Goal: Task Accomplishment & Management: Complete application form

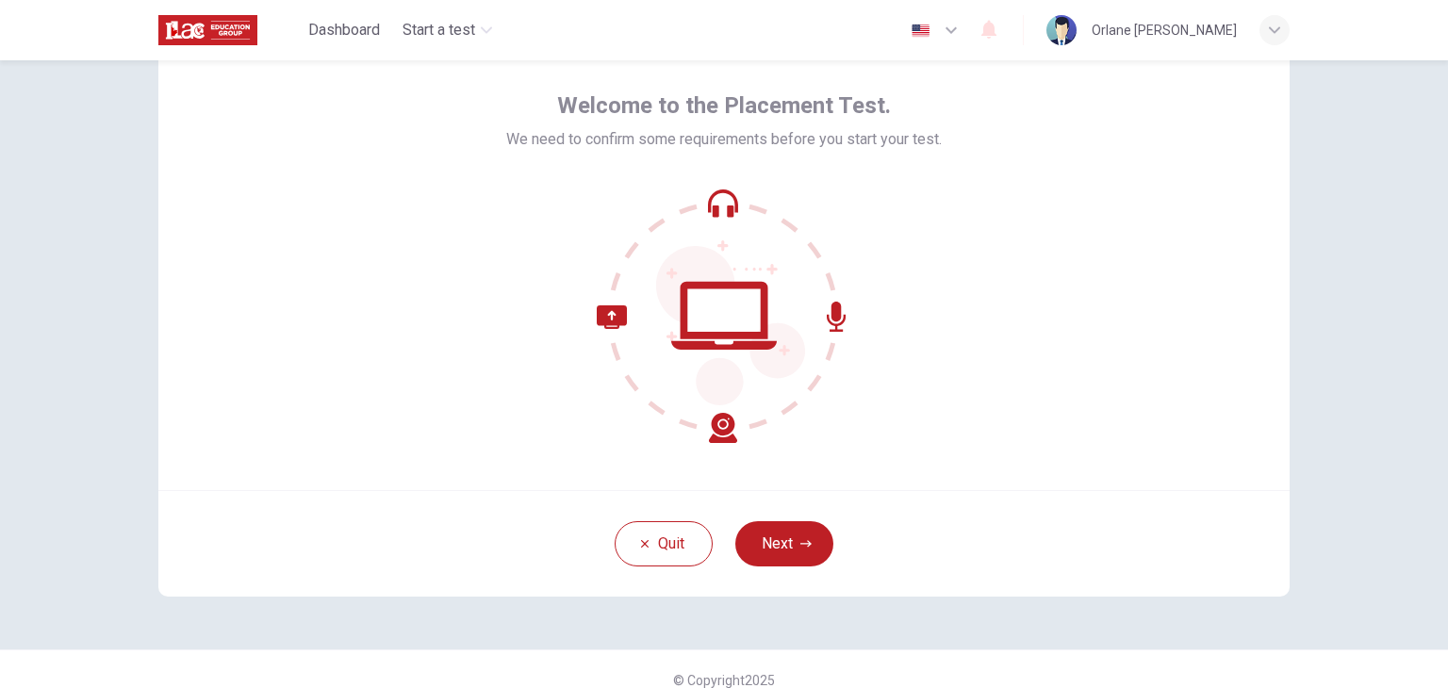
scroll to position [77, 0]
click at [1272, 27] on icon "button" at bounding box center [1274, 30] width 11 height 11
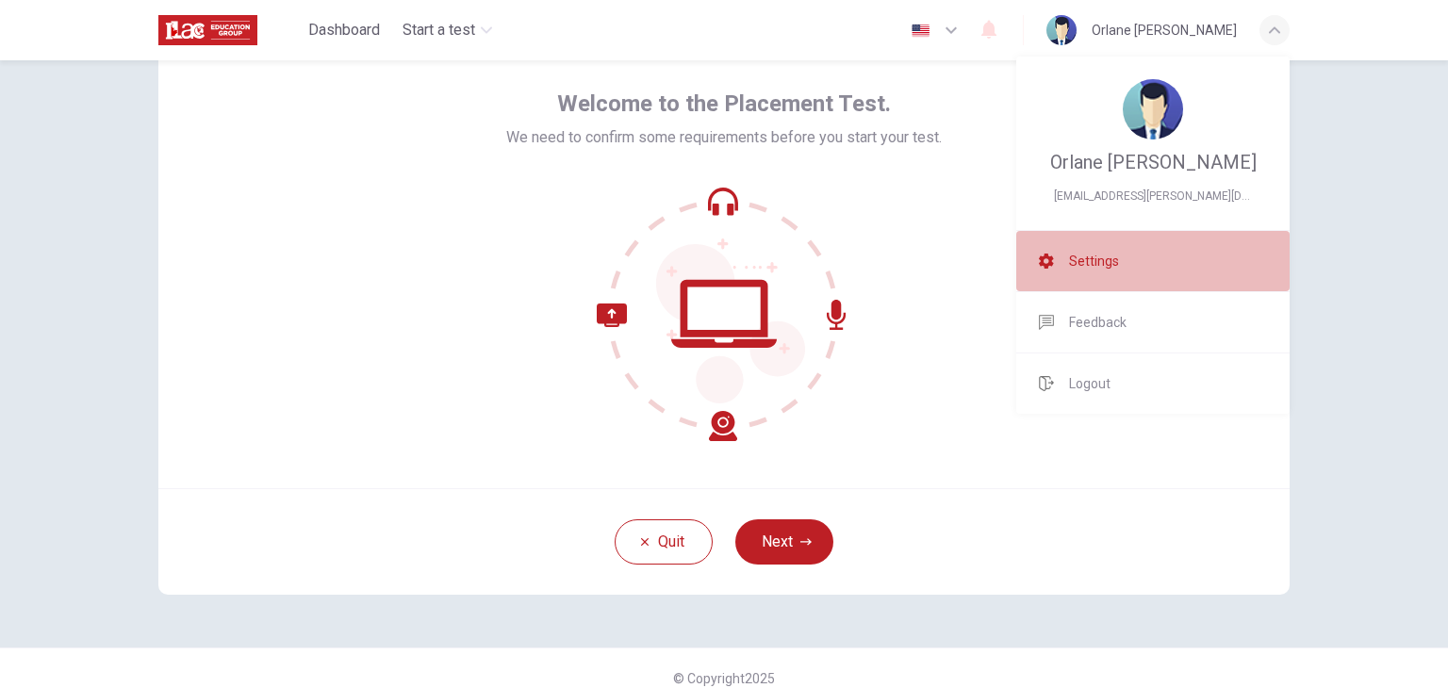
click at [1063, 268] on li "Settings" at bounding box center [1152, 261] width 273 height 60
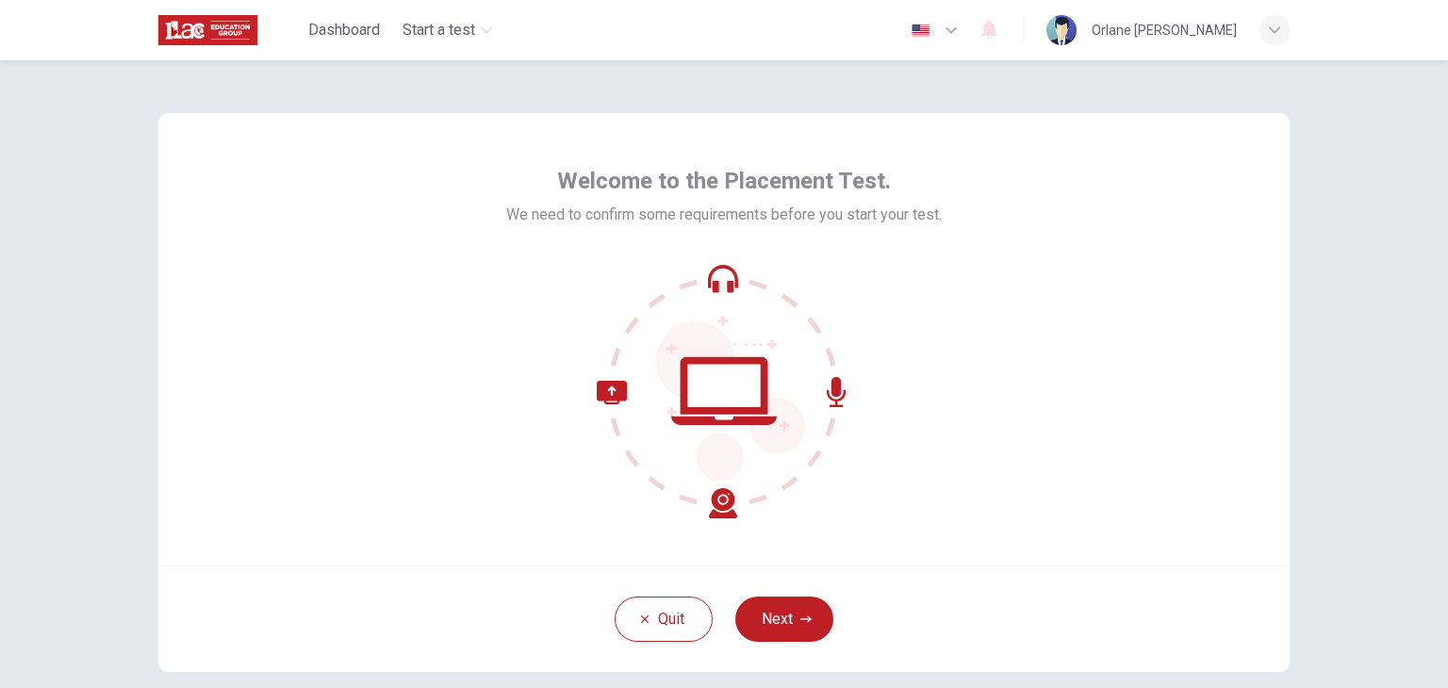
click at [715, 305] on icon at bounding box center [724, 391] width 255 height 255
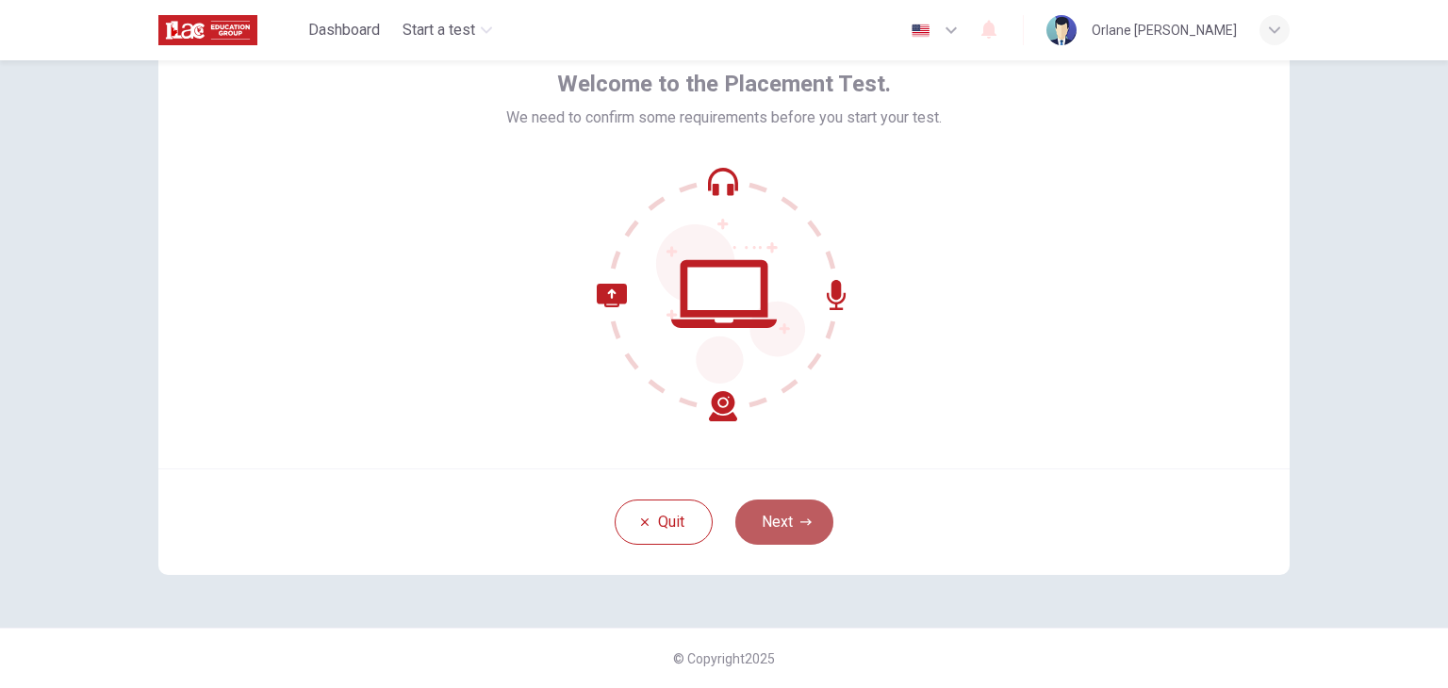
click at [790, 519] on button "Next" at bounding box center [784, 522] width 98 height 45
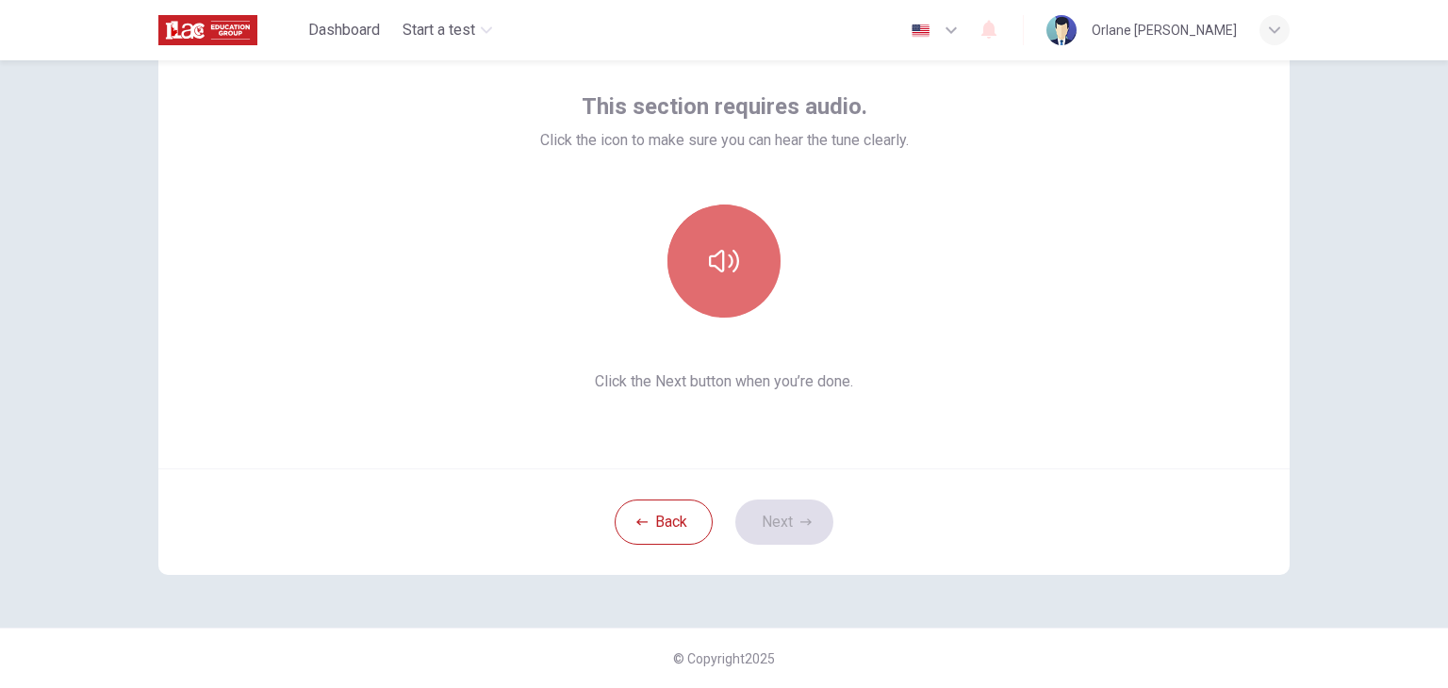
click at [724, 276] on button "button" at bounding box center [723, 261] width 113 height 113
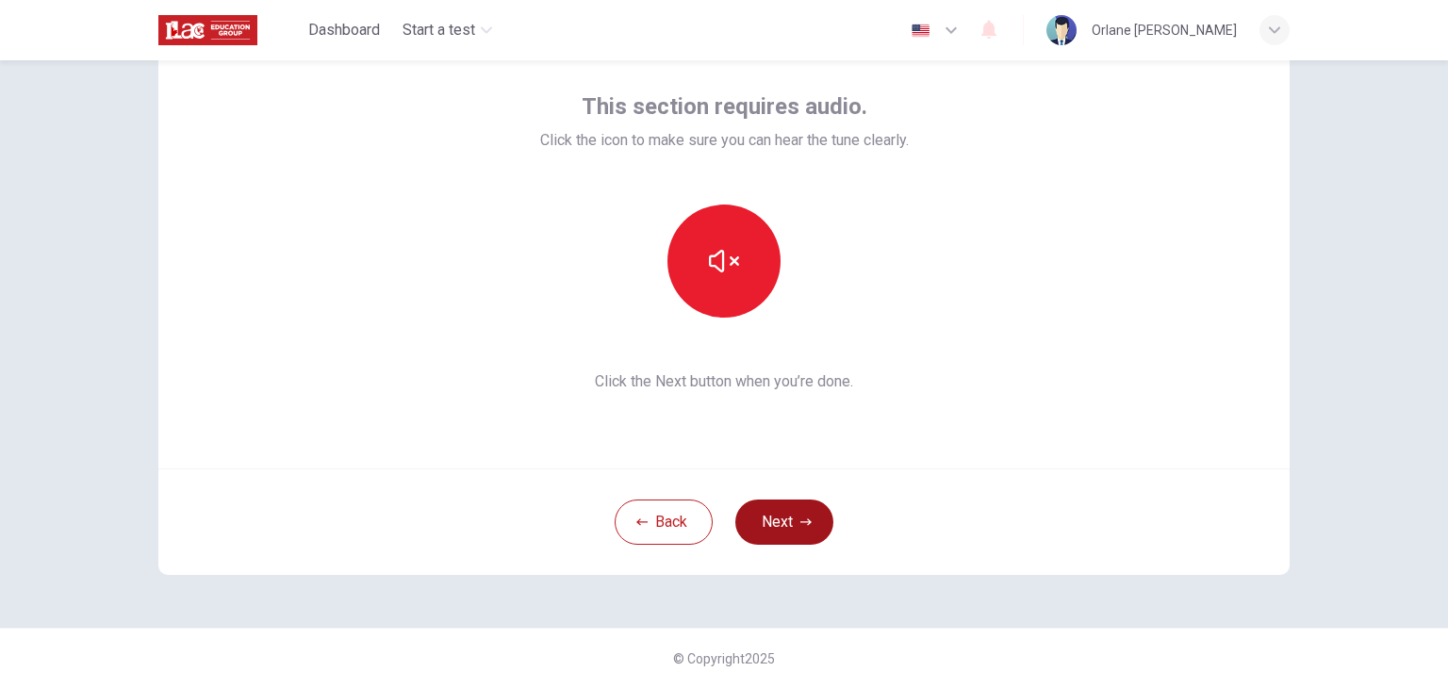
click at [793, 521] on button "Next" at bounding box center [784, 522] width 98 height 45
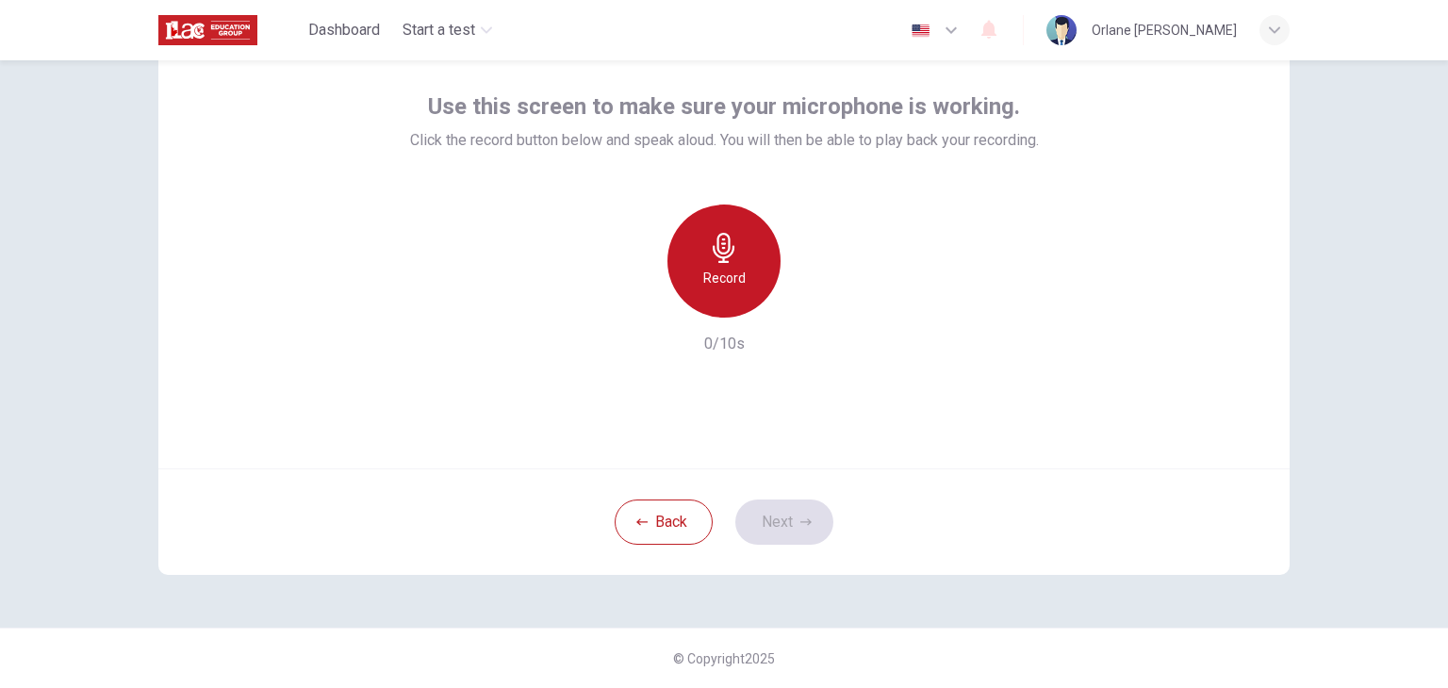
click at [699, 291] on div "Record" at bounding box center [723, 261] width 113 height 113
click at [699, 291] on div "Stop" at bounding box center [723, 261] width 113 height 113
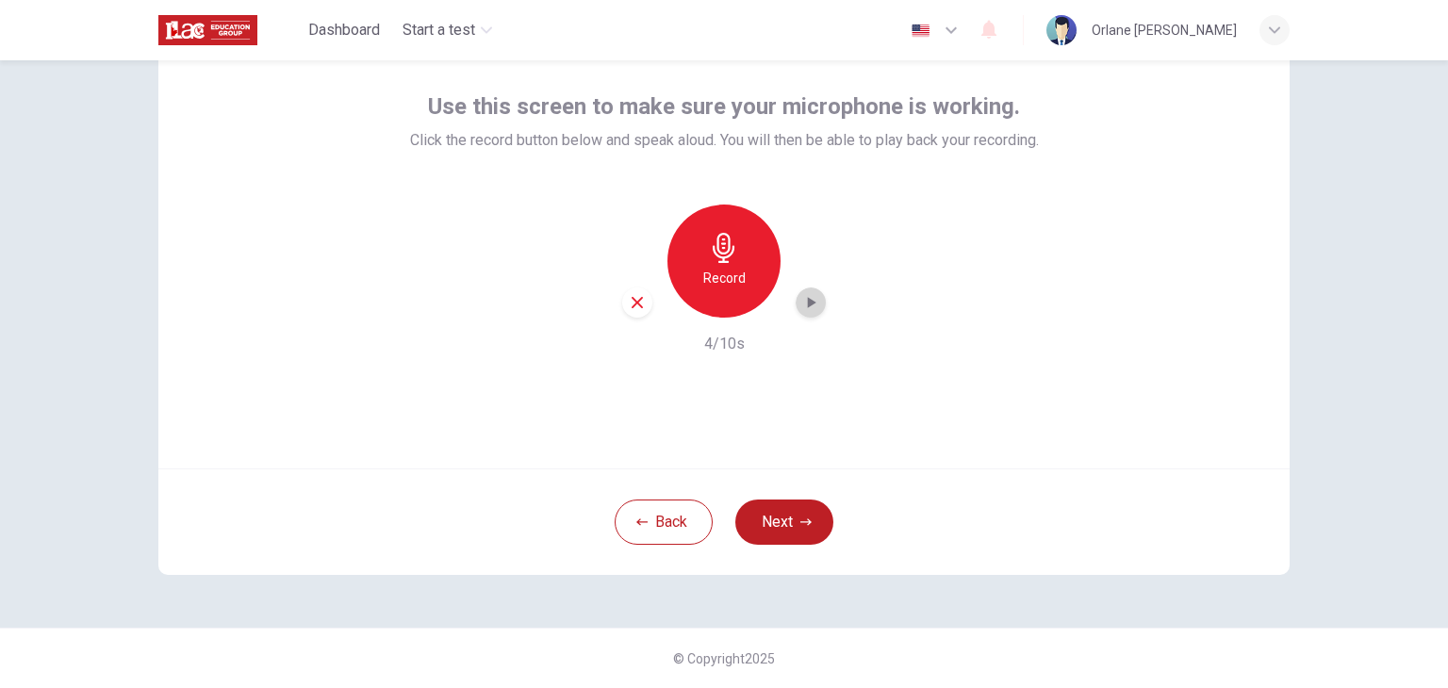
click at [810, 310] on icon "button" at bounding box center [810, 302] width 19 height 19
click at [634, 311] on div "button" at bounding box center [637, 303] width 30 height 30
click at [790, 520] on button "Next" at bounding box center [784, 522] width 98 height 45
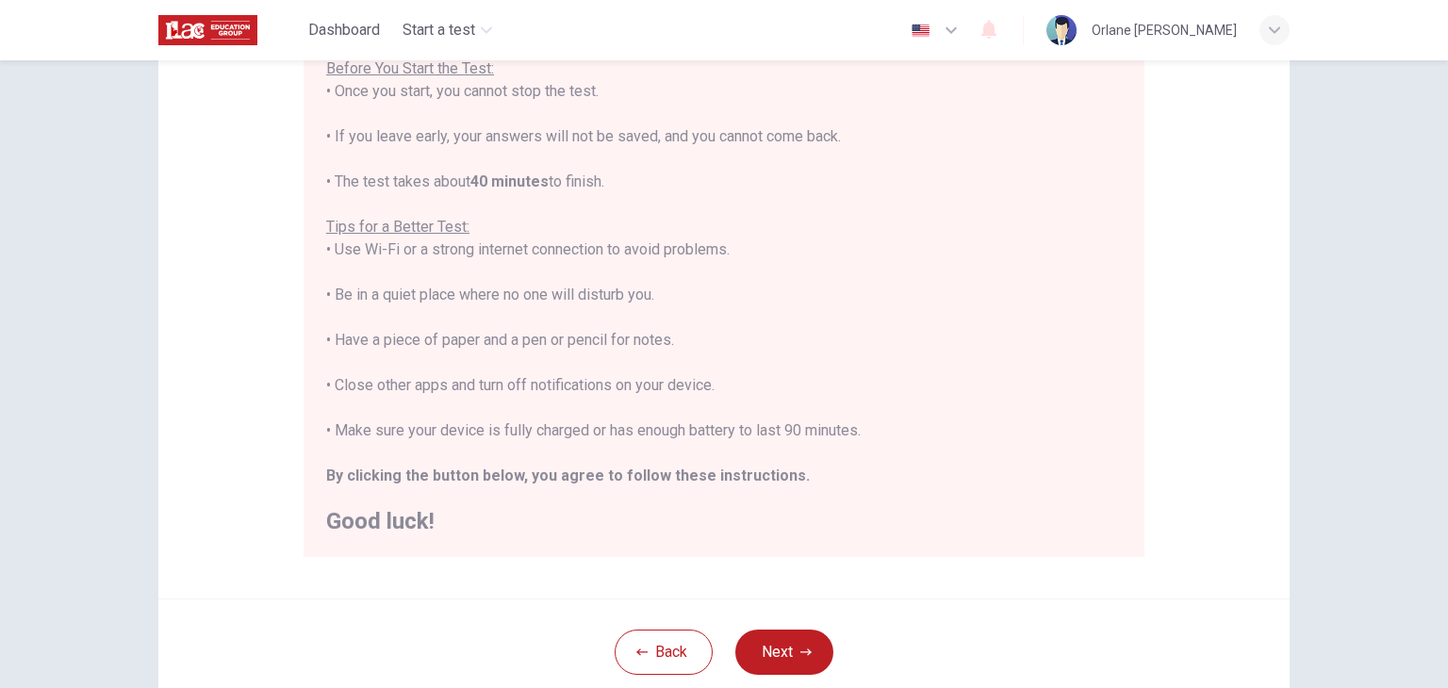
scroll to position [236, 0]
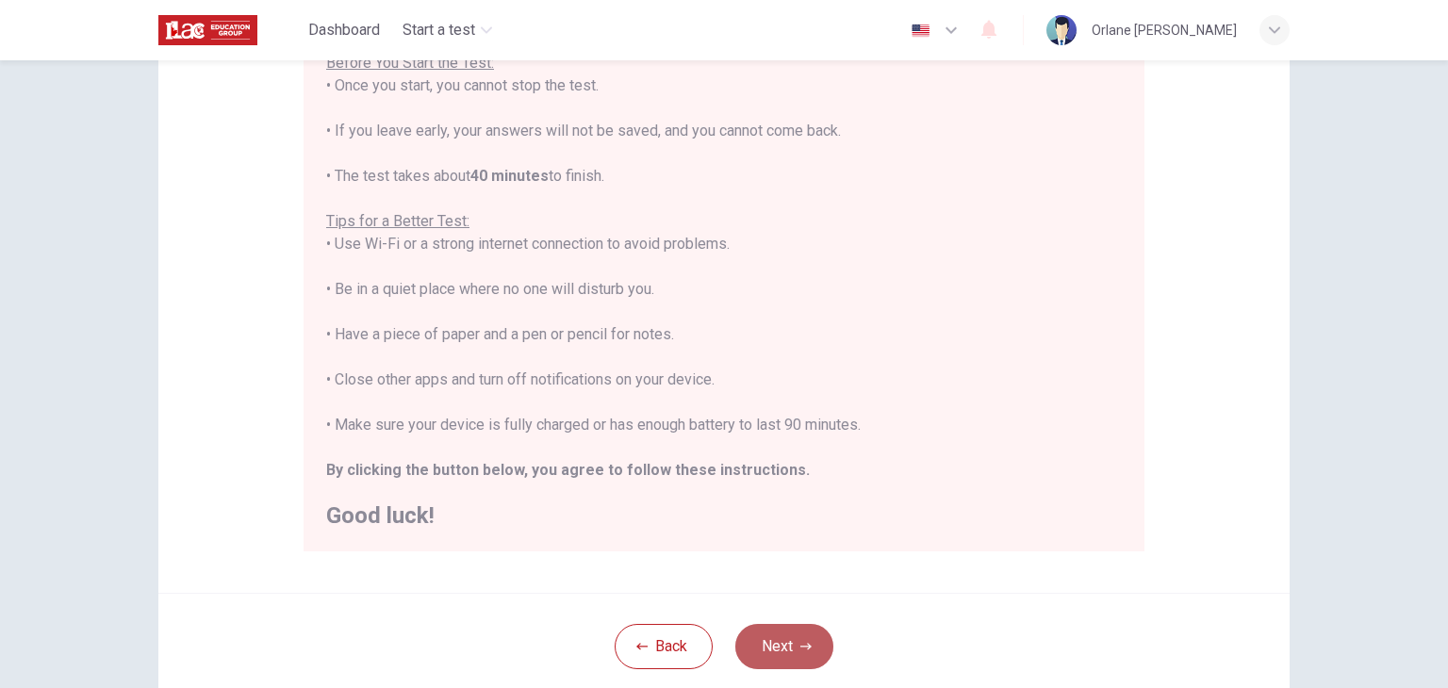
click at [783, 653] on button "Next" at bounding box center [784, 646] width 98 height 45
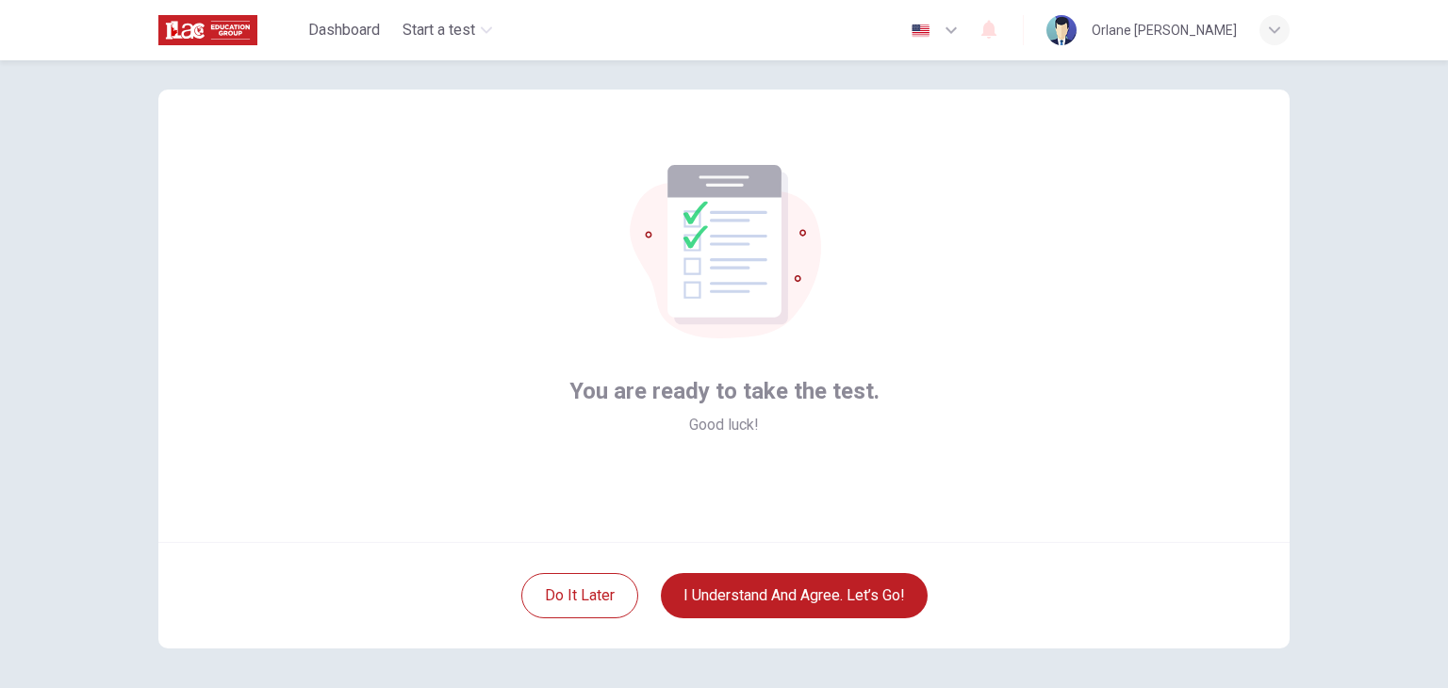
scroll to position [23, 0]
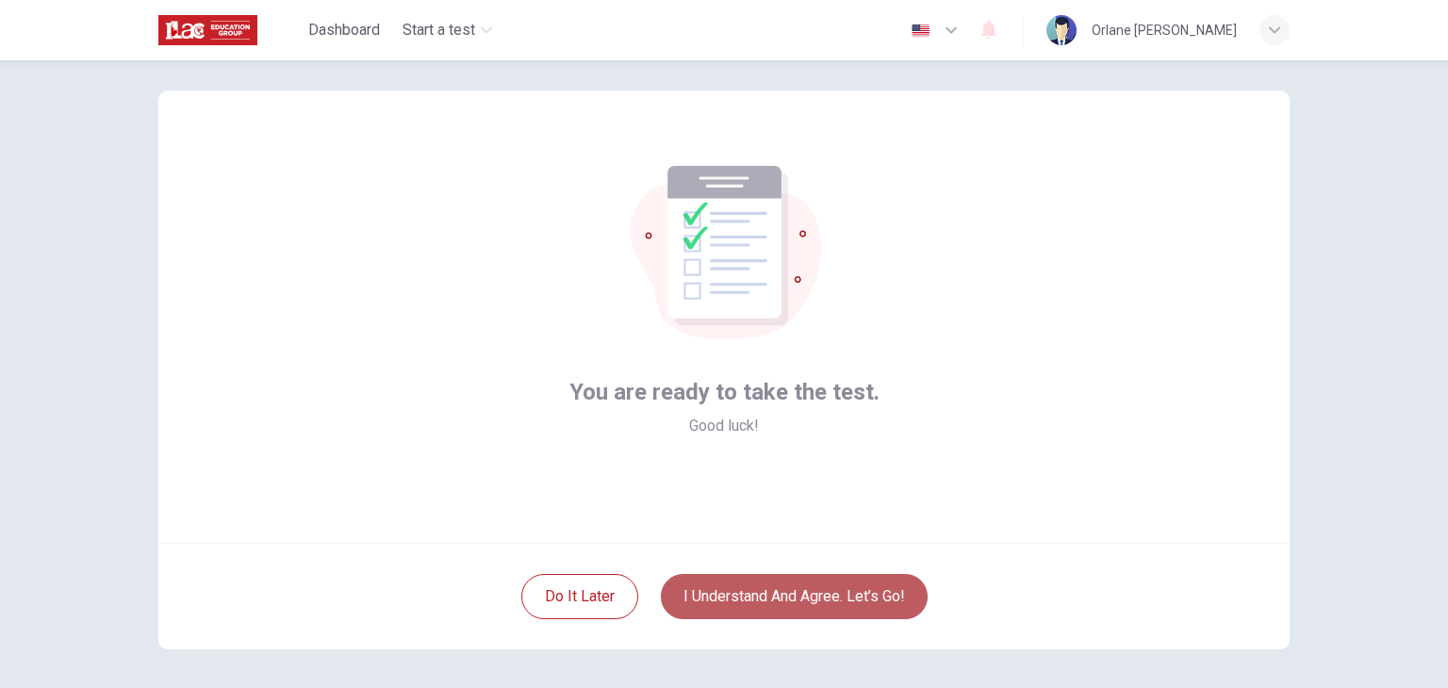
click at [830, 611] on button "I understand and agree. Let’s go!" at bounding box center [794, 596] width 267 height 45
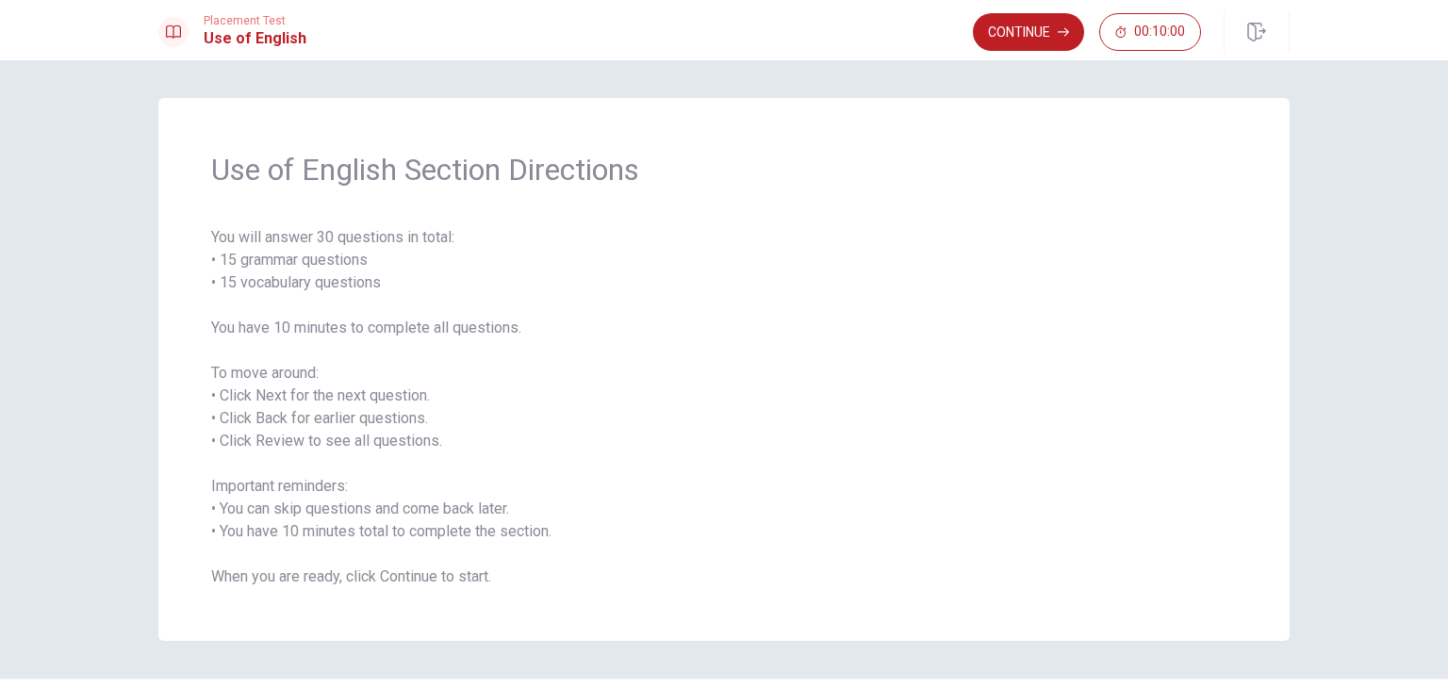
scroll to position [51, 0]
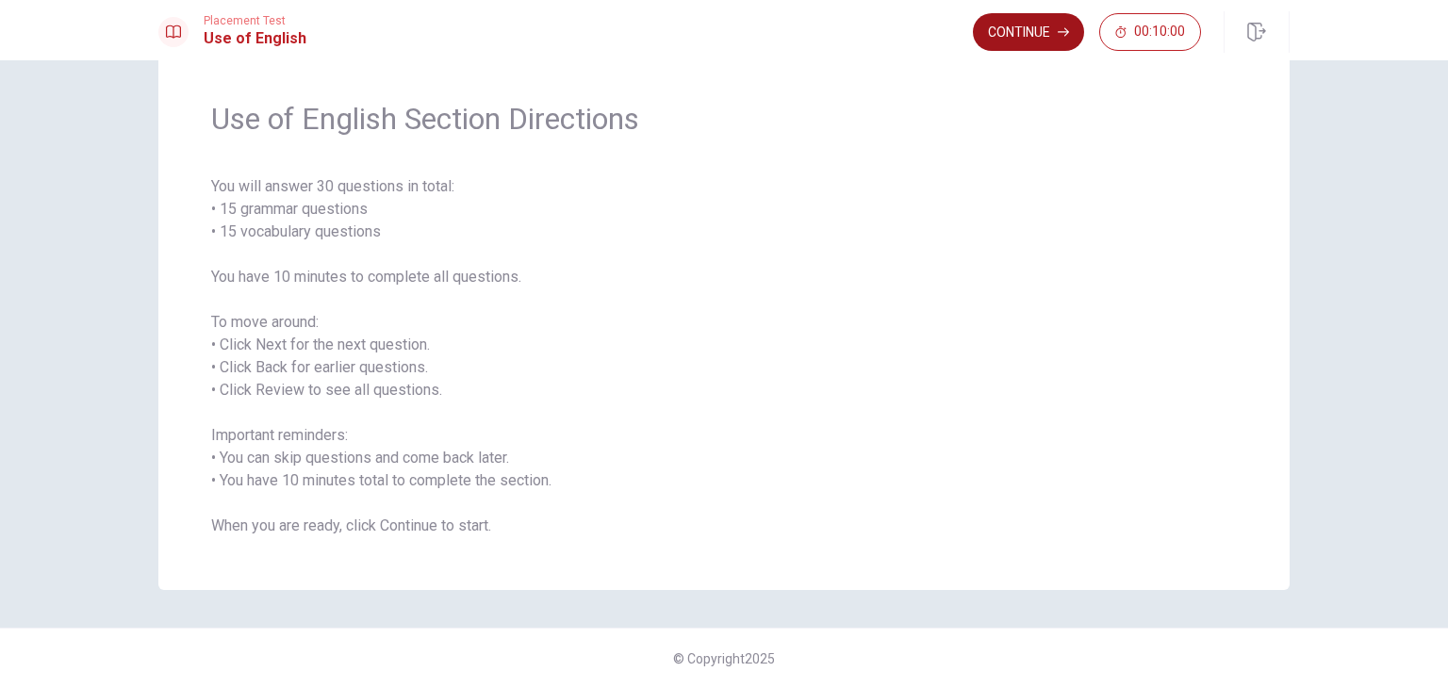
click at [1035, 44] on button "Continue" at bounding box center [1028, 32] width 111 height 38
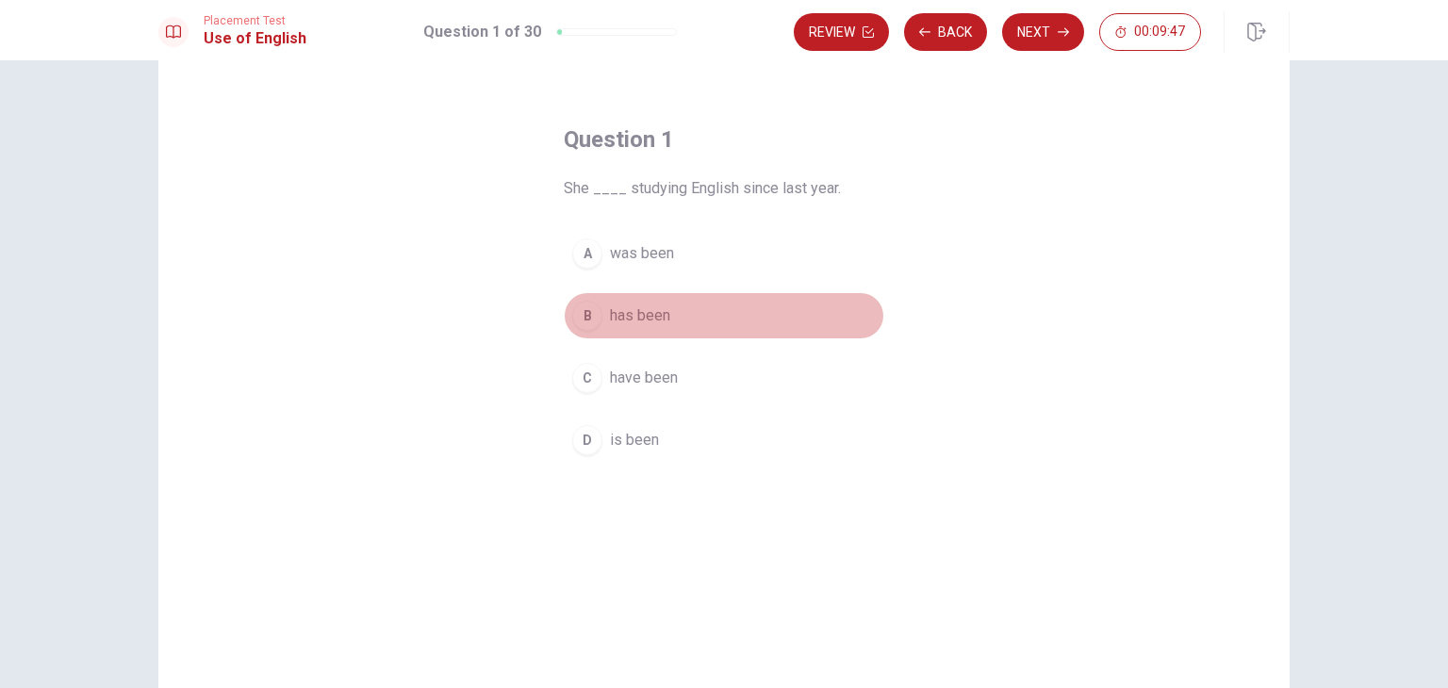
click at [579, 325] on div "B" at bounding box center [587, 316] width 30 height 30
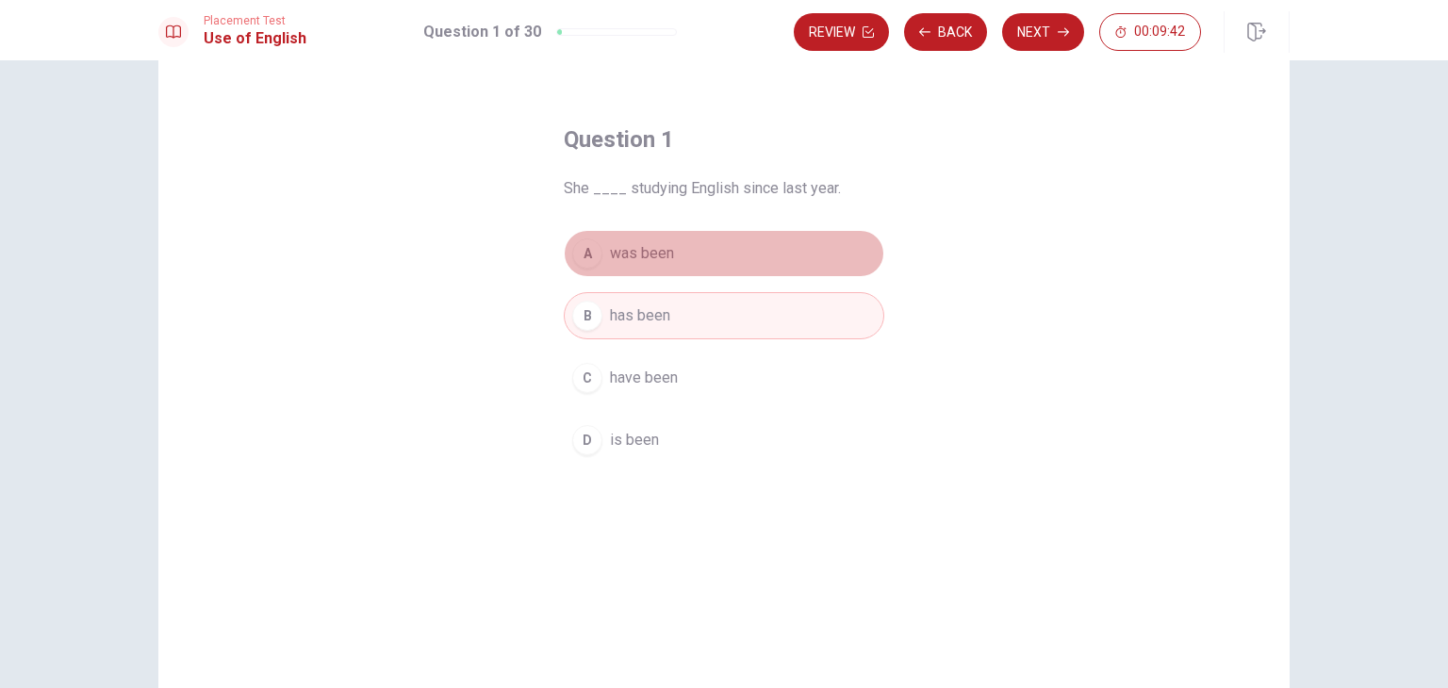
click at [664, 253] on span "was been" at bounding box center [642, 253] width 64 height 23
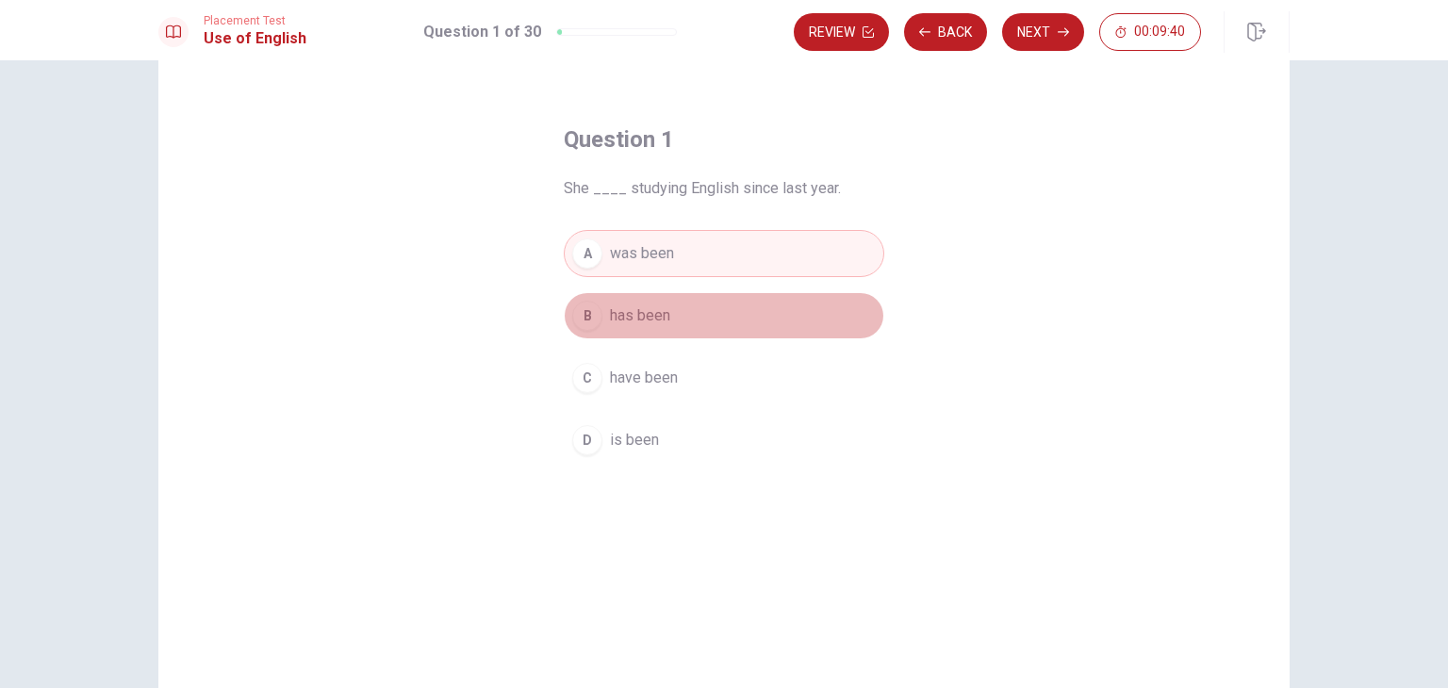
click at [657, 305] on span "has been" at bounding box center [640, 316] width 60 height 23
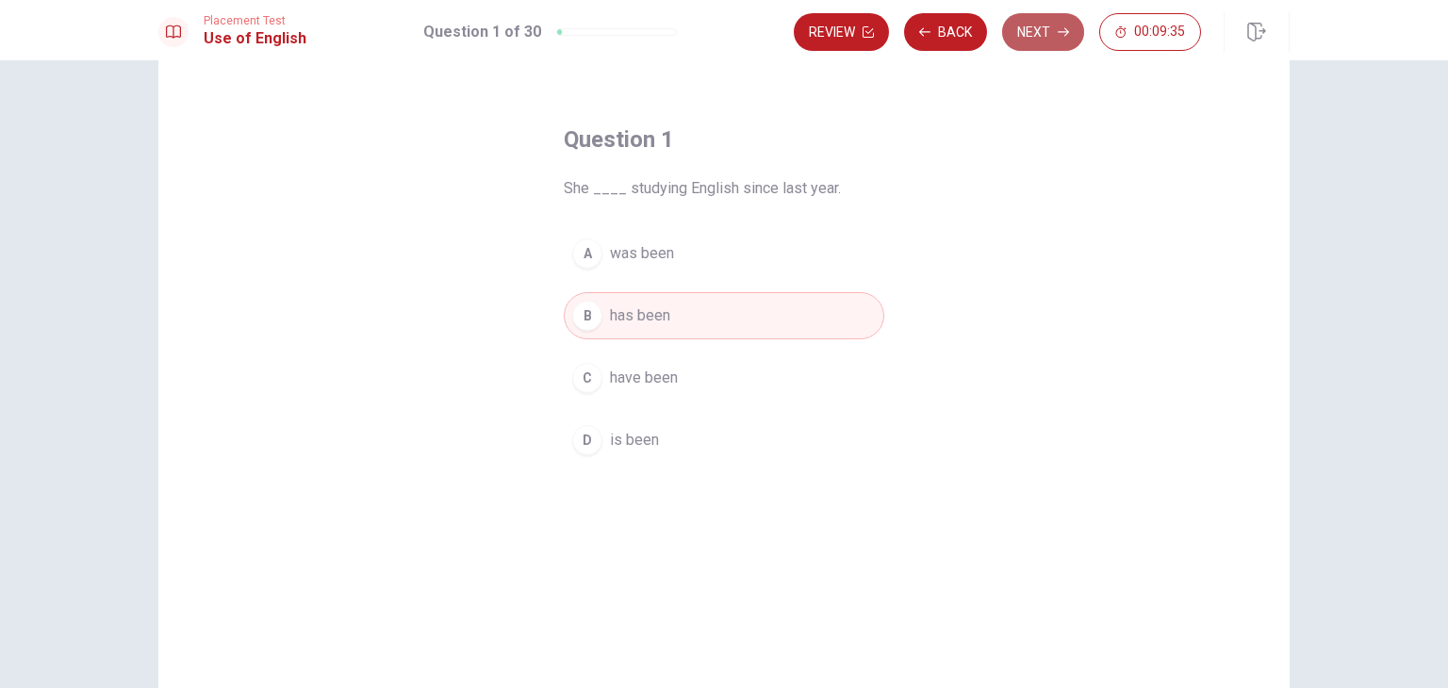
click at [1048, 42] on button "Next" at bounding box center [1043, 32] width 82 height 38
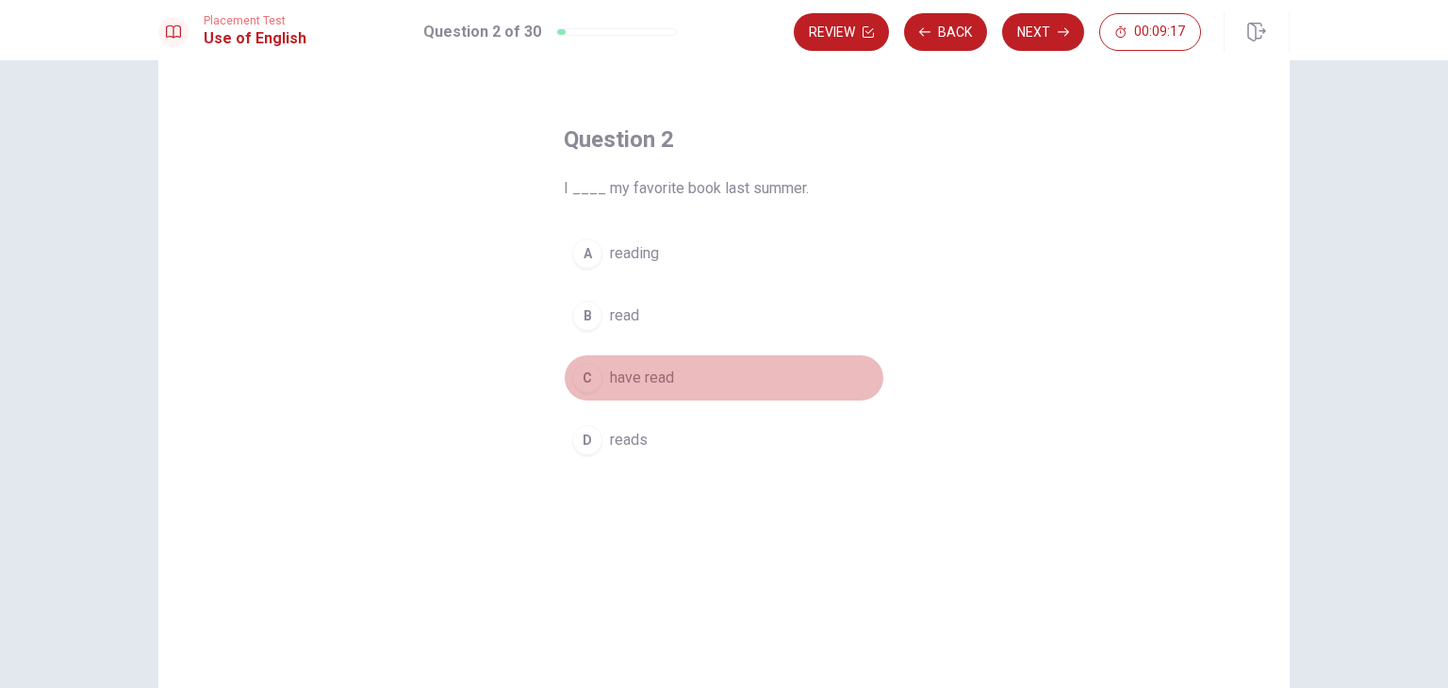
click at [591, 379] on div "C" at bounding box center [587, 378] width 30 height 30
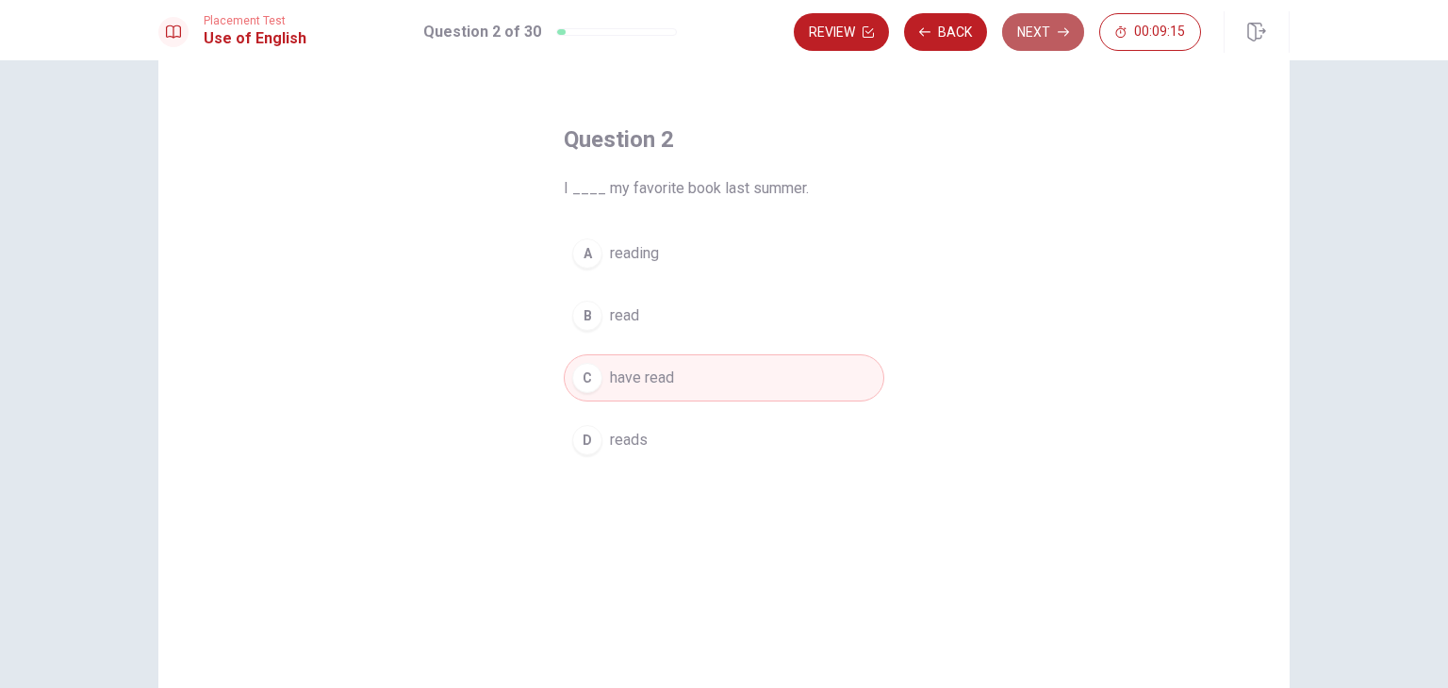
click at [1031, 34] on button "Next" at bounding box center [1043, 32] width 82 height 38
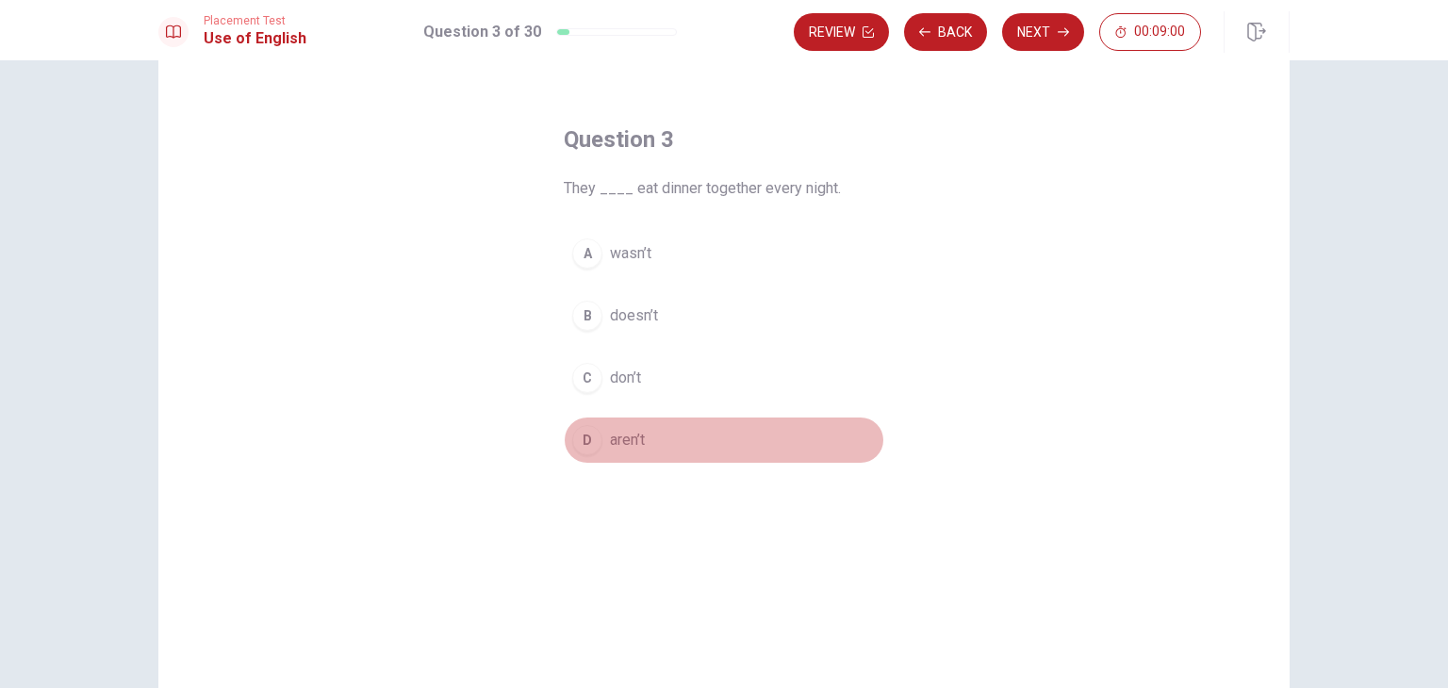
click at [567, 448] on button "D aren’t" at bounding box center [724, 440] width 321 height 47
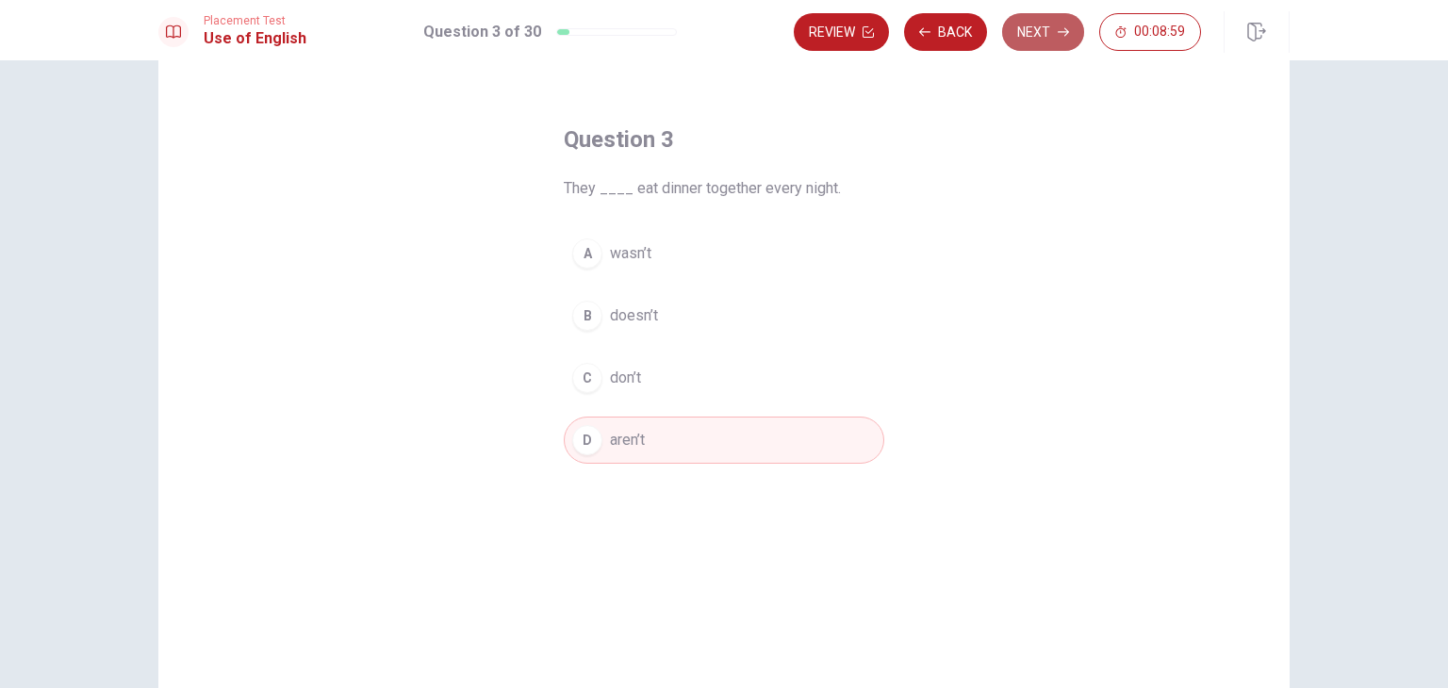
click at [1053, 31] on button "Next" at bounding box center [1043, 32] width 82 height 38
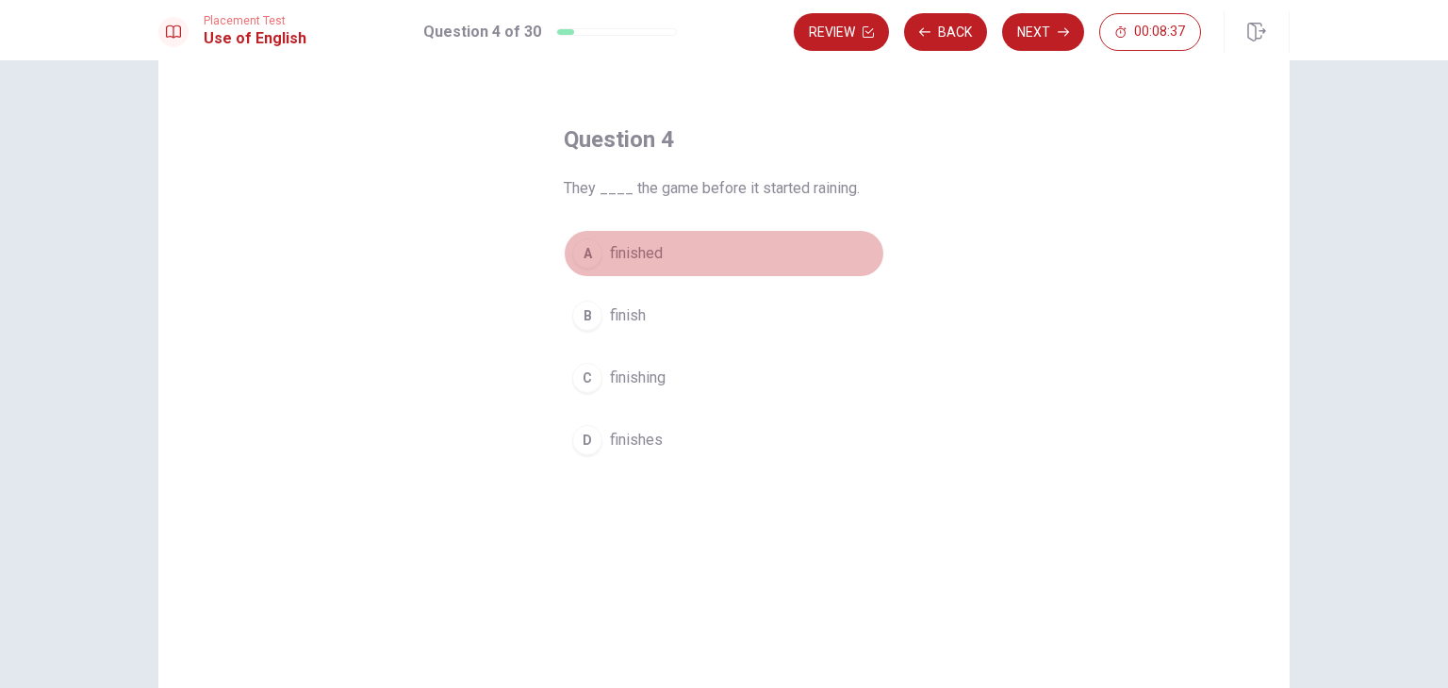
click at [615, 260] on span "finished" at bounding box center [636, 253] width 53 height 23
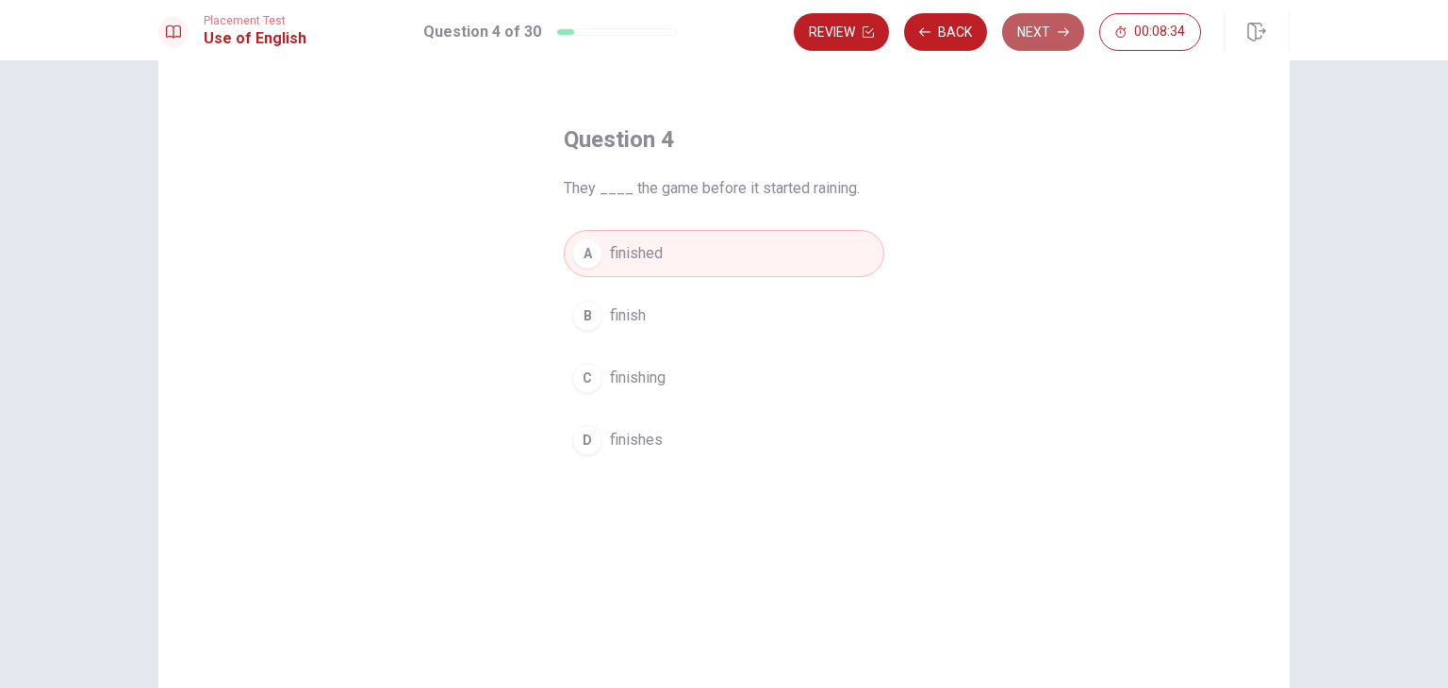
click at [1048, 24] on button "Next" at bounding box center [1043, 32] width 82 height 38
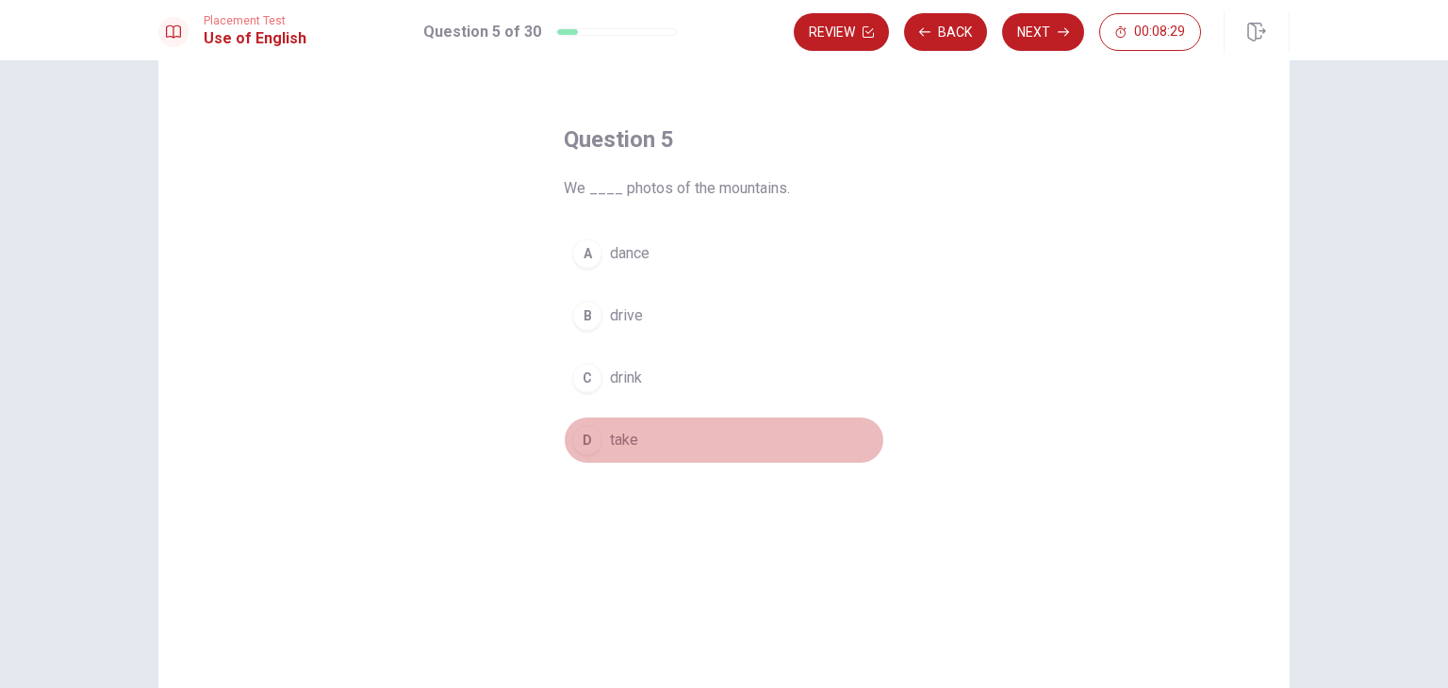
click at [610, 437] on span "take" at bounding box center [624, 440] width 28 height 23
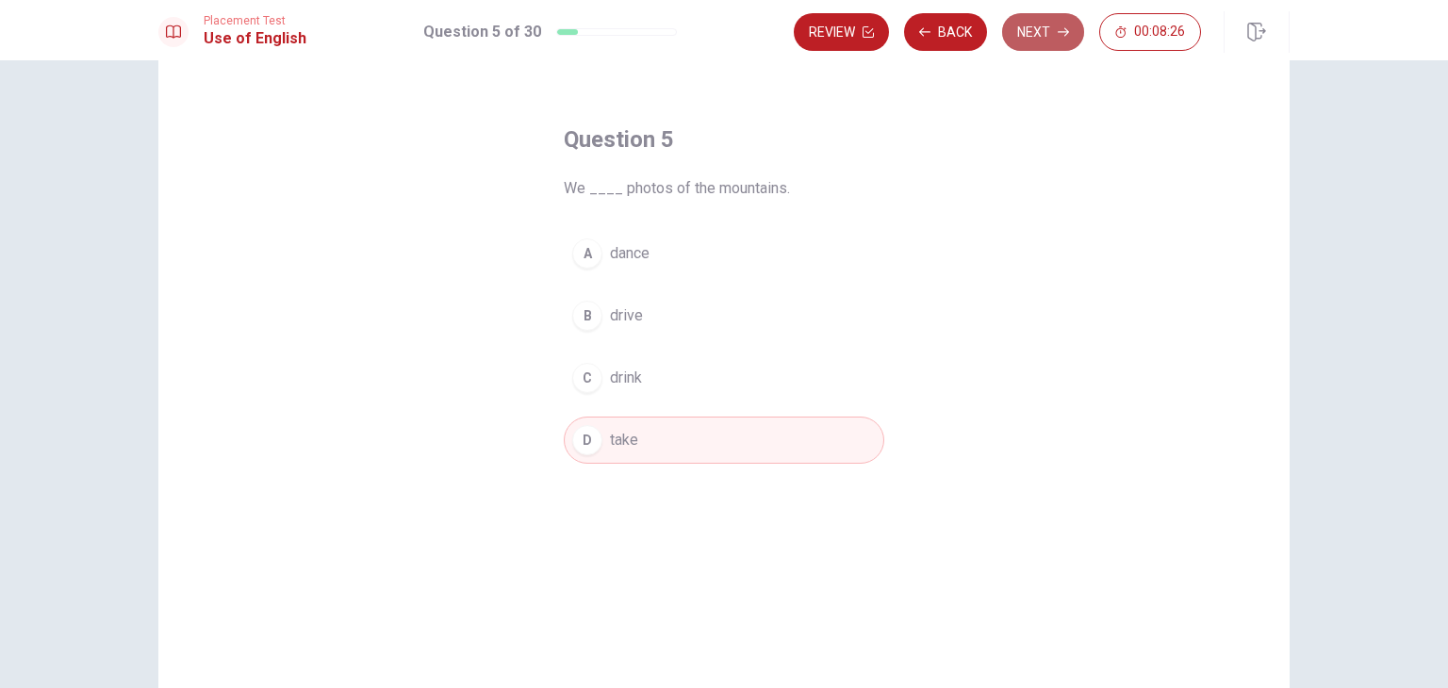
click at [1048, 32] on button "Next" at bounding box center [1043, 32] width 82 height 38
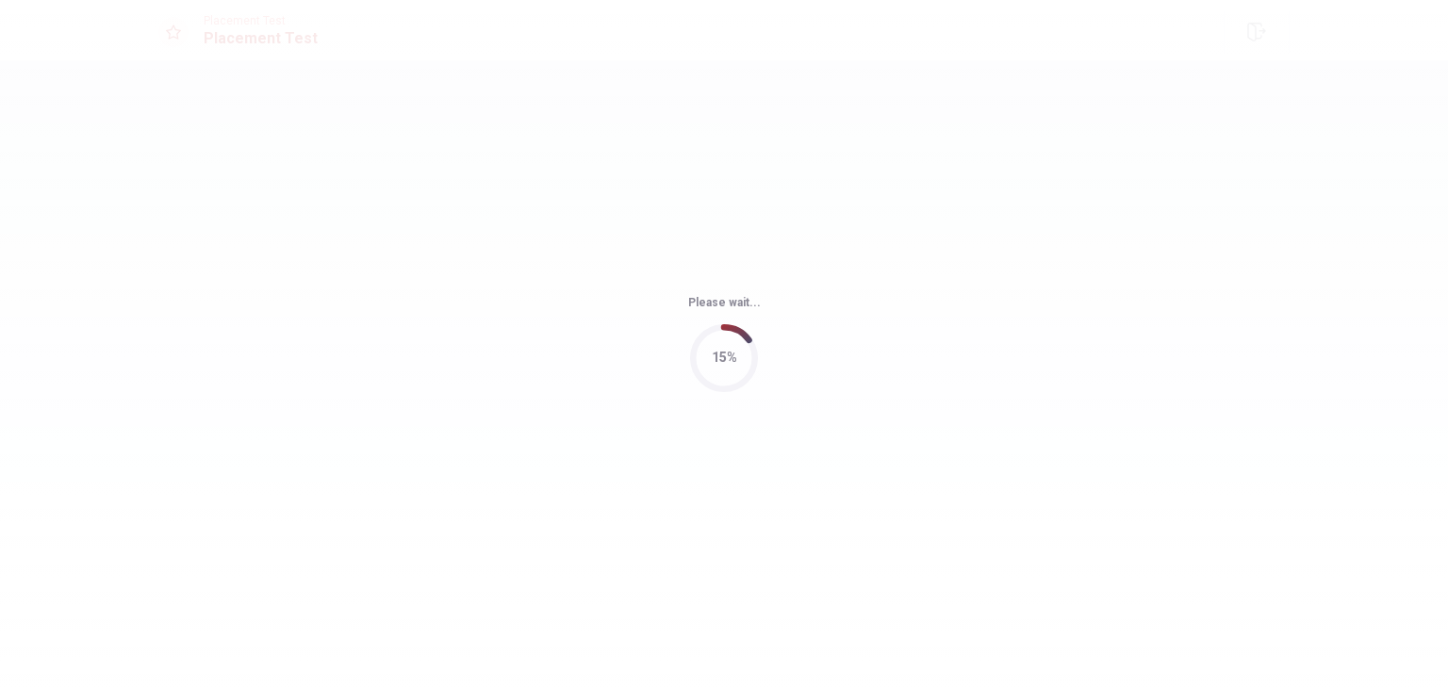
scroll to position [0, 0]
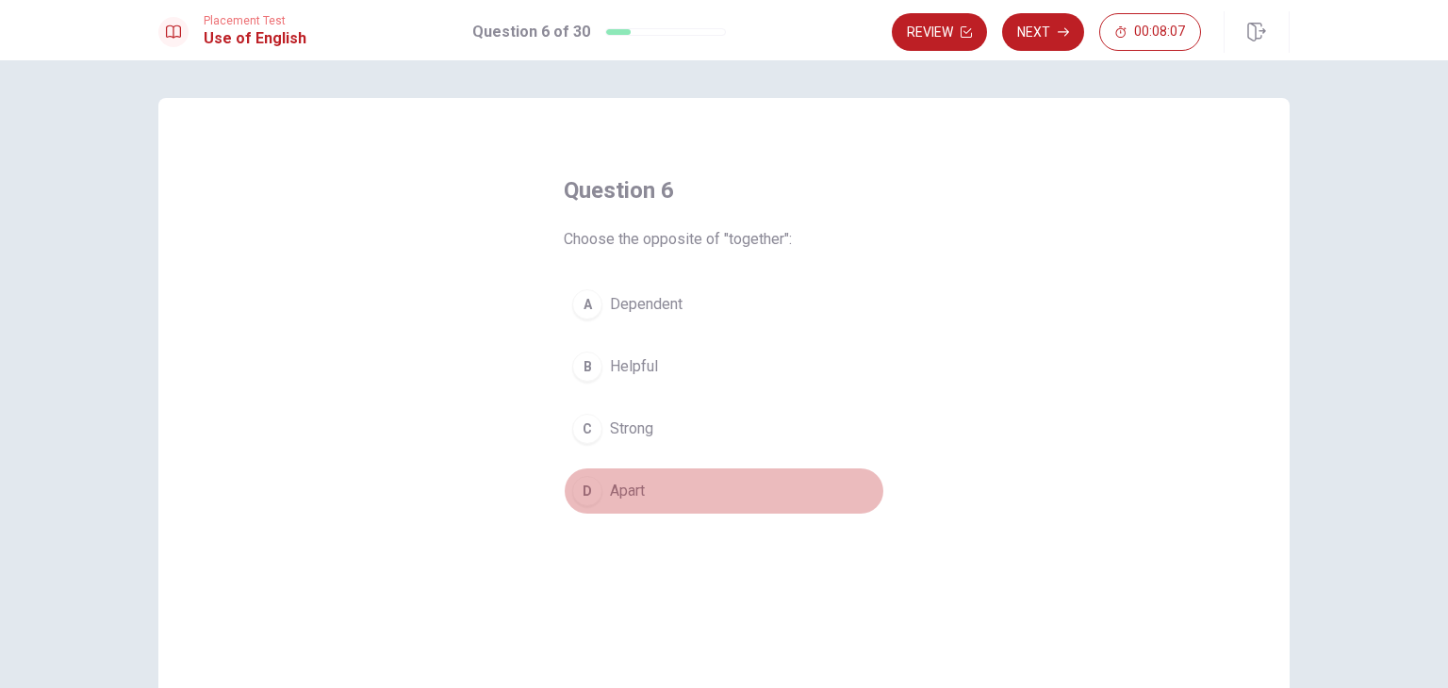
click at [622, 505] on button "D Apart" at bounding box center [724, 491] width 321 height 47
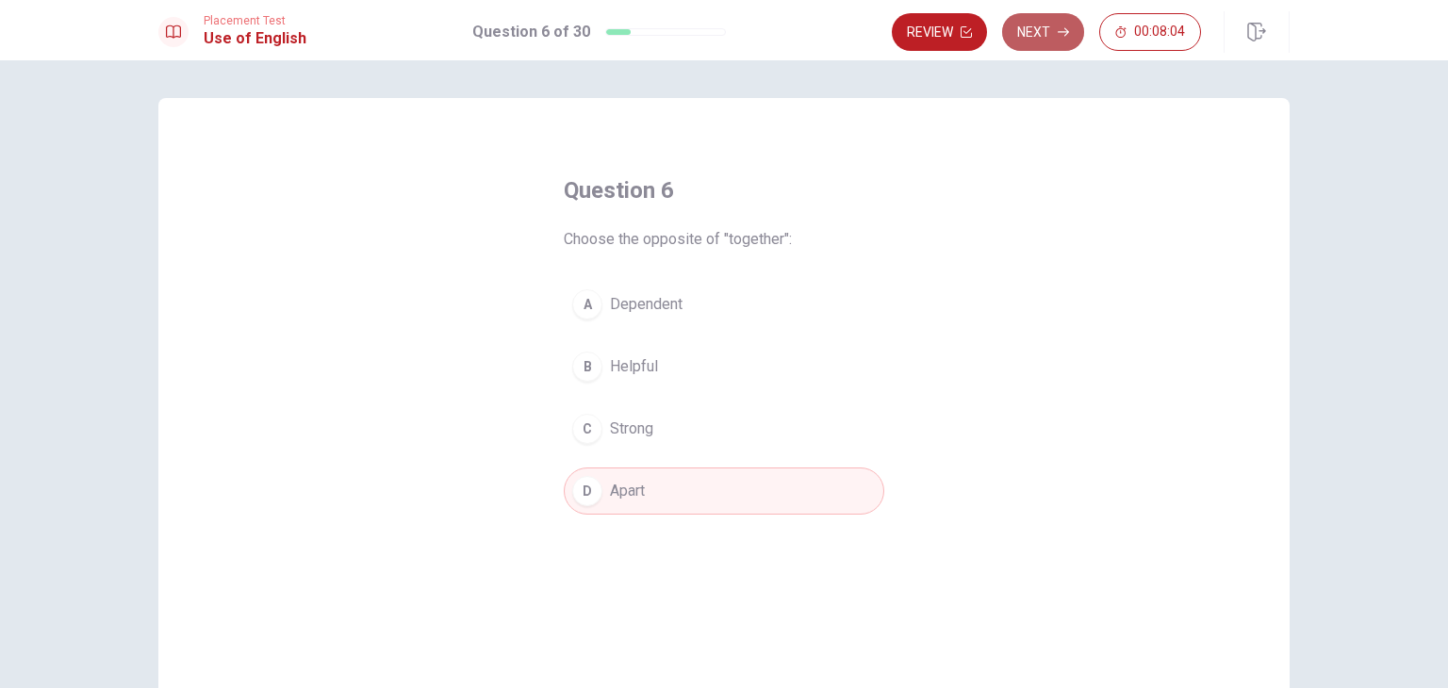
click at [1045, 35] on button "Next" at bounding box center [1043, 32] width 82 height 38
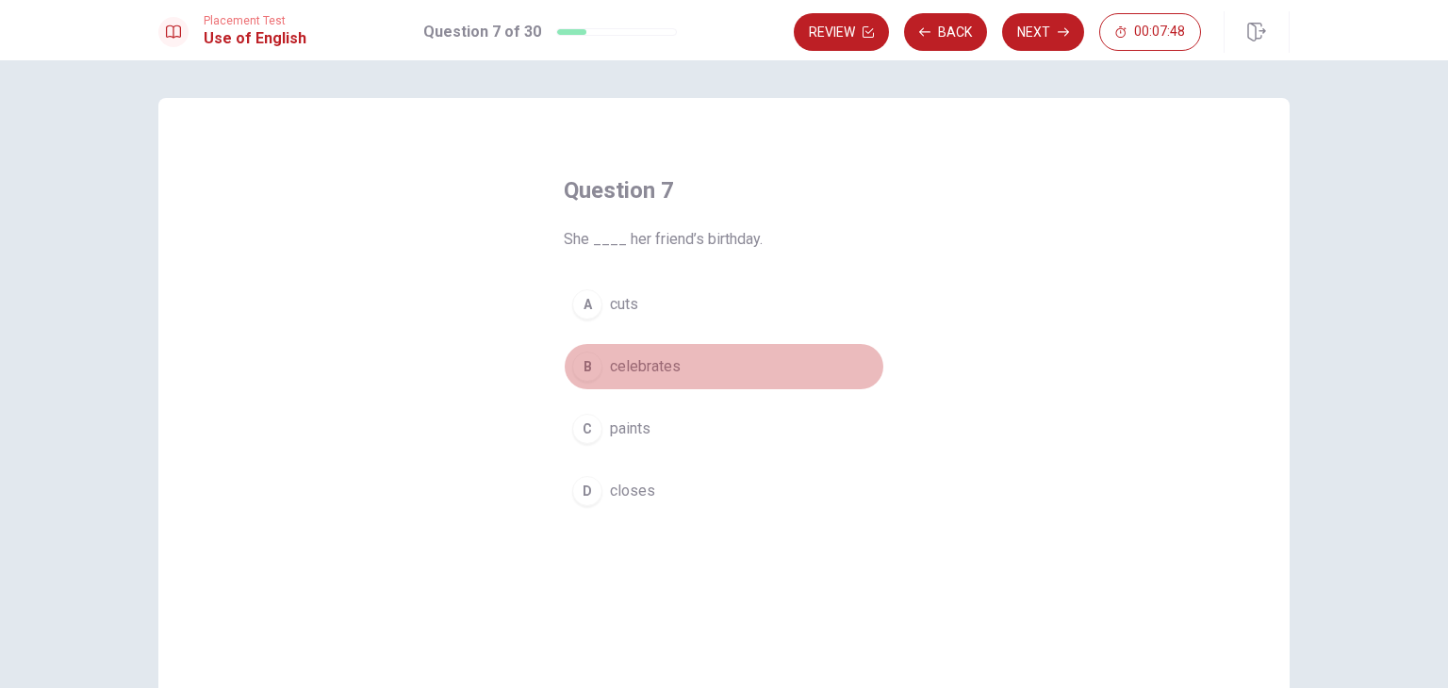
click at [699, 359] on button "B celebrates" at bounding box center [724, 366] width 321 height 47
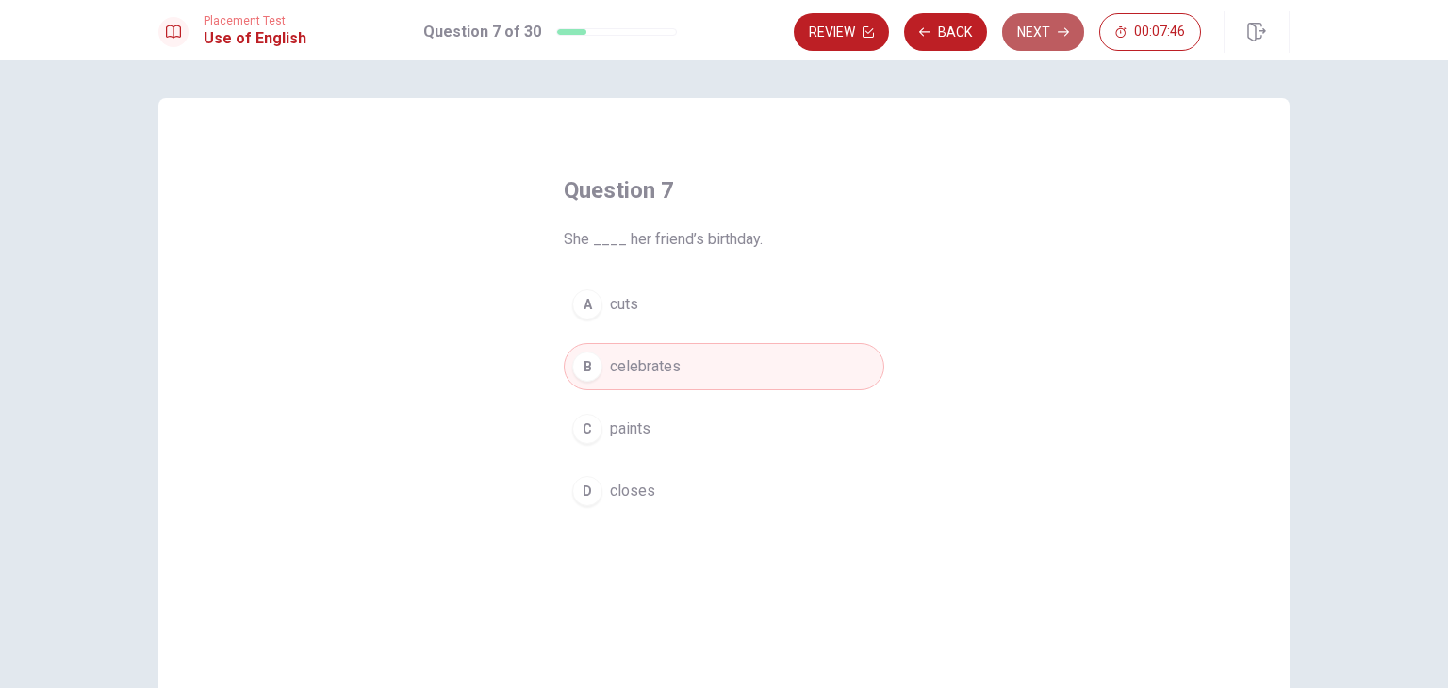
click at [1061, 35] on icon "button" at bounding box center [1063, 31] width 11 height 11
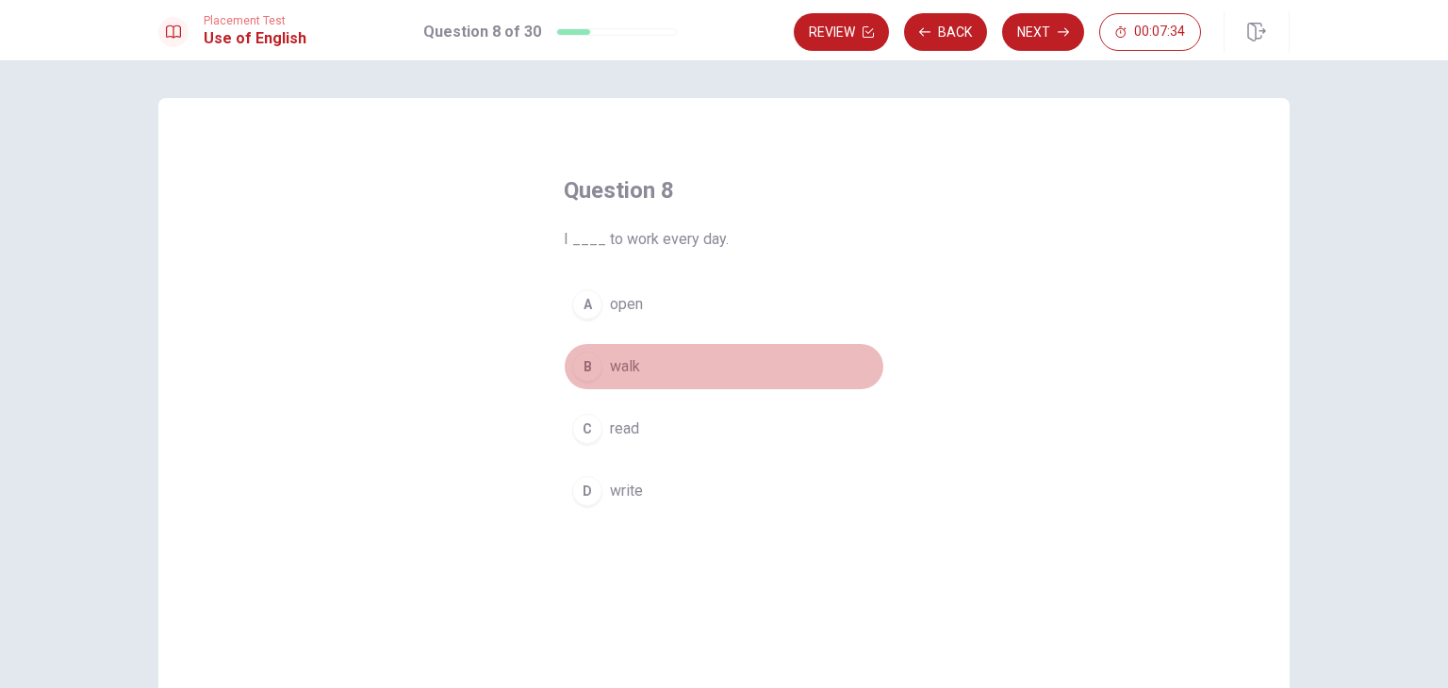
click at [618, 372] on span "walk" at bounding box center [625, 366] width 30 height 23
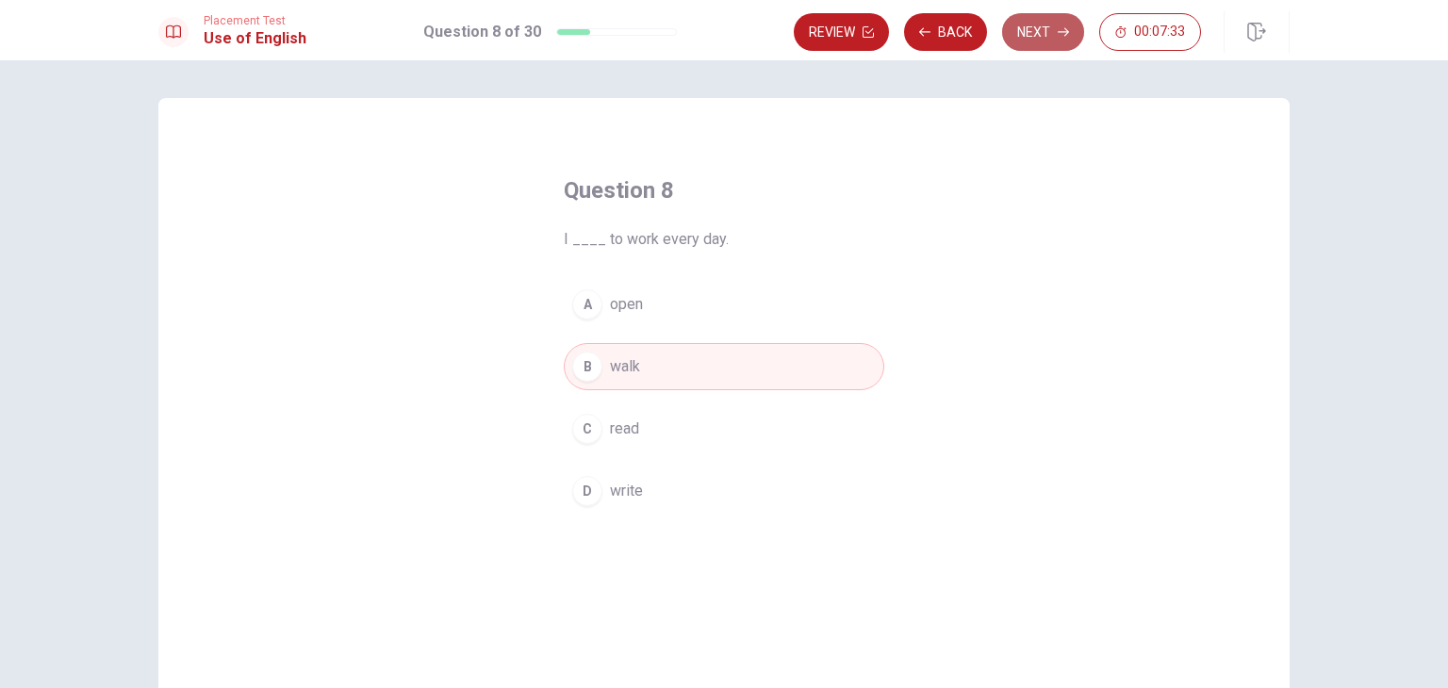
click at [1056, 25] on button "Next" at bounding box center [1043, 32] width 82 height 38
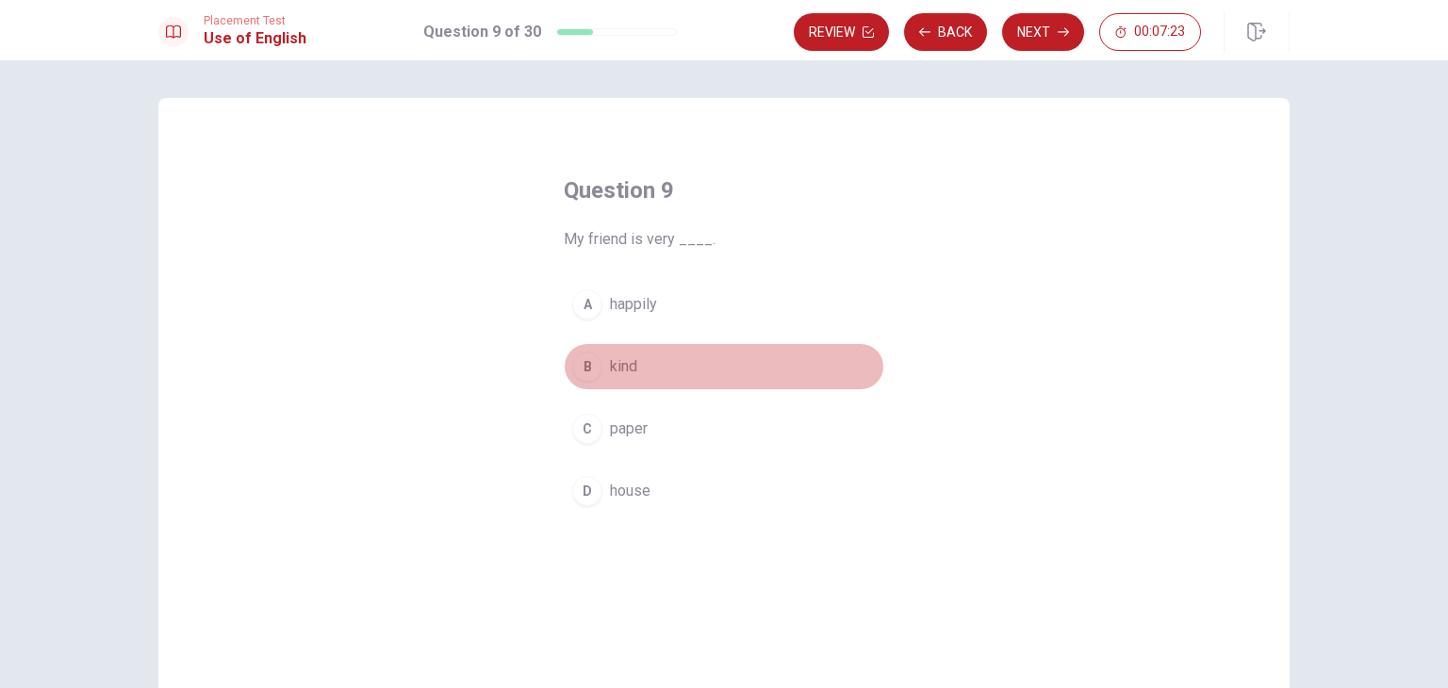
click at [637, 372] on button "B kind" at bounding box center [724, 366] width 321 height 47
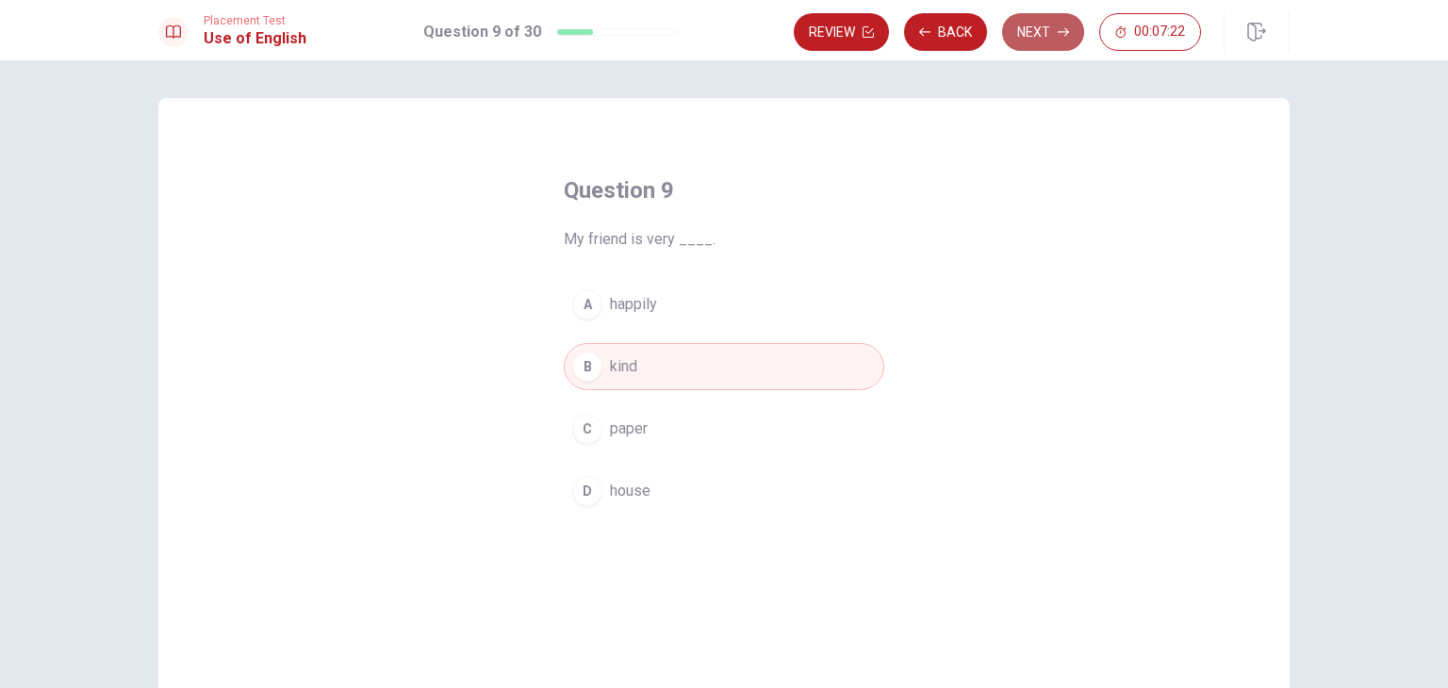
click at [1052, 35] on button "Next" at bounding box center [1043, 32] width 82 height 38
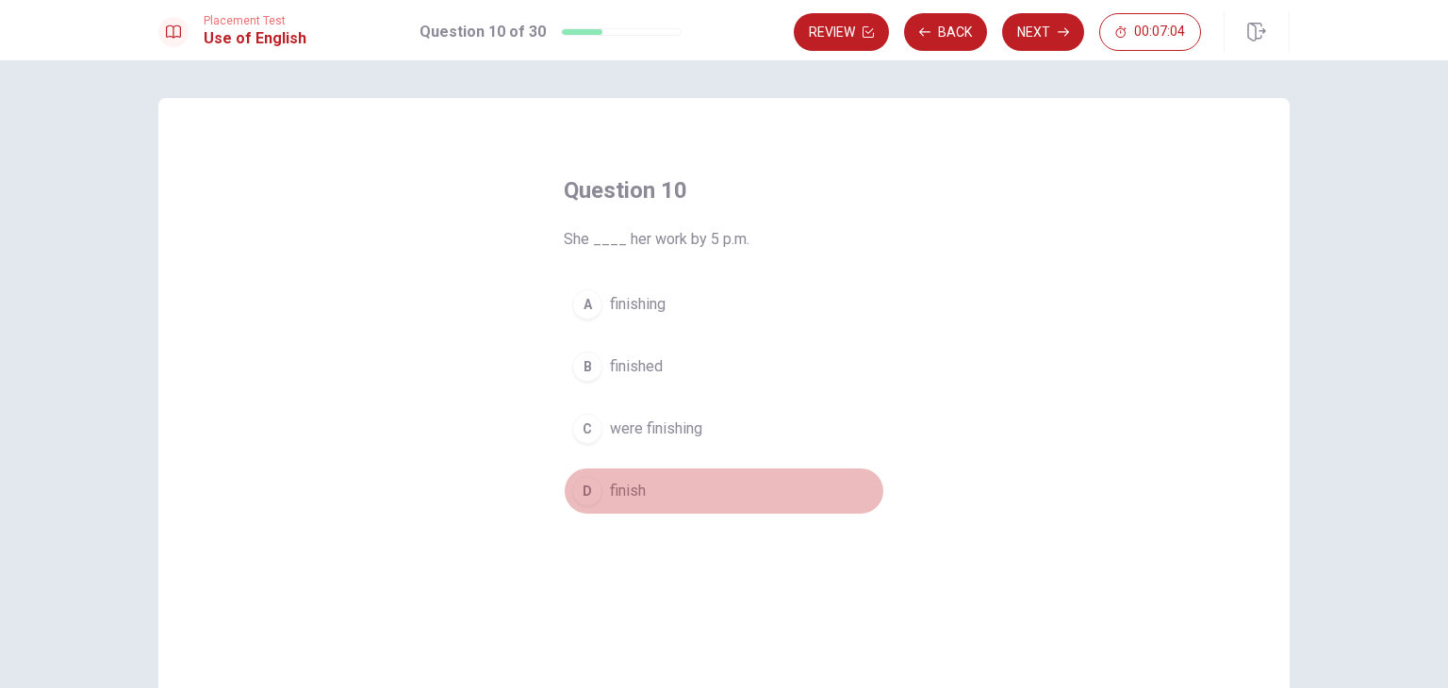
click at [684, 493] on button "D finish" at bounding box center [724, 491] width 321 height 47
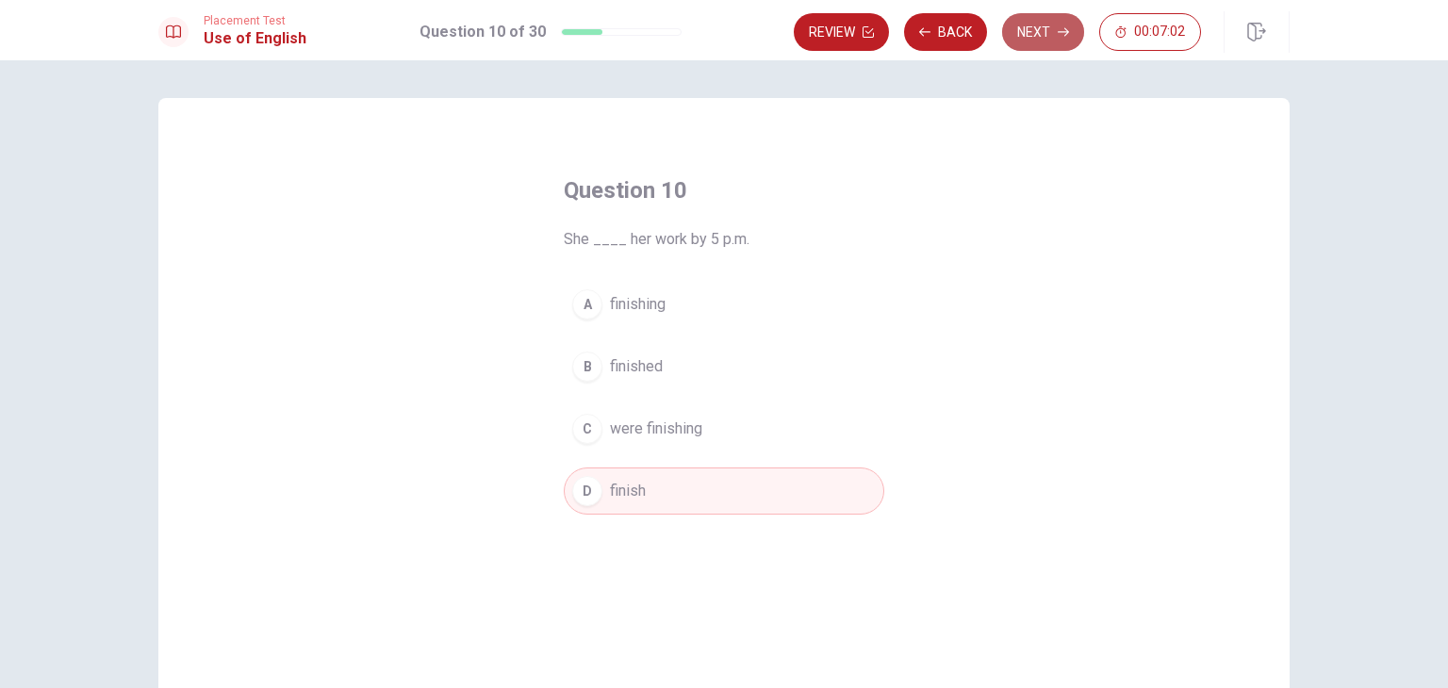
click at [1065, 15] on button "Next" at bounding box center [1043, 32] width 82 height 38
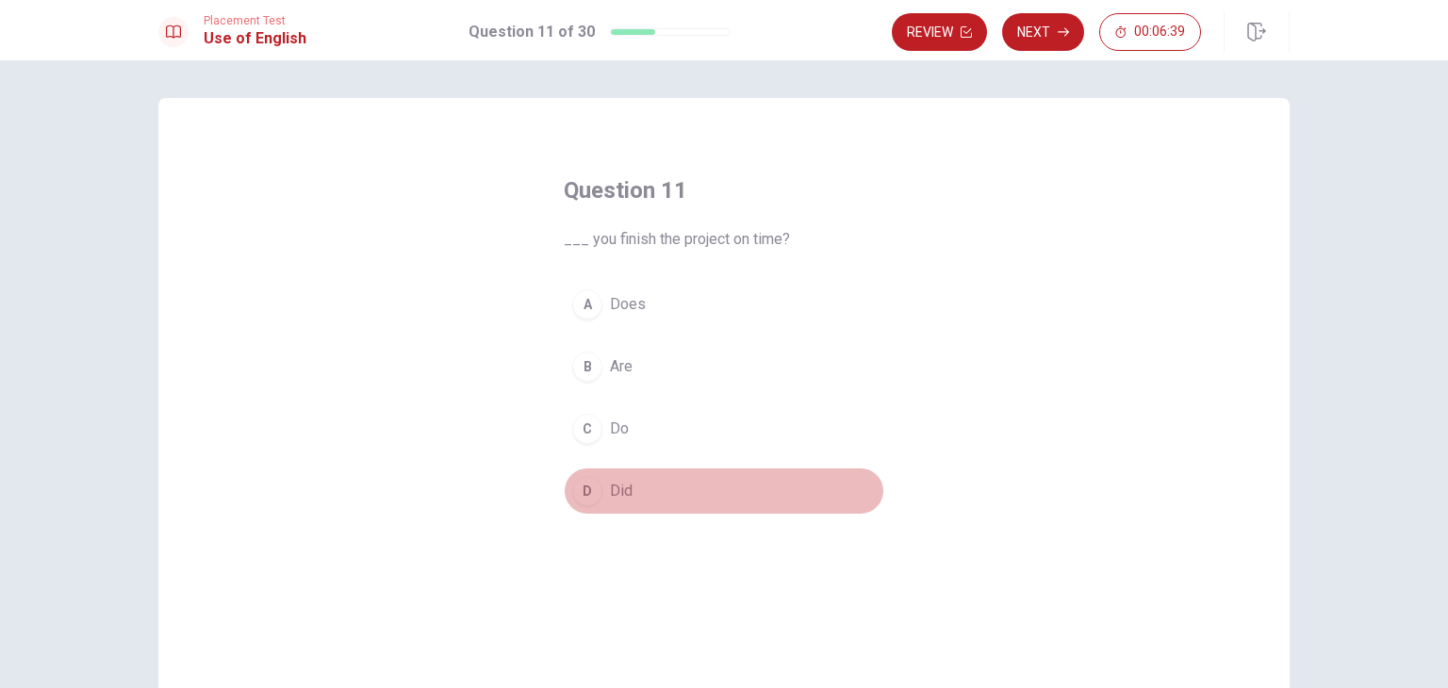
click at [597, 503] on button "D Did" at bounding box center [724, 491] width 321 height 47
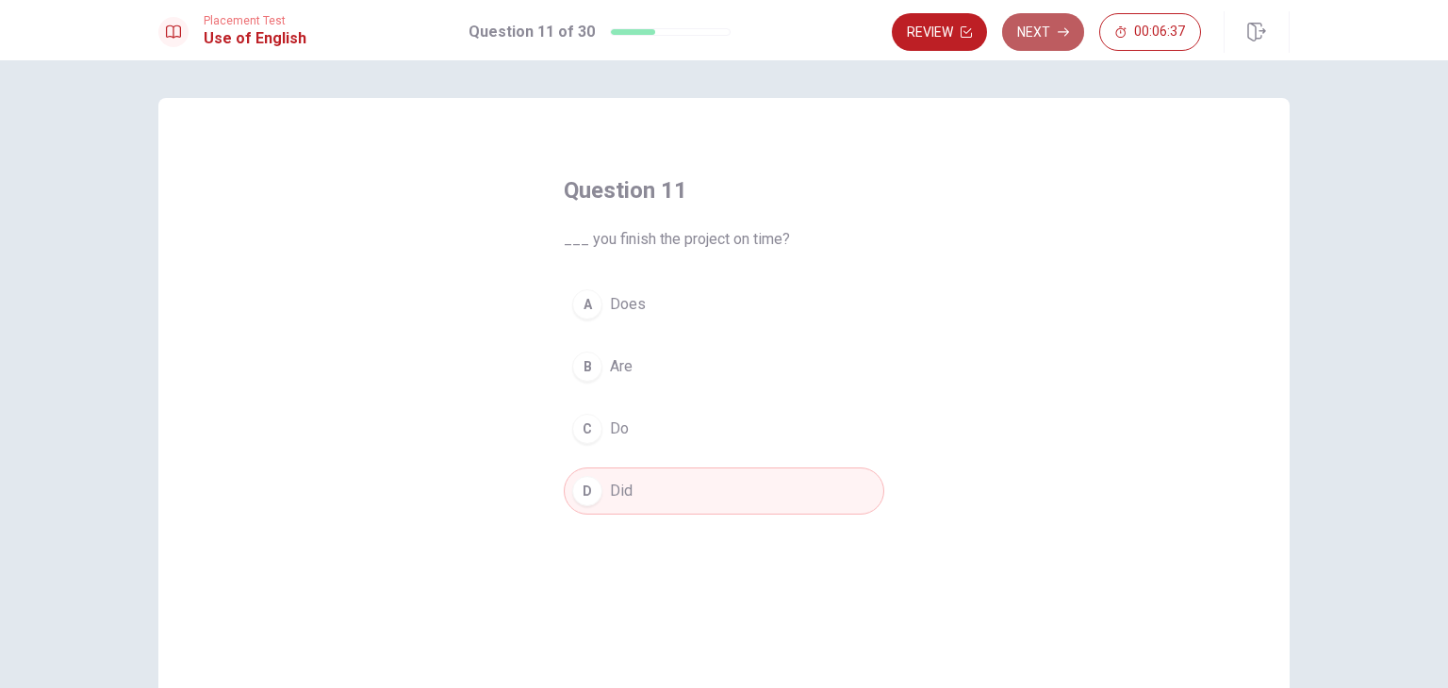
click at [1028, 41] on button "Next" at bounding box center [1043, 32] width 82 height 38
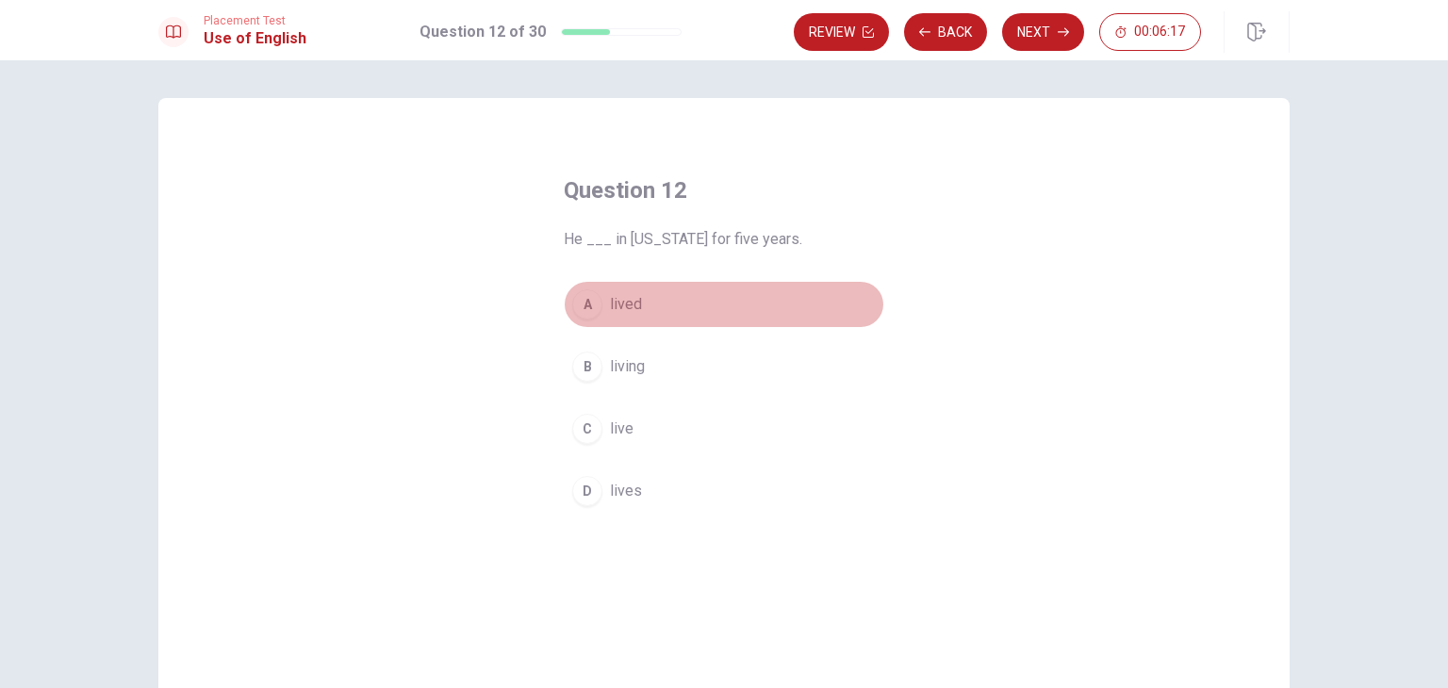
click at [651, 301] on button "A lived" at bounding box center [724, 304] width 321 height 47
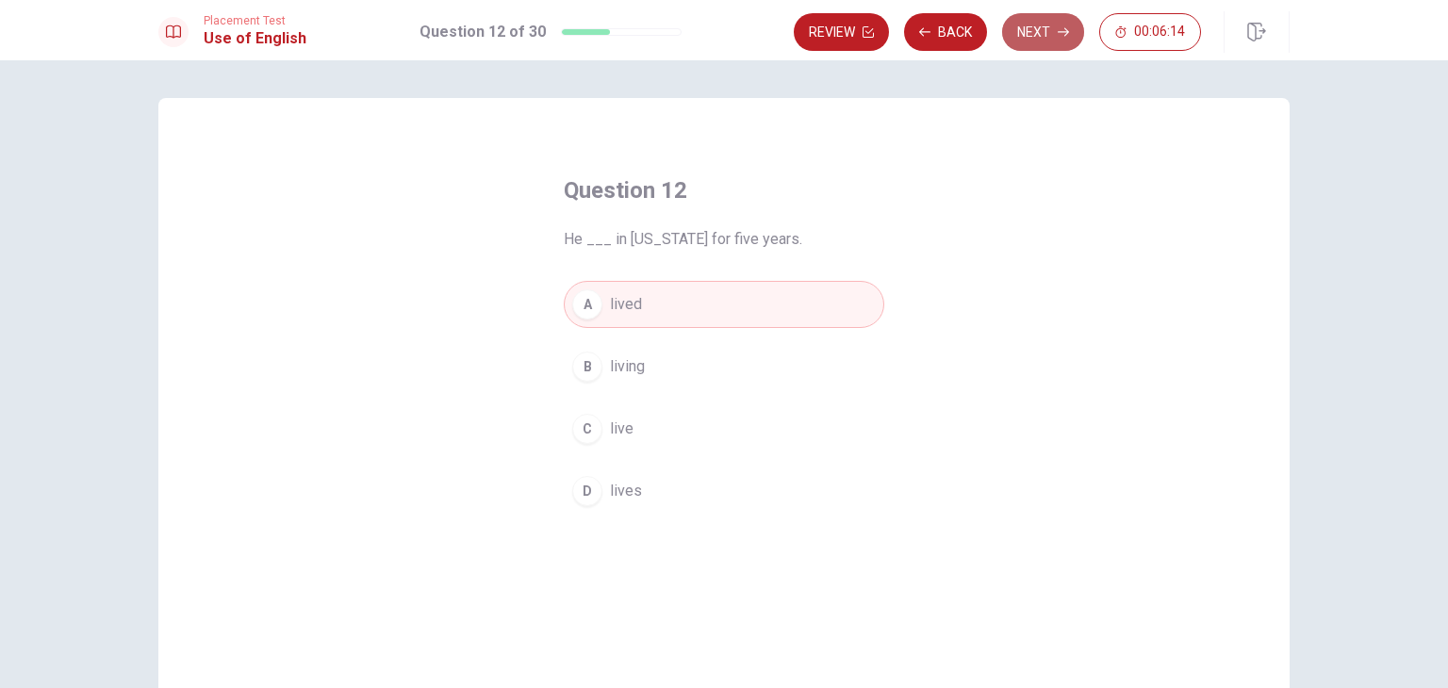
click at [1042, 38] on button "Next" at bounding box center [1043, 32] width 82 height 38
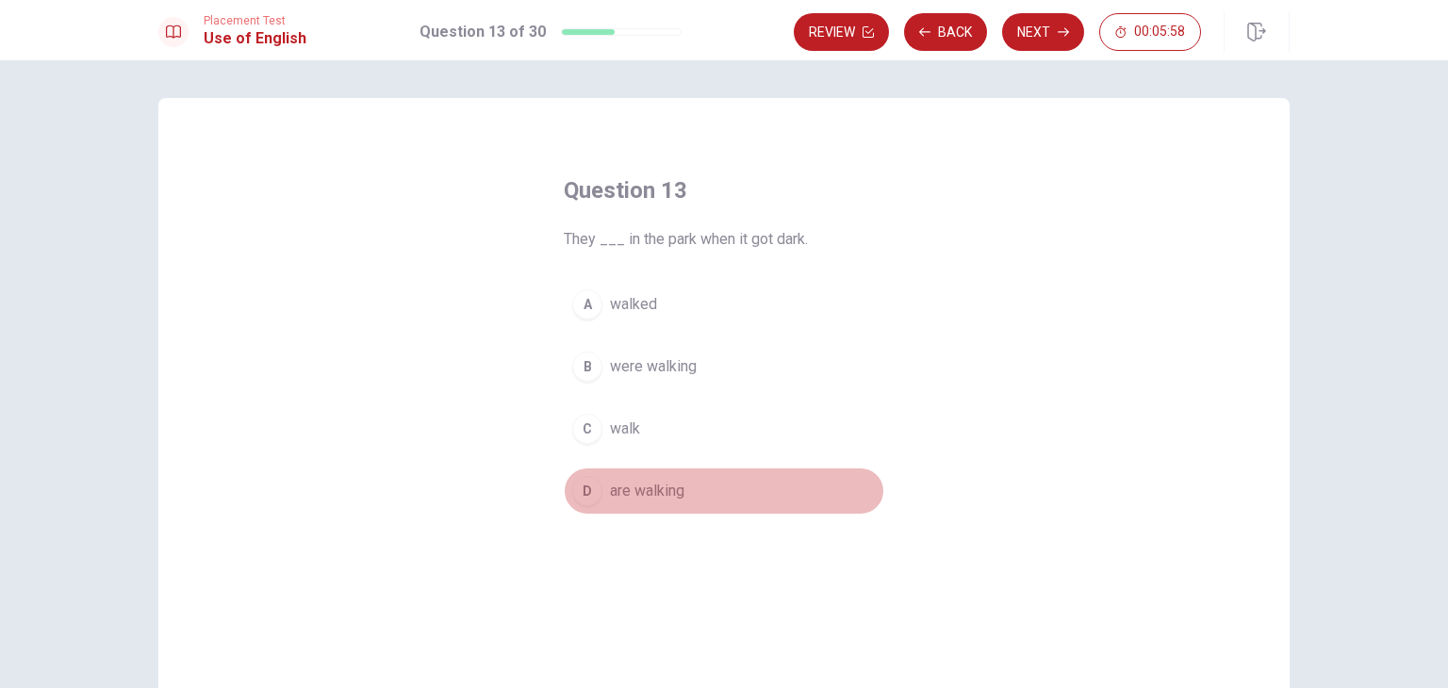
click at [652, 501] on span "are walking" at bounding box center [647, 491] width 74 height 23
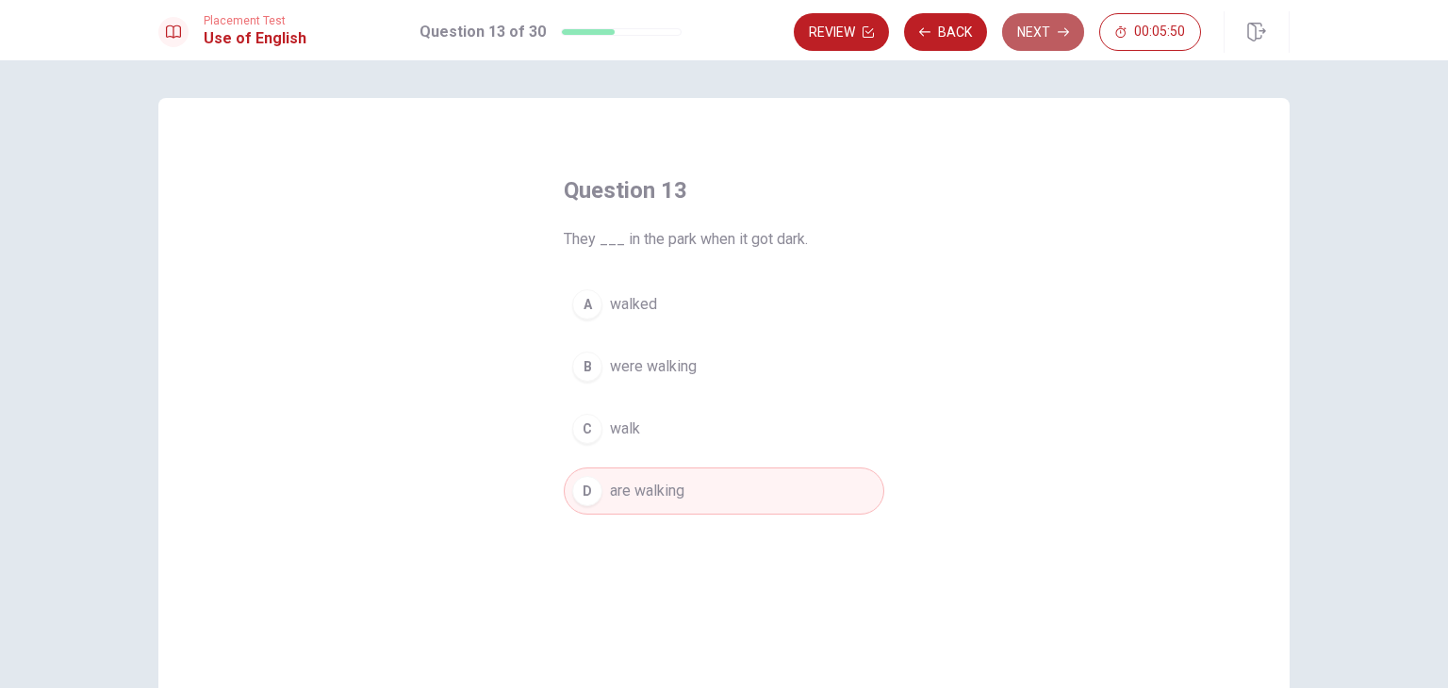
click at [1054, 26] on button "Next" at bounding box center [1043, 32] width 82 height 38
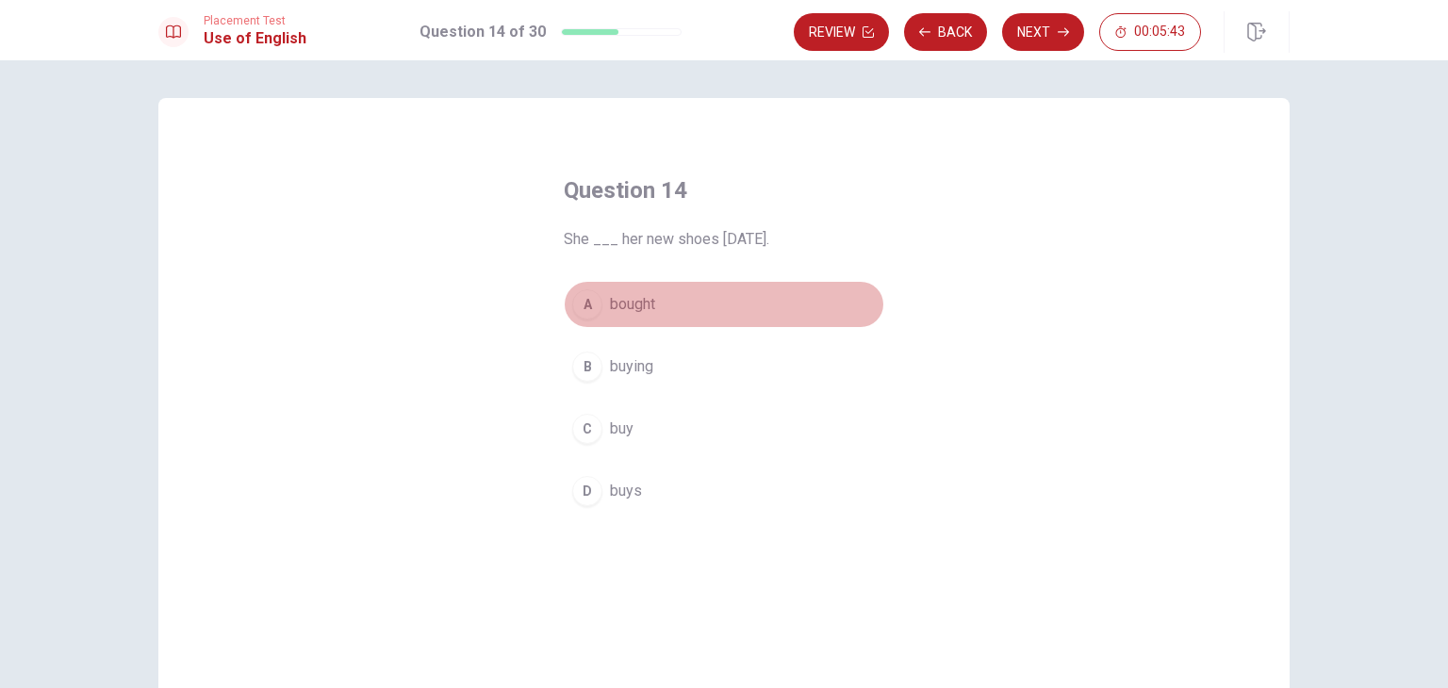
click at [675, 308] on button "A bought" at bounding box center [724, 304] width 321 height 47
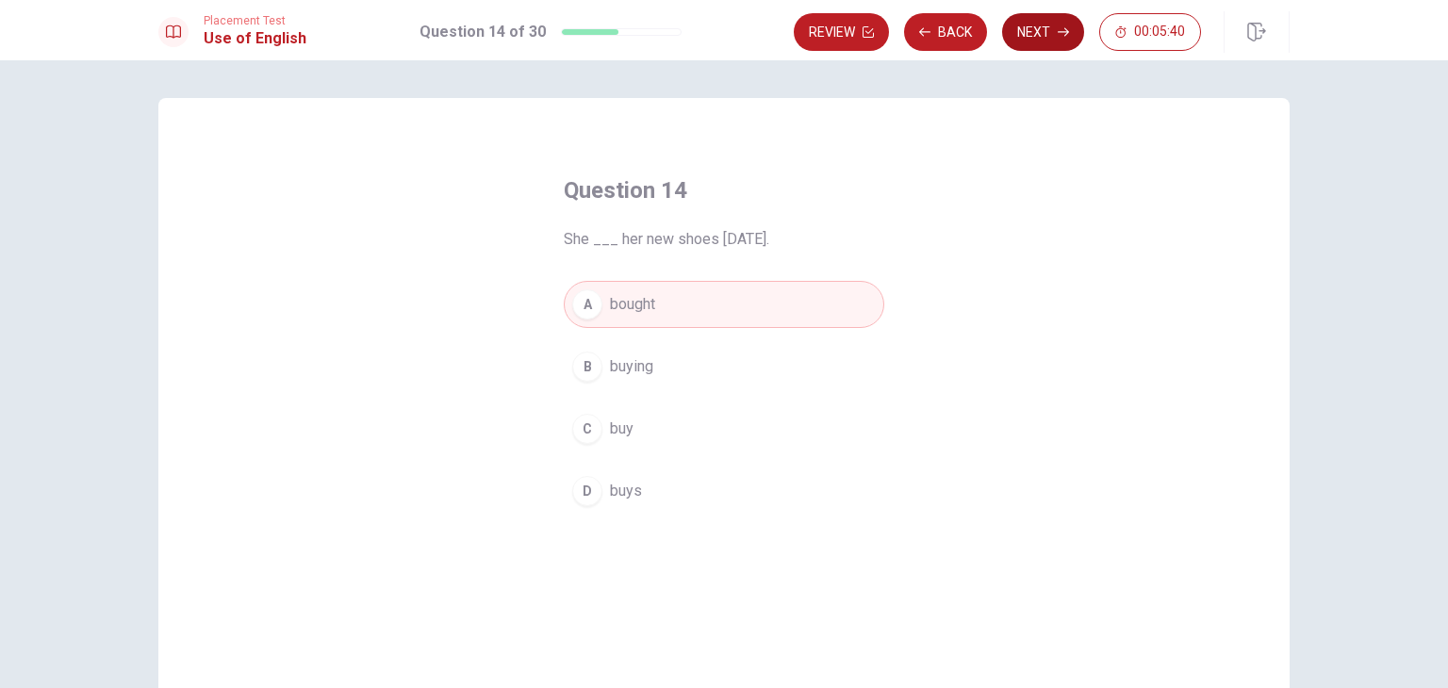
click at [1044, 23] on button "Next" at bounding box center [1043, 32] width 82 height 38
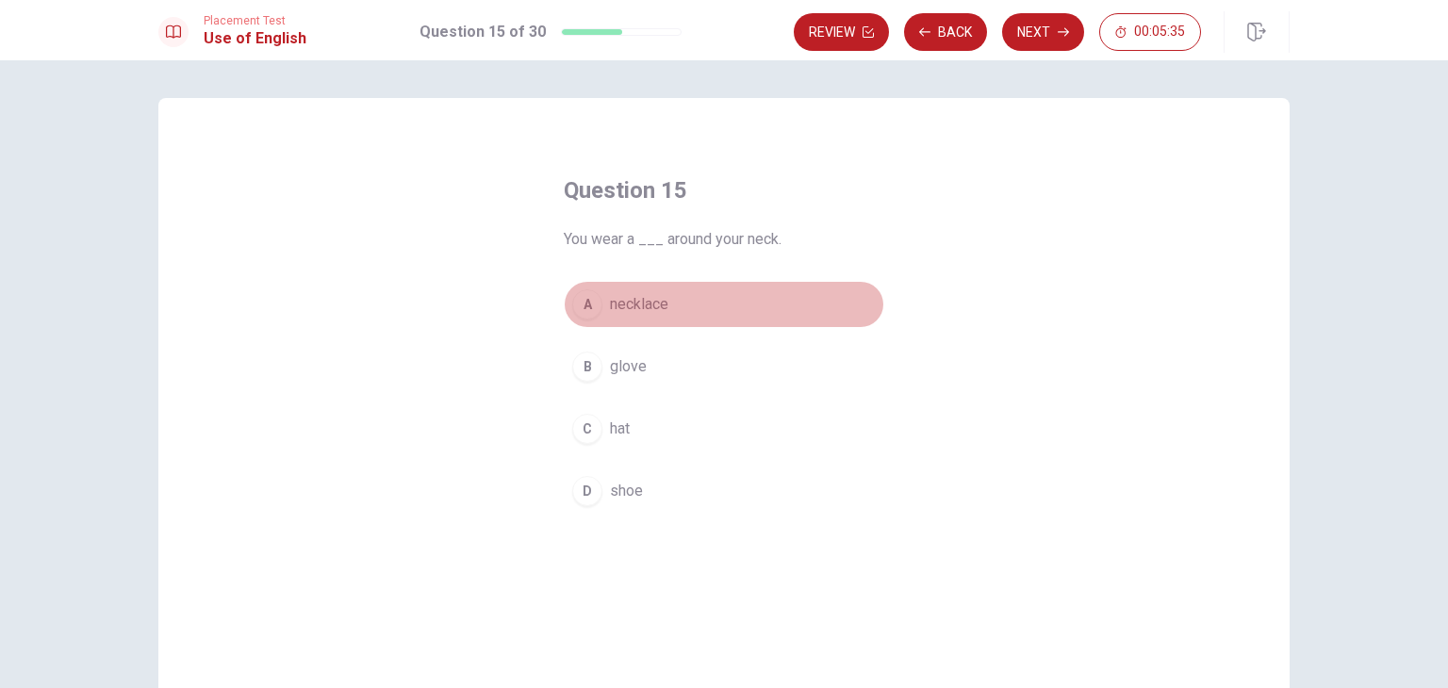
click at [702, 314] on button "A necklace" at bounding box center [724, 304] width 321 height 47
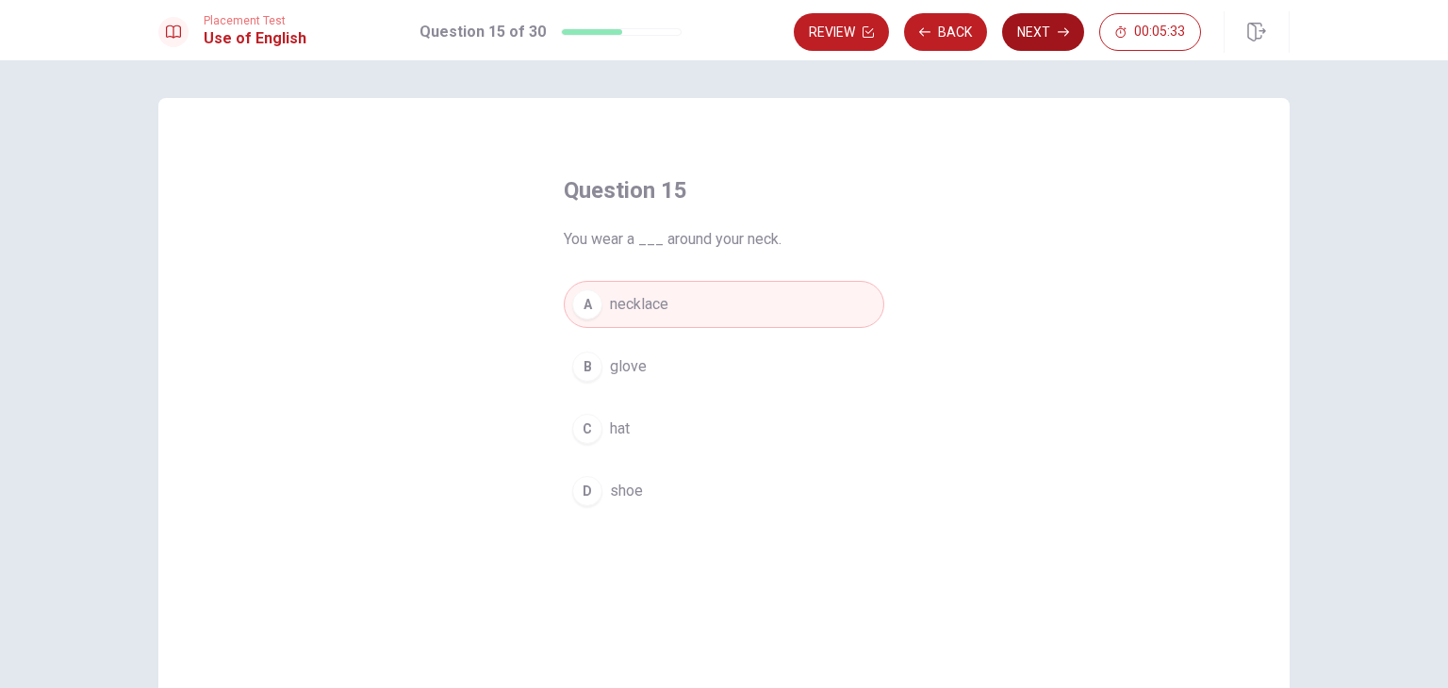
click at [1061, 27] on icon "button" at bounding box center [1063, 31] width 11 height 11
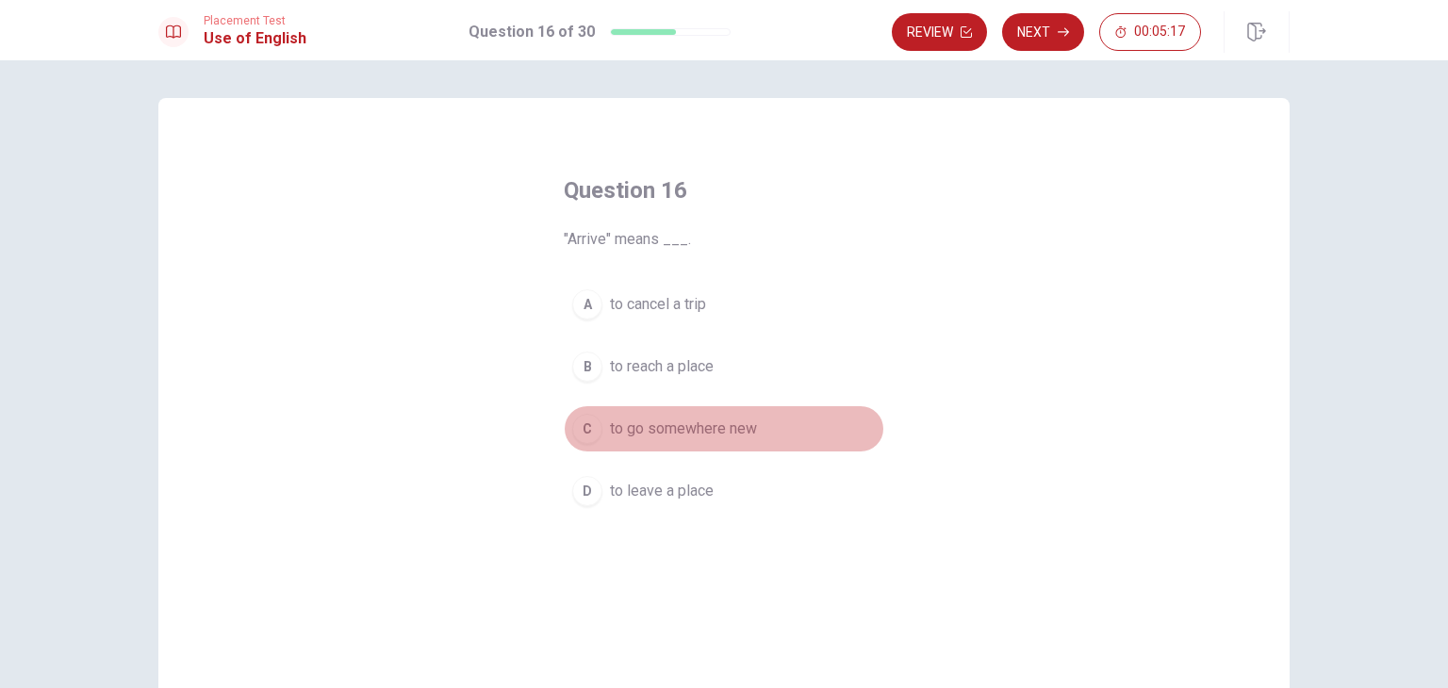
click at [728, 420] on span "to go somewhere new" at bounding box center [683, 429] width 147 height 23
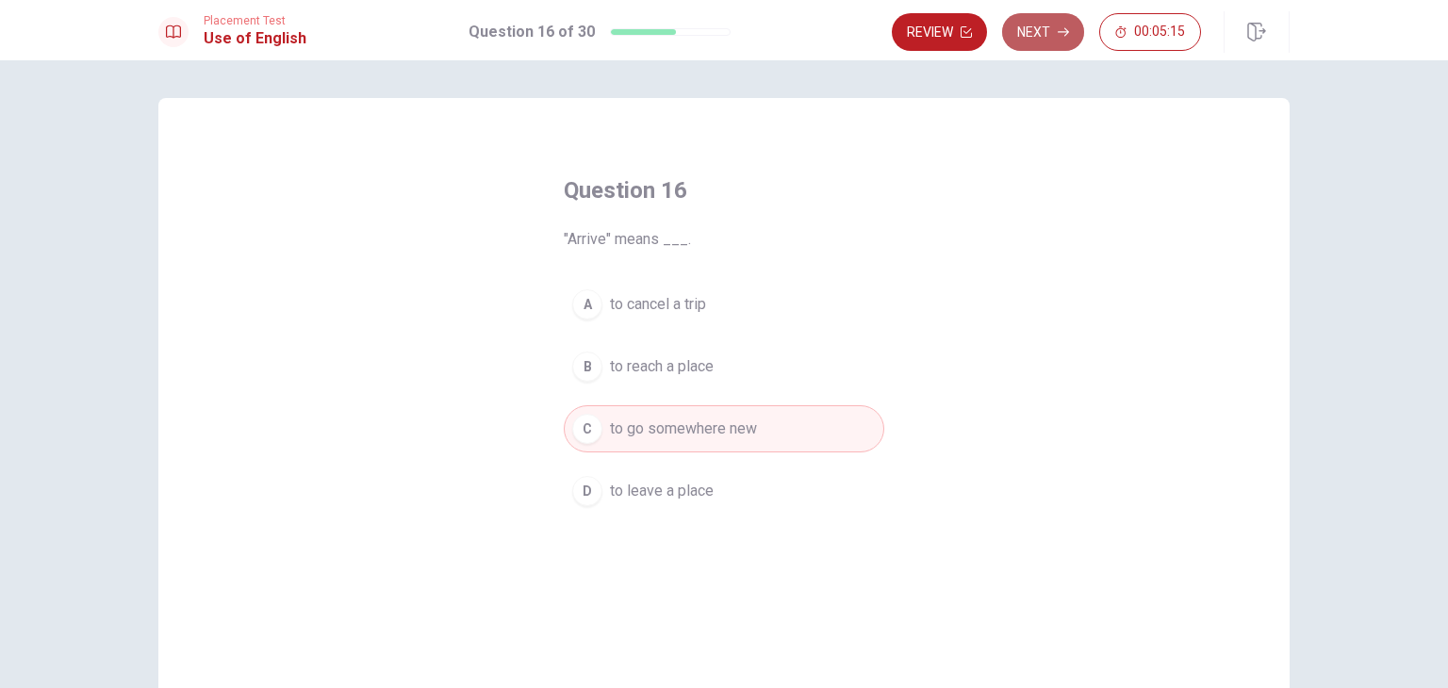
click at [1052, 24] on button "Next" at bounding box center [1043, 32] width 82 height 38
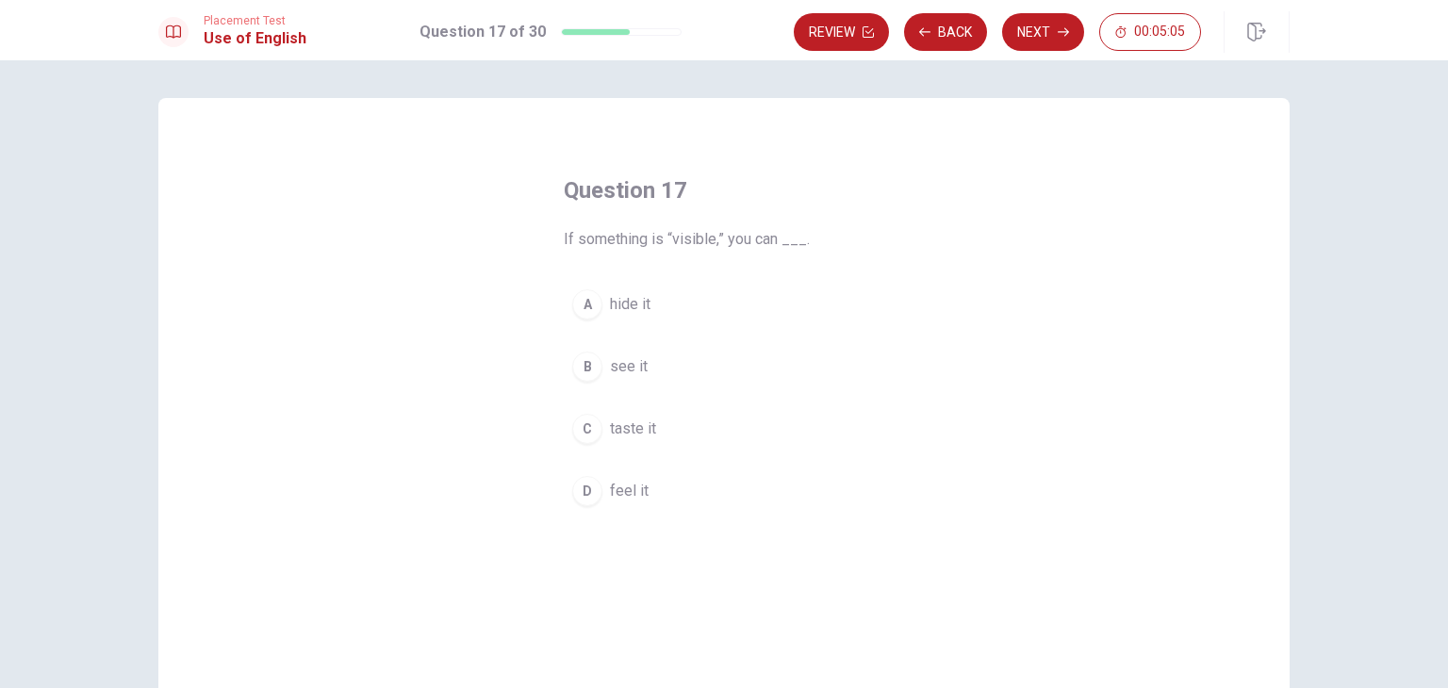
drag, startPoint x: 1052, startPoint y: 24, endPoint x: 785, endPoint y: 312, distance: 393.0
click at [785, 312] on div "Placement Test Use of English Question 17 of 30 Review Back Next 00:05:05 Quest…" at bounding box center [724, 344] width 1448 height 688
click at [630, 381] on button "B see it" at bounding box center [724, 366] width 321 height 47
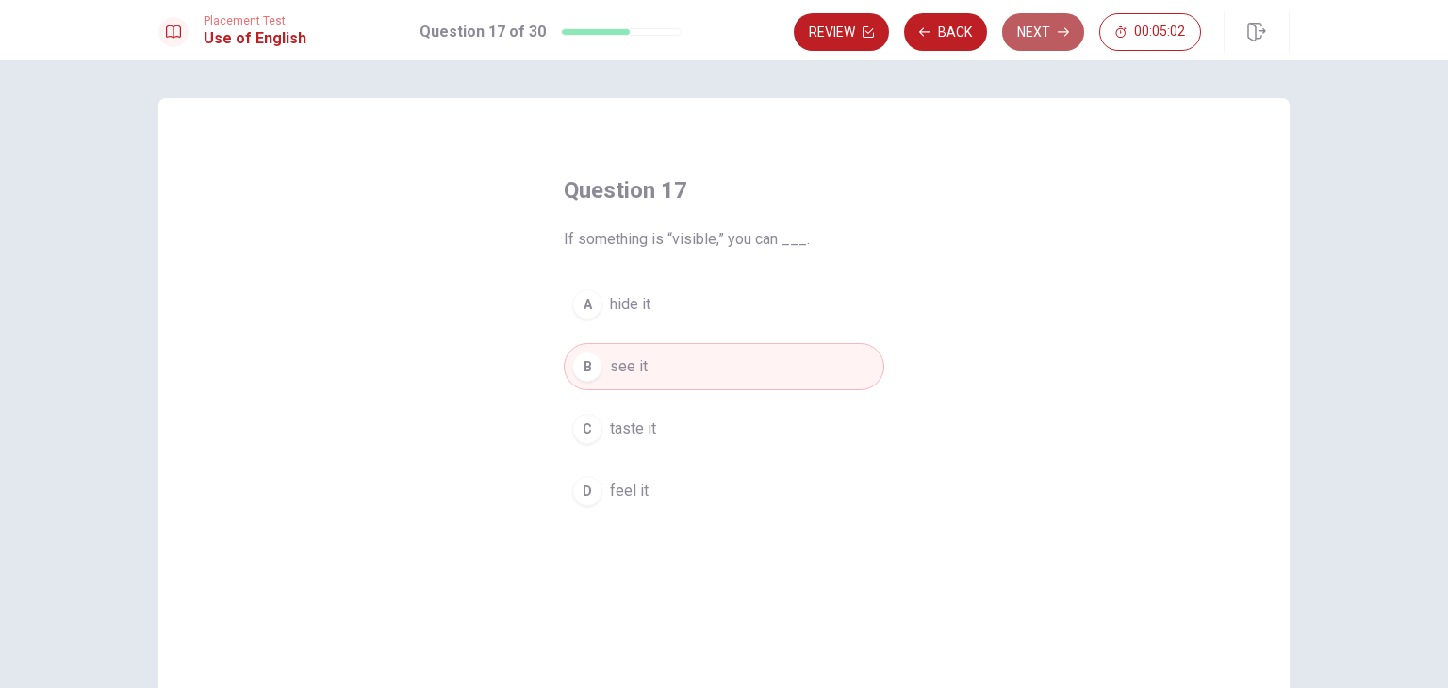
click at [1067, 27] on icon "button" at bounding box center [1063, 31] width 11 height 11
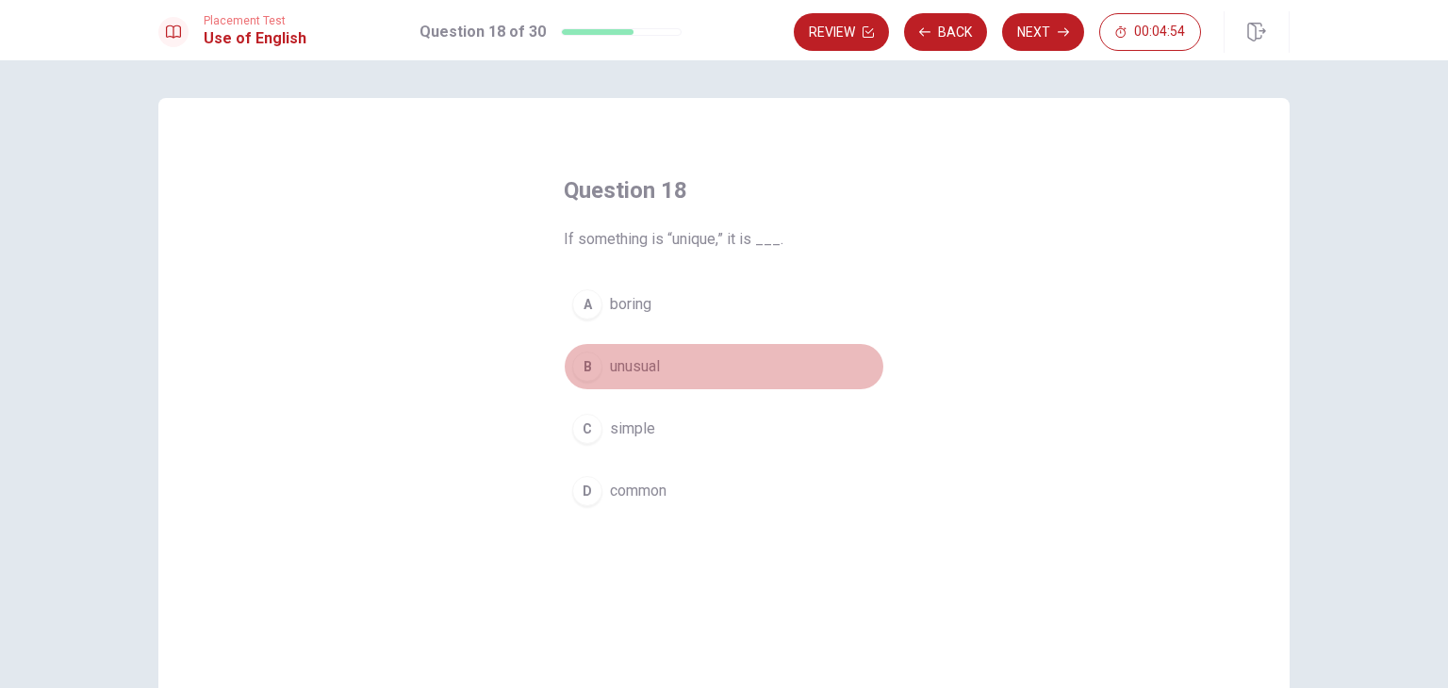
click at [654, 367] on span "unusual" at bounding box center [635, 366] width 50 height 23
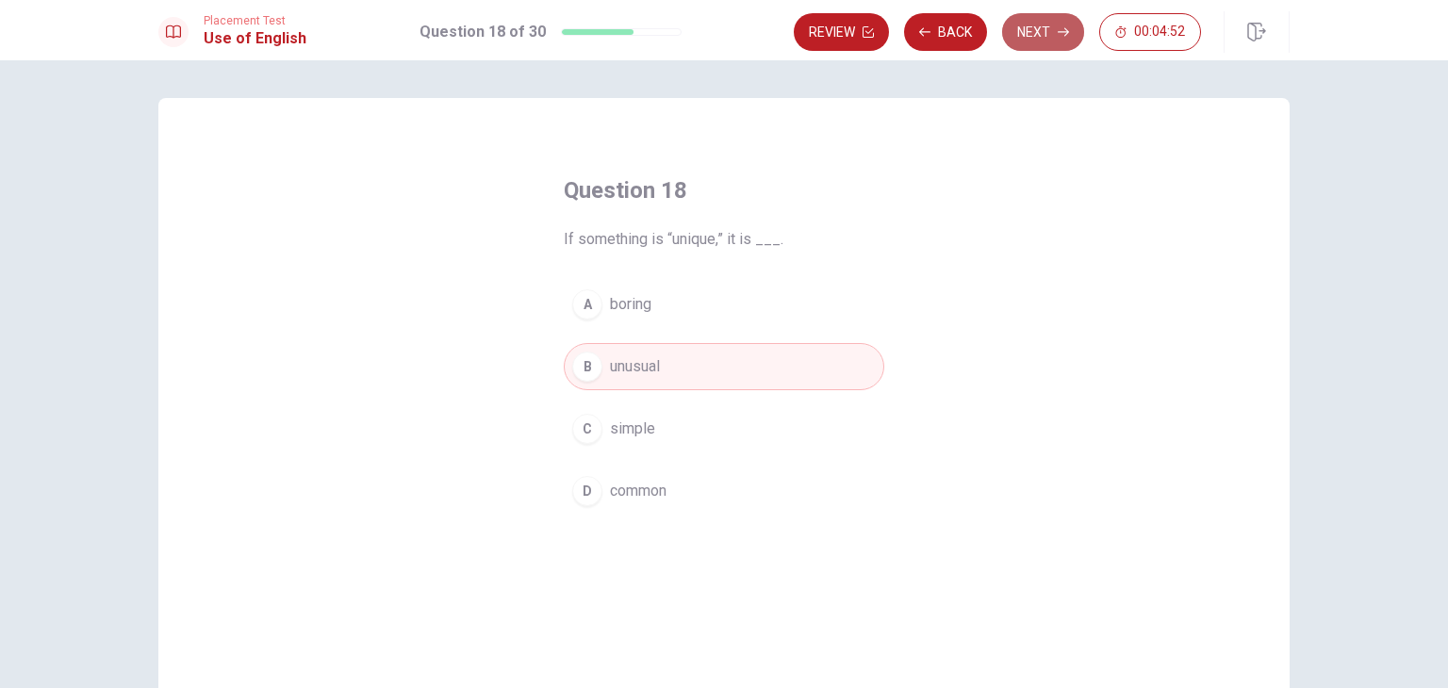
click at [1053, 35] on button "Next" at bounding box center [1043, 32] width 82 height 38
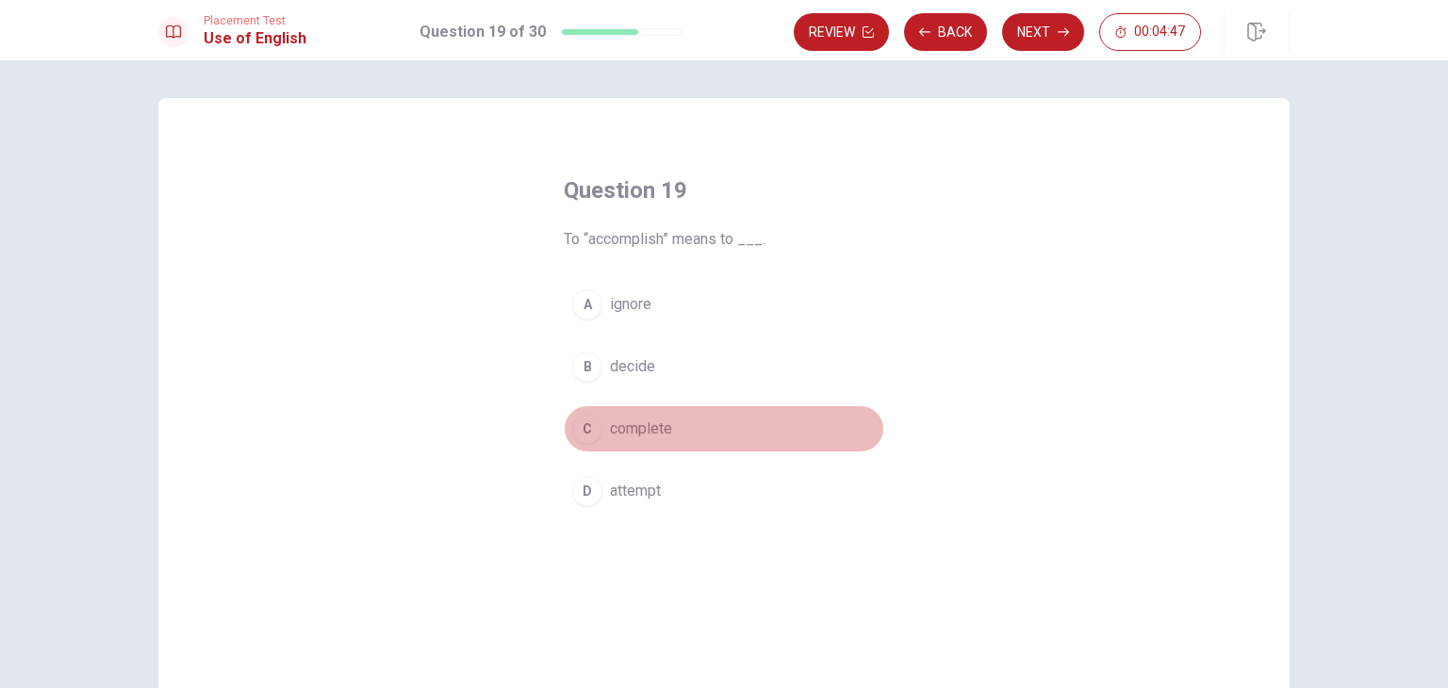
click at [676, 413] on button "C complete" at bounding box center [724, 428] width 321 height 47
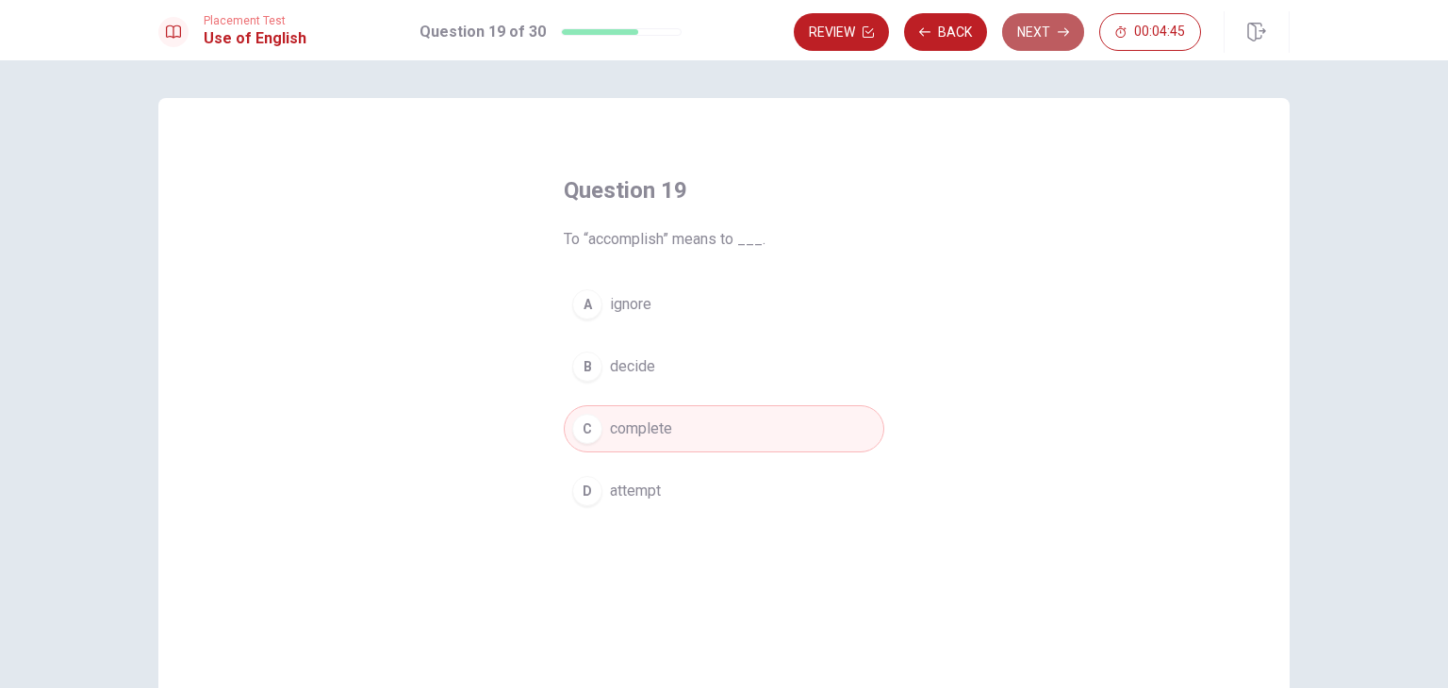
click at [1048, 28] on button "Next" at bounding box center [1043, 32] width 82 height 38
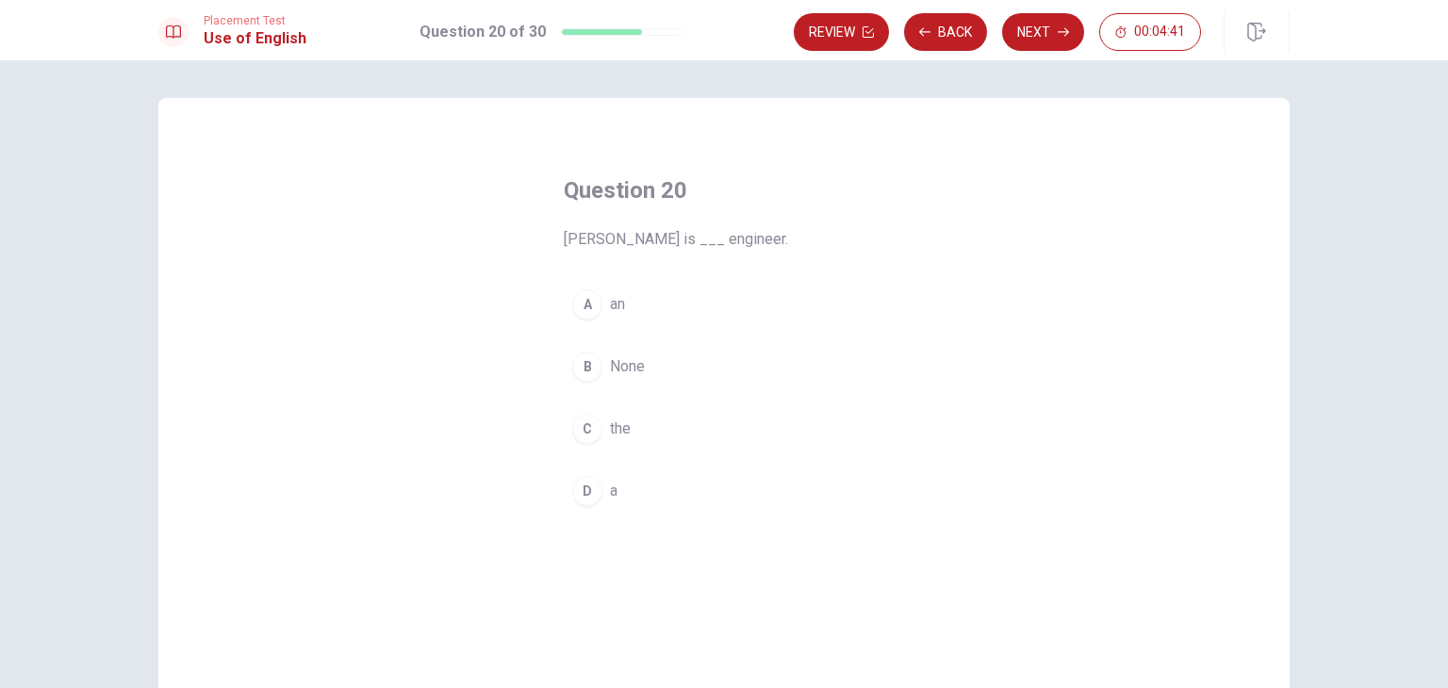
click at [702, 314] on button "A an" at bounding box center [724, 304] width 321 height 47
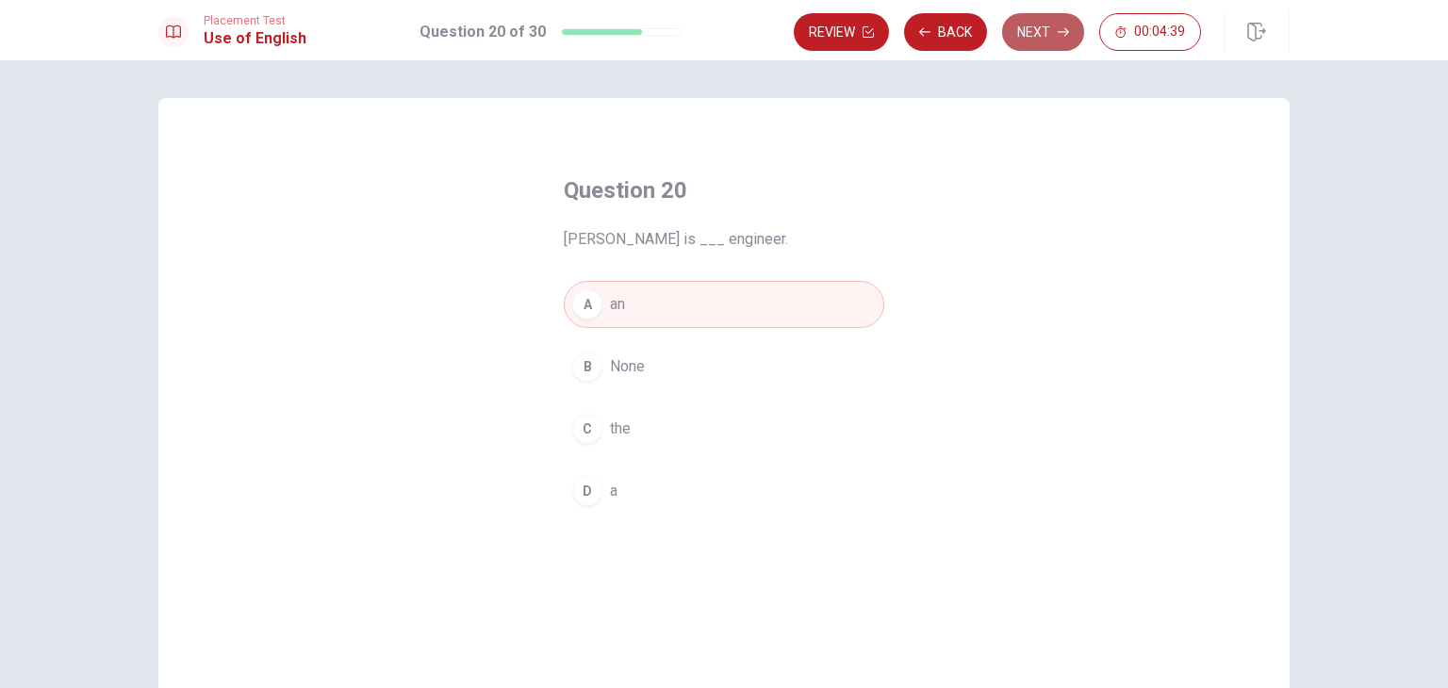
click at [1054, 34] on button "Next" at bounding box center [1043, 32] width 82 height 38
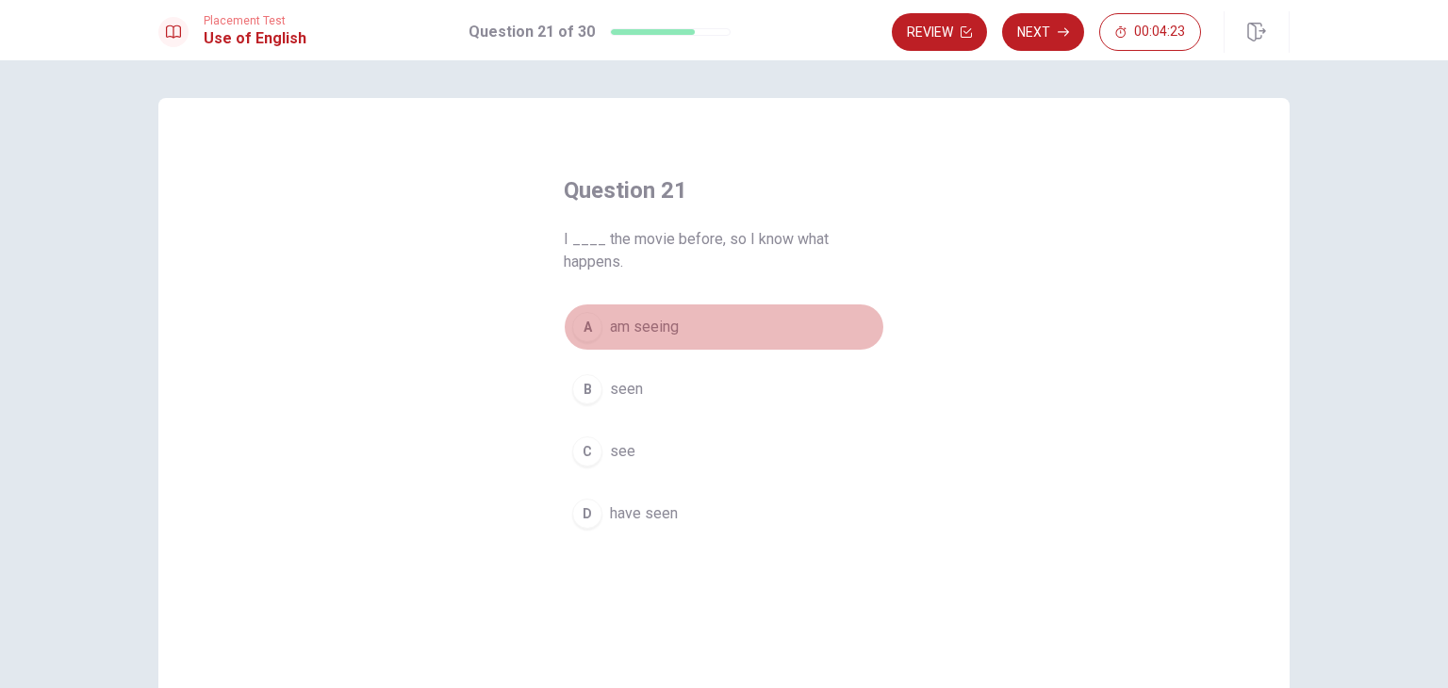
click at [667, 333] on span "am seeing" at bounding box center [644, 327] width 69 height 23
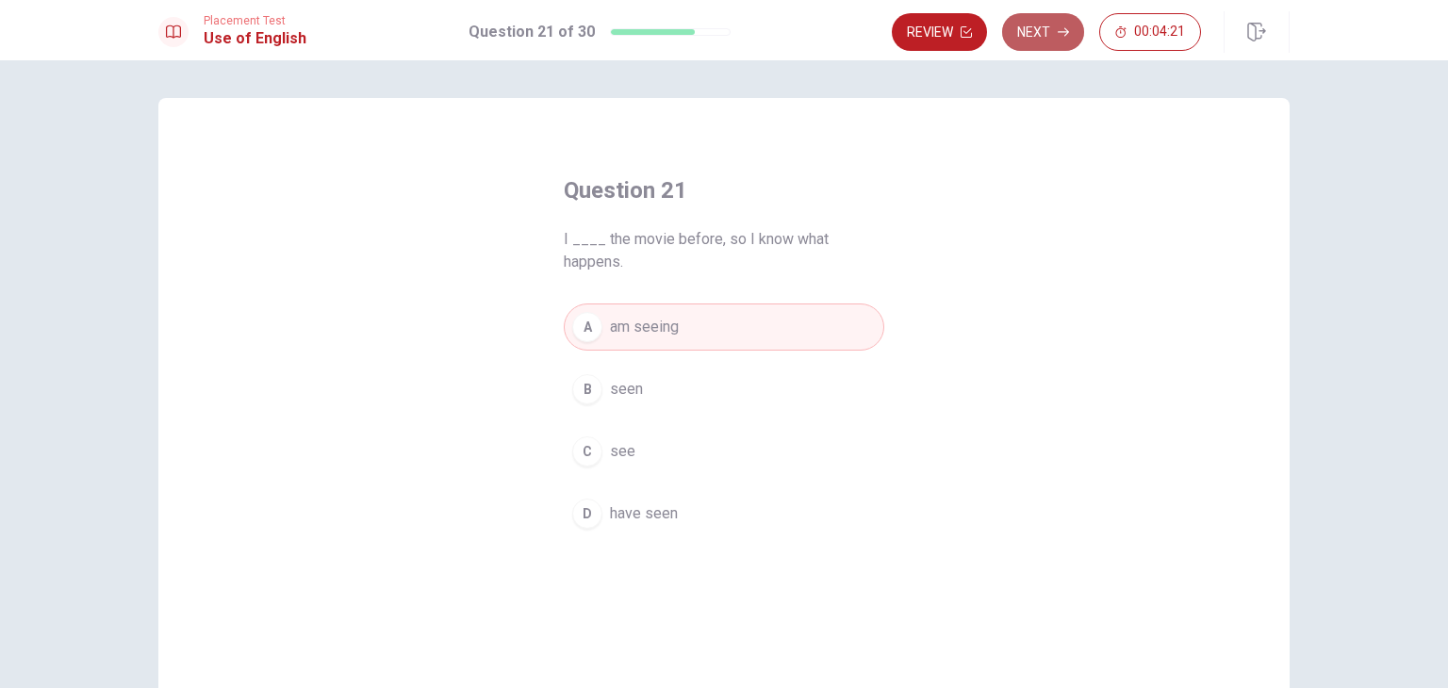
click at [1062, 27] on icon "button" at bounding box center [1063, 31] width 11 height 11
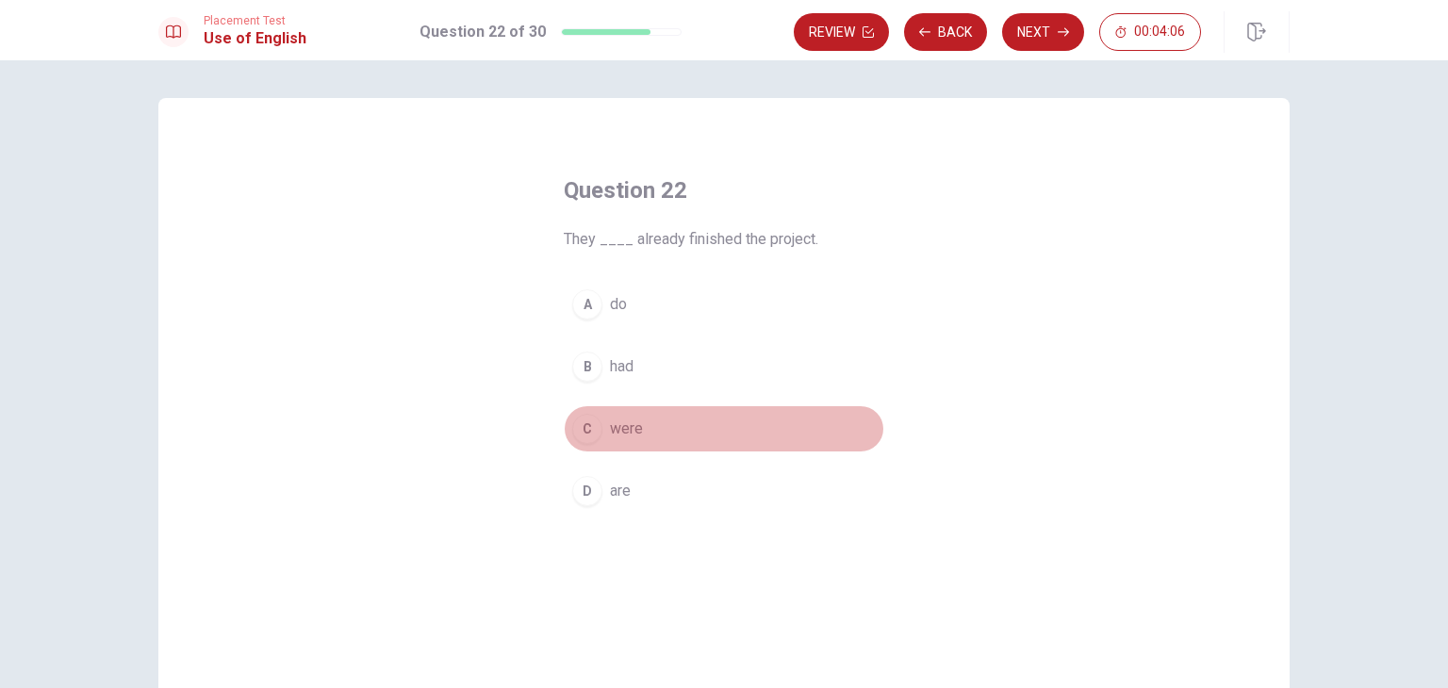
click at [708, 438] on button "C were" at bounding box center [724, 428] width 321 height 47
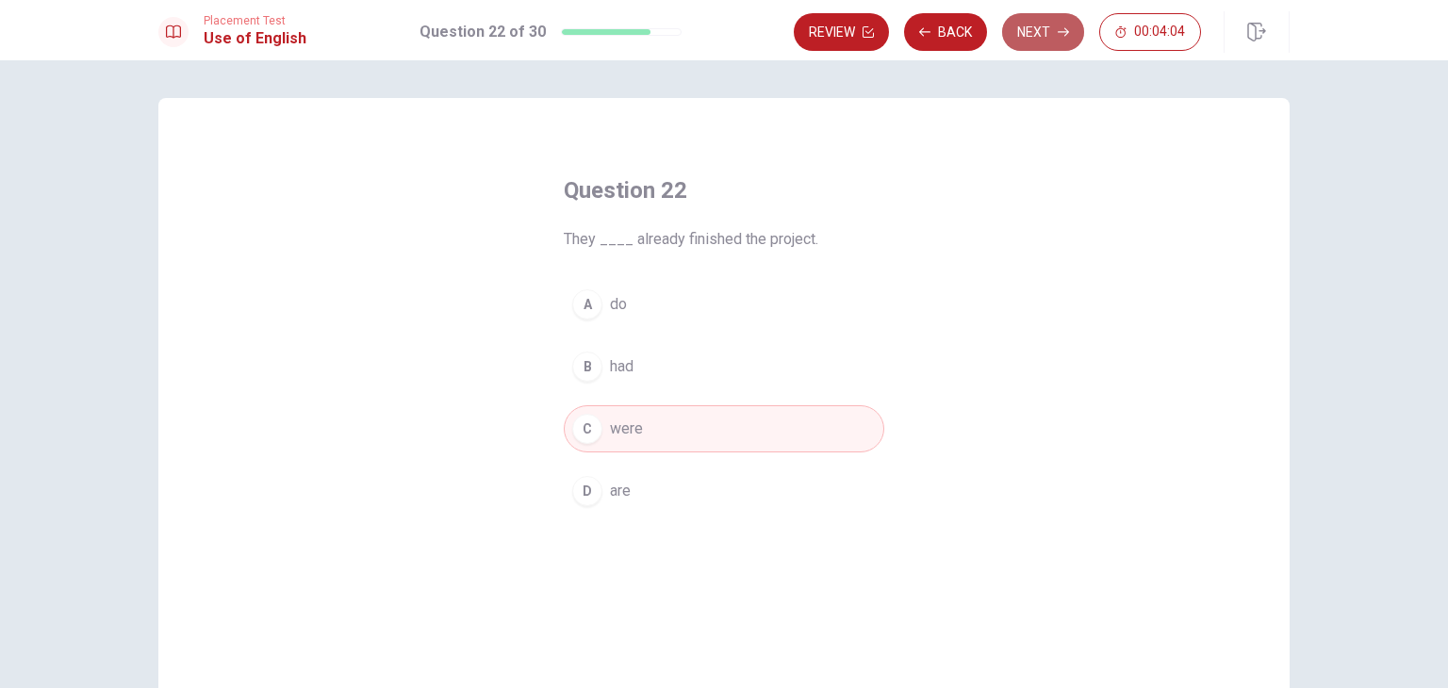
click at [1053, 32] on button "Next" at bounding box center [1043, 32] width 82 height 38
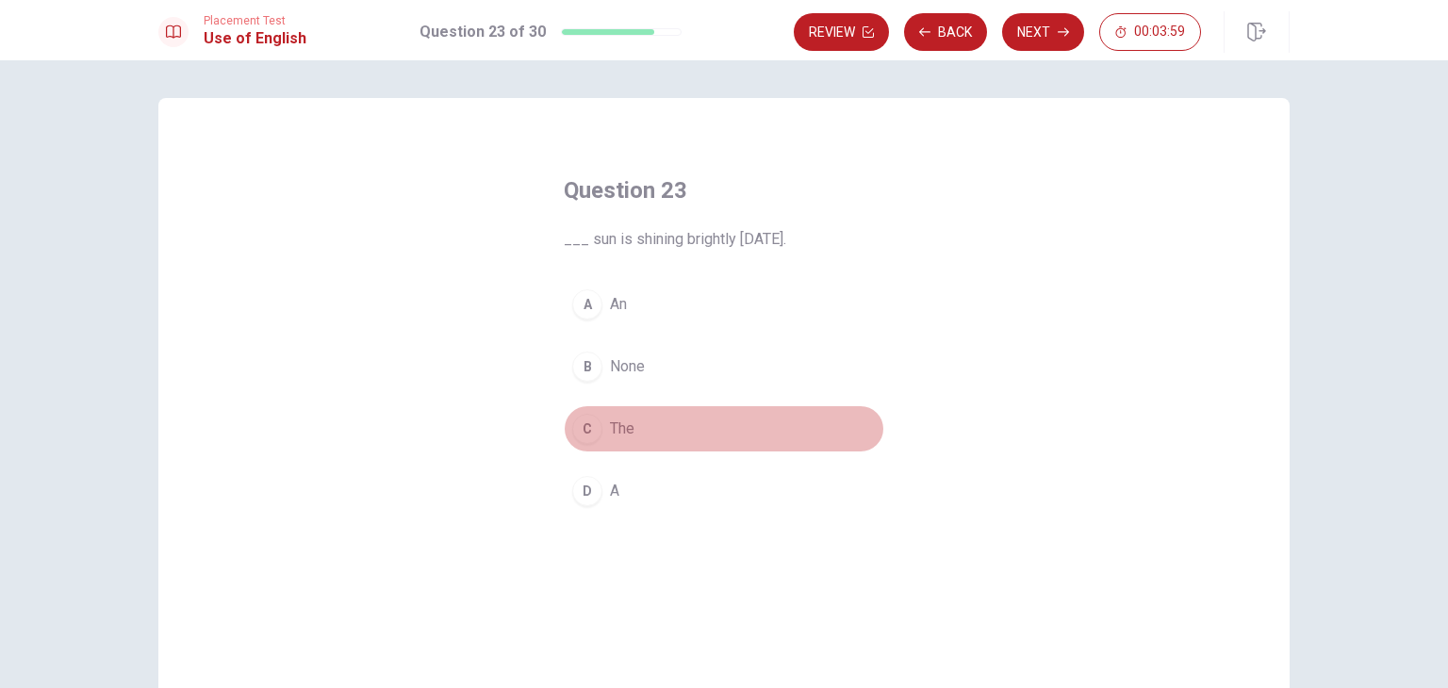
click at [714, 417] on button "C The" at bounding box center [724, 428] width 321 height 47
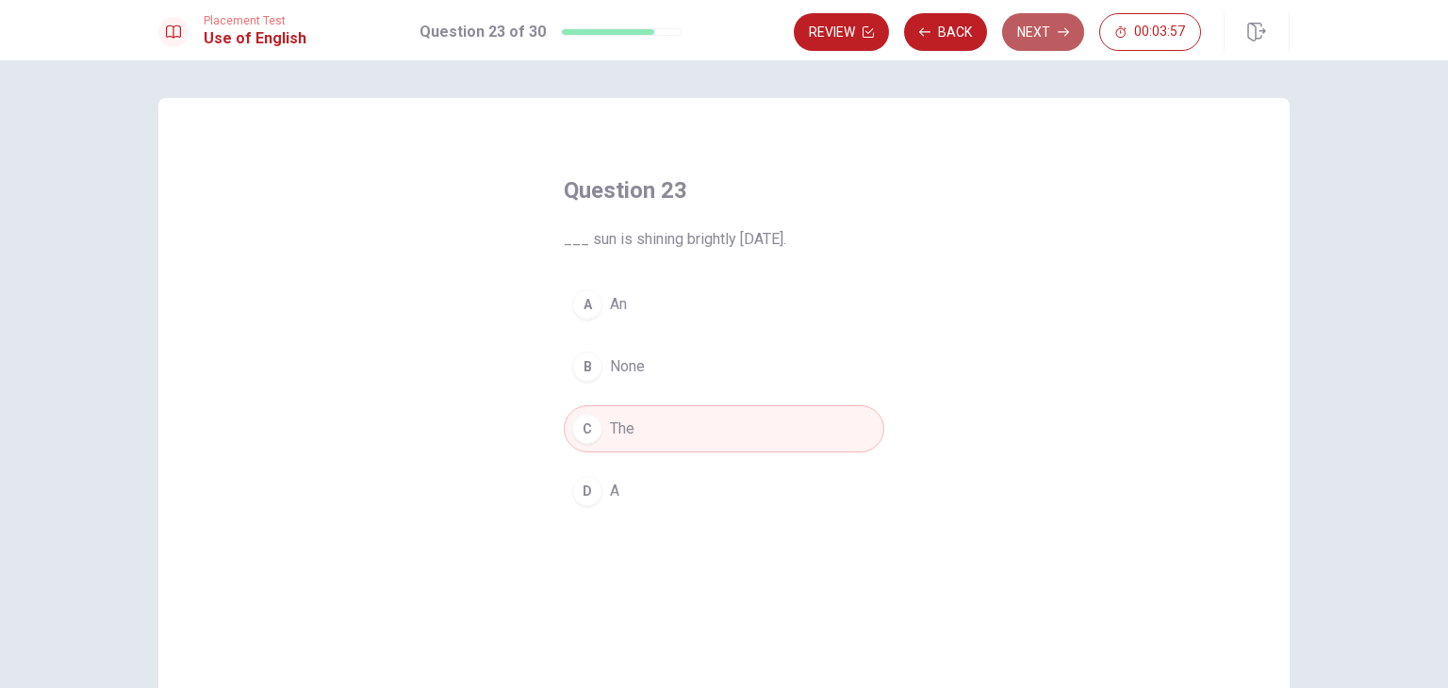
click at [1070, 17] on button "Next" at bounding box center [1043, 32] width 82 height 38
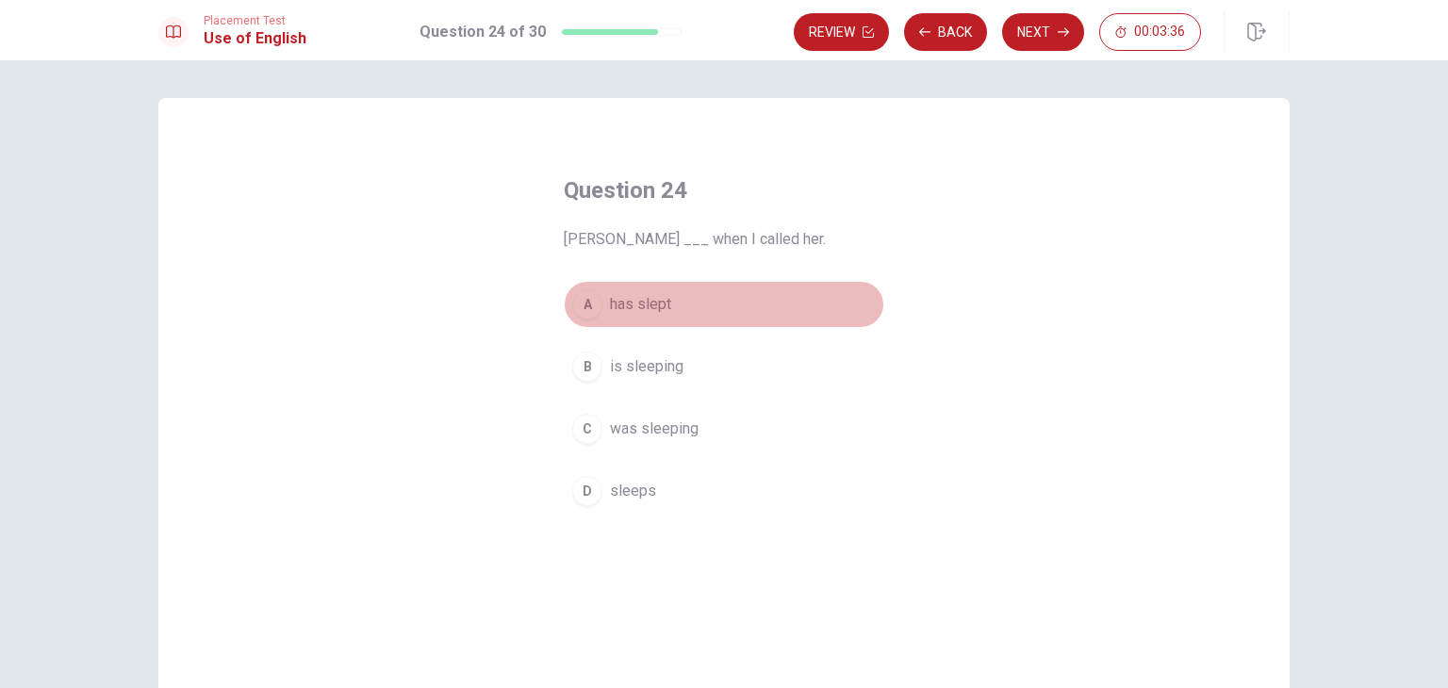
click at [690, 299] on button "A has slept" at bounding box center [724, 304] width 321 height 47
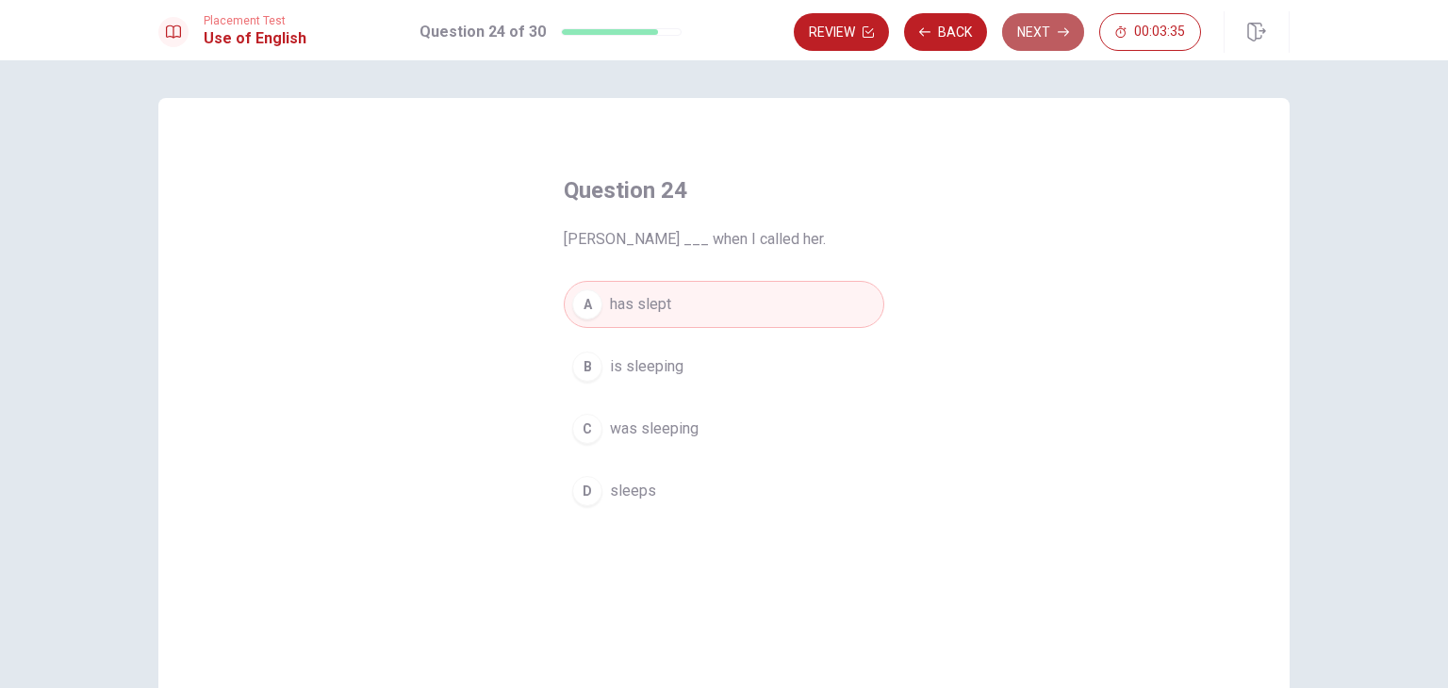
click at [1052, 45] on button "Next" at bounding box center [1043, 32] width 82 height 38
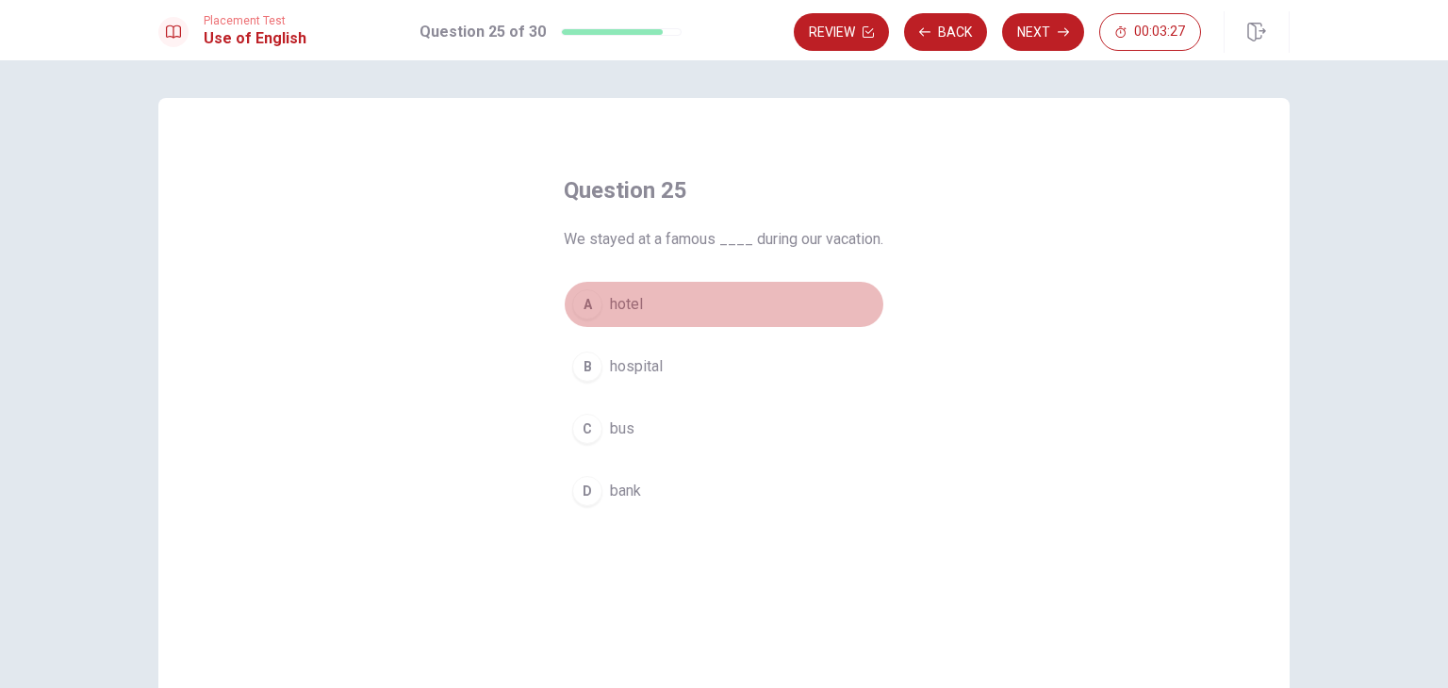
click at [673, 318] on button "A hotel" at bounding box center [724, 304] width 321 height 47
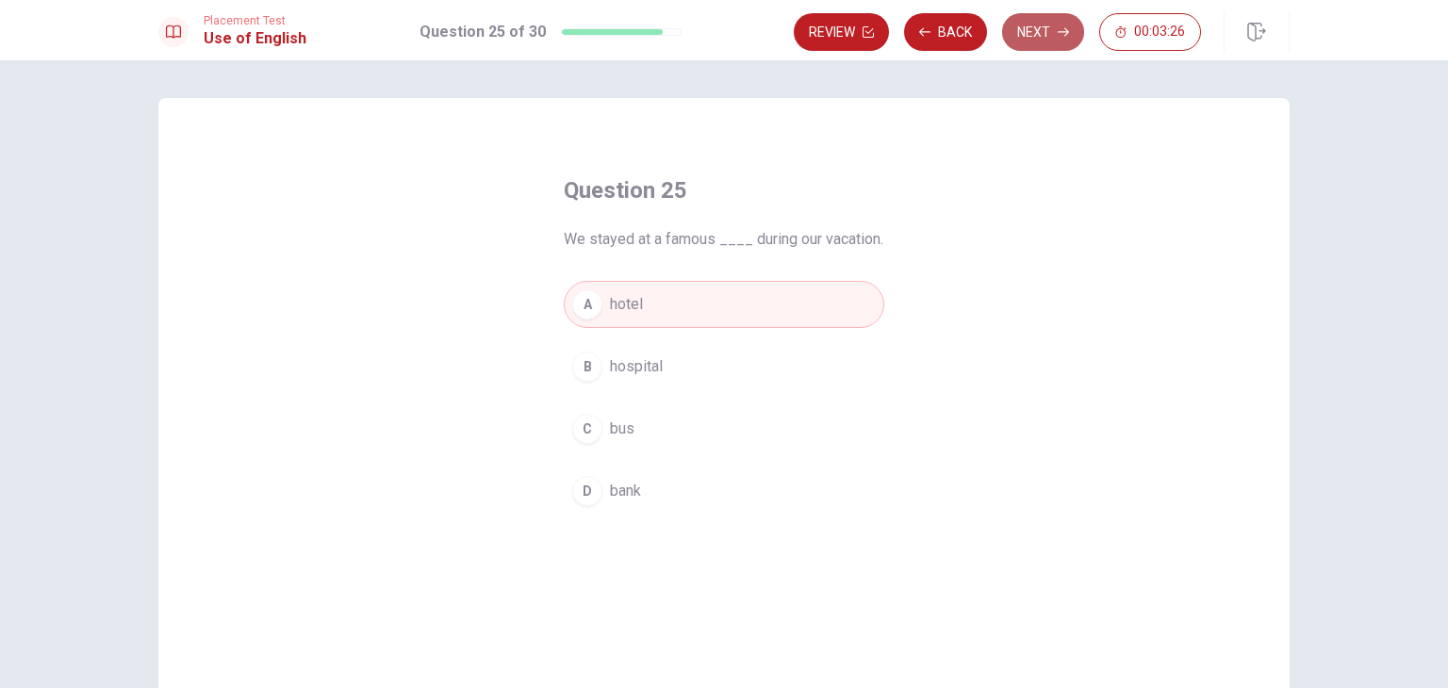
click at [1059, 31] on icon "button" at bounding box center [1063, 32] width 11 height 8
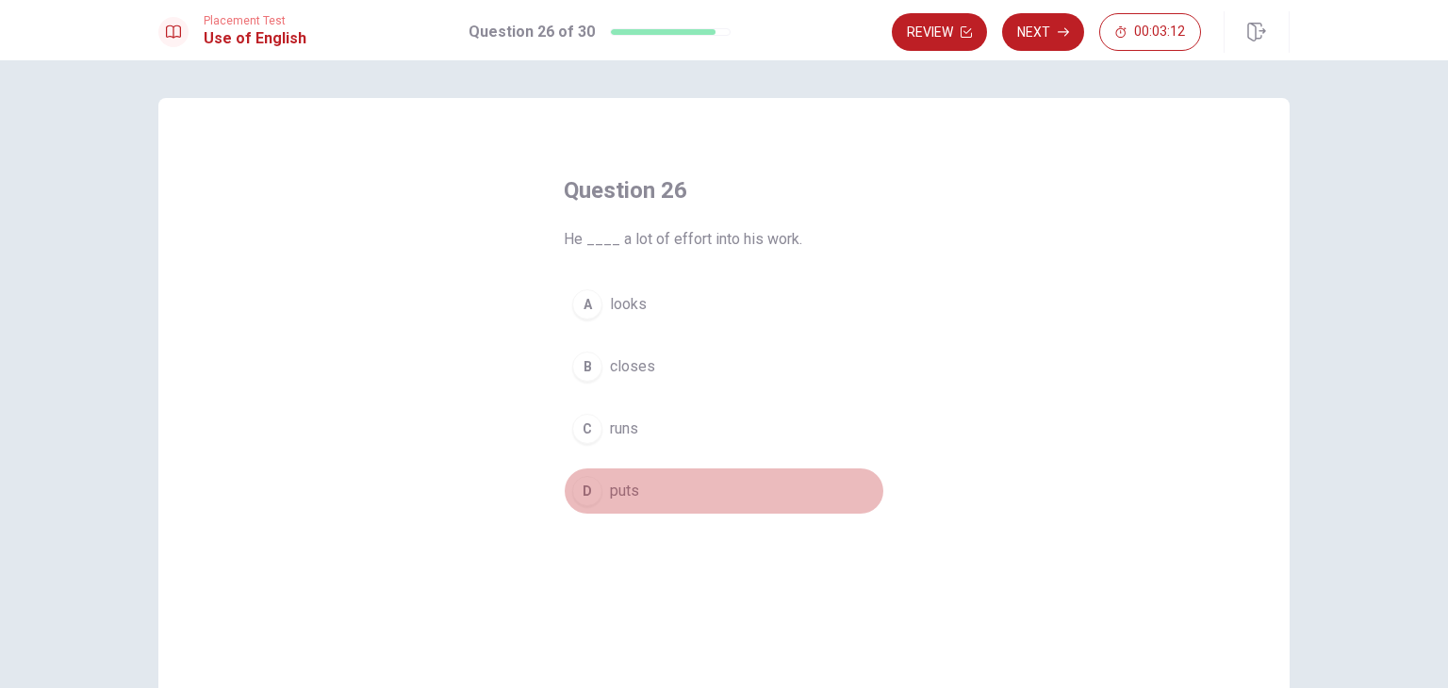
click at [603, 503] on button "D puts" at bounding box center [724, 491] width 321 height 47
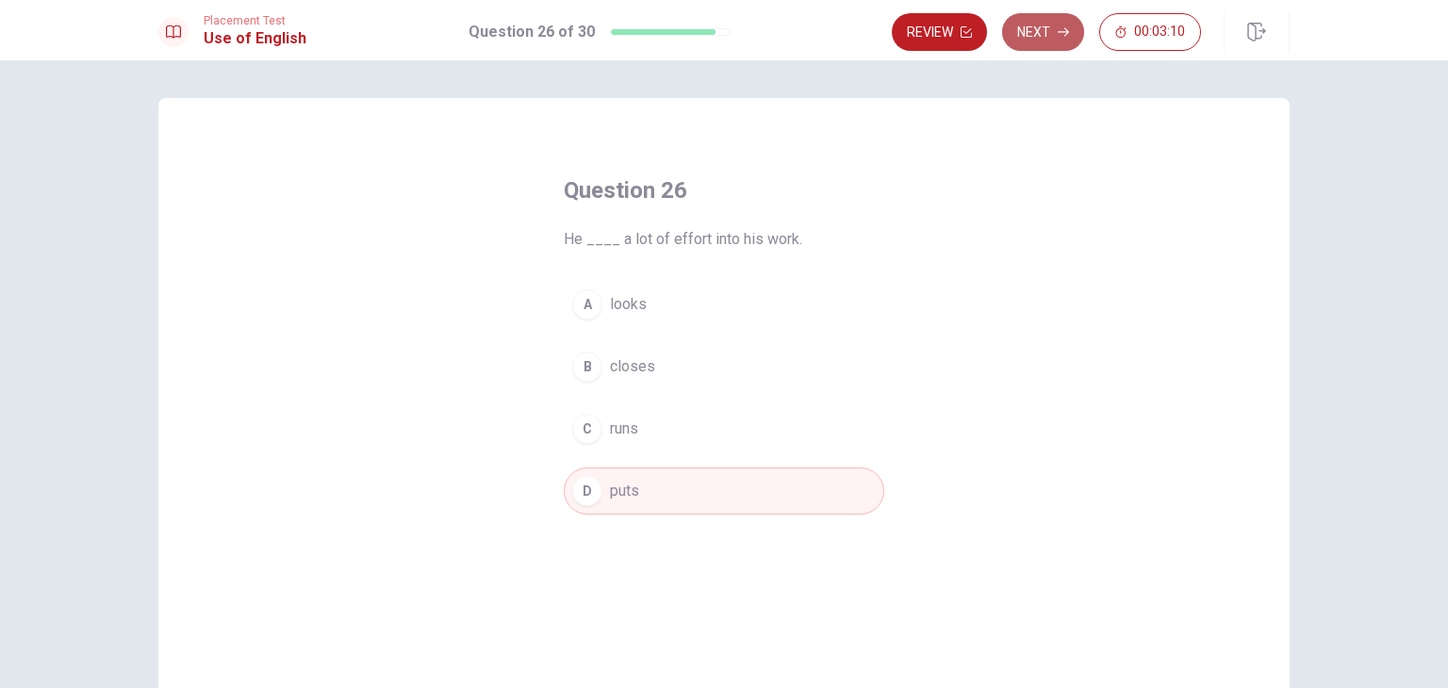
click at [1038, 25] on button "Next" at bounding box center [1043, 32] width 82 height 38
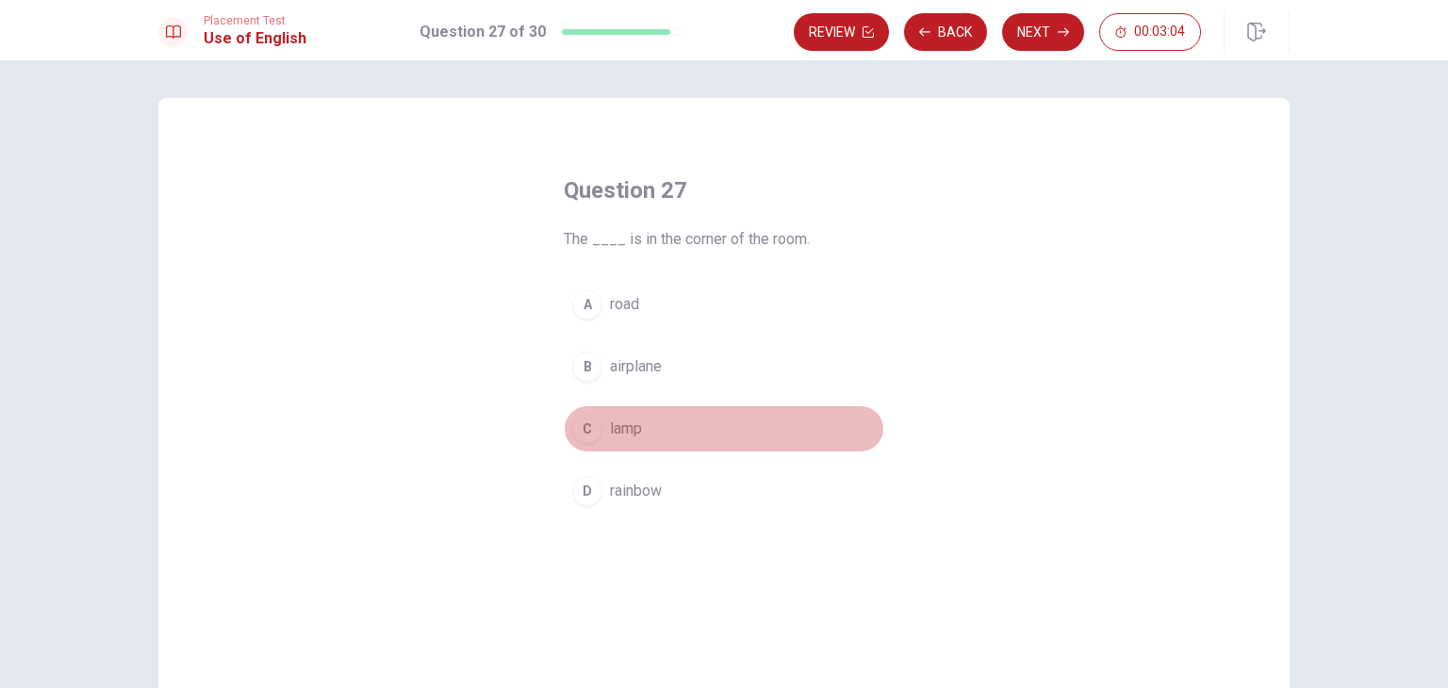
click at [660, 437] on button "C lamp" at bounding box center [724, 428] width 321 height 47
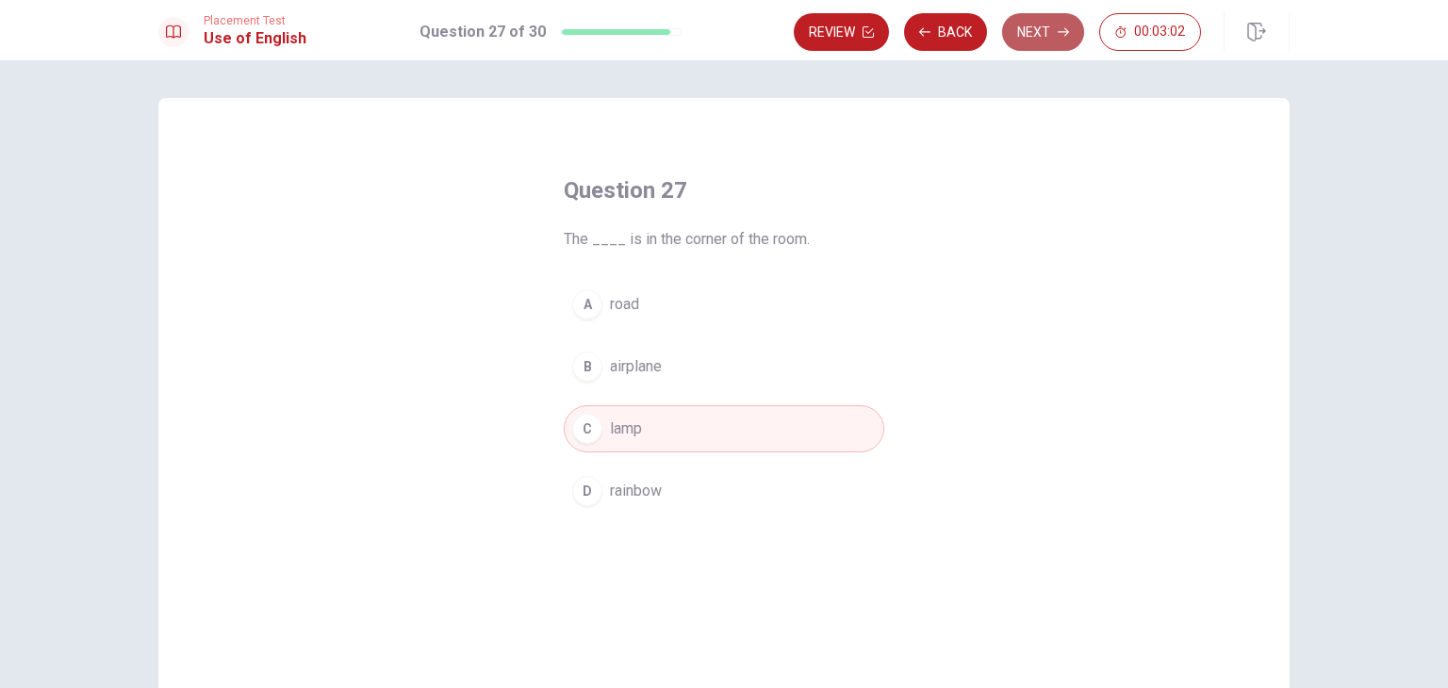
click at [1057, 40] on button "Next" at bounding box center [1043, 32] width 82 height 38
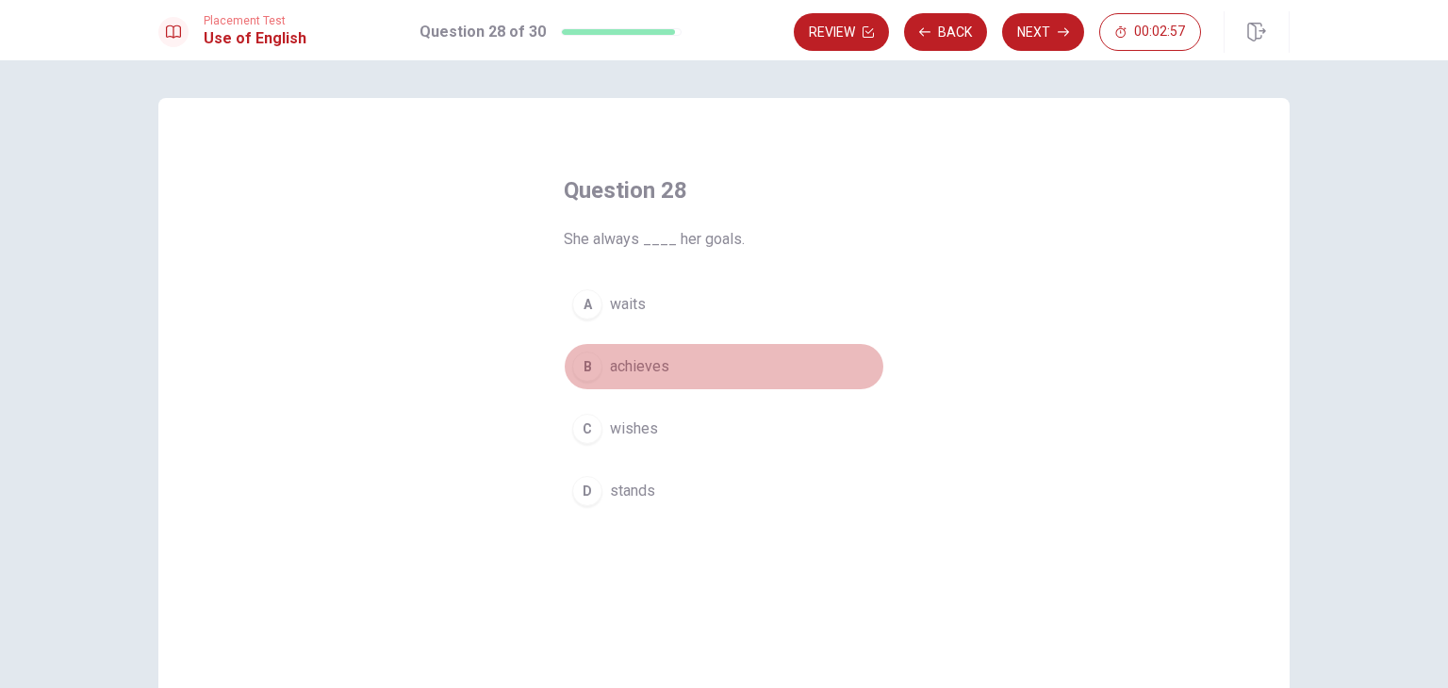
click at [721, 370] on button "B achieves" at bounding box center [724, 366] width 321 height 47
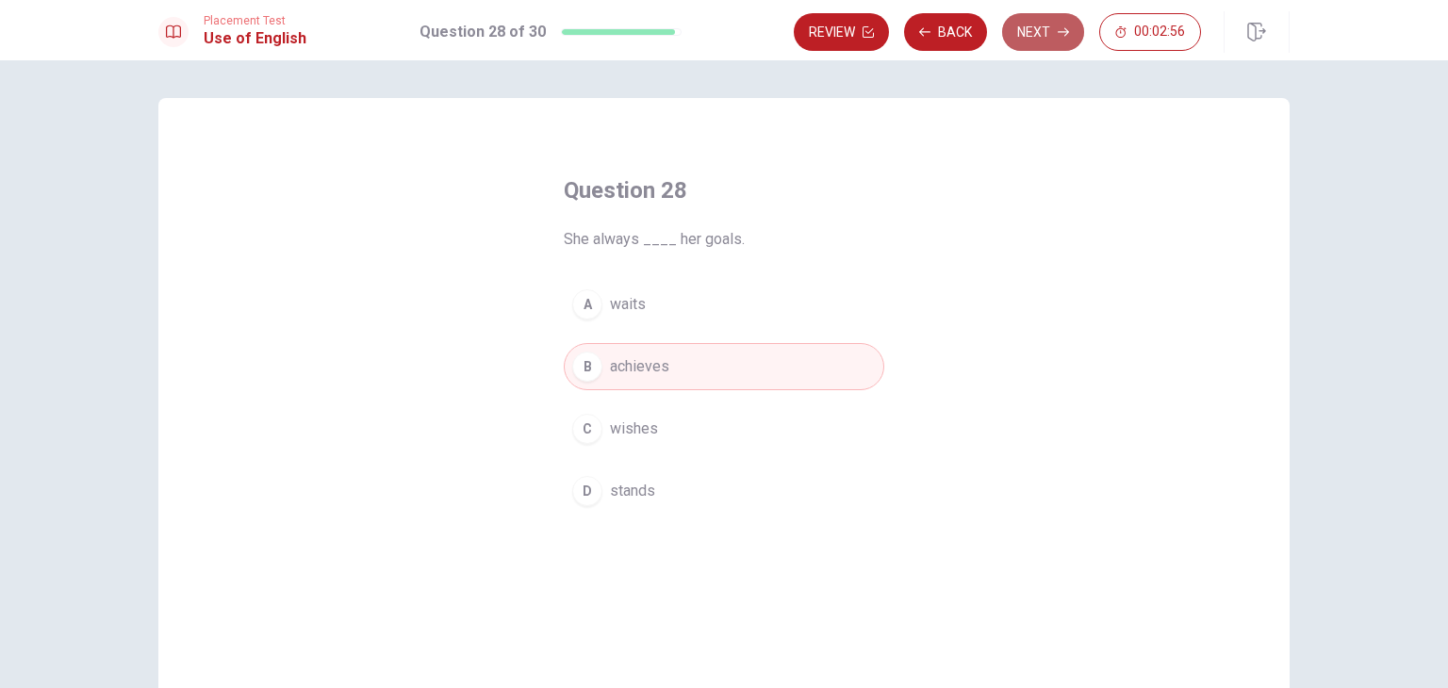
click at [1046, 29] on button "Next" at bounding box center [1043, 32] width 82 height 38
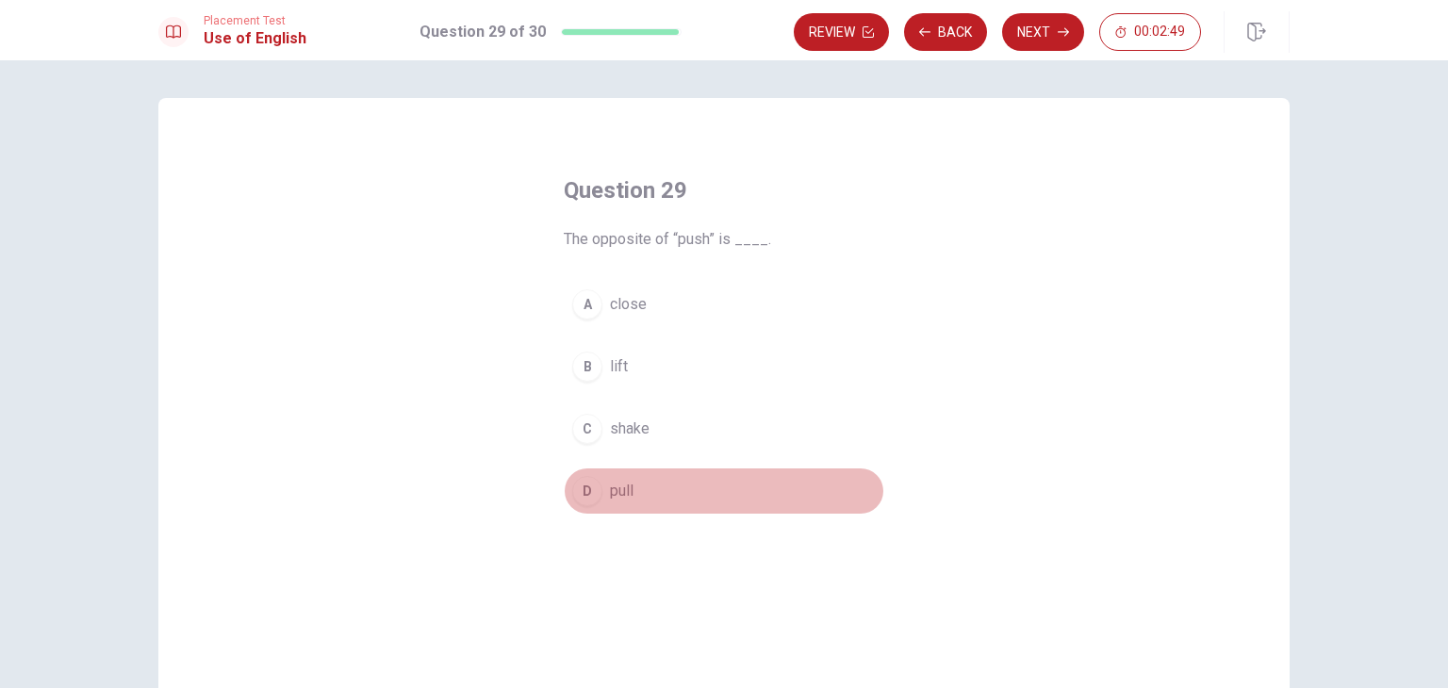
click at [667, 496] on button "D pull" at bounding box center [724, 491] width 321 height 47
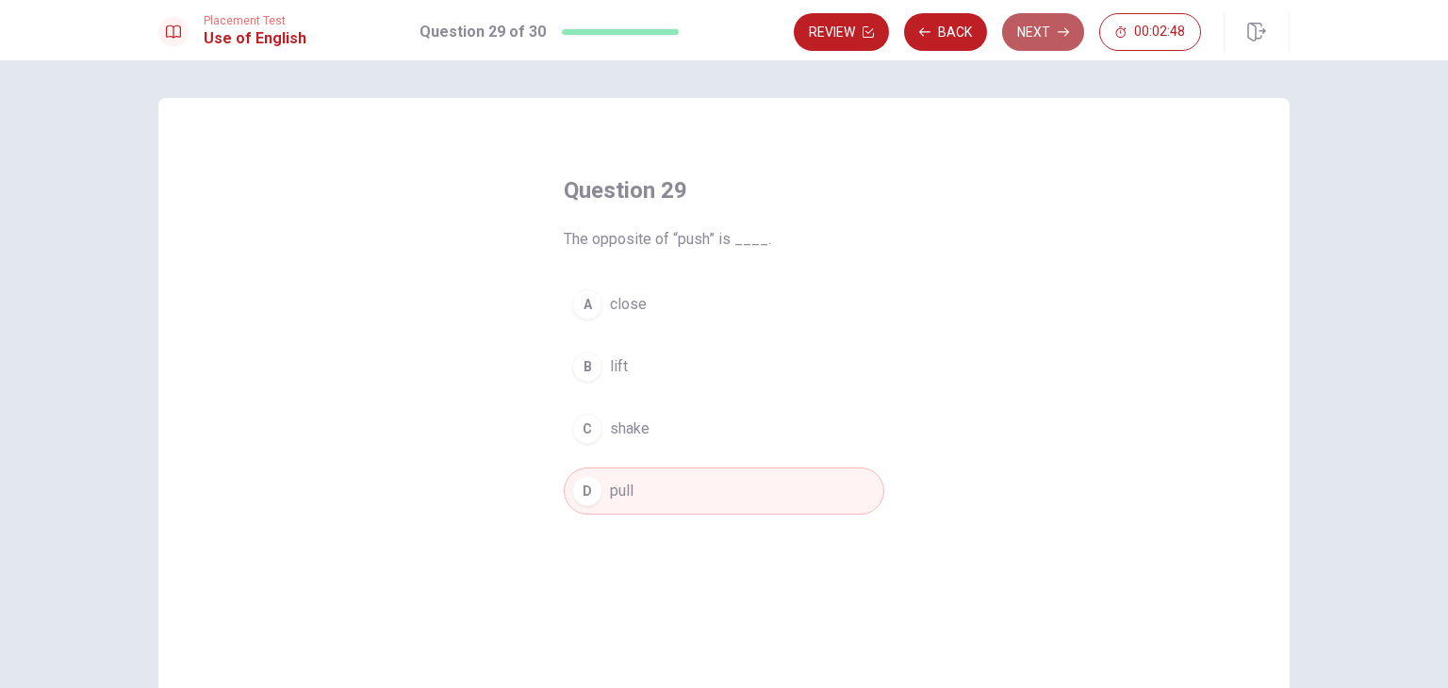
click at [1029, 37] on button "Next" at bounding box center [1043, 32] width 82 height 38
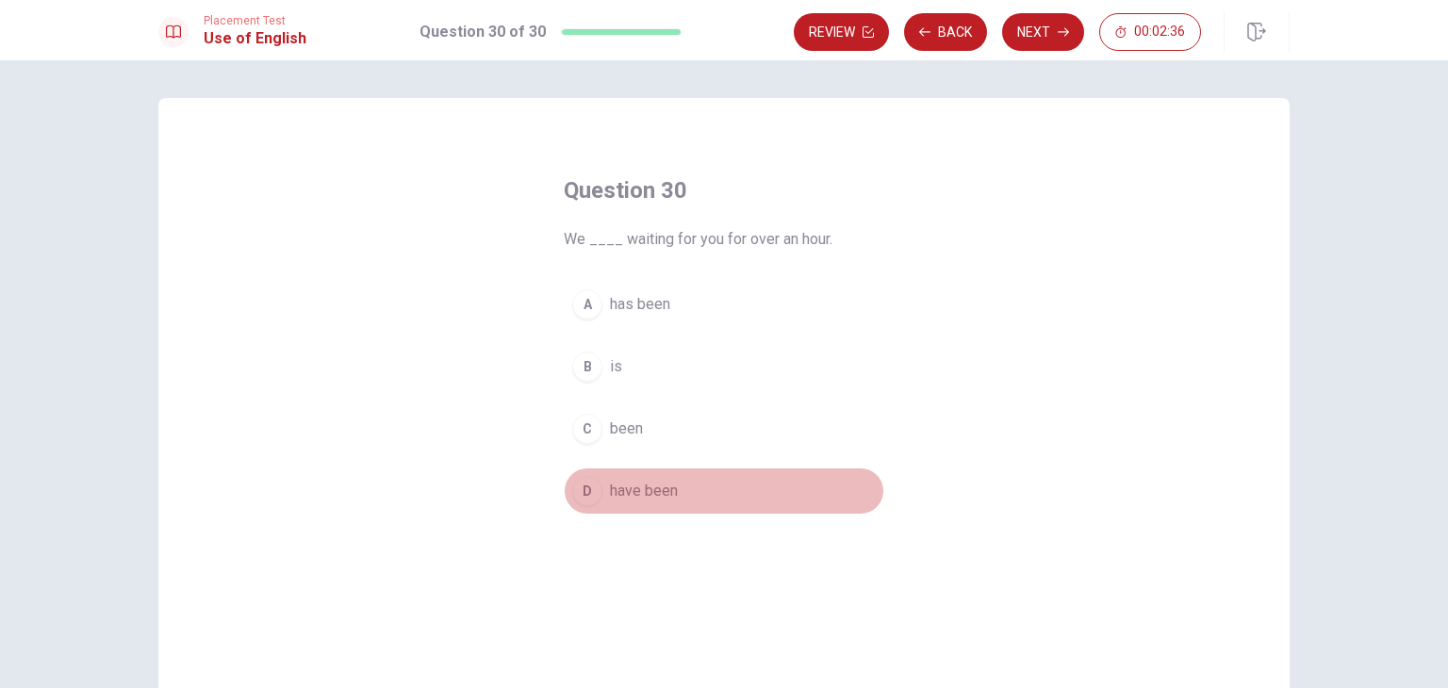
click at [658, 488] on span "have been" at bounding box center [644, 491] width 68 height 23
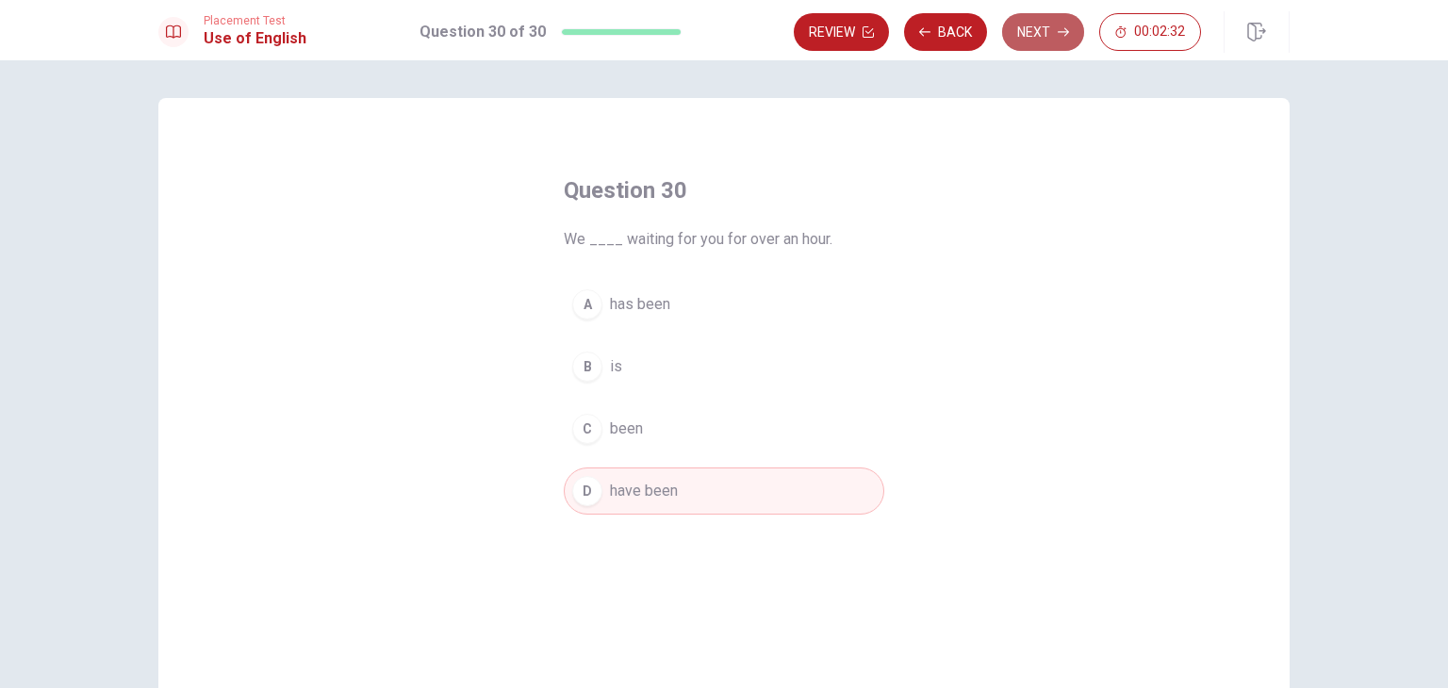
click at [1052, 38] on button "Next" at bounding box center [1043, 32] width 82 height 38
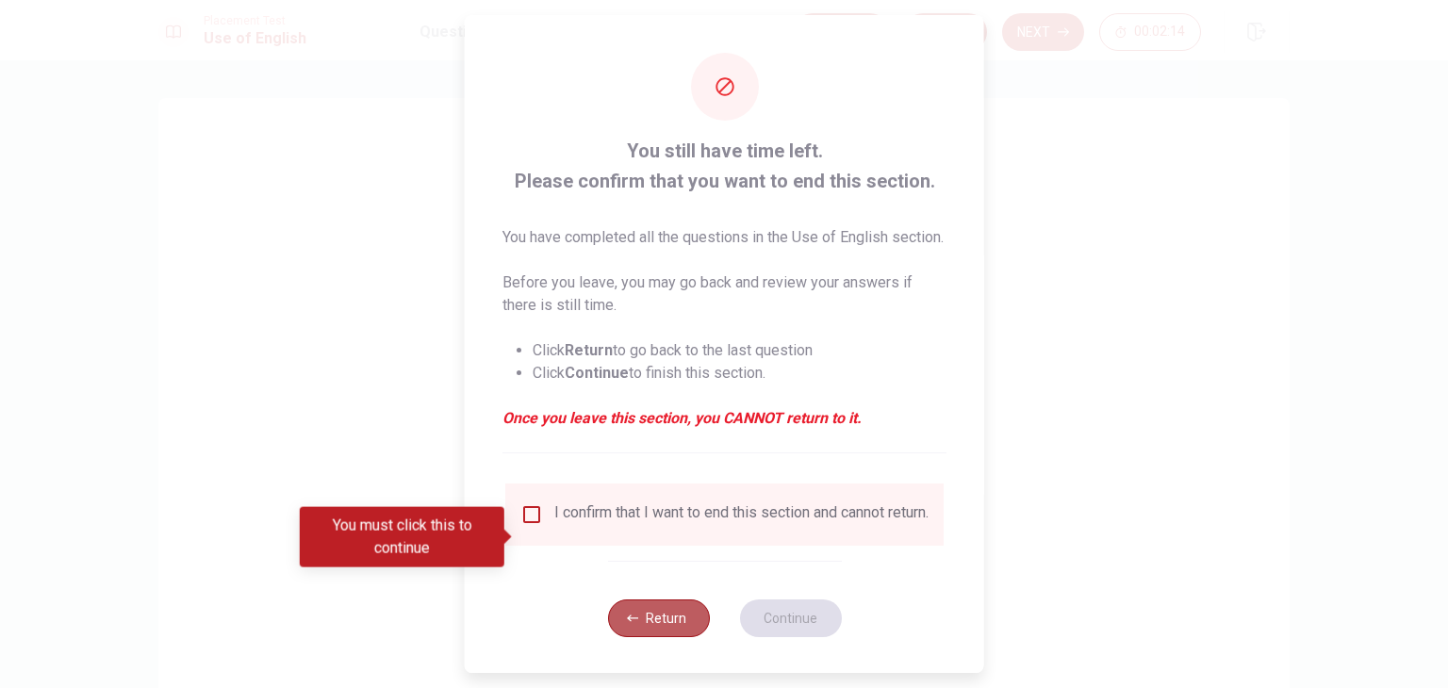
click at [661, 637] on button "Return" at bounding box center [658, 619] width 102 height 38
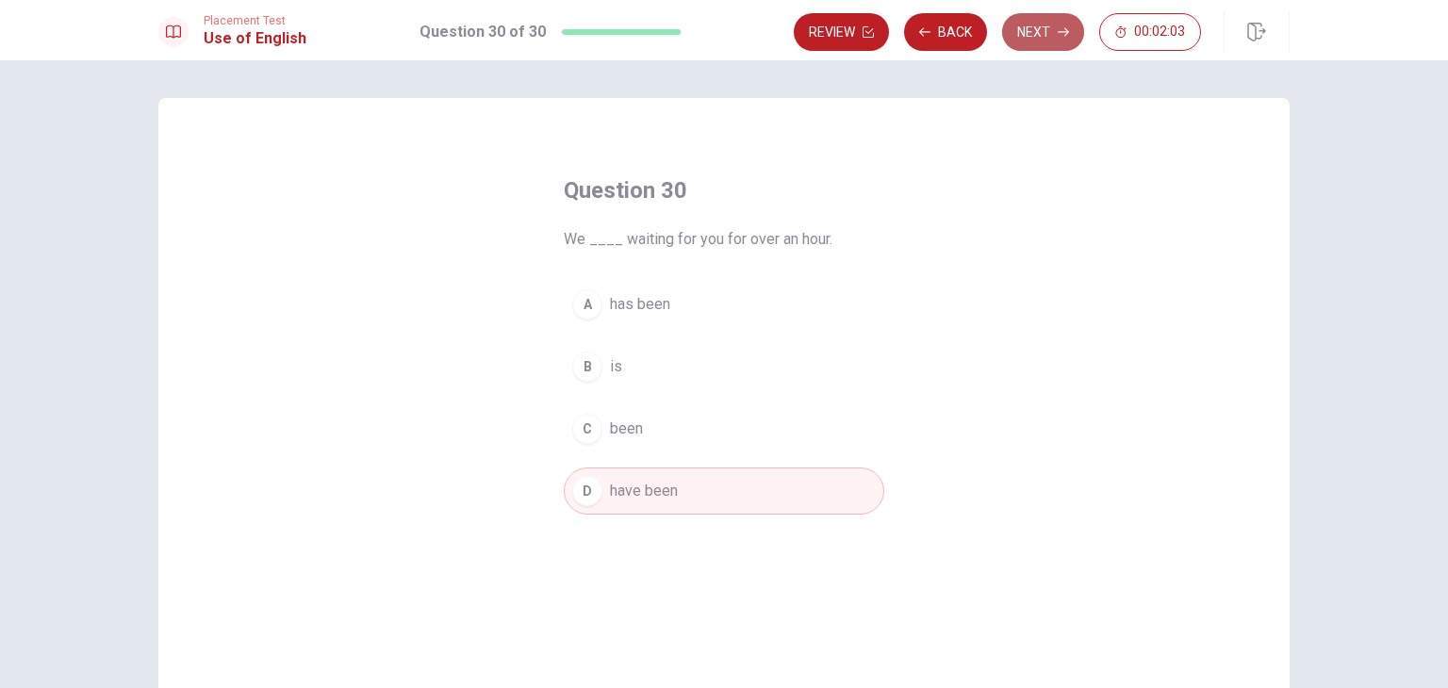
click at [1058, 35] on icon "button" at bounding box center [1063, 31] width 11 height 11
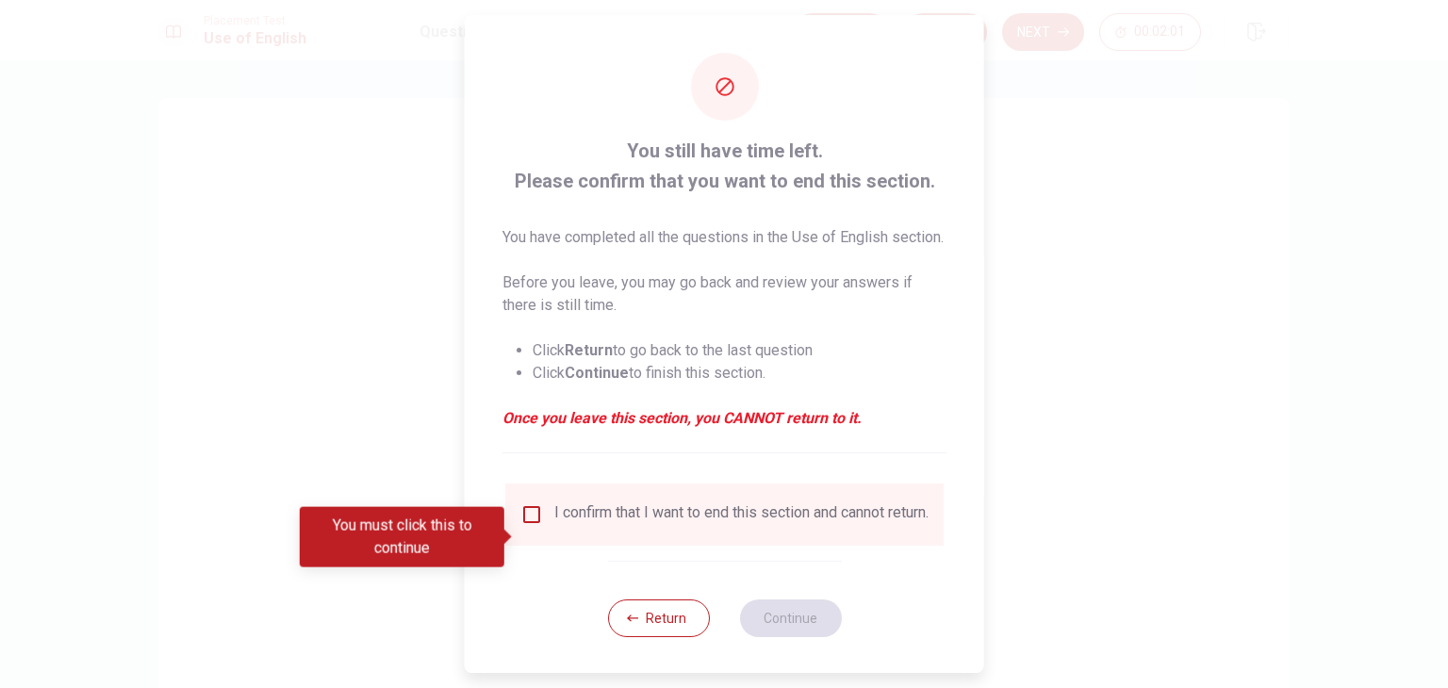
click at [543, 526] on div "I confirm that I want to end this section and cannot return." at bounding box center [724, 514] width 408 height 23
click at [525, 526] on input "You must click this to continue" at bounding box center [531, 514] width 23 height 23
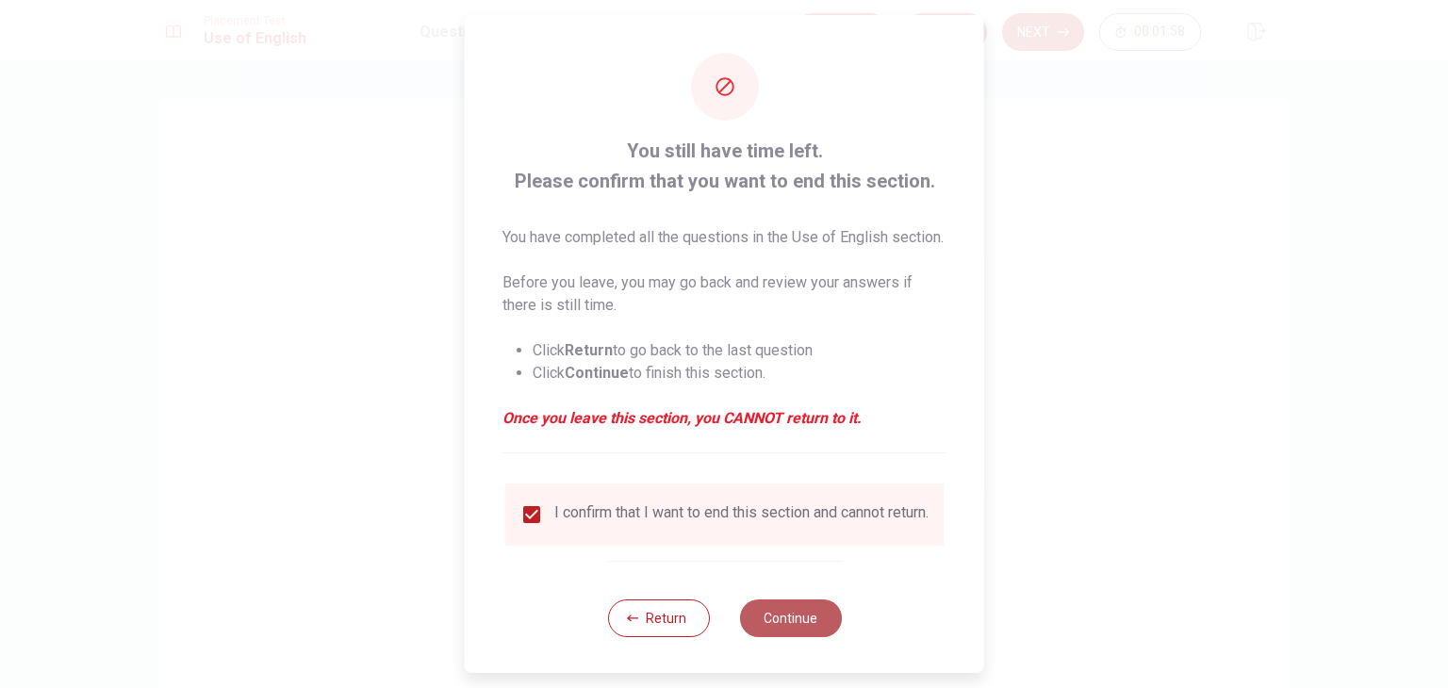
click at [799, 637] on button "Continue" at bounding box center [790, 619] width 102 height 38
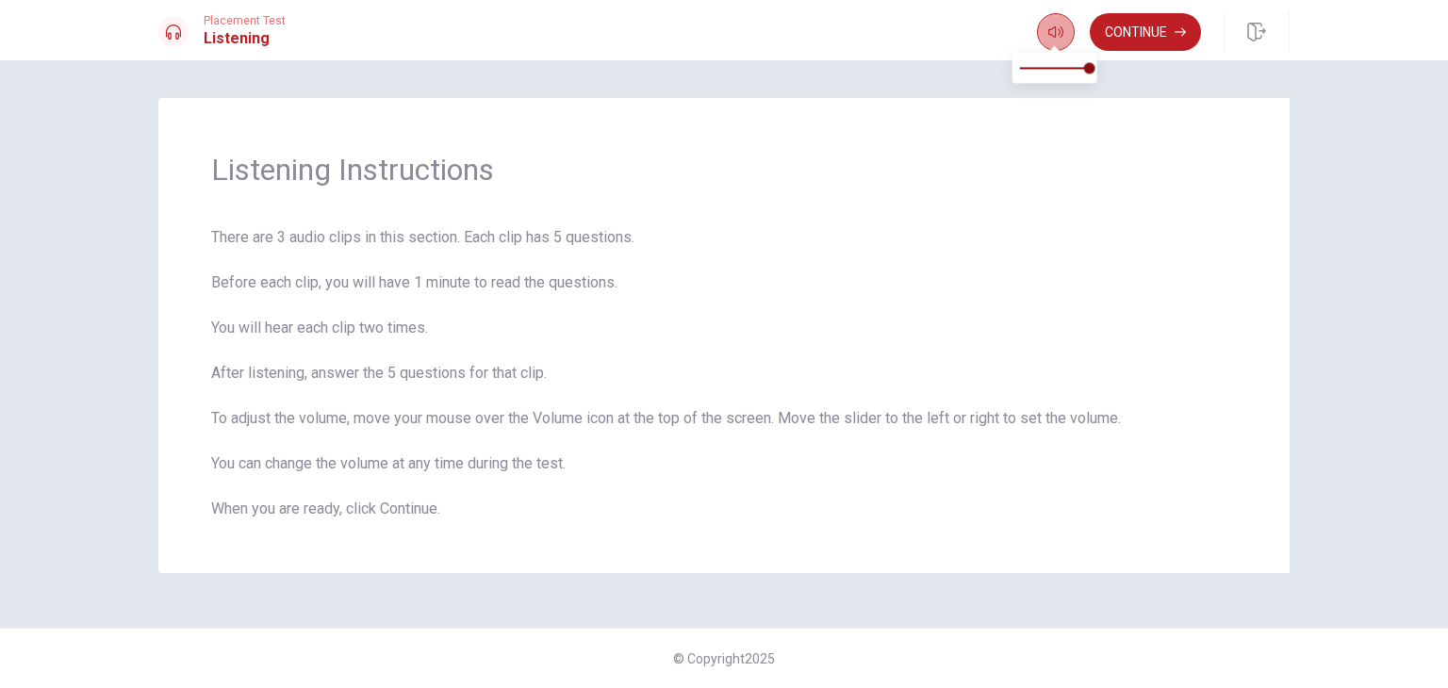
click at [1048, 32] on icon "button" at bounding box center [1055, 32] width 15 height 15
click at [996, 223] on div "Listening Instructions There are 3 audio clips in this section. Each clip has 5…" at bounding box center [723, 335] width 1131 height 475
click at [1144, 38] on button "Continue" at bounding box center [1145, 32] width 111 height 38
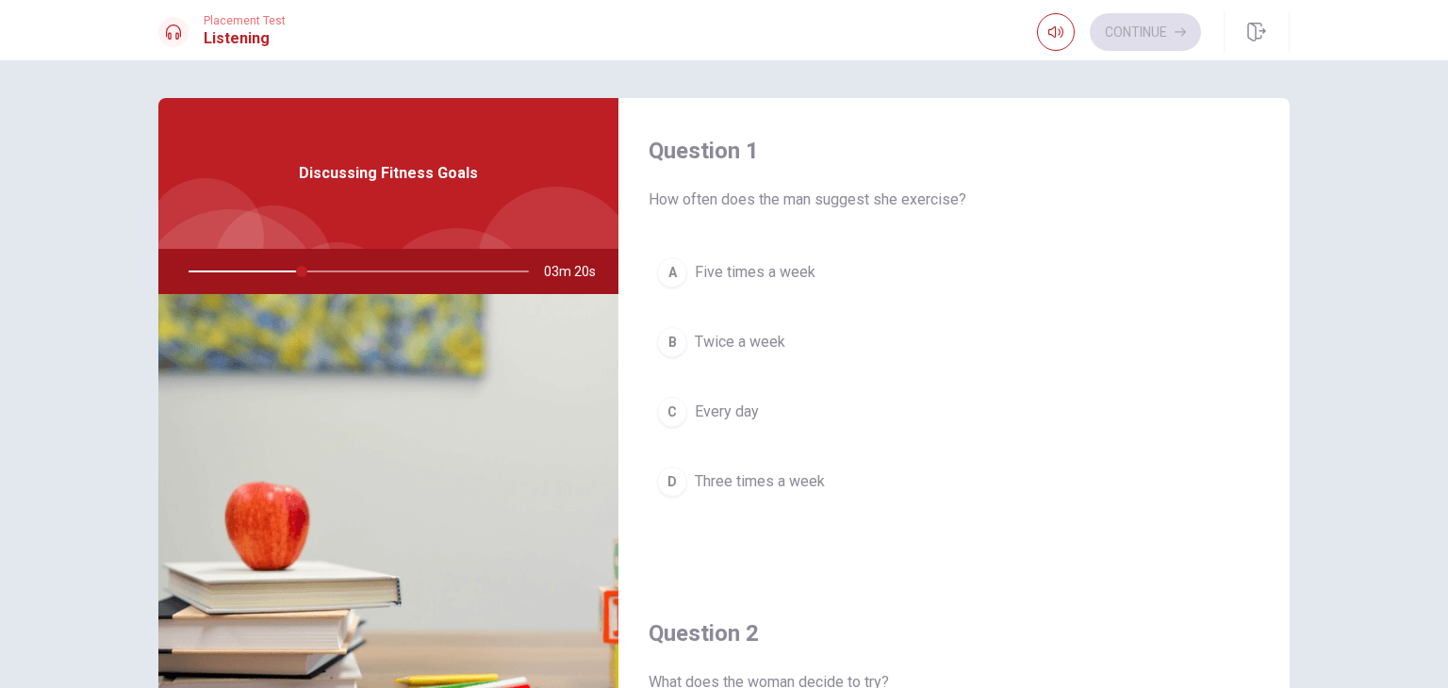
click at [799, 487] on span "Three times a week" at bounding box center [760, 481] width 130 height 23
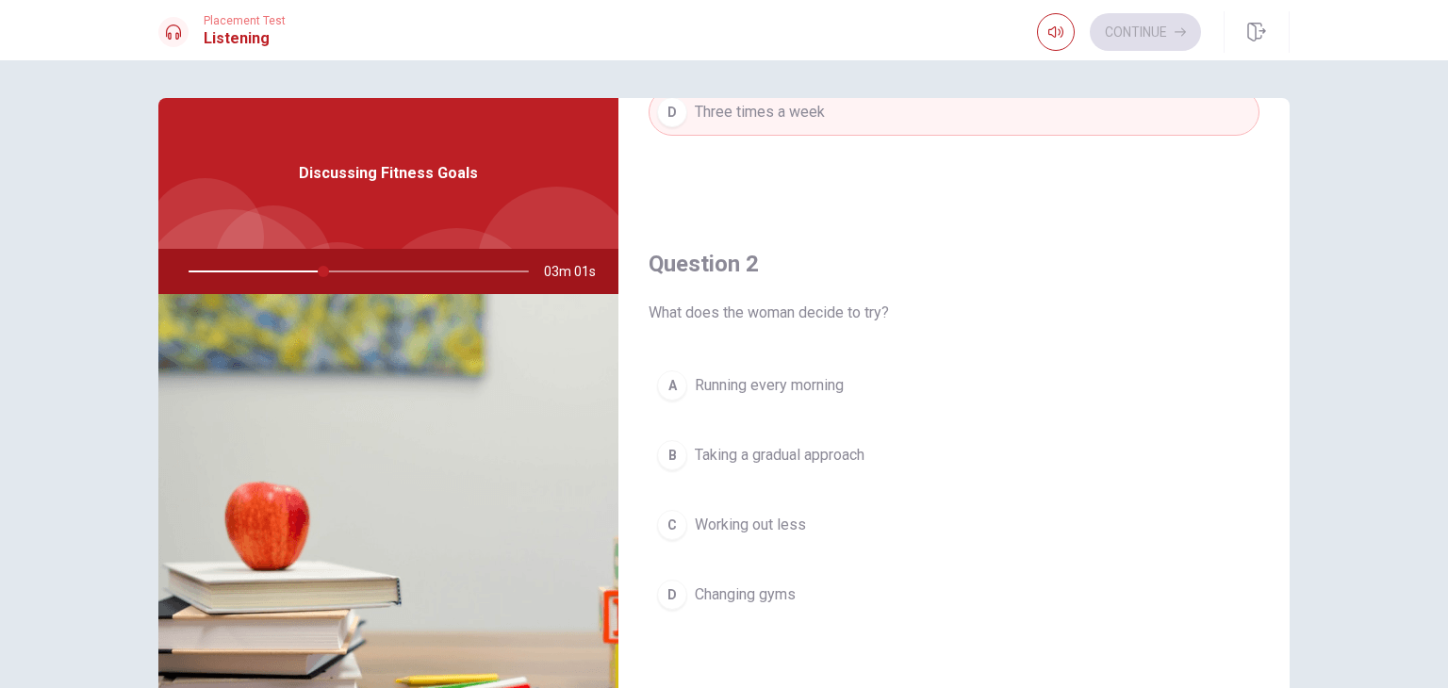
scroll to position [371, 0]
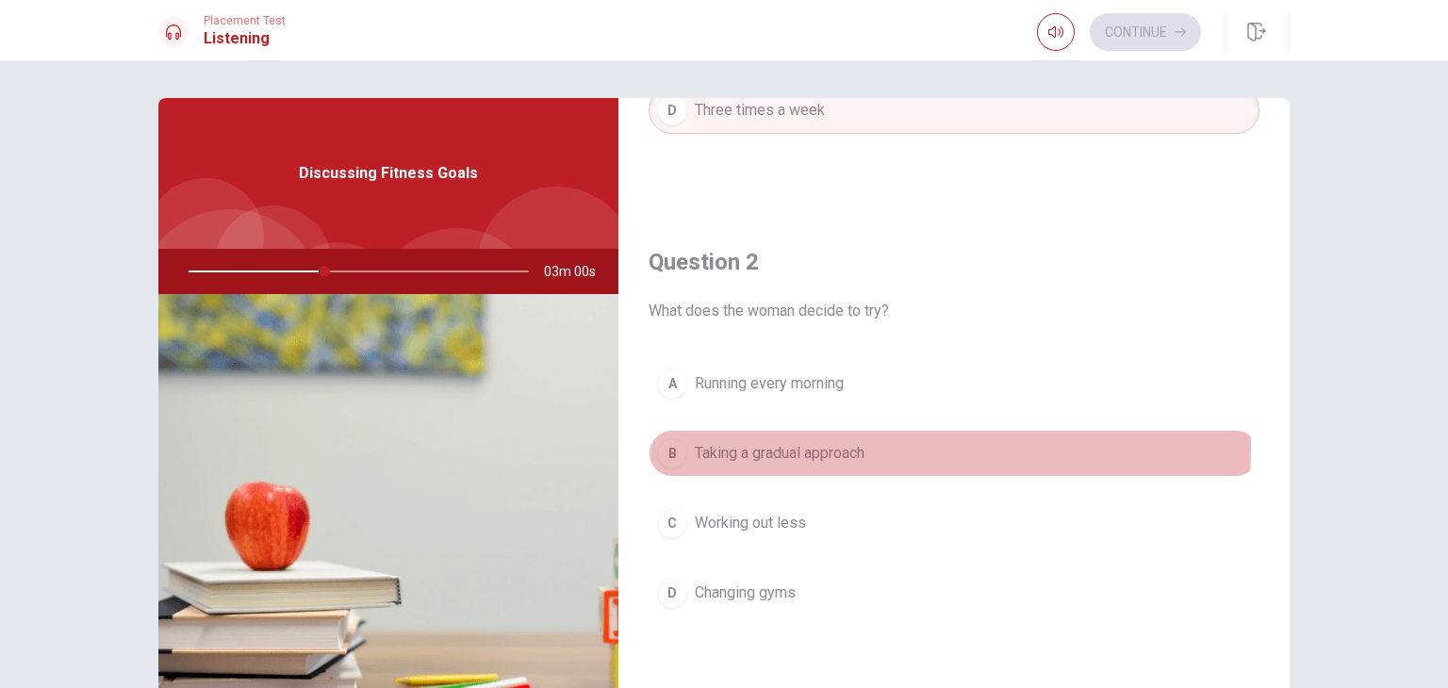
click at [849, 448] on span "Taking a gradual approach" at bounding box center [780, 453] width 170 height 23
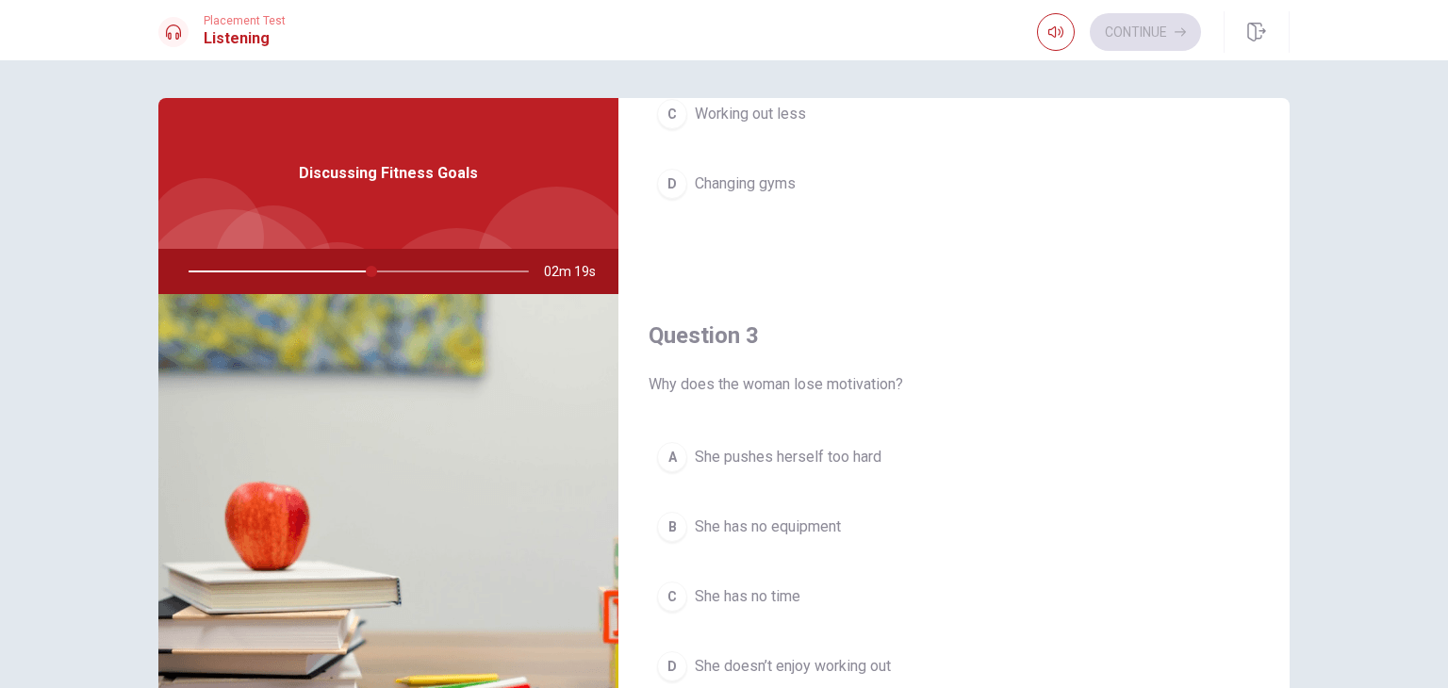
scroll to position [781, 0]
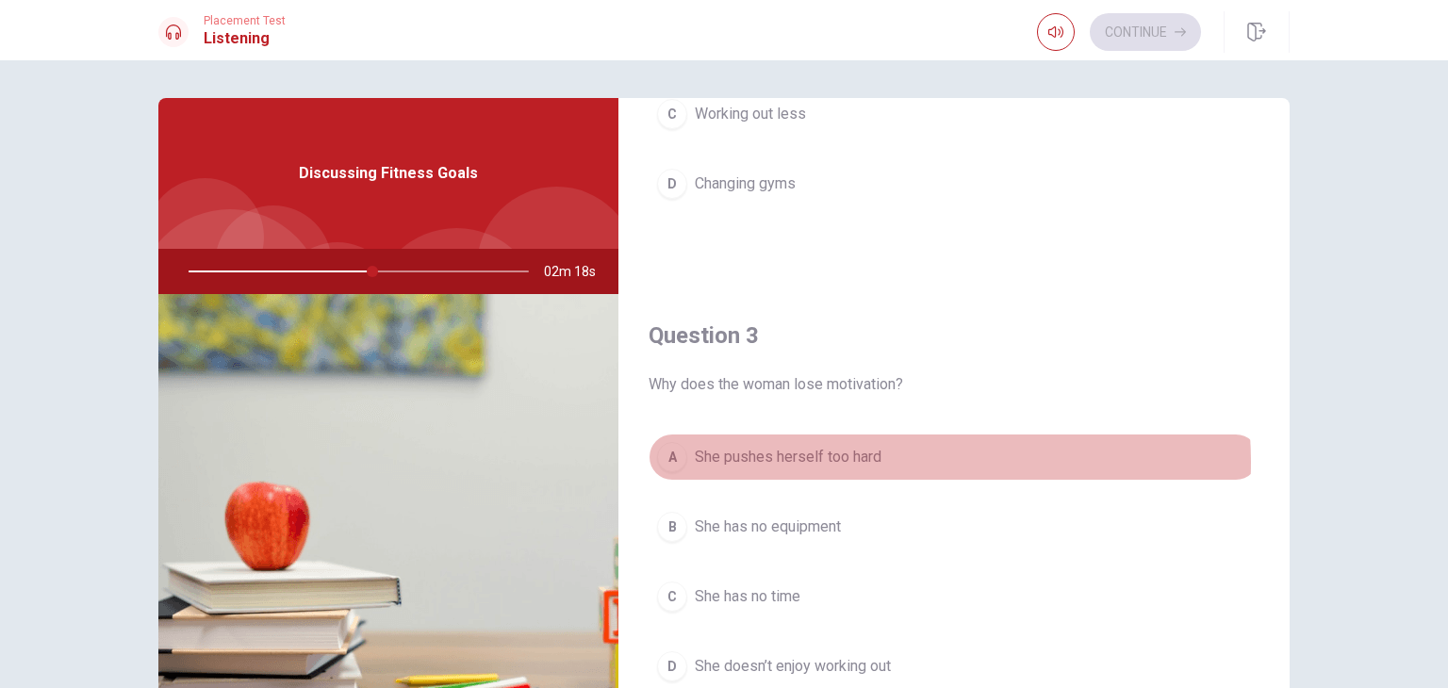
click at [885, 459] on button "A She pushes herself too hard" at bounding box center [954, 457] width 611 height 47
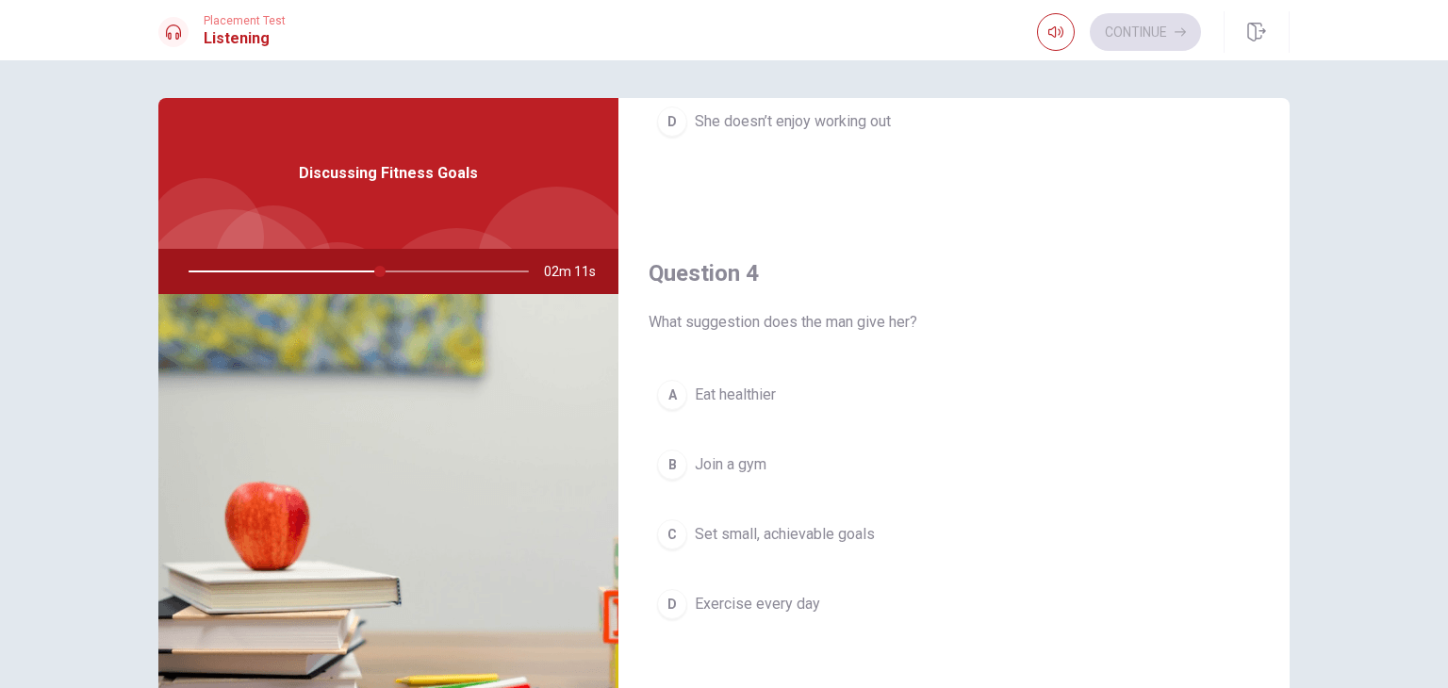
scroll to position [1327, 0]
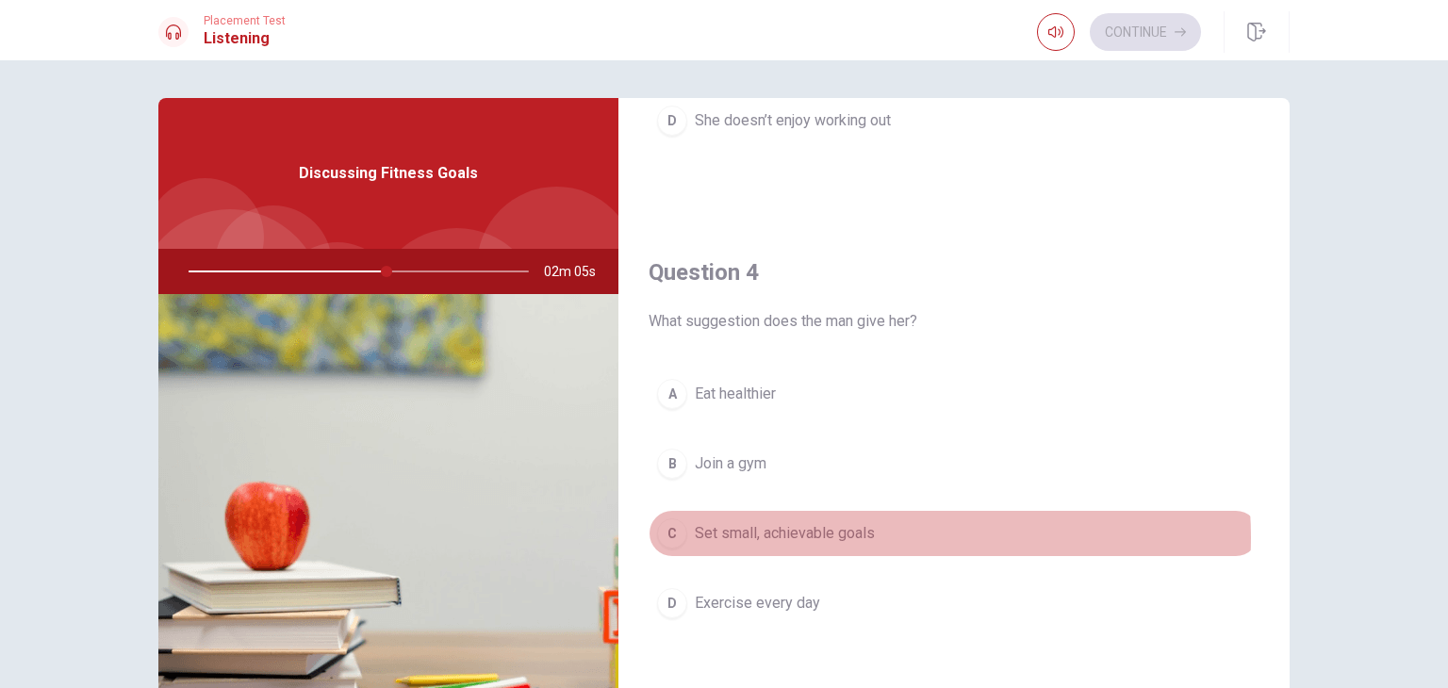
click at [882, 532] on button "C Set small, achievable goals" at bounding box center [954, 533] width 611 height 47
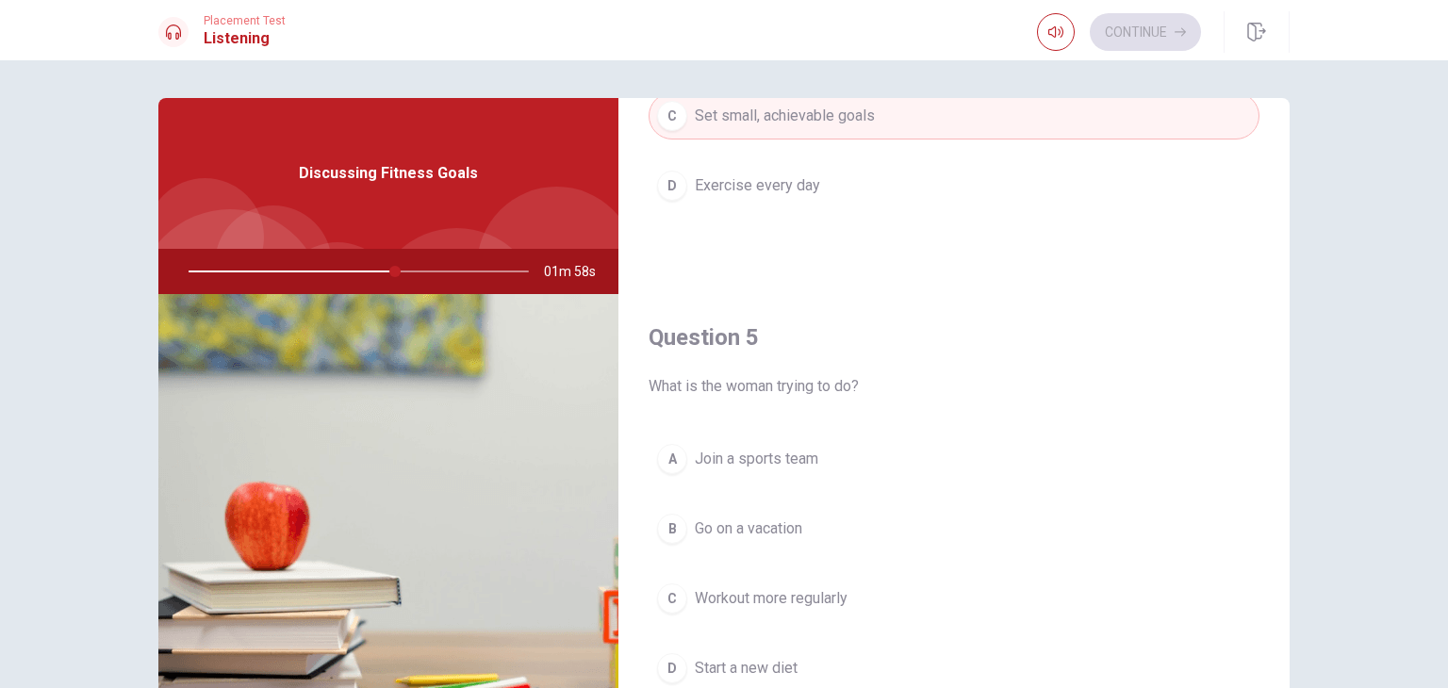
scroll to position [1750, 0]
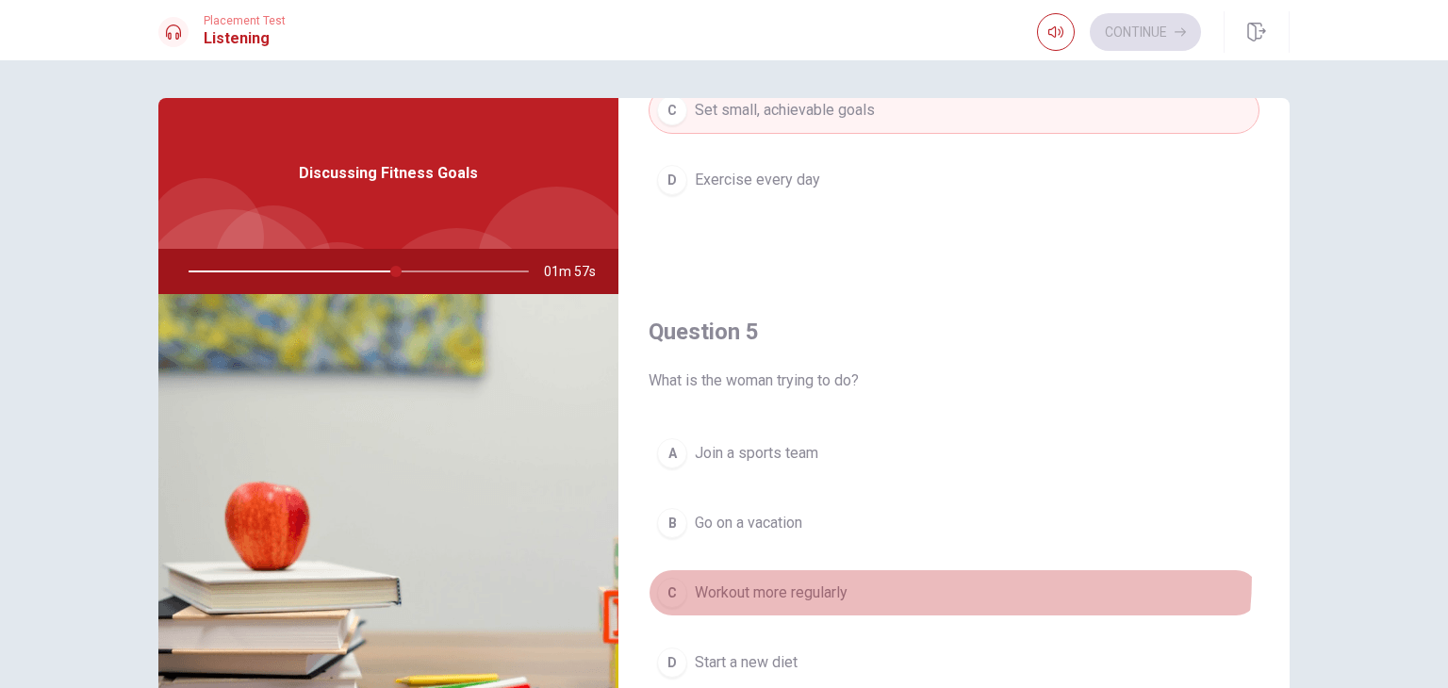
click at [856, 569] on button "C Workout more regularly" at bounding box center [954, 592] width 611 height 47
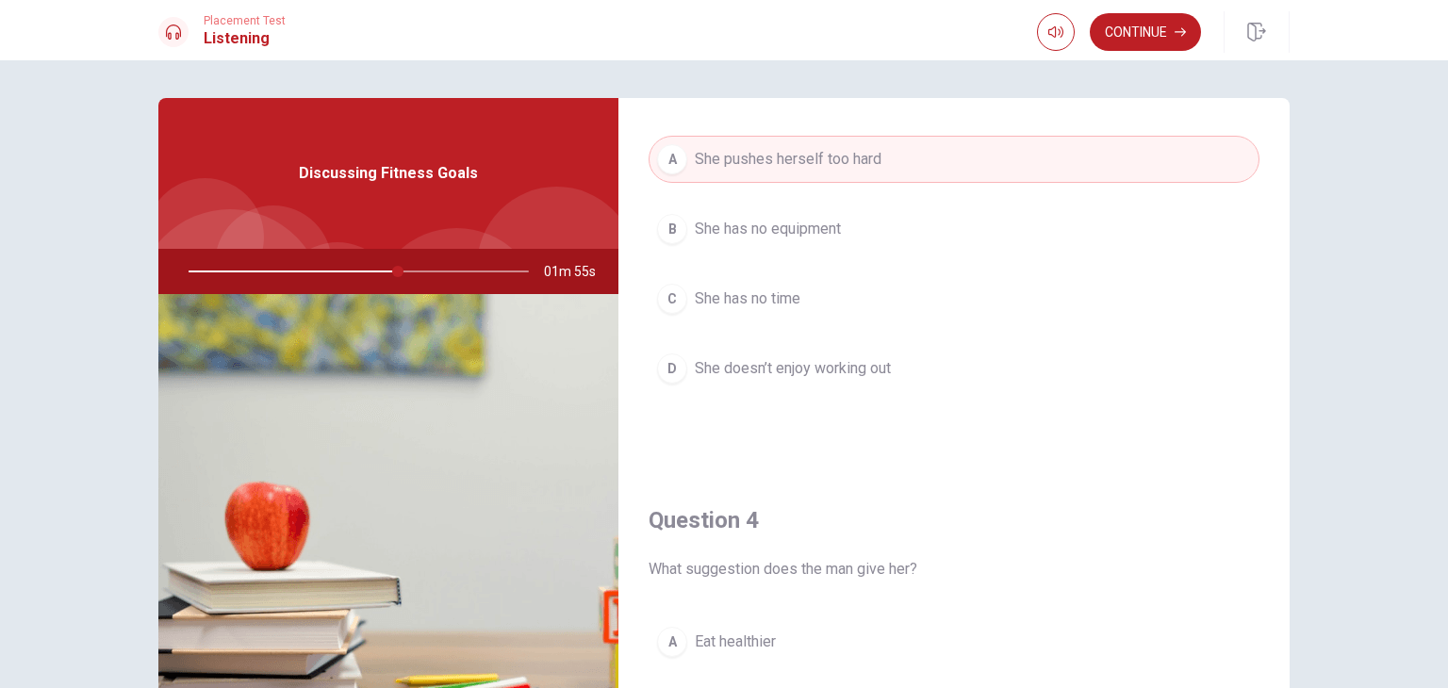
scroll to position [1063, 0]
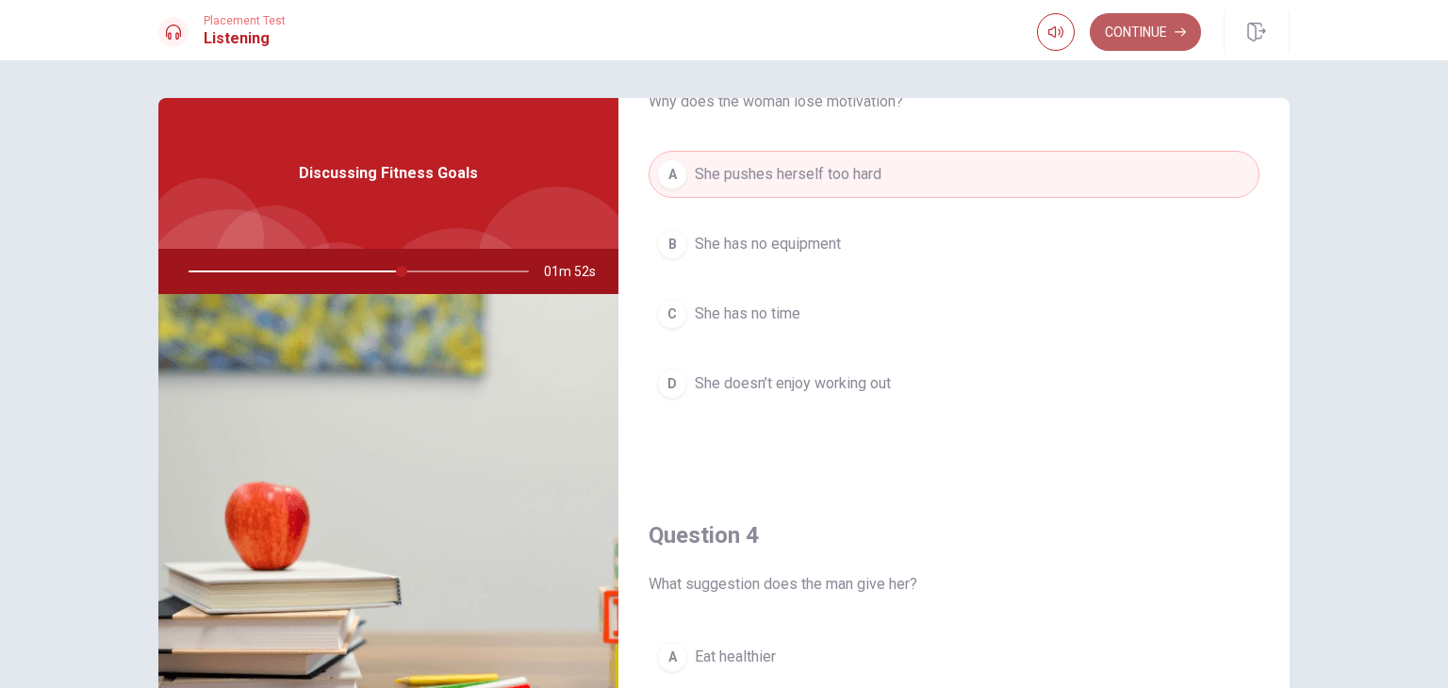
click at [1158, 22] on button "Continue" at bounding box center [1145, 32] width 111 height 38
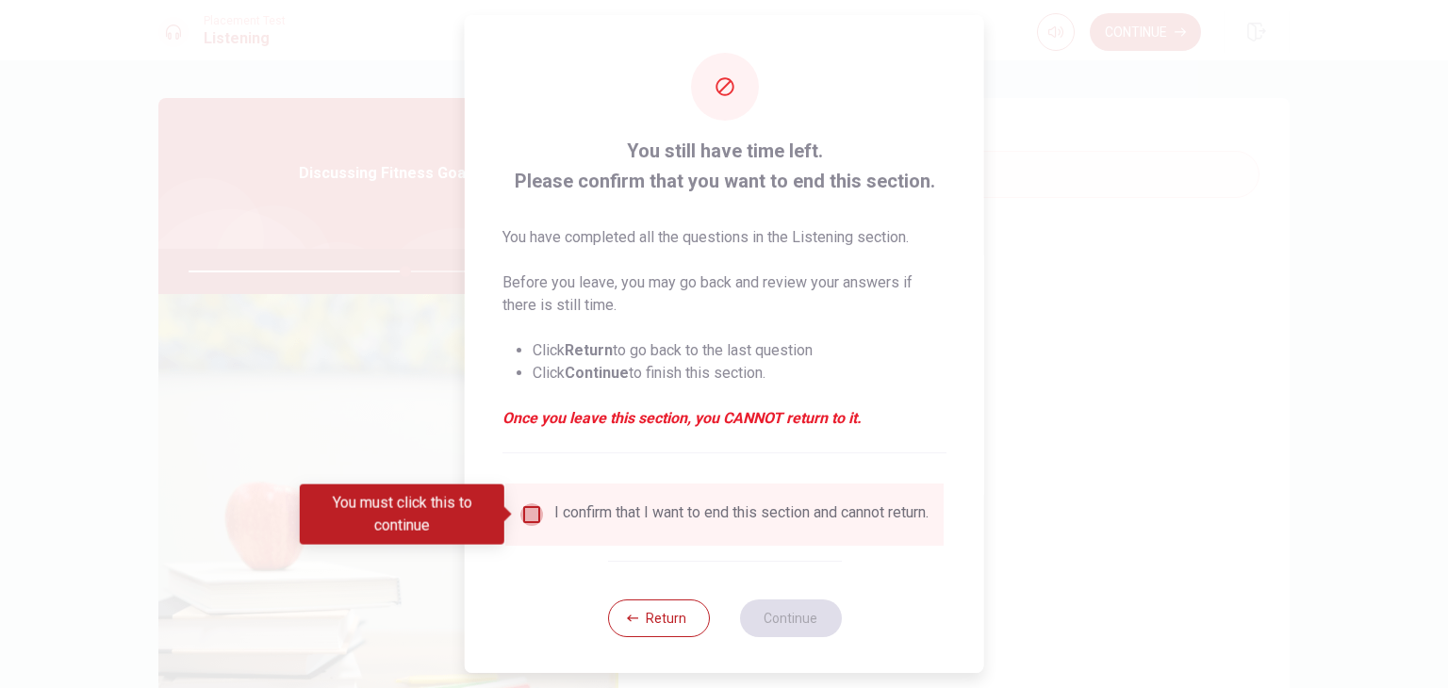
click at [539, 514] on input "You must click this to continue" at bounding box center [531, 514] width 23 height 23
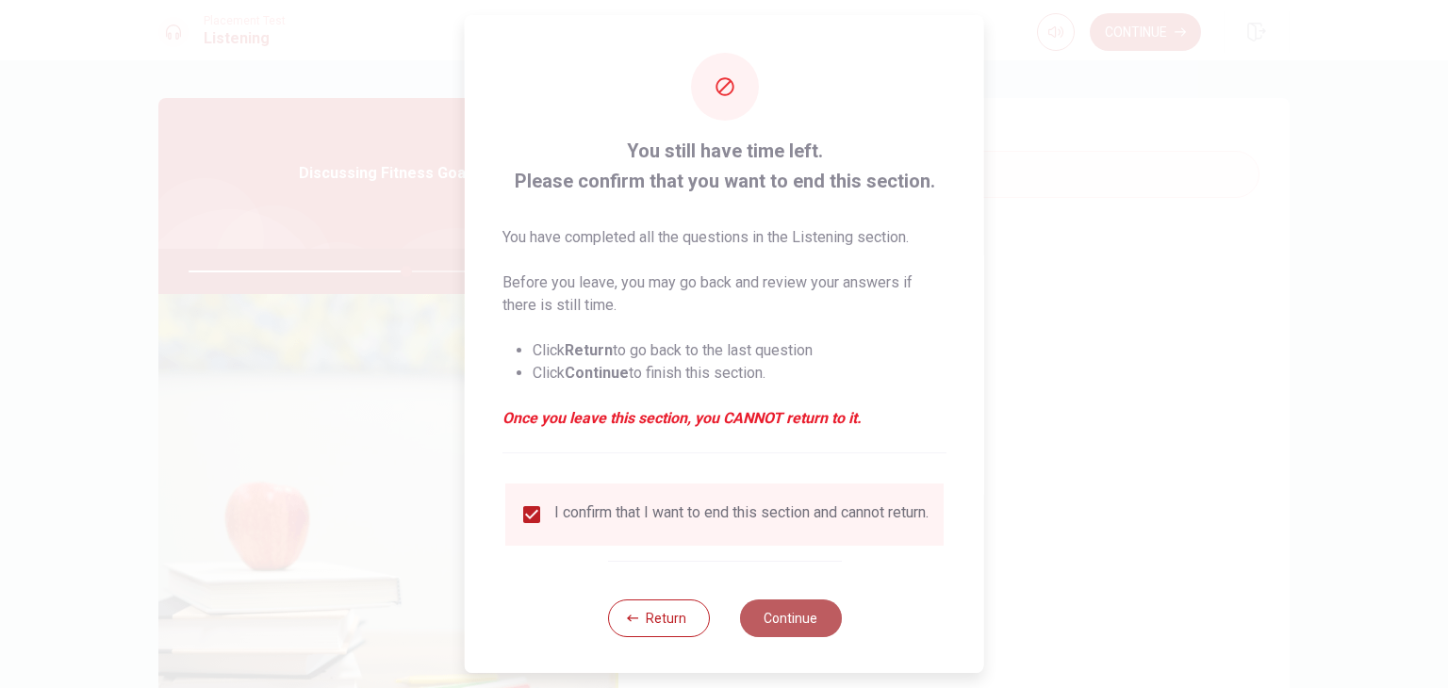
click at [795, 637] on button "Continue" at bounding box center [790, 619] width 102 height 38
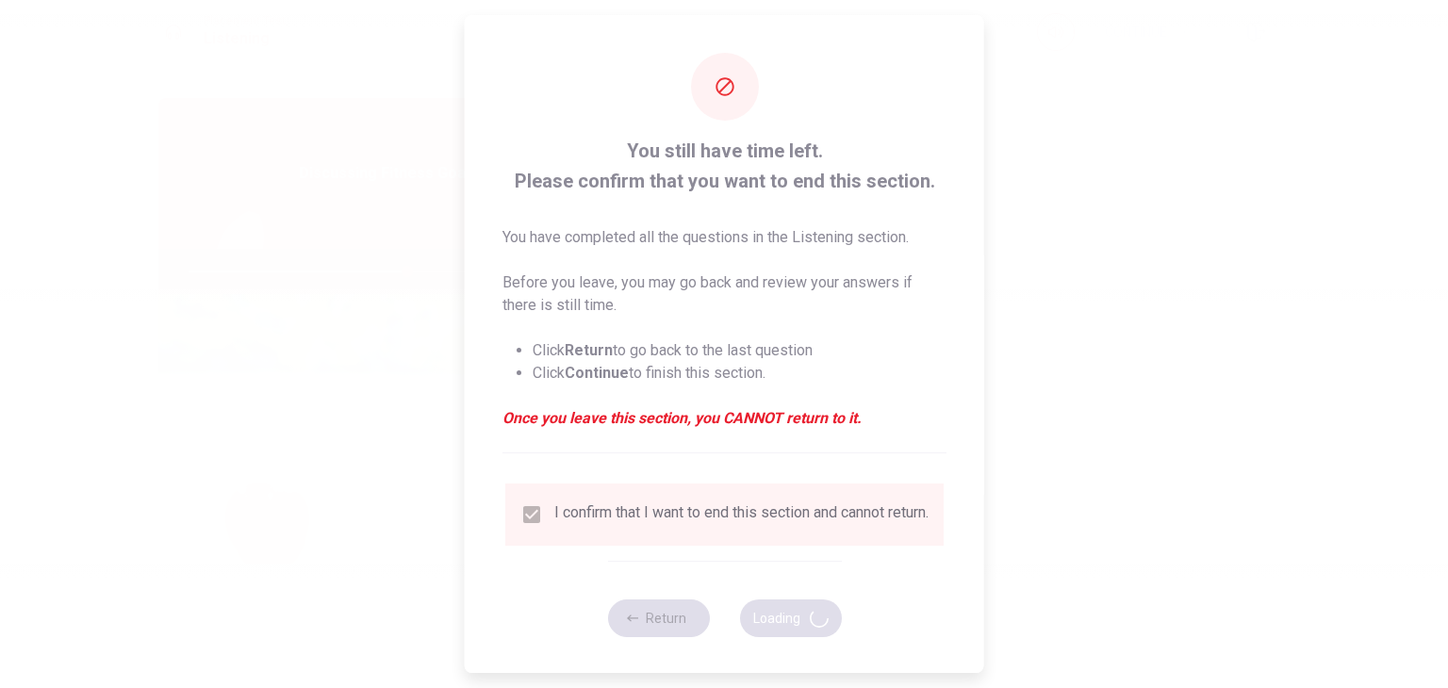
type input "65"
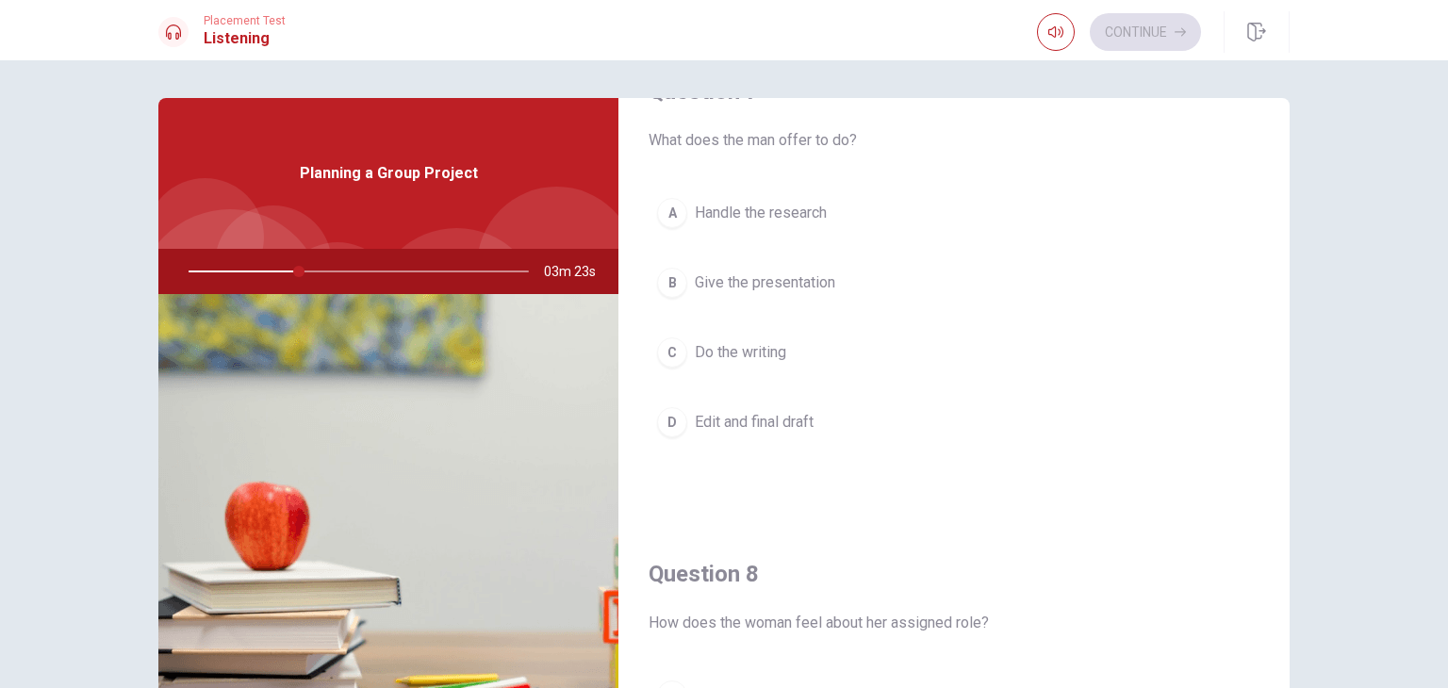
scroll to position [543, 0]
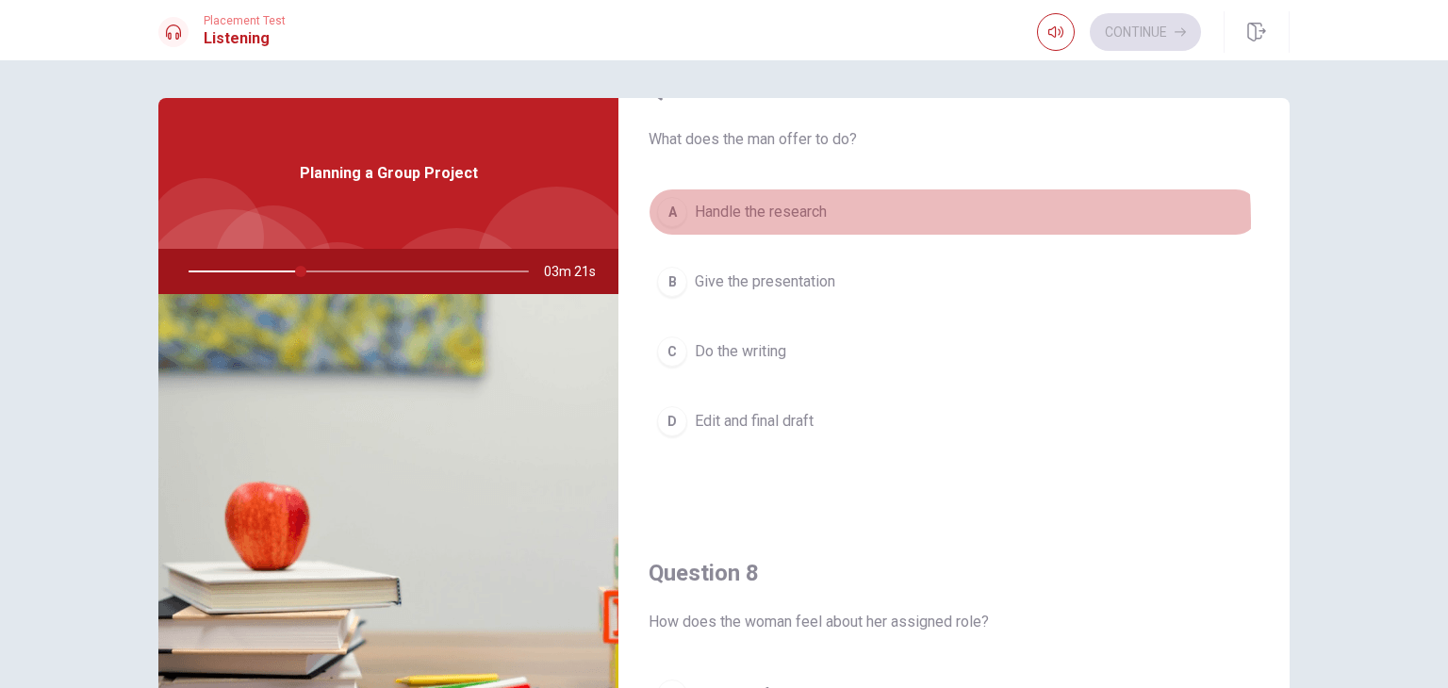
click at [841, 220] on button "A Handle the research" at bounding box center [954, 212] width 611 height 47
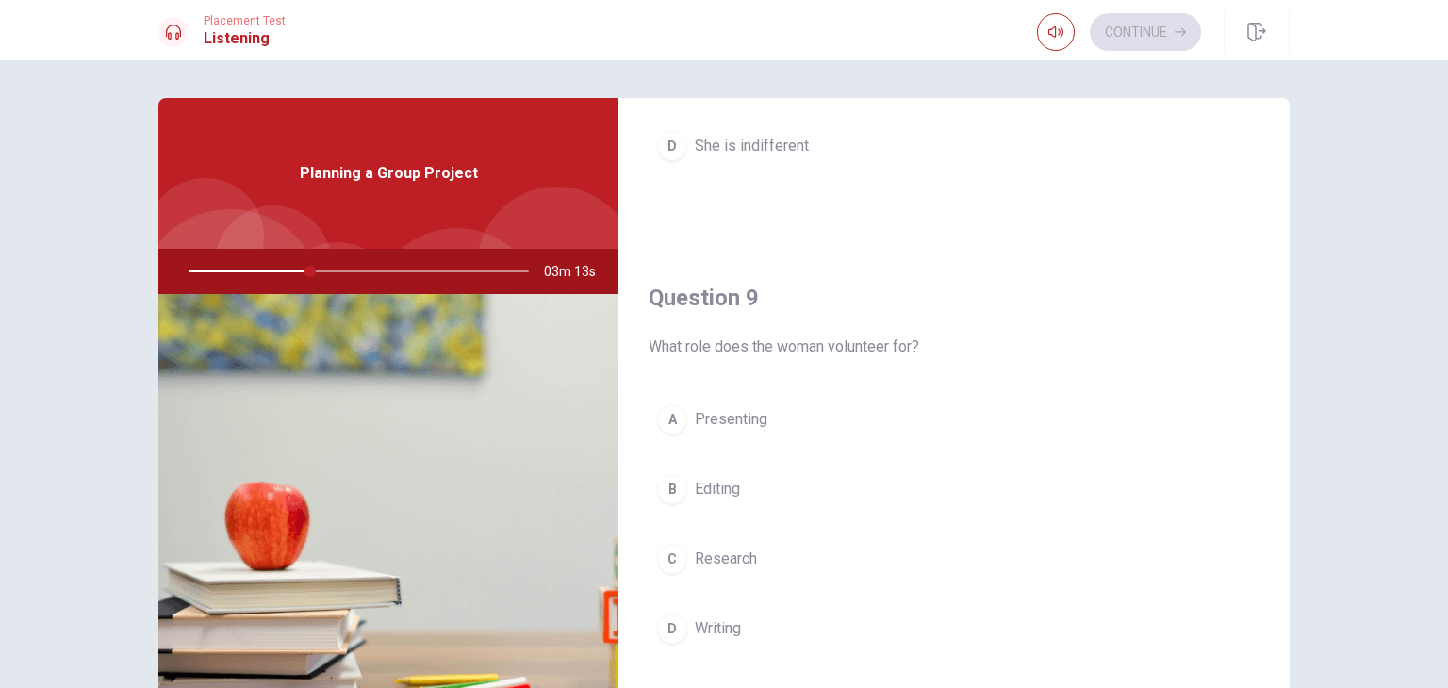
scroll to position [1339, 0]
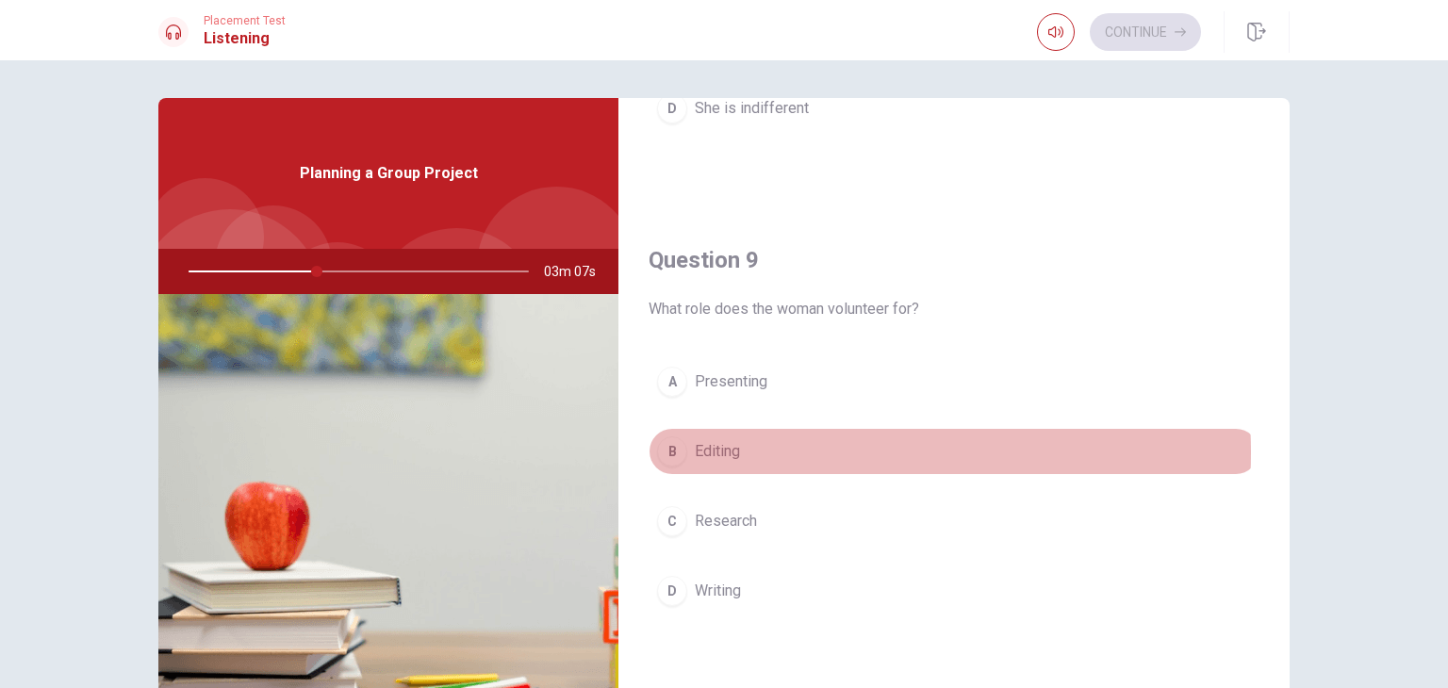
click at [797, 448] on button "B Editing" at bounding box center [954, 451] width 611 height 47
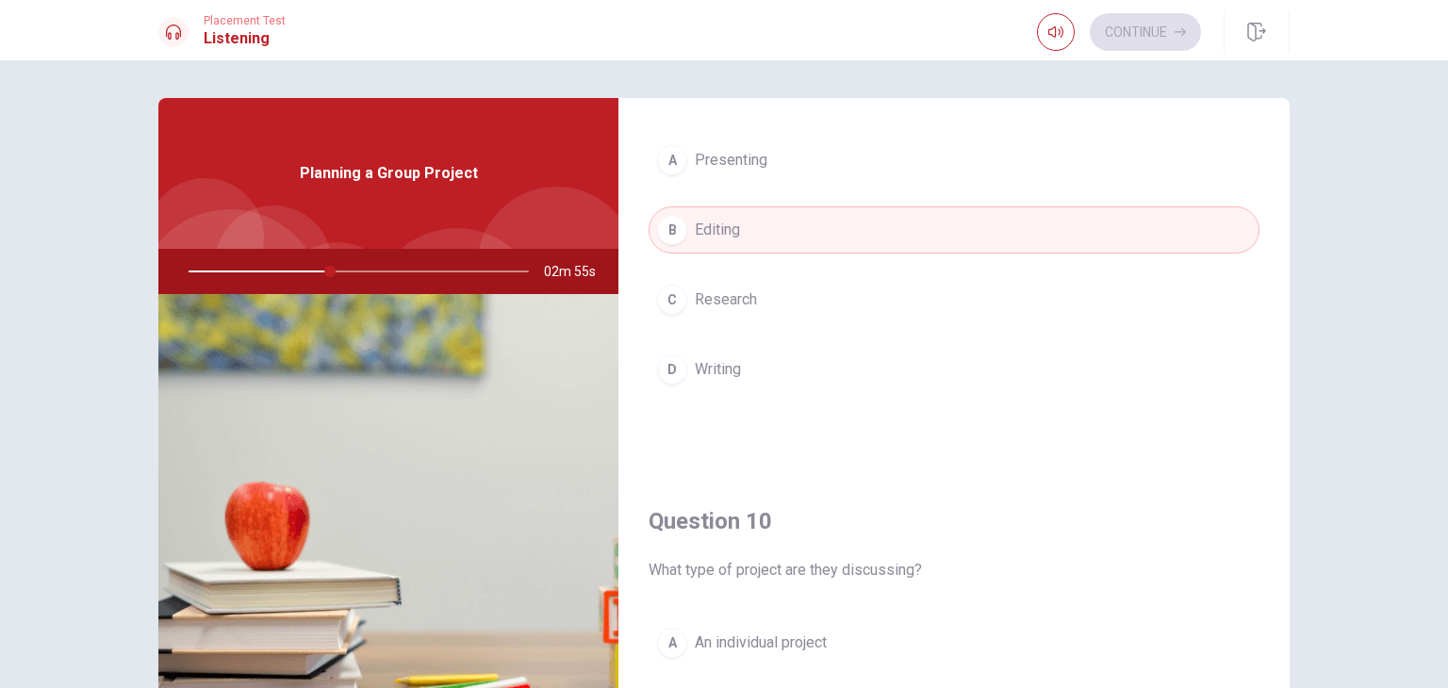
scroll to position [1750, 0]
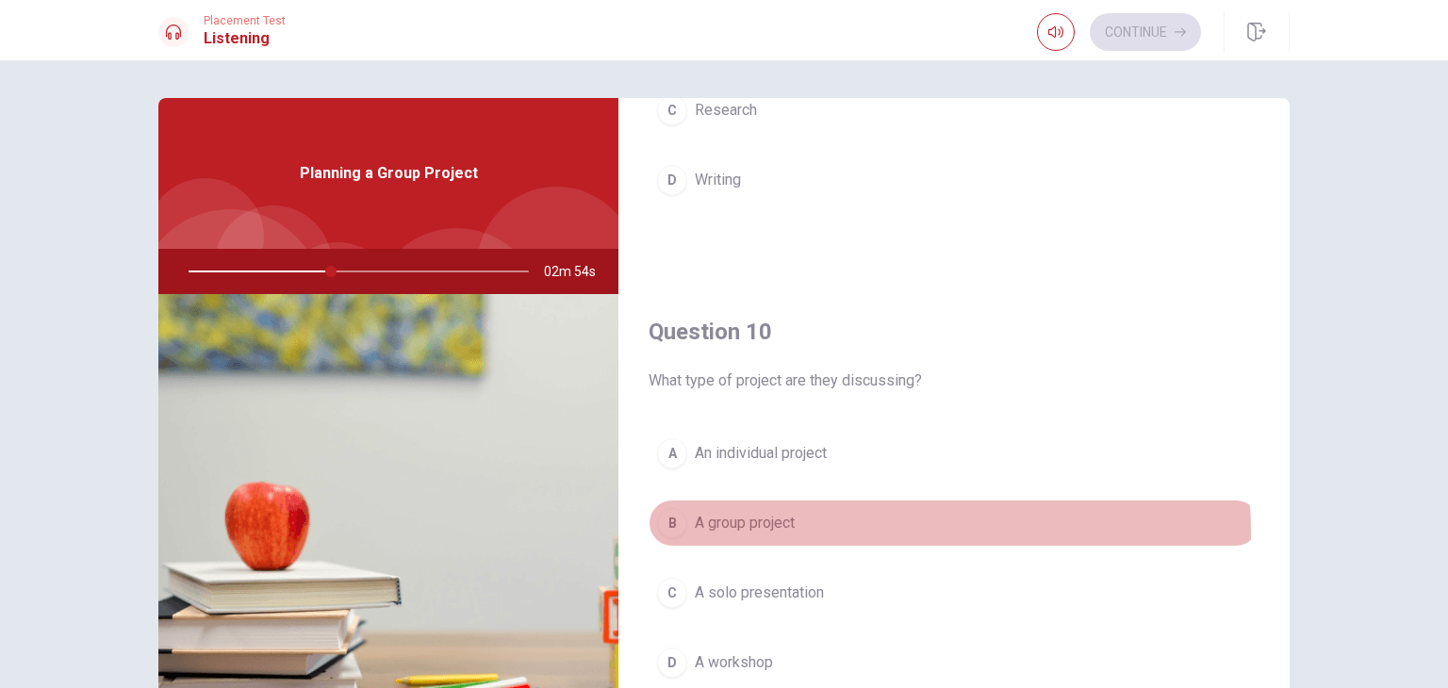
click at [837, 525] on button "B A group project" at bounding box center [954, 523] width 611 height 47
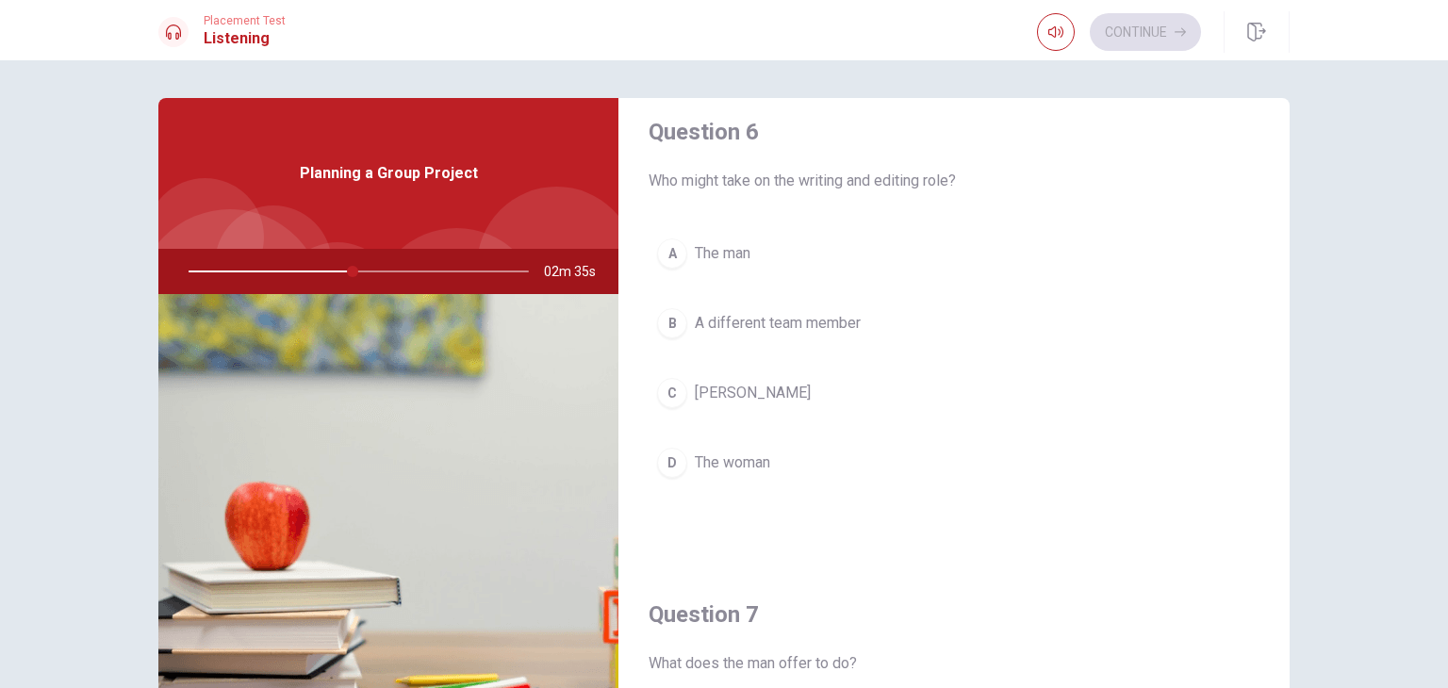
scroll to position [0, 0]
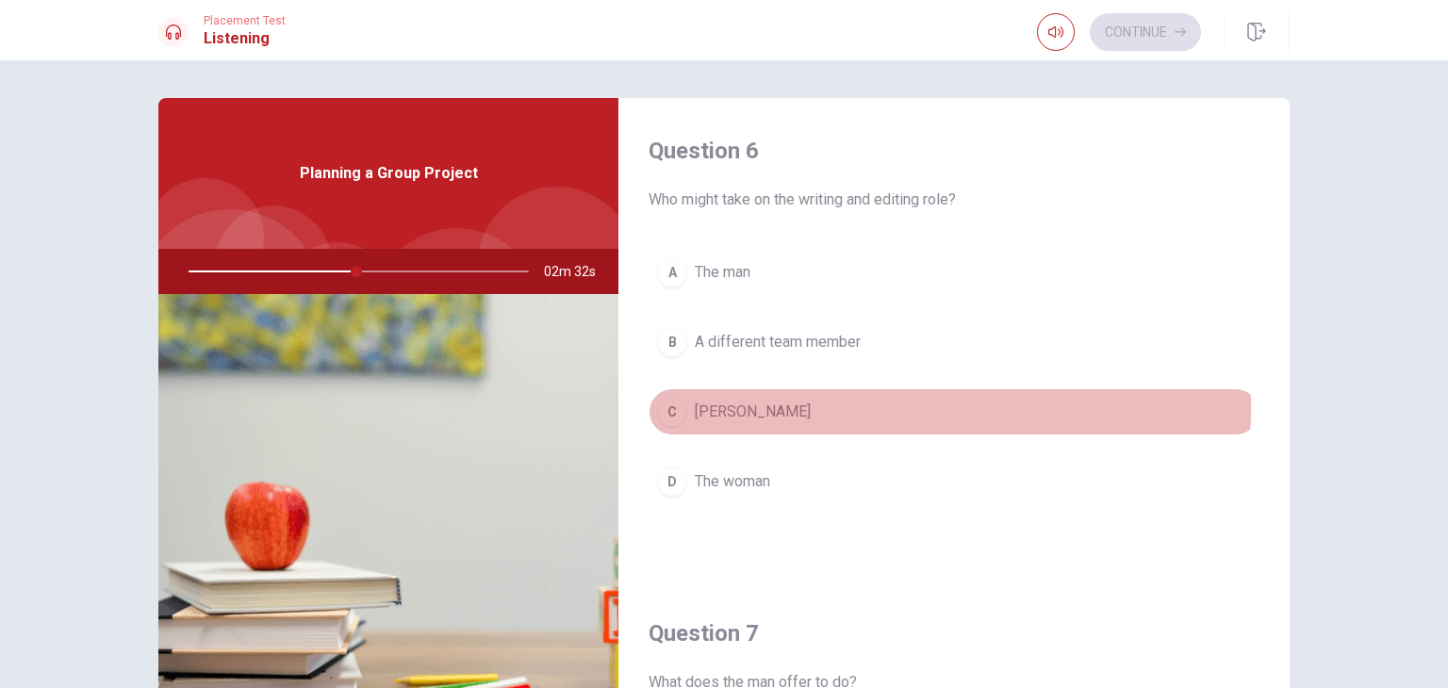
click at [810, 408] on button "C [PERSON_NAME]" at bounding box center [954, 411] width 611 height 47
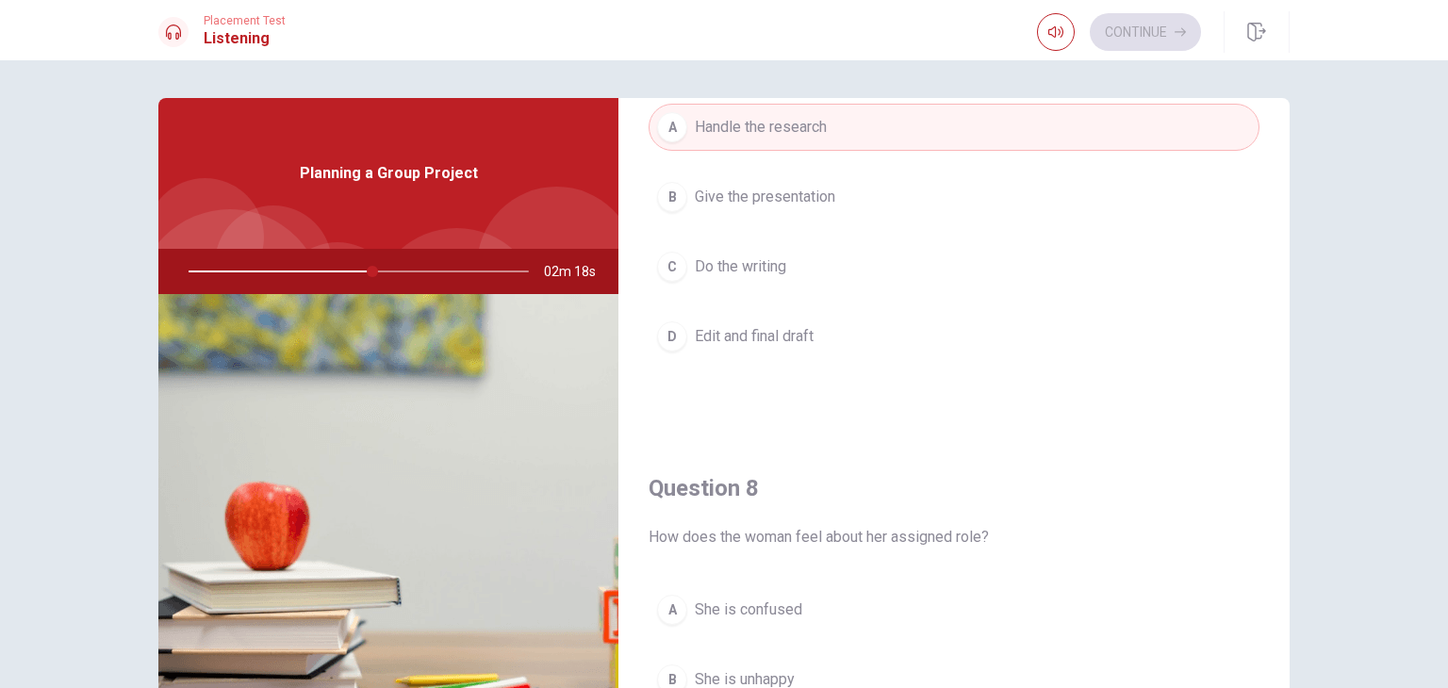
scroll to position [802, 0]
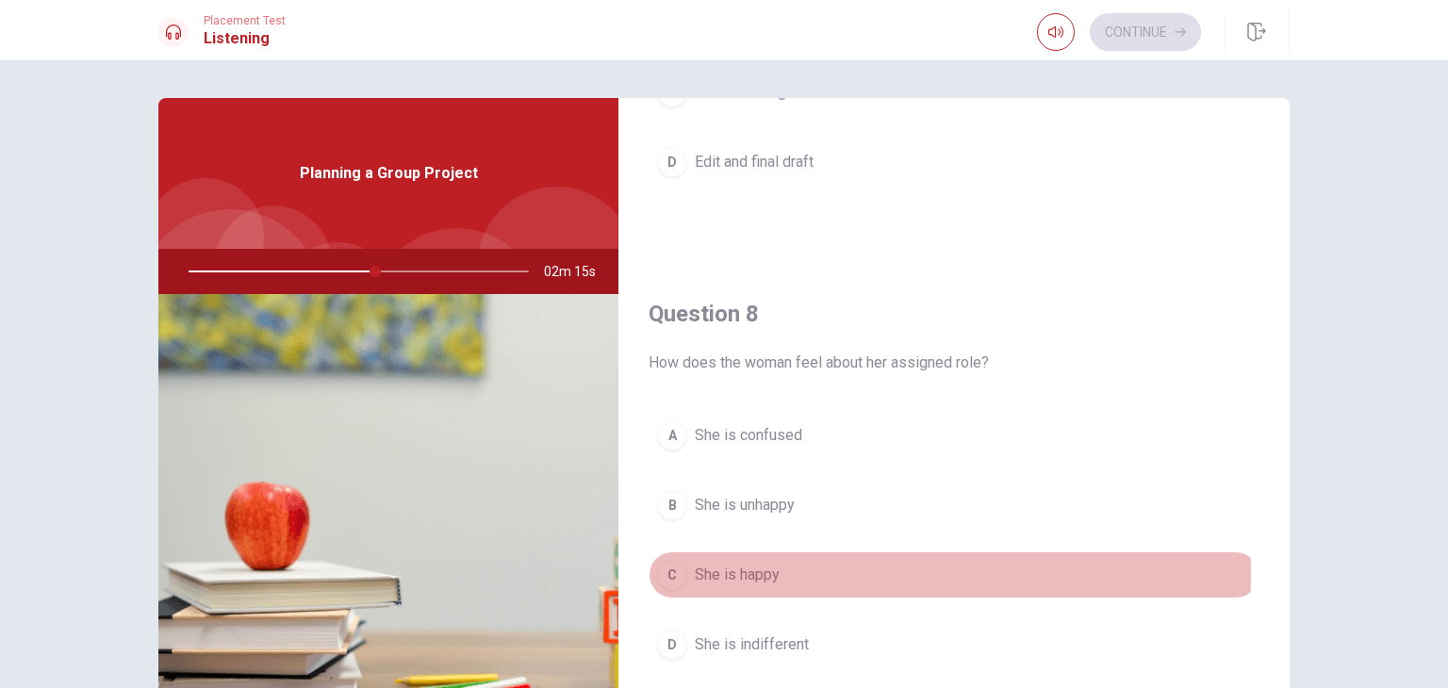
click at [826, 570] on button "C She is happy" at bounding box center [954, 575] width 611 height 47
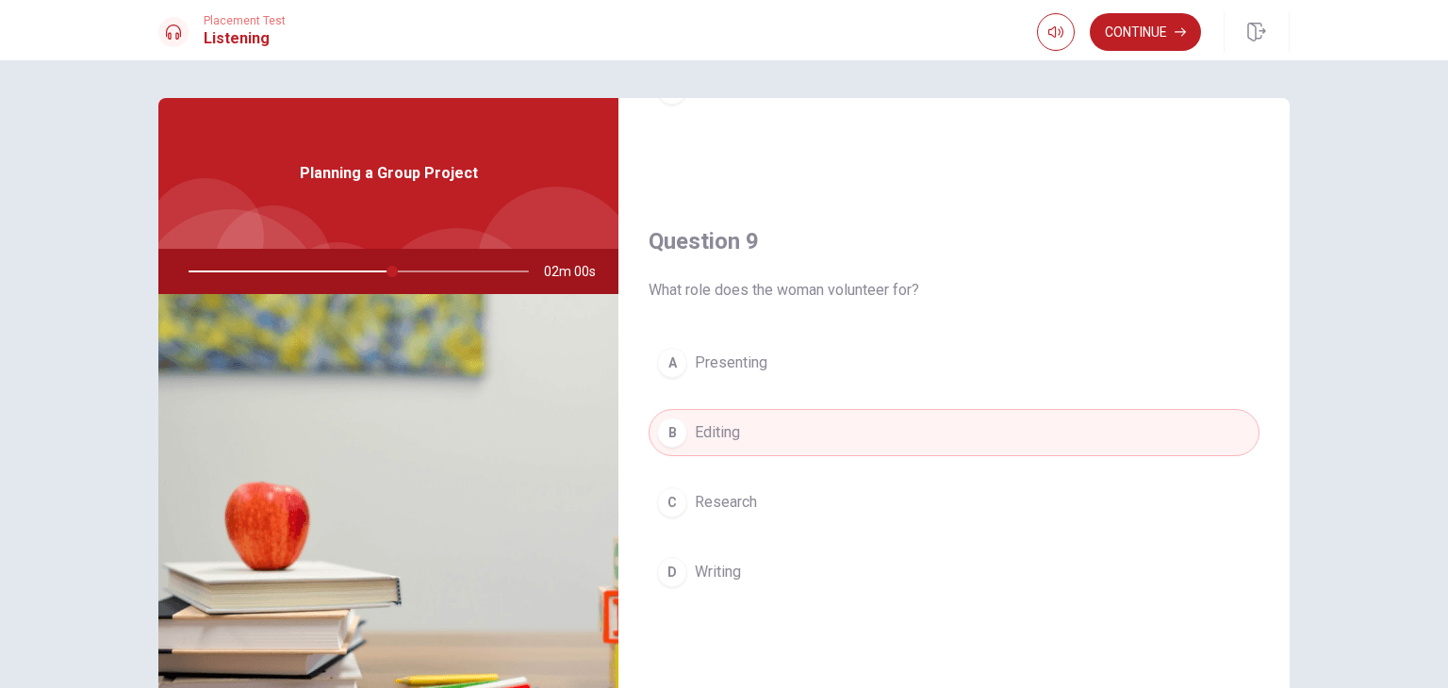
scroll to position [1357, 0]
click at [893, 503] on button "C Research" at bounding box center [954, 503] width 611 height 47
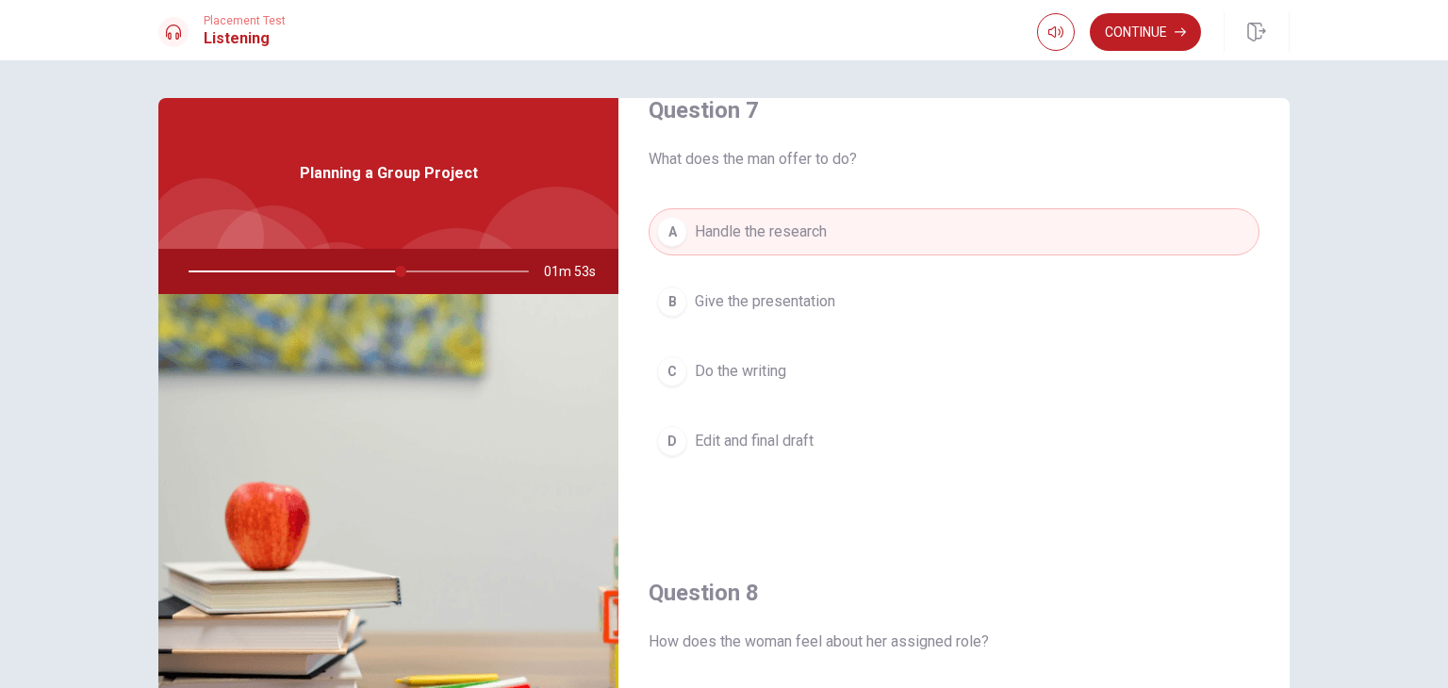
scroll to position [521, 0]
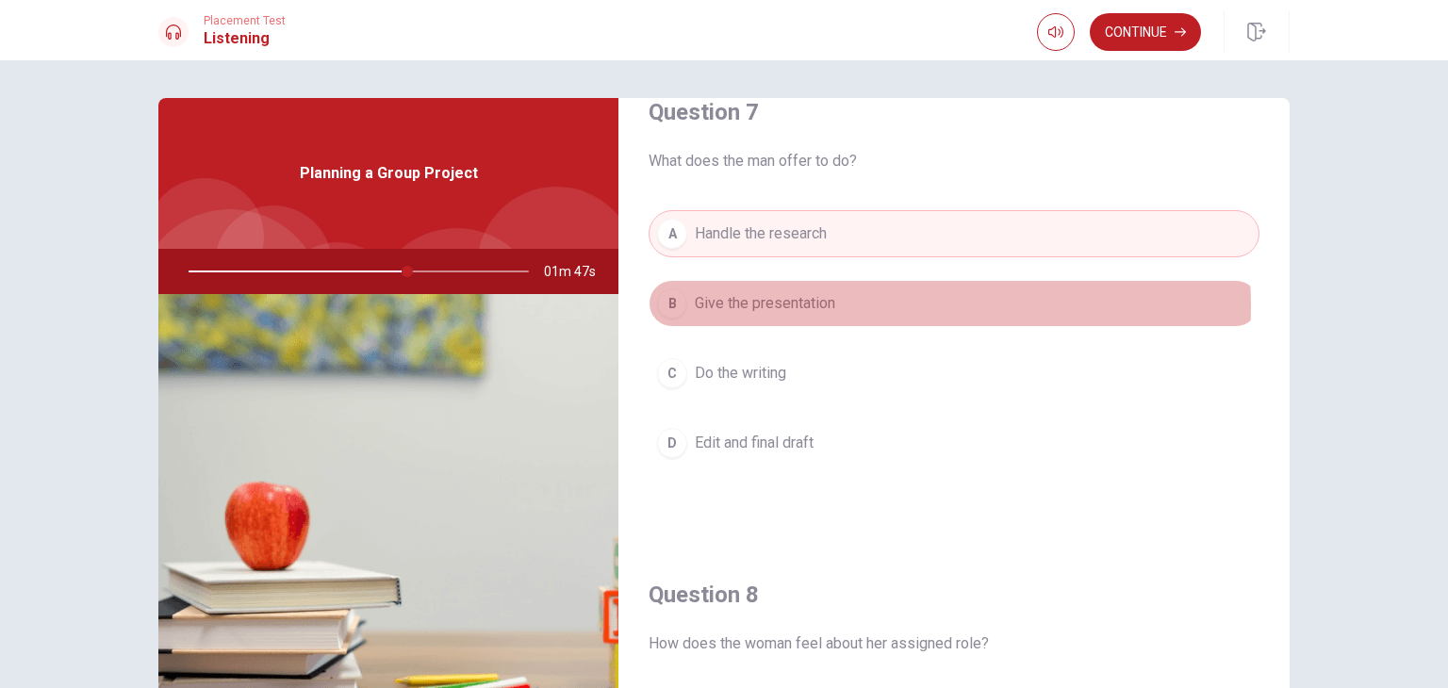
click at [864, 304] on button "B Give the presentation" at bounding box center [954, 303] width 611 height 47
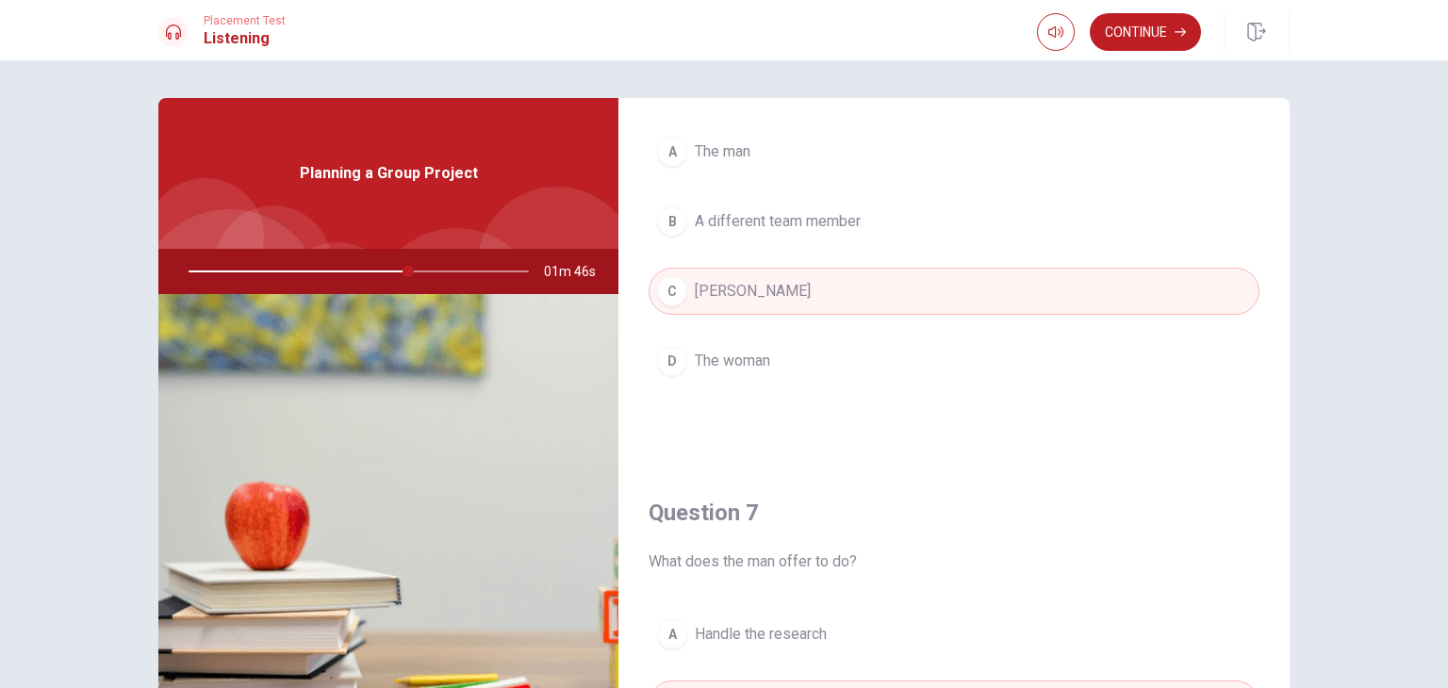
scroll to position [124, 0]
click at [1156, 23] on button "Continue" at bounding box center [1145, 32] width 111 height 38
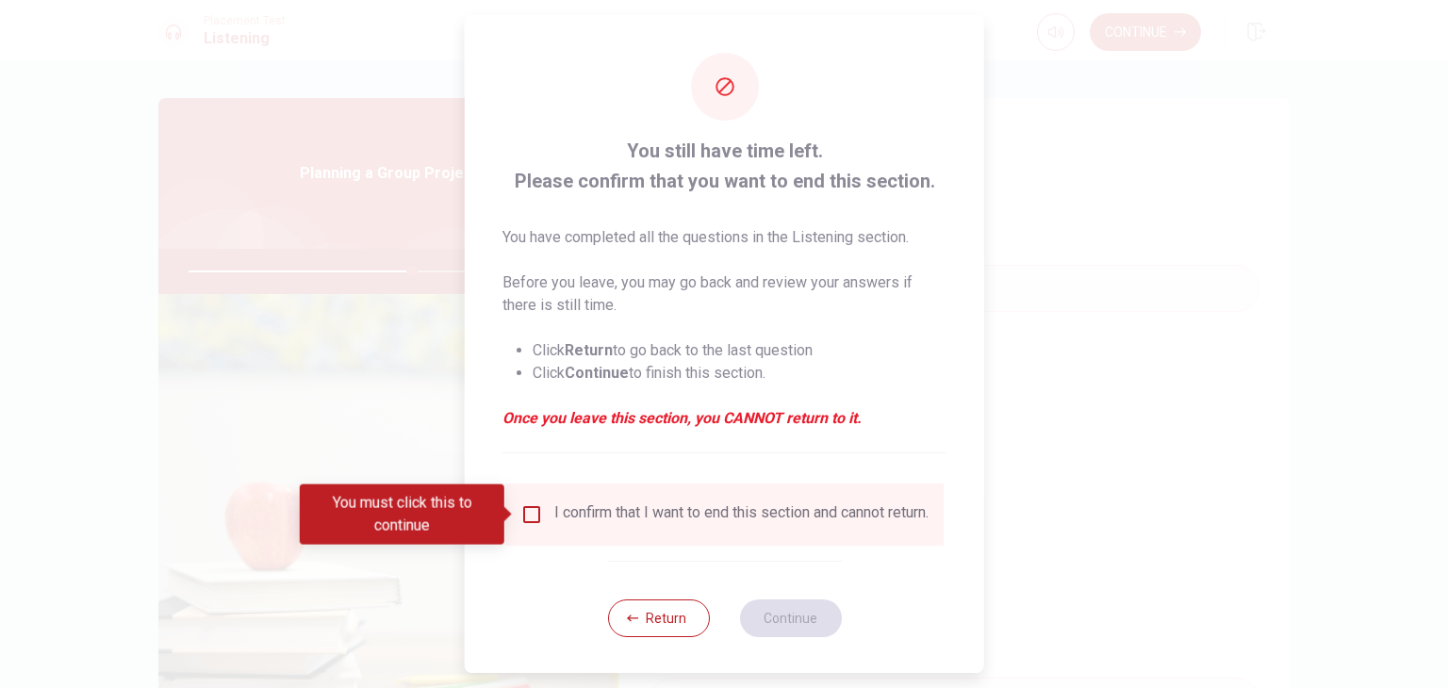
click at [535, 522] on input "You must click this to continue" at bounding box center [531, 514] width 23 height 23
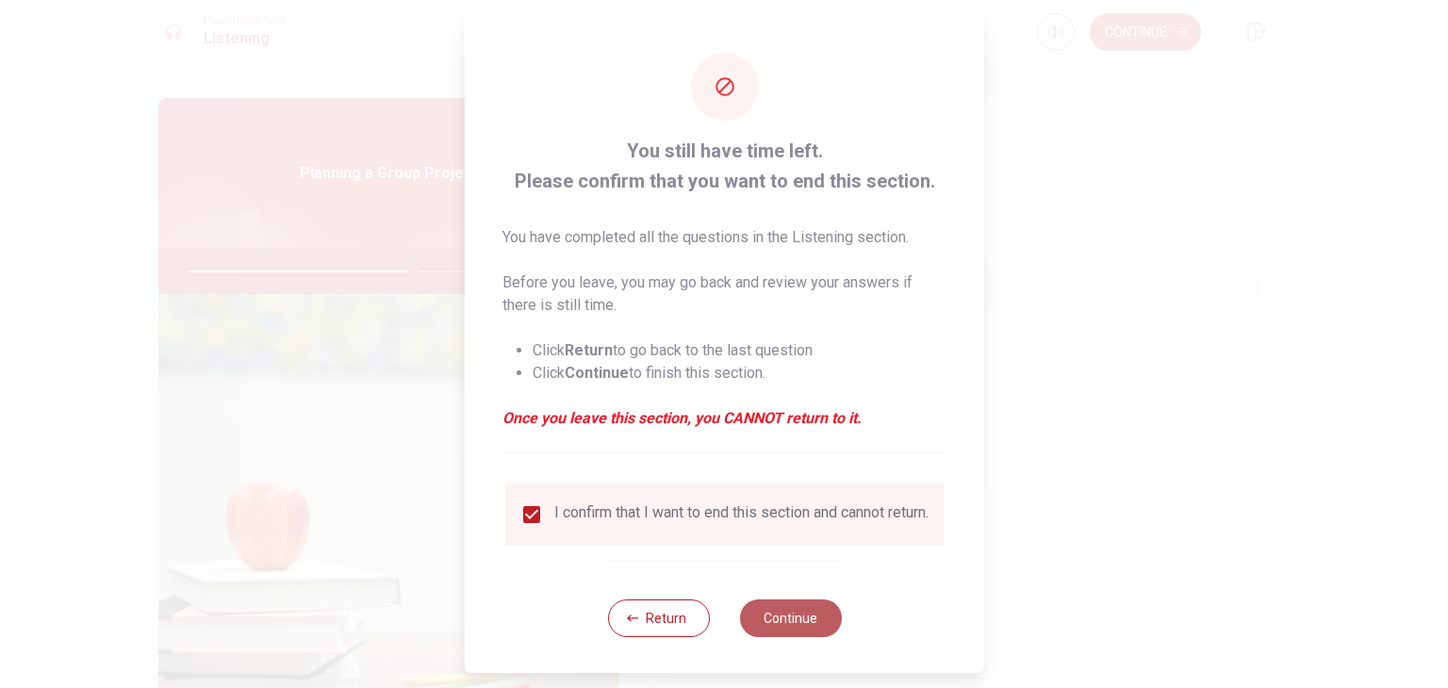
click at [779, 633] on button "Continue" at bounding box center [790, 619] width 102 height 38
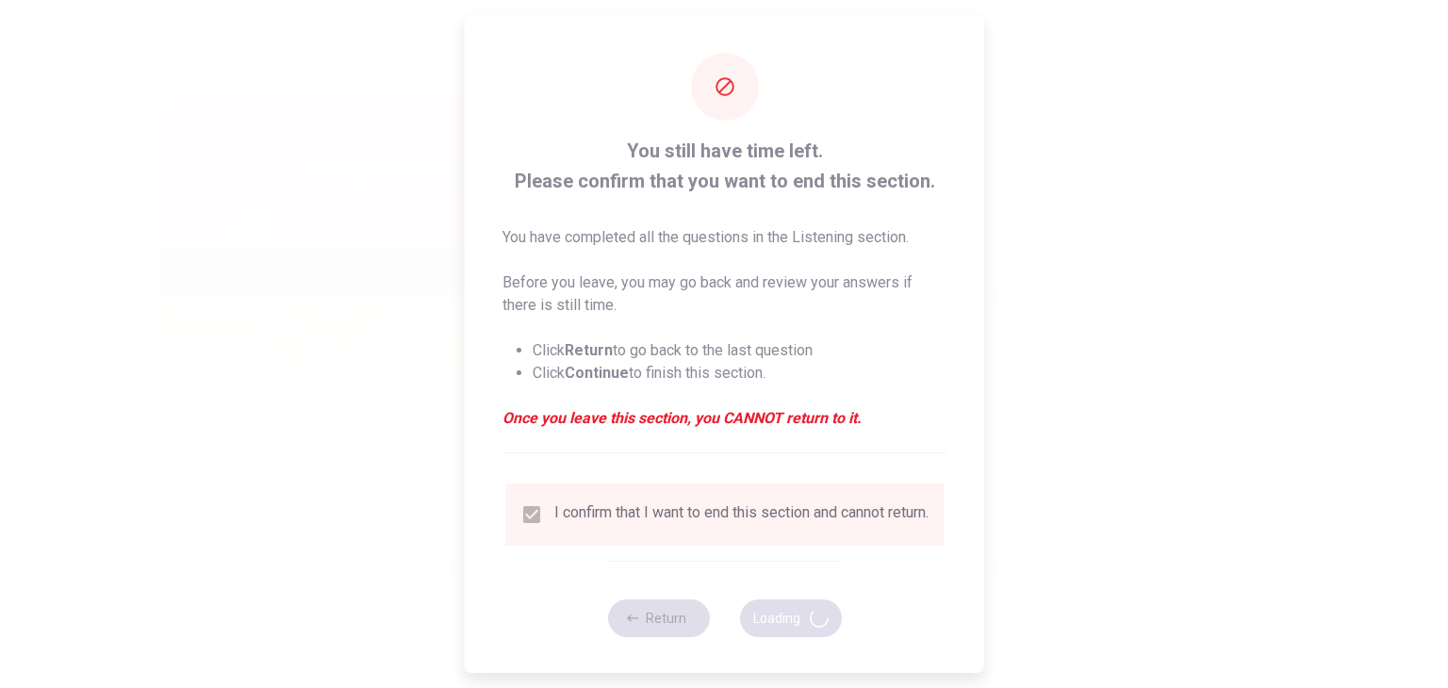
type input "67"
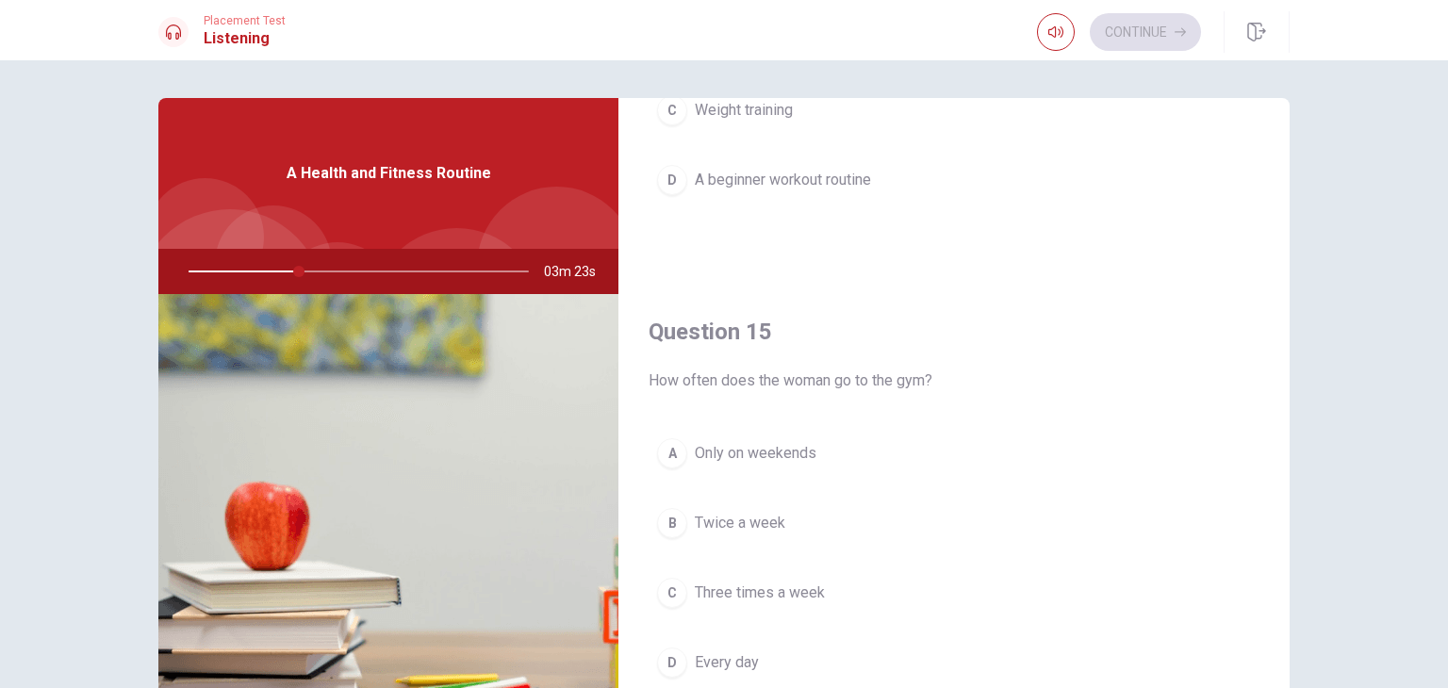
scroll to position [163, 0]
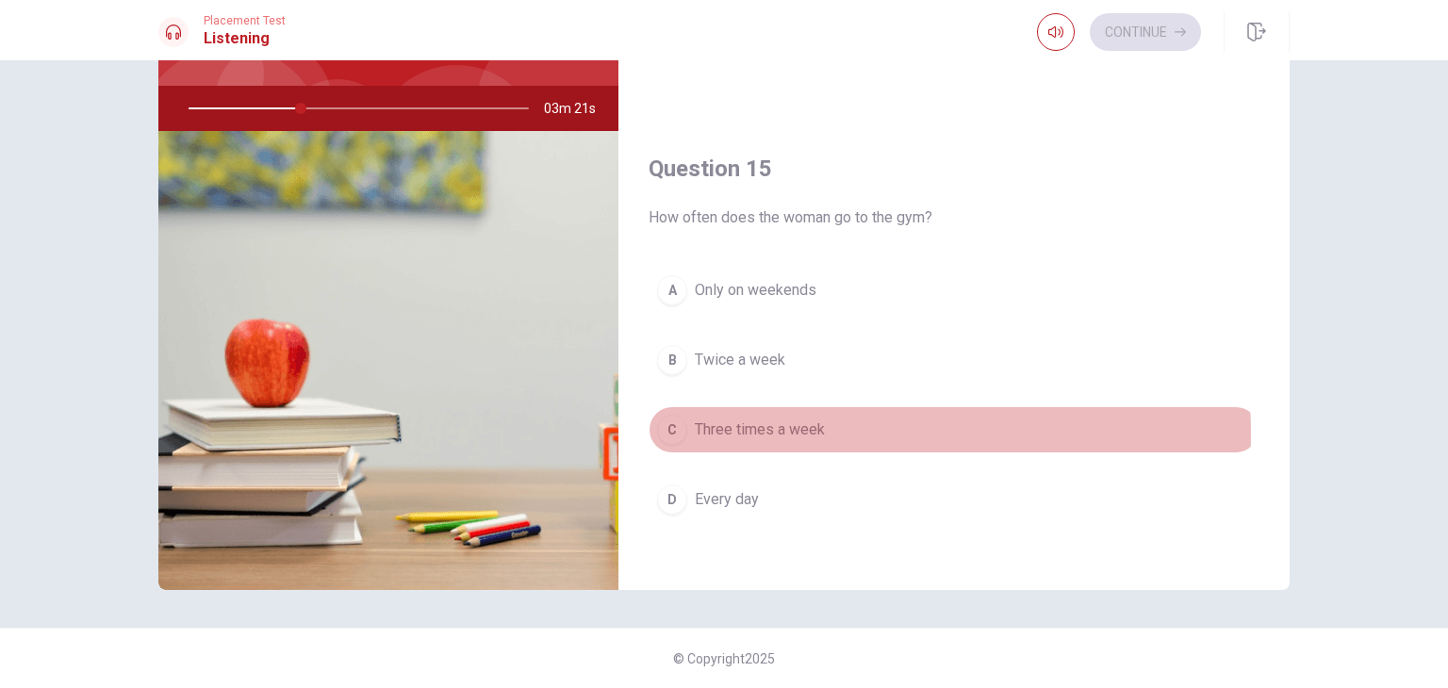
click at [845, 425] on button "C Three times a week" at bounding box center [954, 429] width 611 height 47
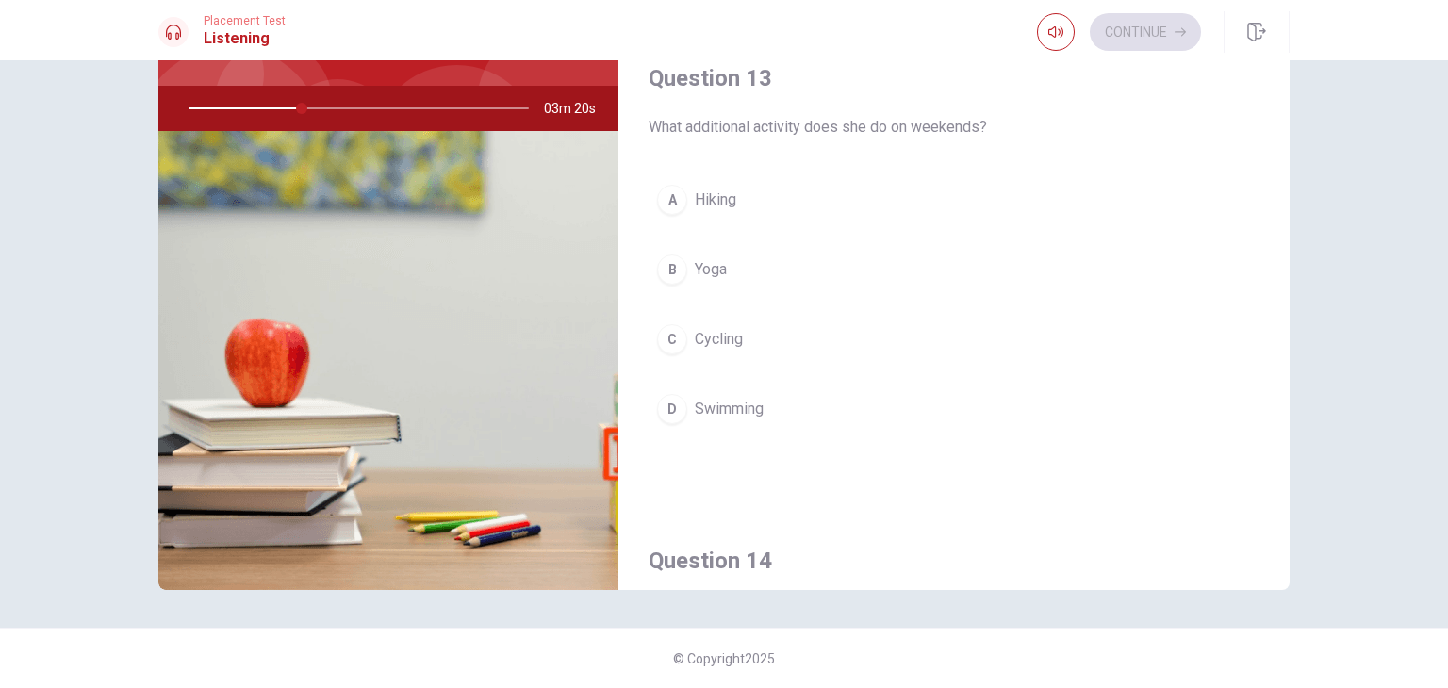
scroll to position [874, 0]
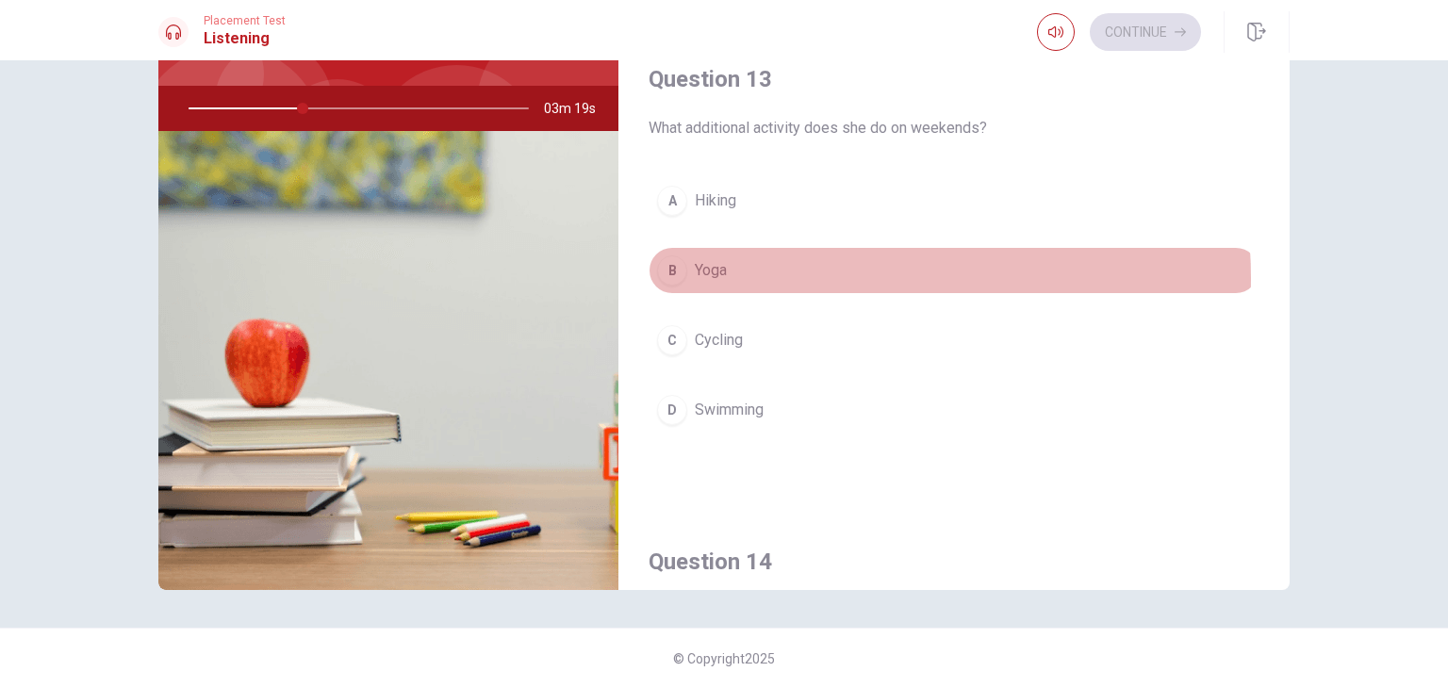
click at [815, 273] on button "B Yoga" at bounding box center [954, 270] width 611 height 47
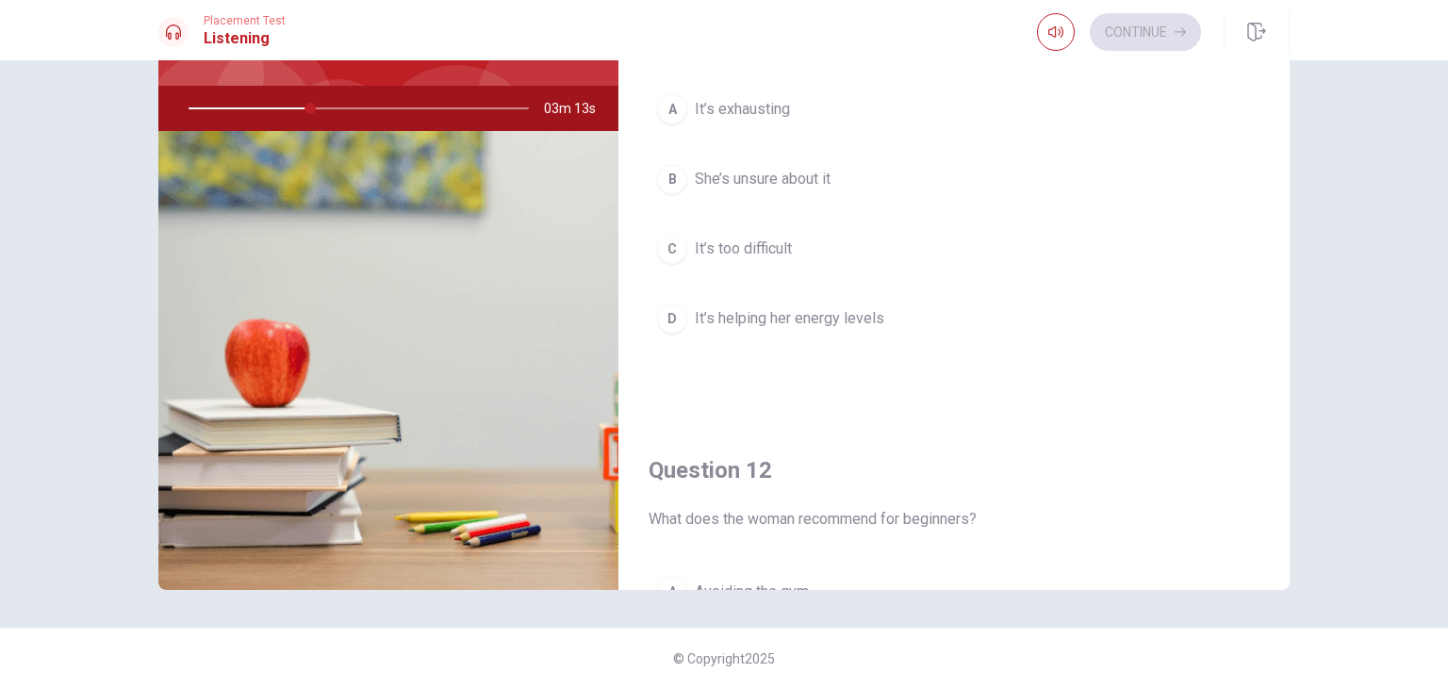
scroll to position [0, 0]
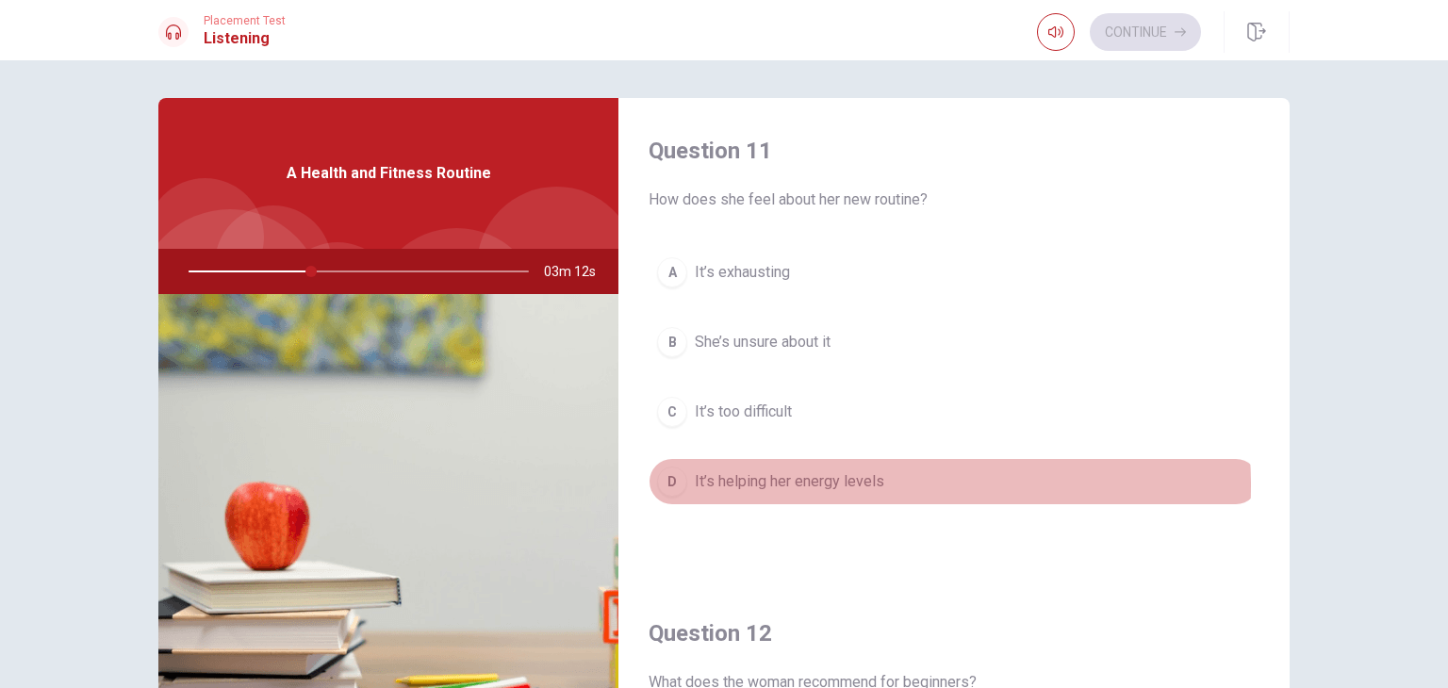
click at [832, 485] on span "It’s helping her energy levels" at bounding box center [790, 481] width 190 height 23
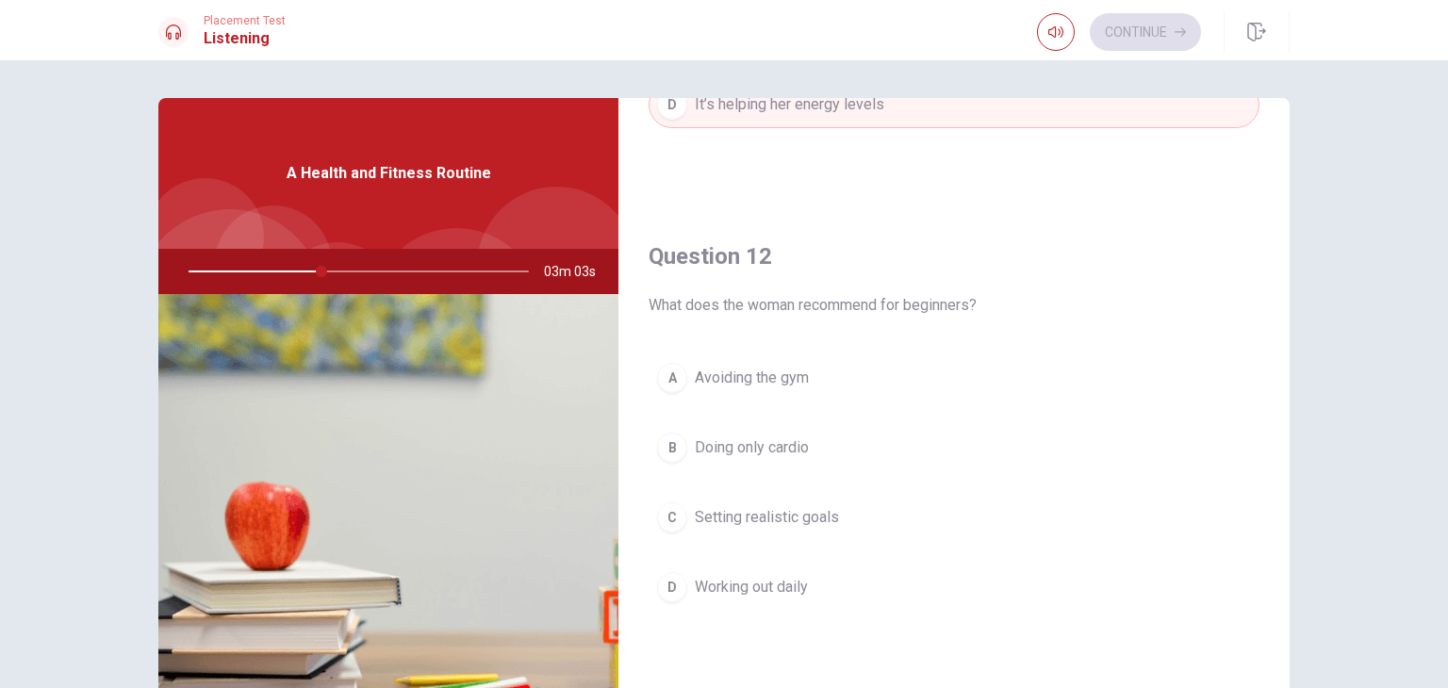
scroll to position [380, 0]
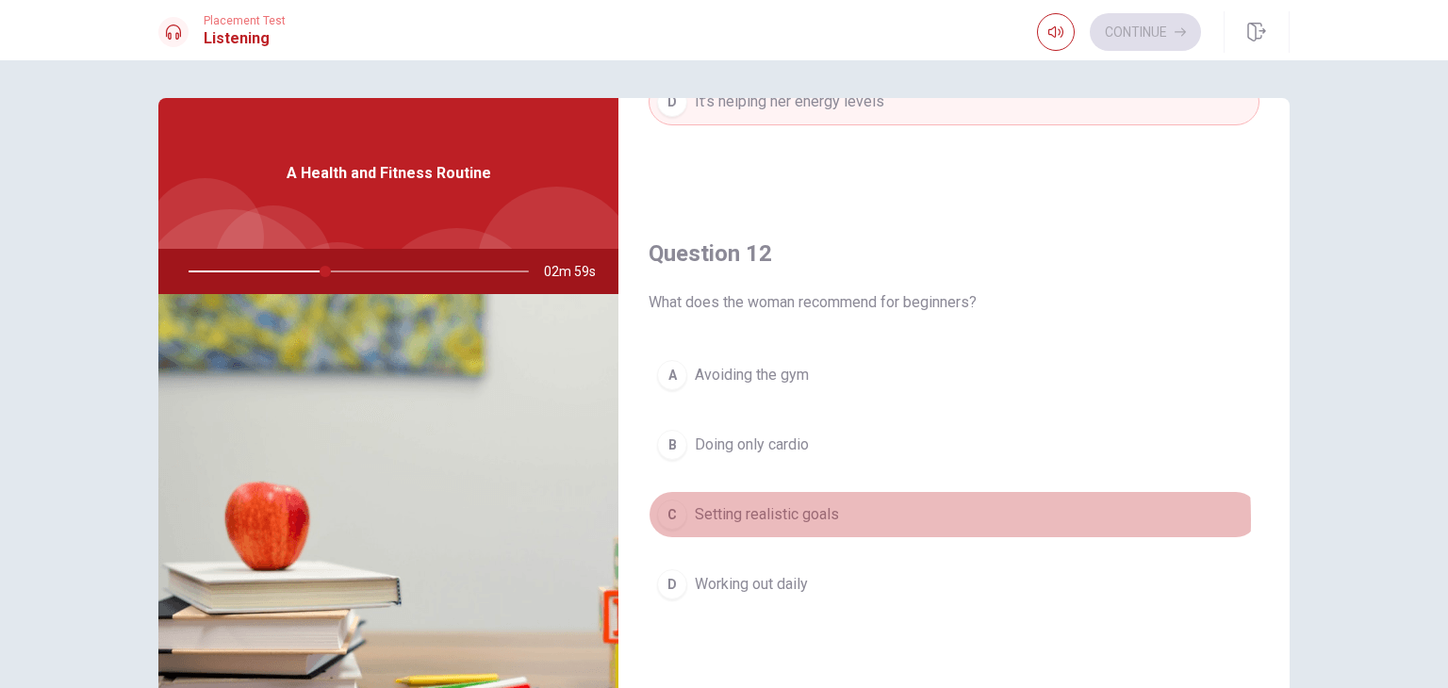
click at [817, 517] on span "Setting realistic goals" at bounding box center [767, 514] width 144 height 23
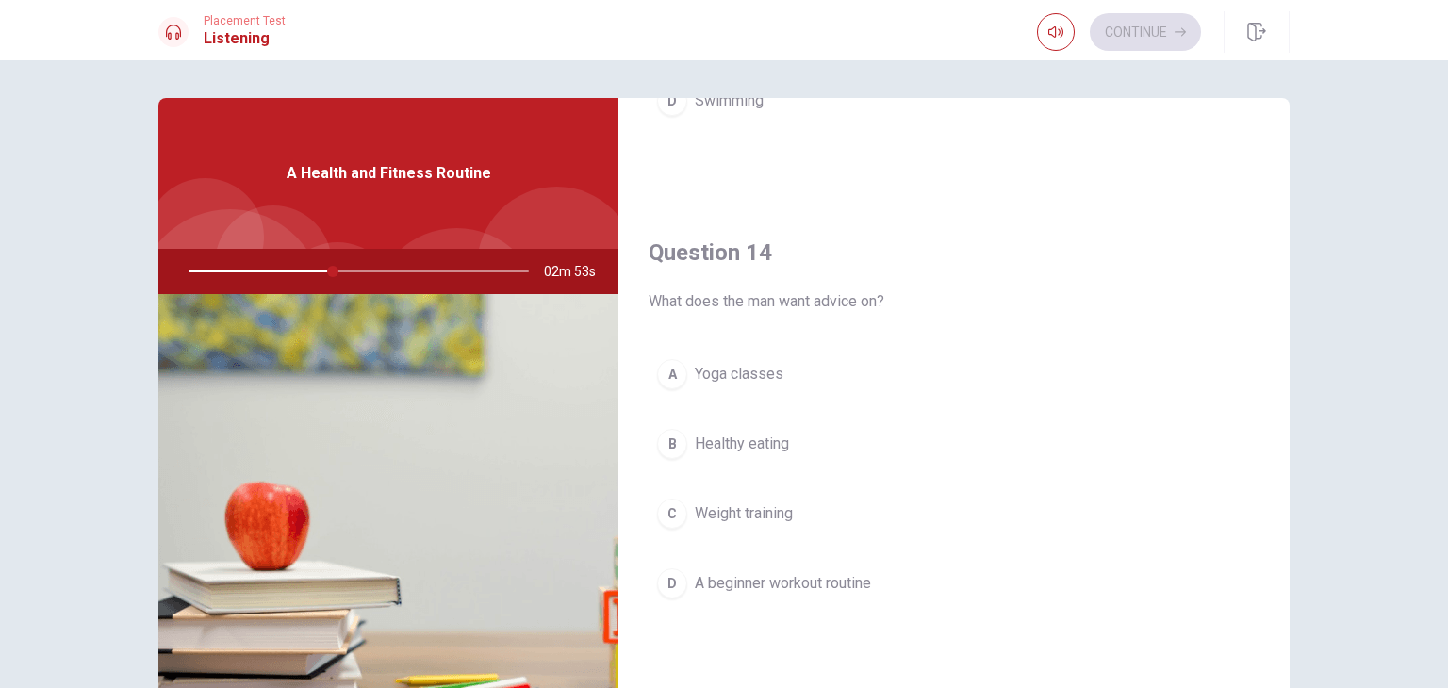
scroll to position [1345, 0]
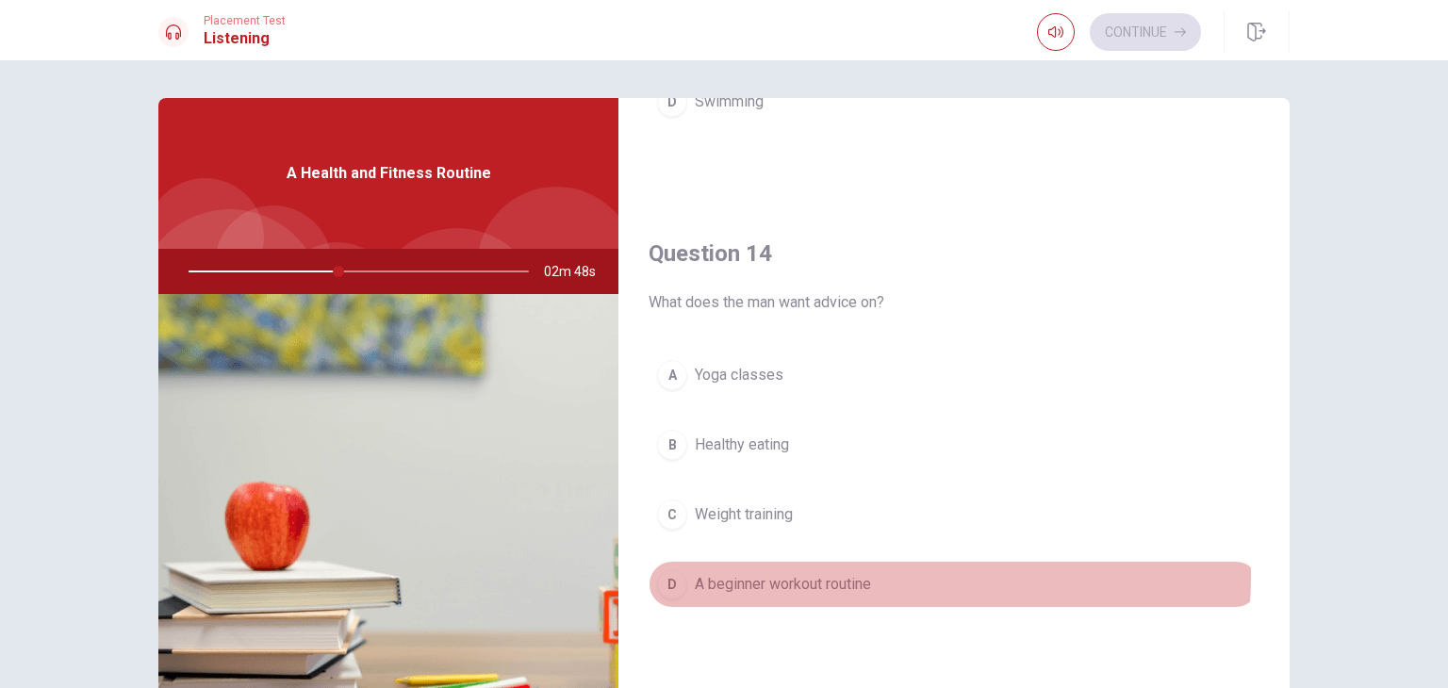
click at [854, 573] on span "A beginner workout routine" at bounding box center [783, 584] width 176 height 23
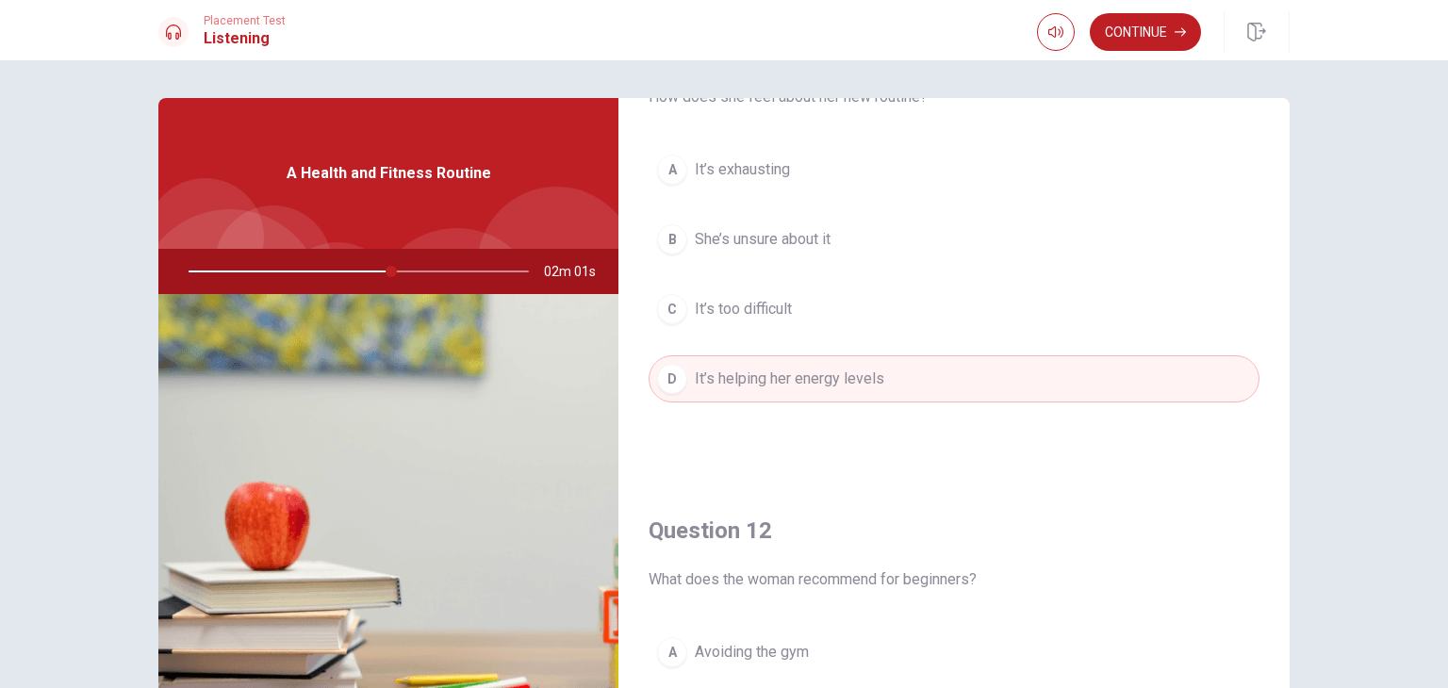
scroll to position [0, 0]
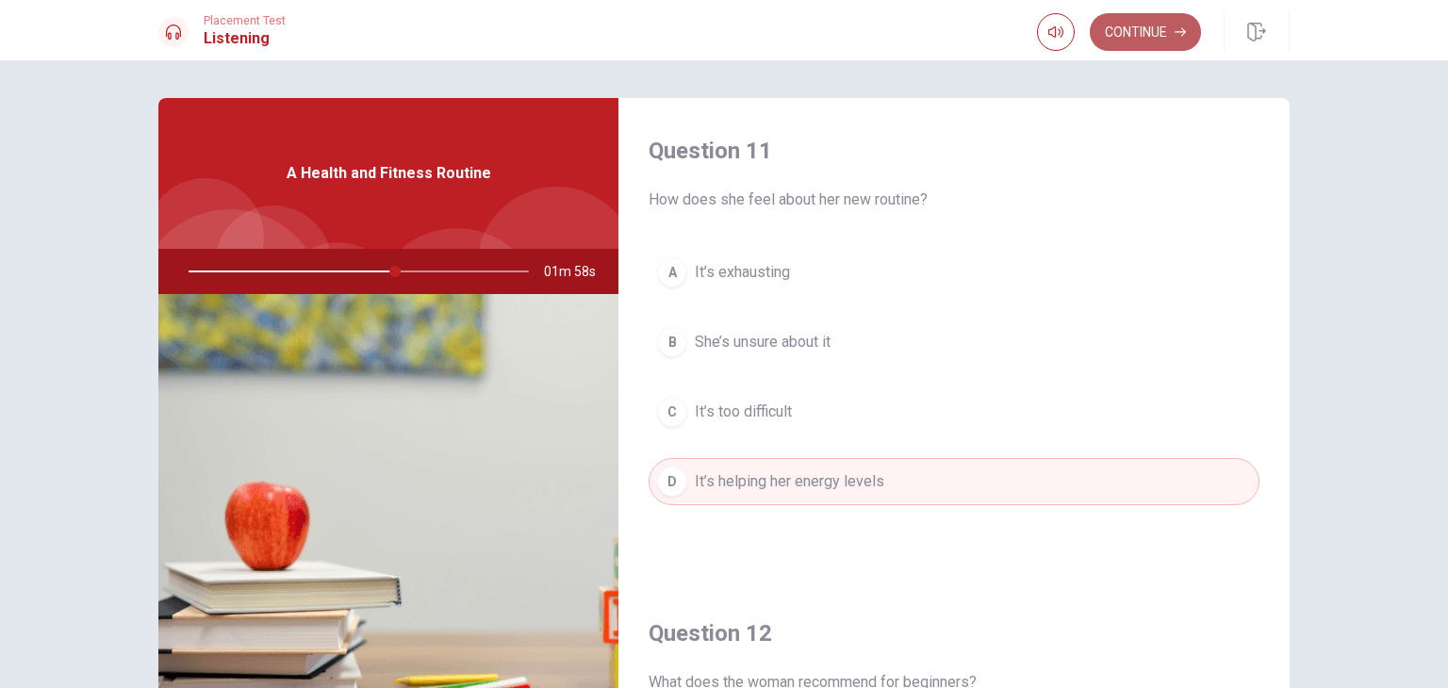
click at [1154, 25] on button "Continue" at bounding box center [1145, 32] width 111 height 38
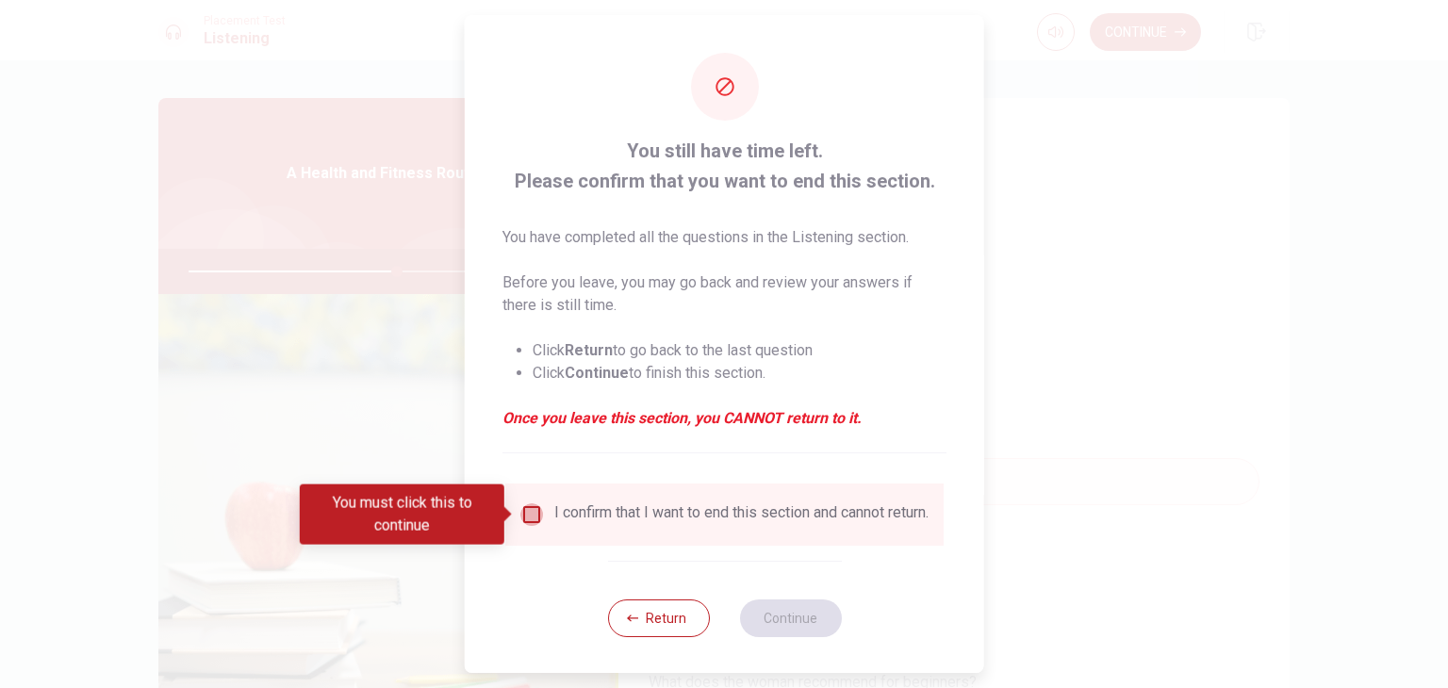
click at [533, 506] on input "You must click this to continue" at bounding box center [531, 514] width 23 height 23
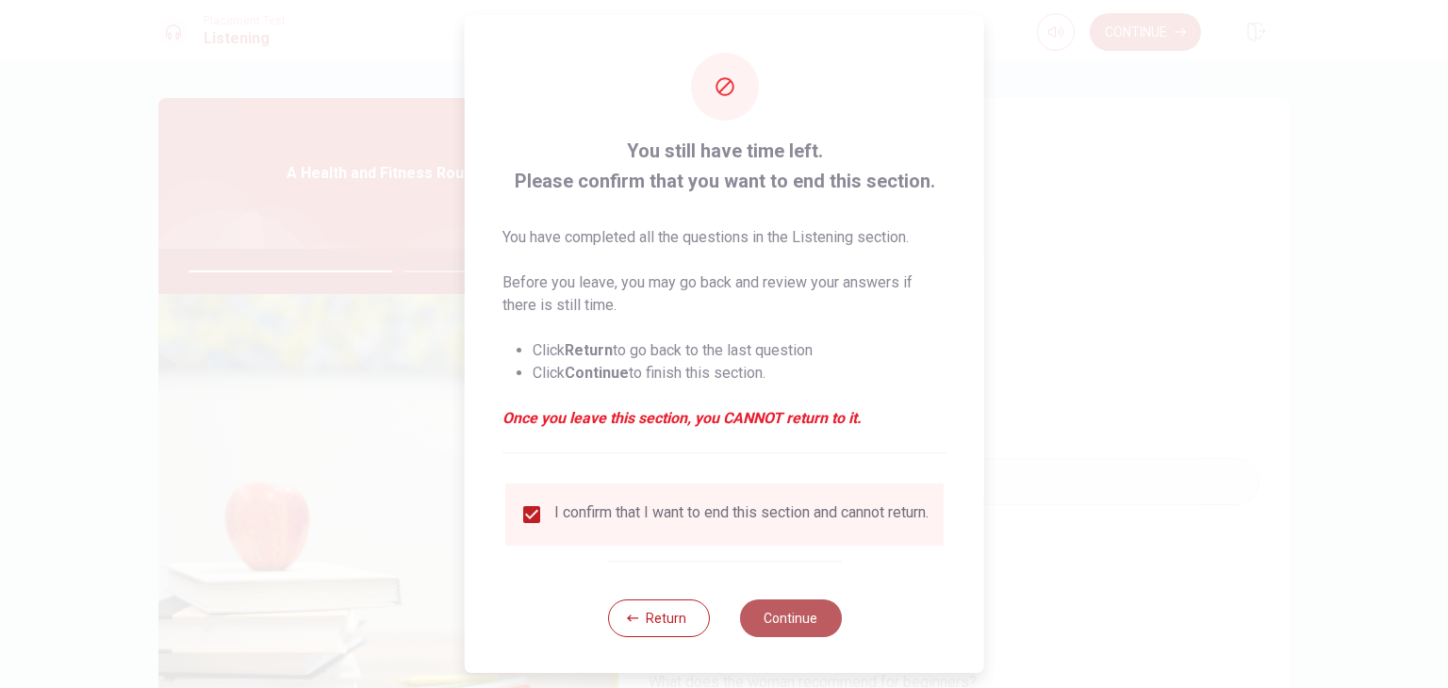
click at [784, 619] on button "Continue" at bounding box center [790, 619] width 102 height 38
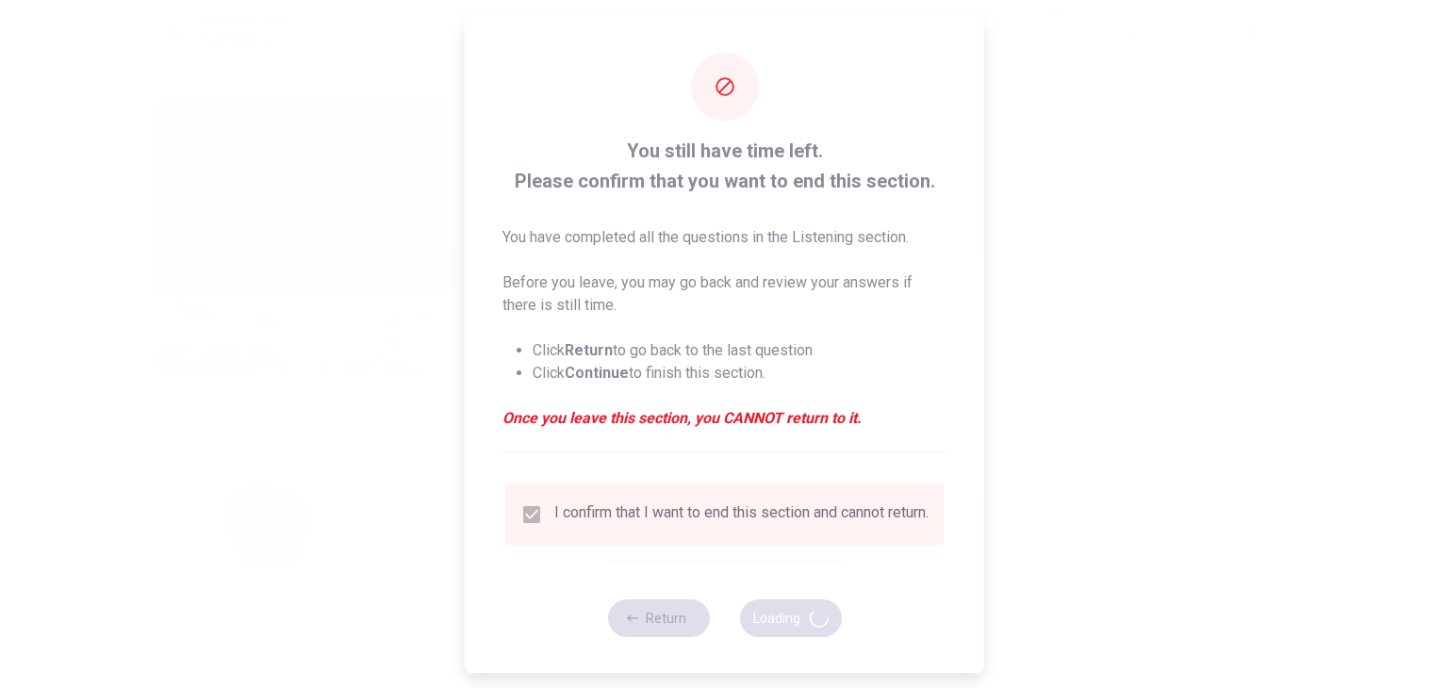
type input "62"
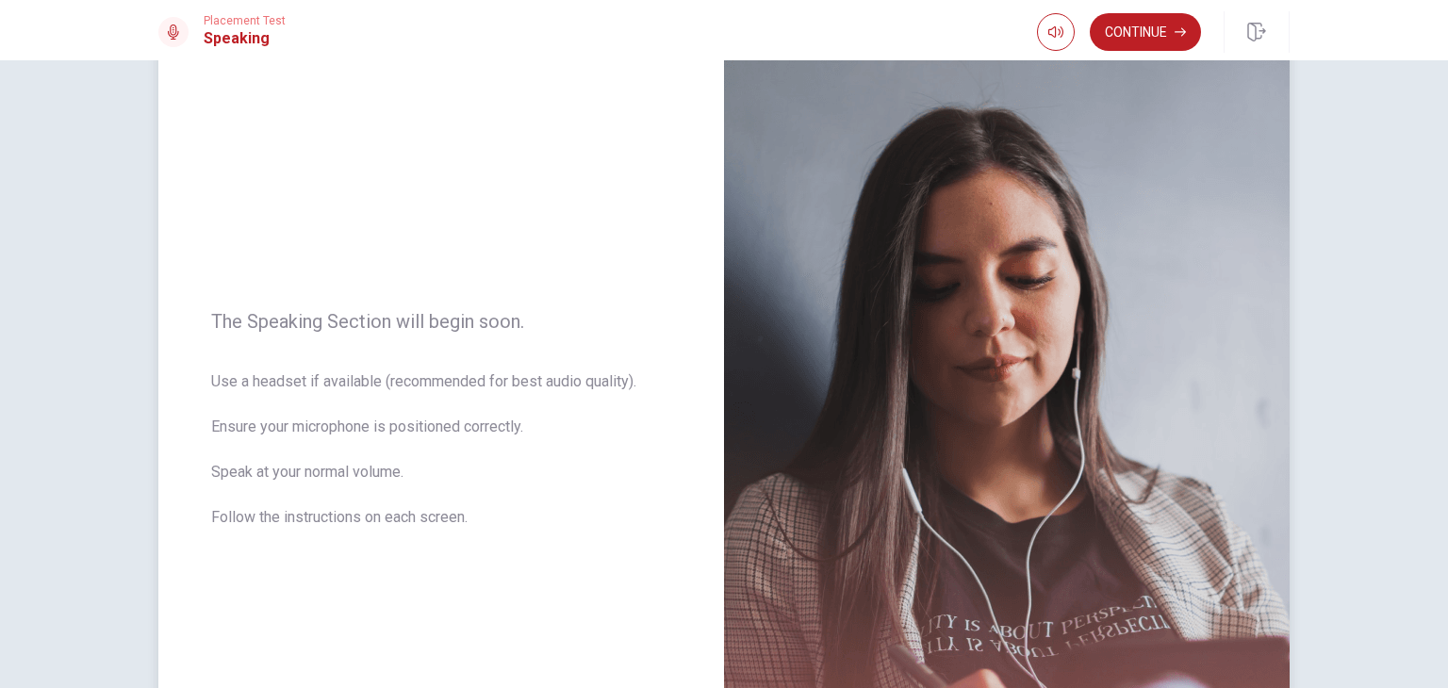
scroll to position [77, 0]
click at [1041, 19] on button "button" at bounding box center [1056, 32] width 38 height 38
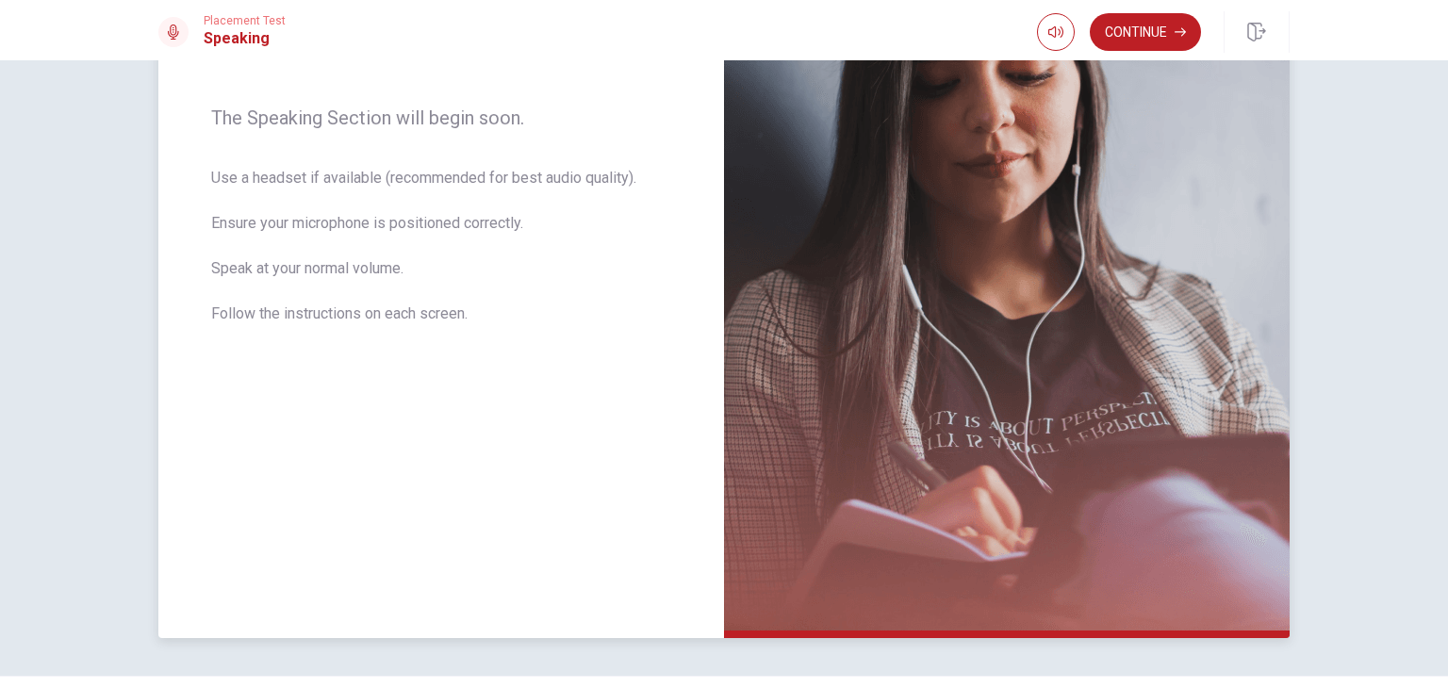
scroll to position [0, 0]
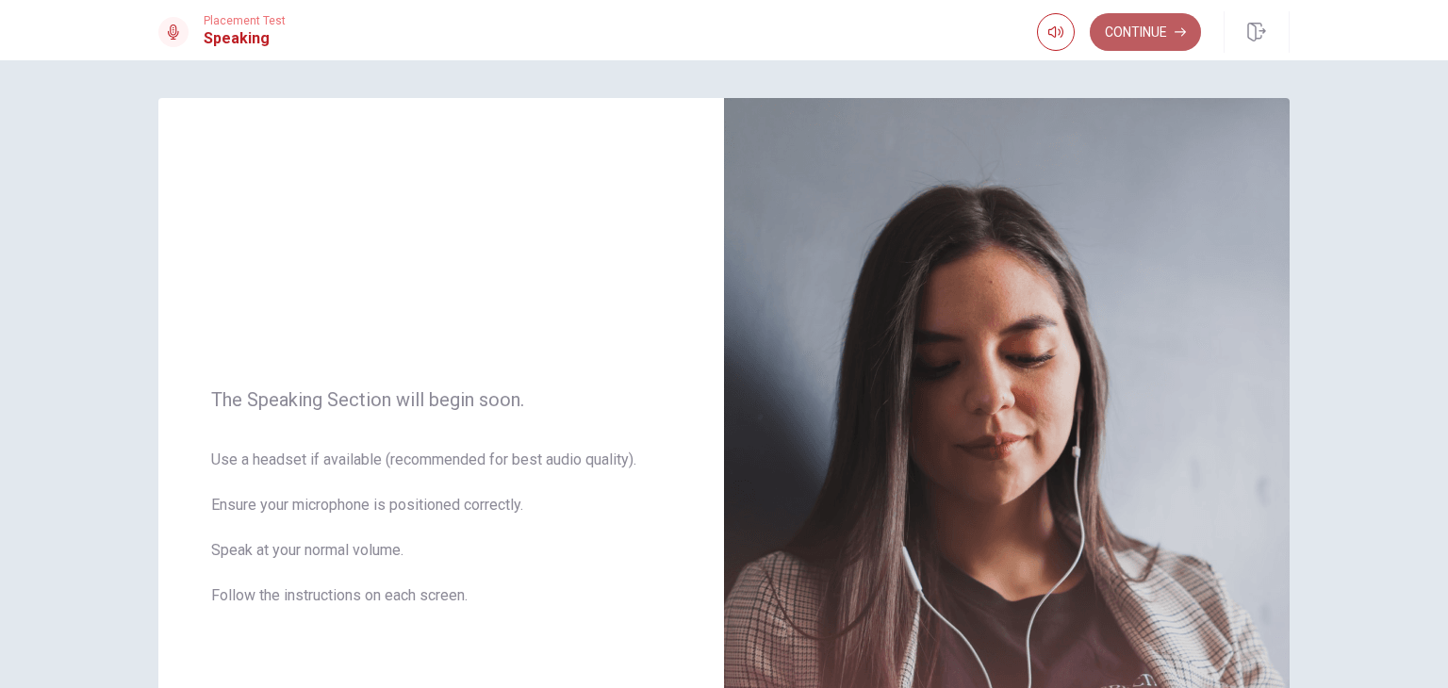
click at [1155, 38] on button "Continue" at bounding box center [1145, 32] width 111 height 38
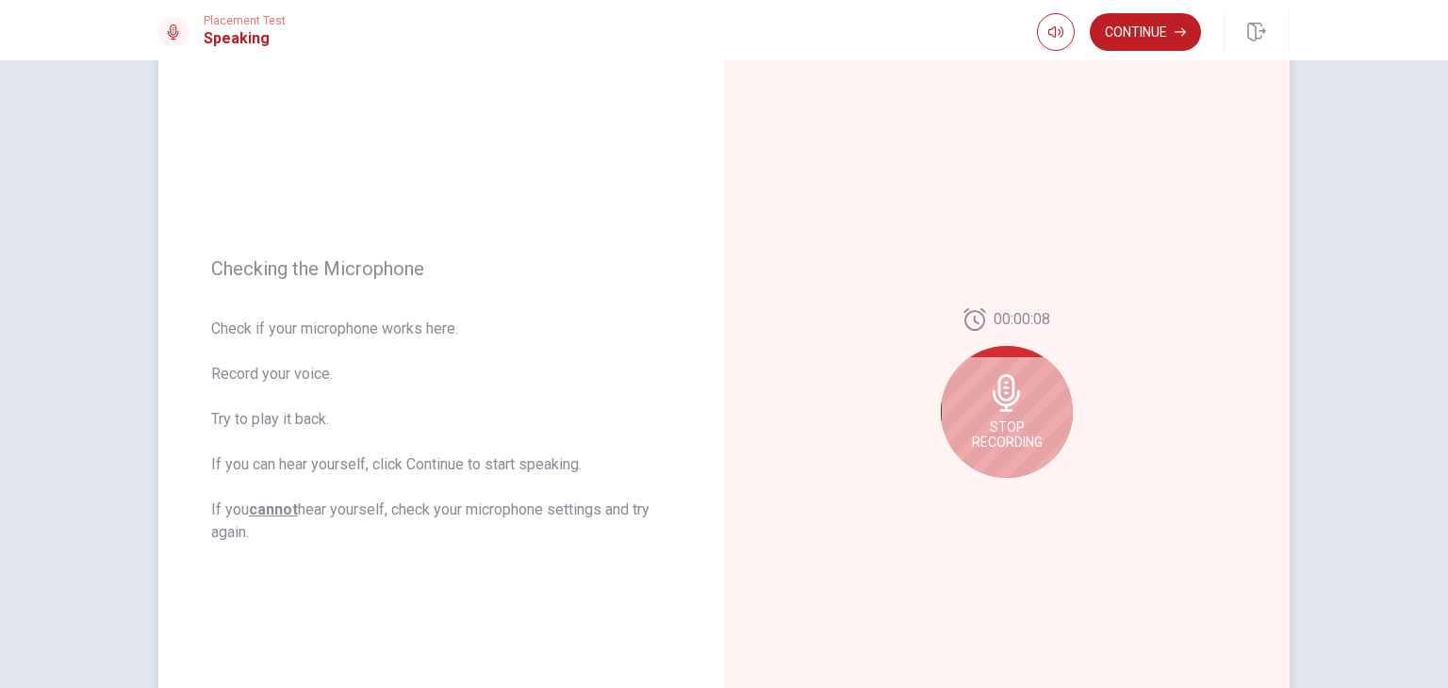
scroll to position [109, 0]
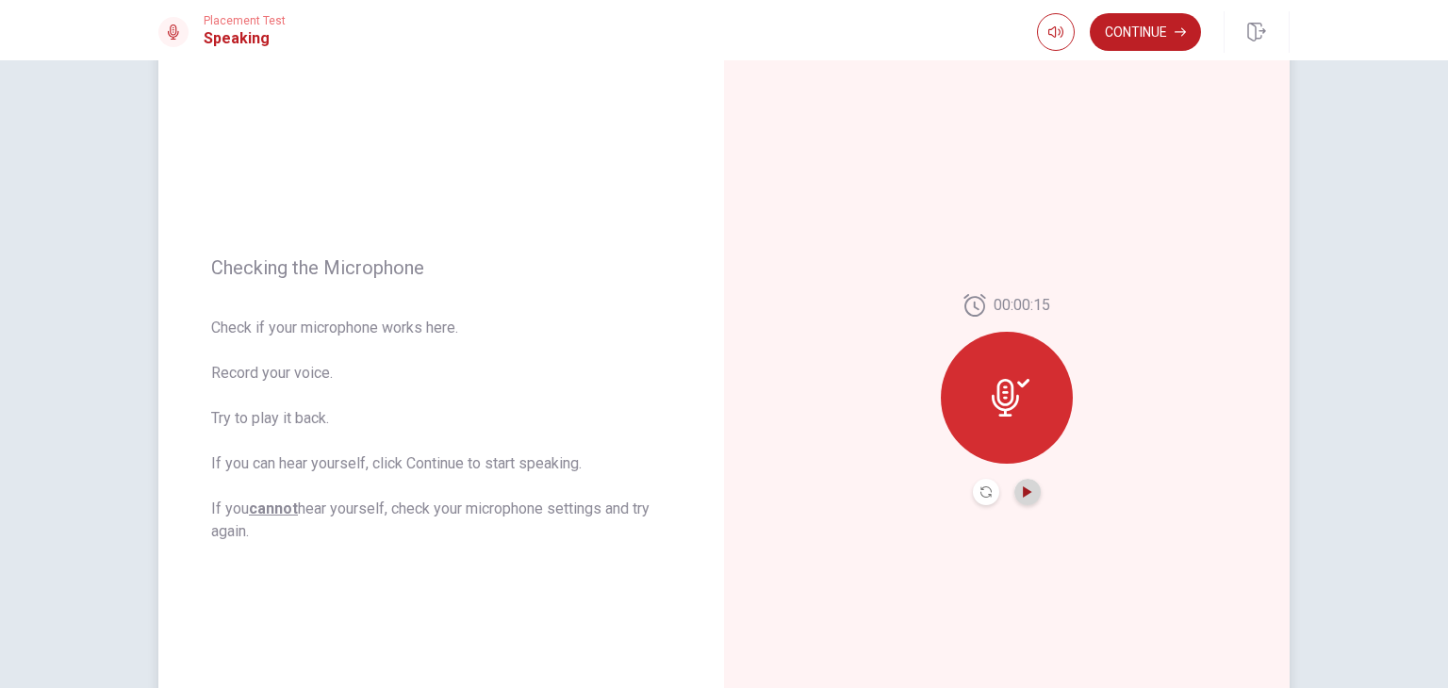
click at [1023, 488] on icon "Play Audio" at bounding box center [1027, 491] width 8 height 11
click at [1146, 32] on button "Continue" at bounding box center [1145, 32] width 111 height 38
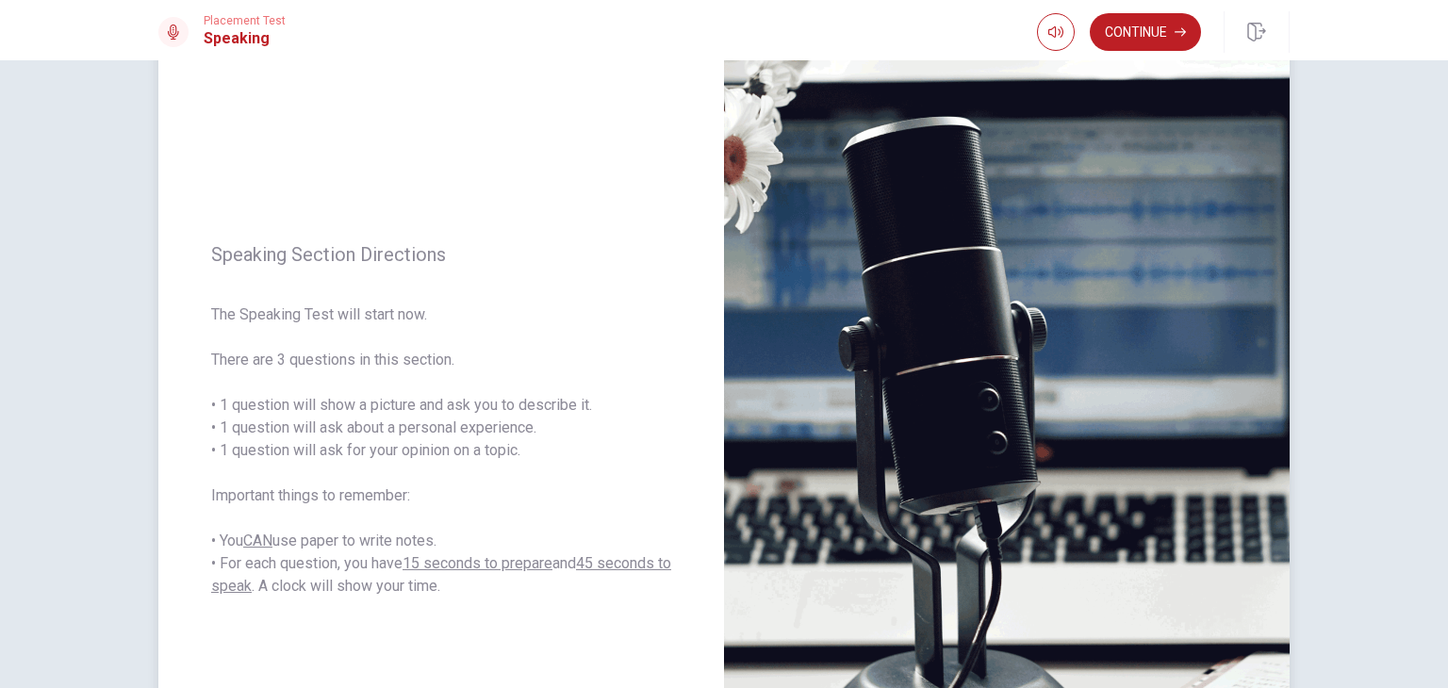
scroll to position [87, 0]
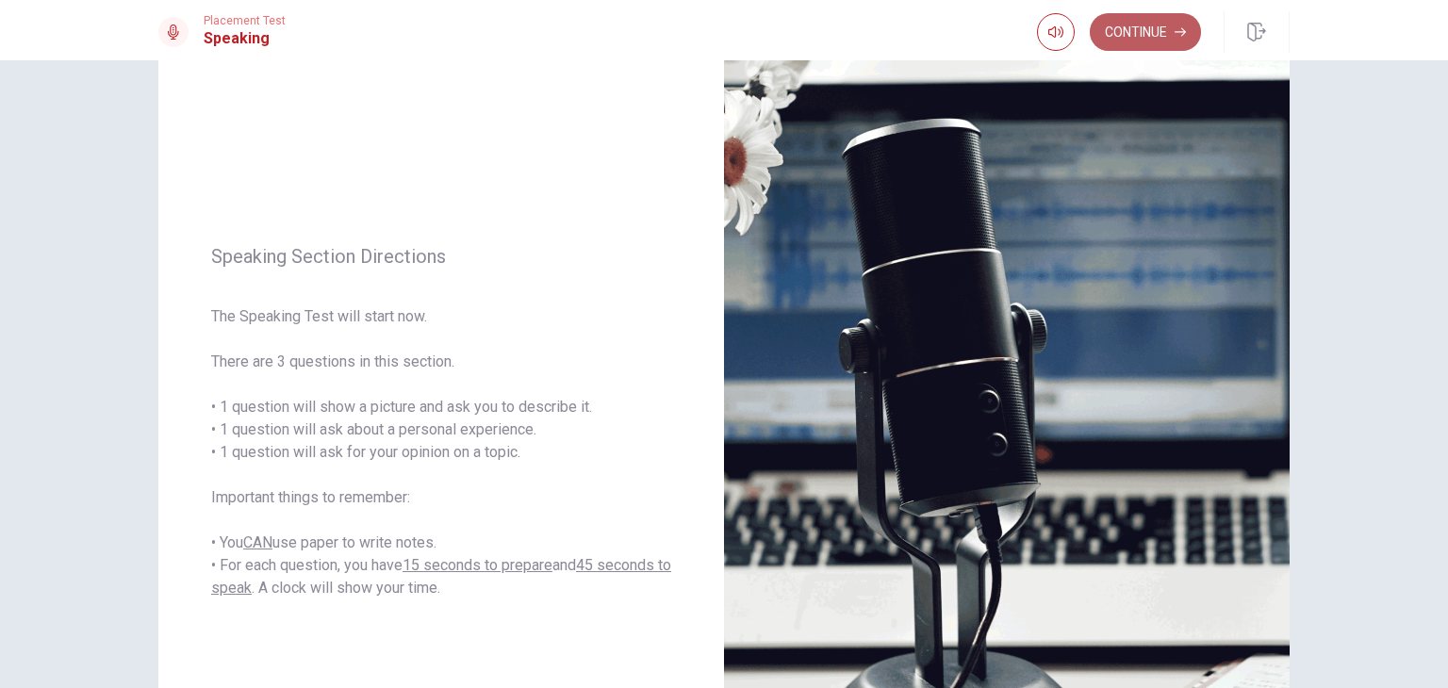
click at [1145, 25] on button "Continue" at bounding box center [1145, 32] width 111 height 38
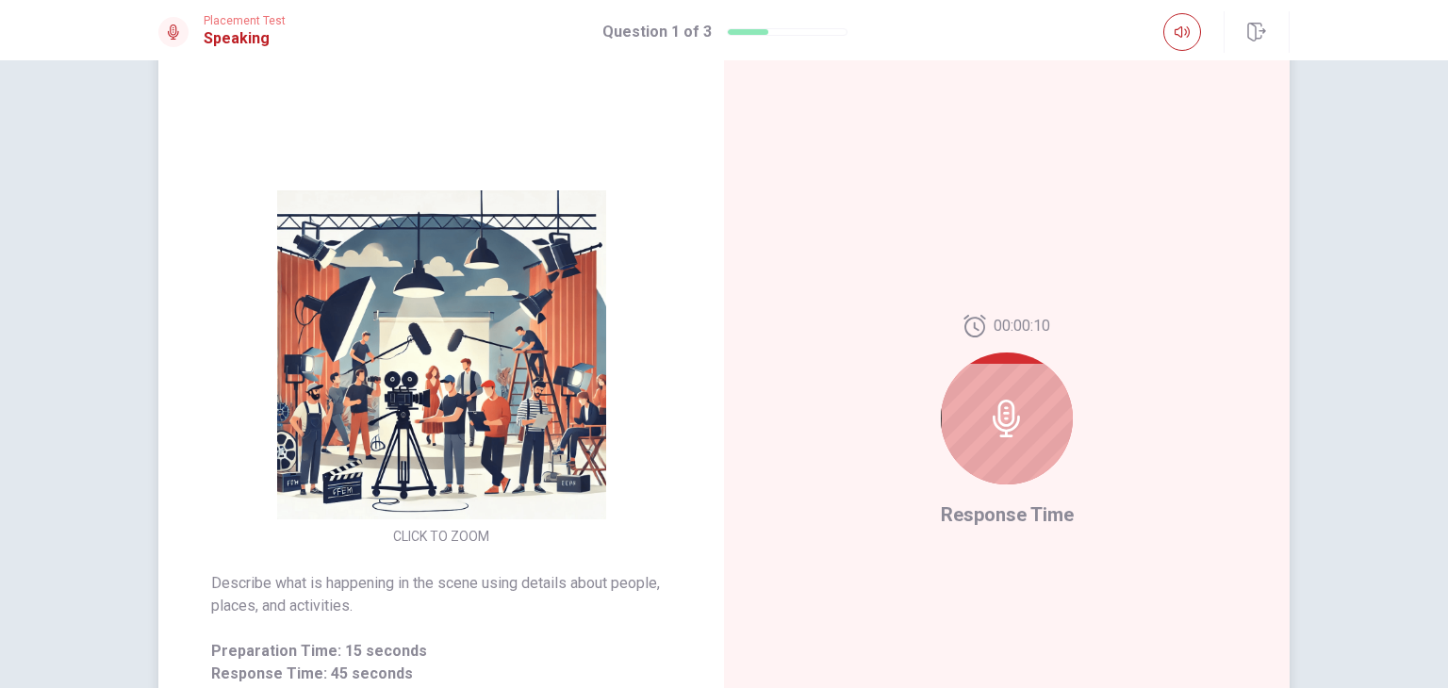
click at [509, 435] on img at bounding box center [441, 354] width 362 height 329
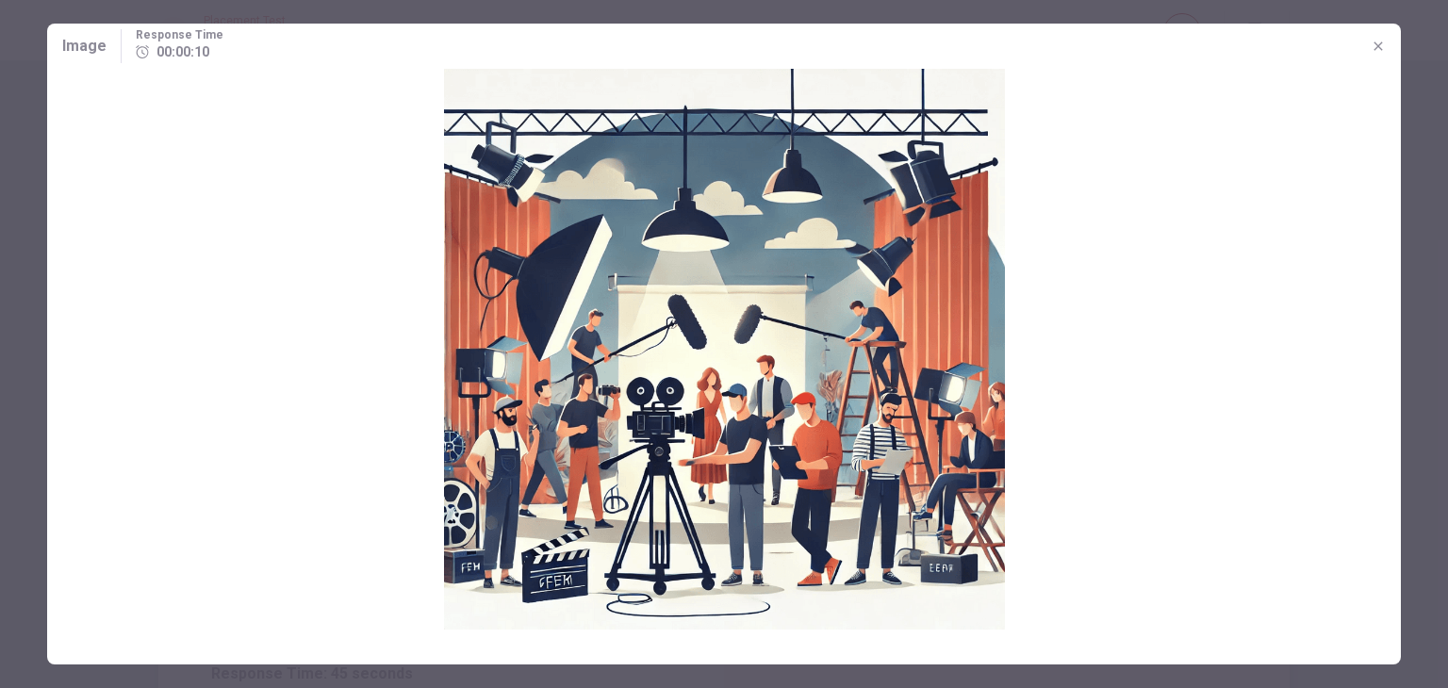
click at [509, 435] on img at bounding box center [724, 349] width 1354 height 561
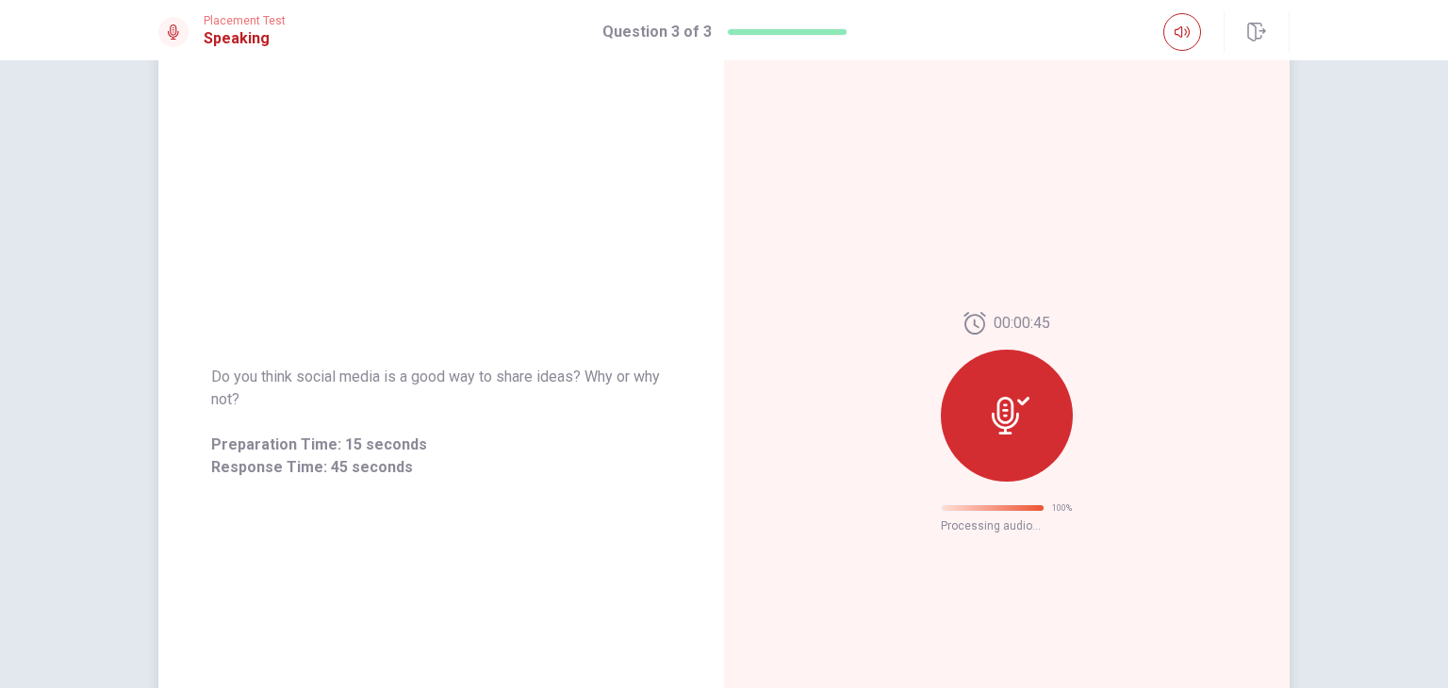
scroll to position [0, 0]
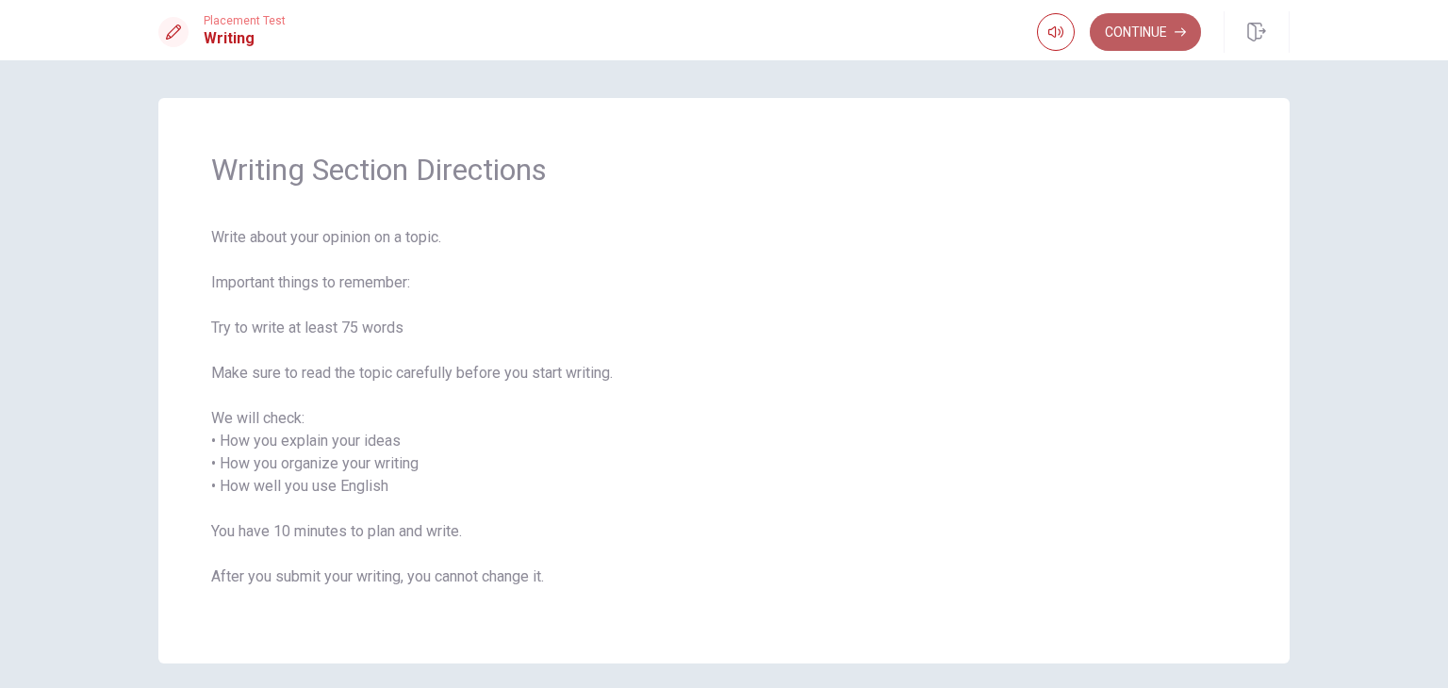
click at [1142, 35] on button "Continue" at bounding box center [1145, 32] width 111 height 38
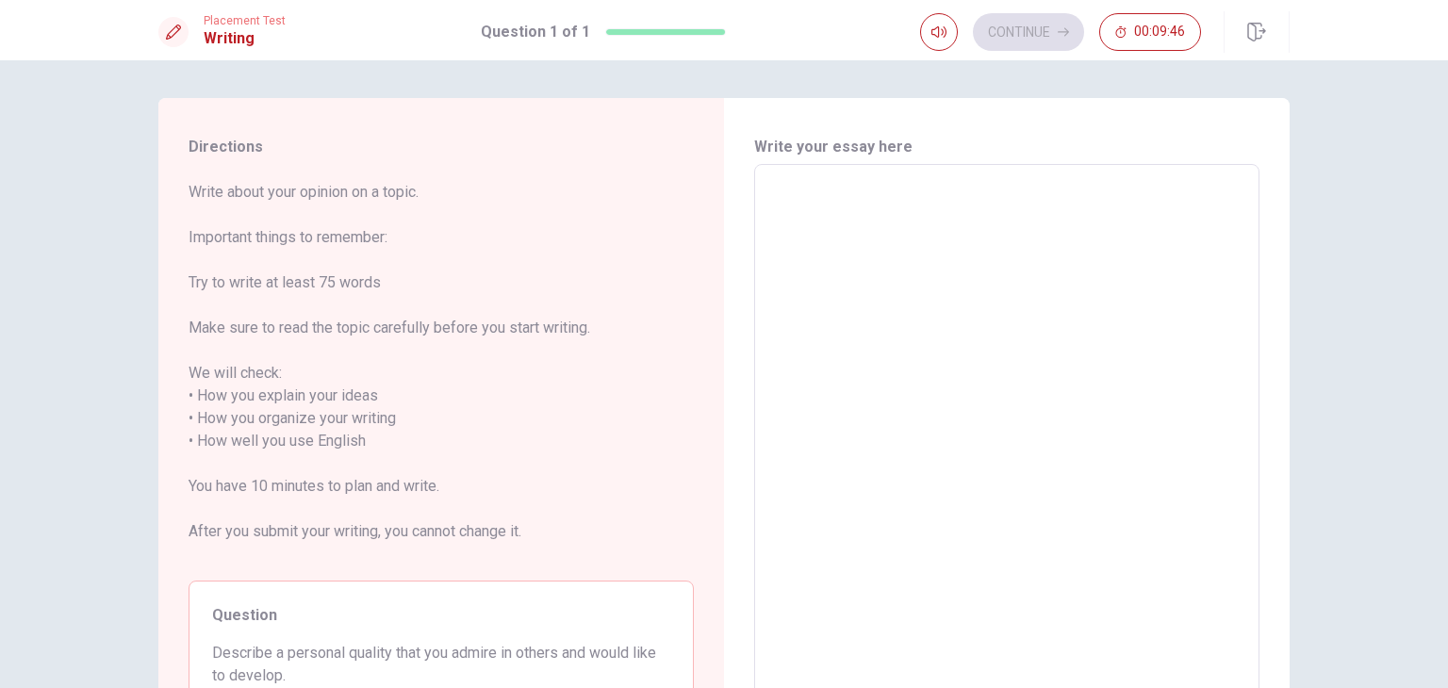
click at [818, 188] on textarea at bounding box center [1006, 441] width 479 height 523
type textarea "i"
type textarea "x"
type textarea "ia"
type textarea "x"
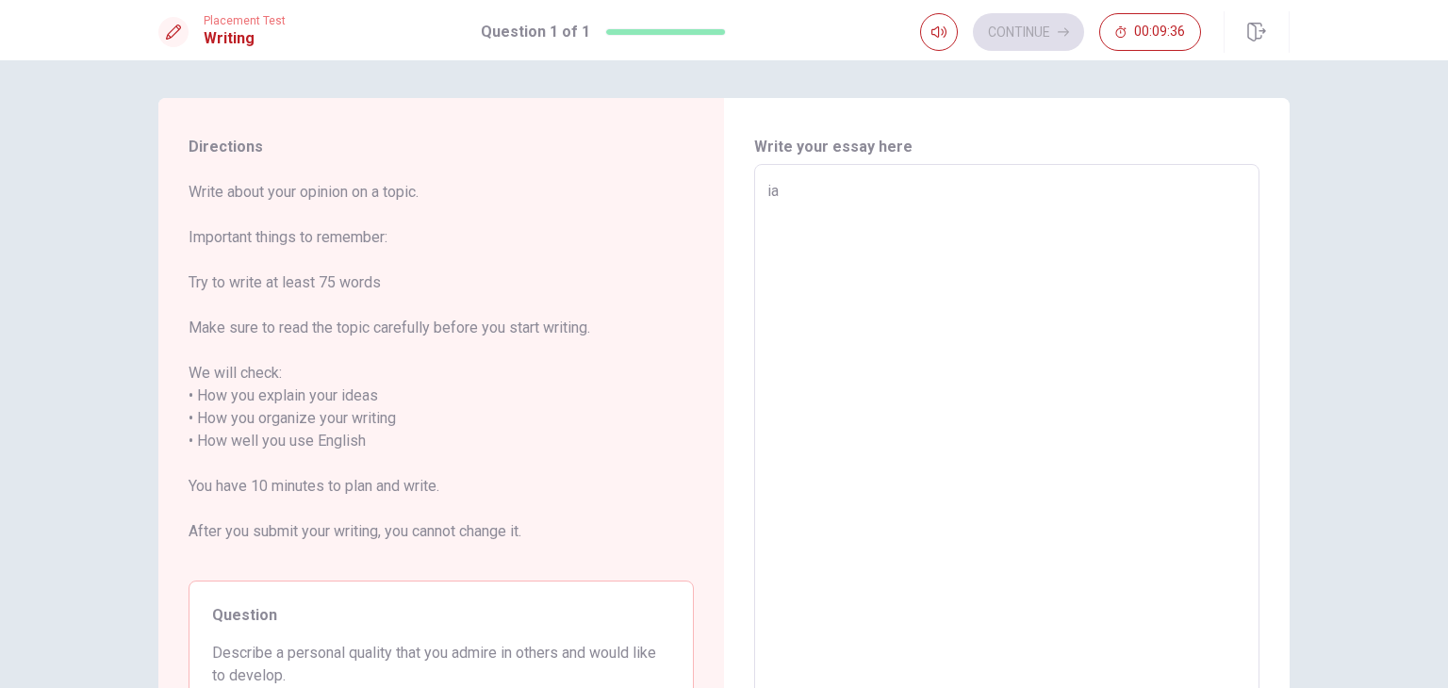
type textarea "iad"
type textarea "x"
type textarea "iadm"
type textarea "x"
type textarea "iadmi"
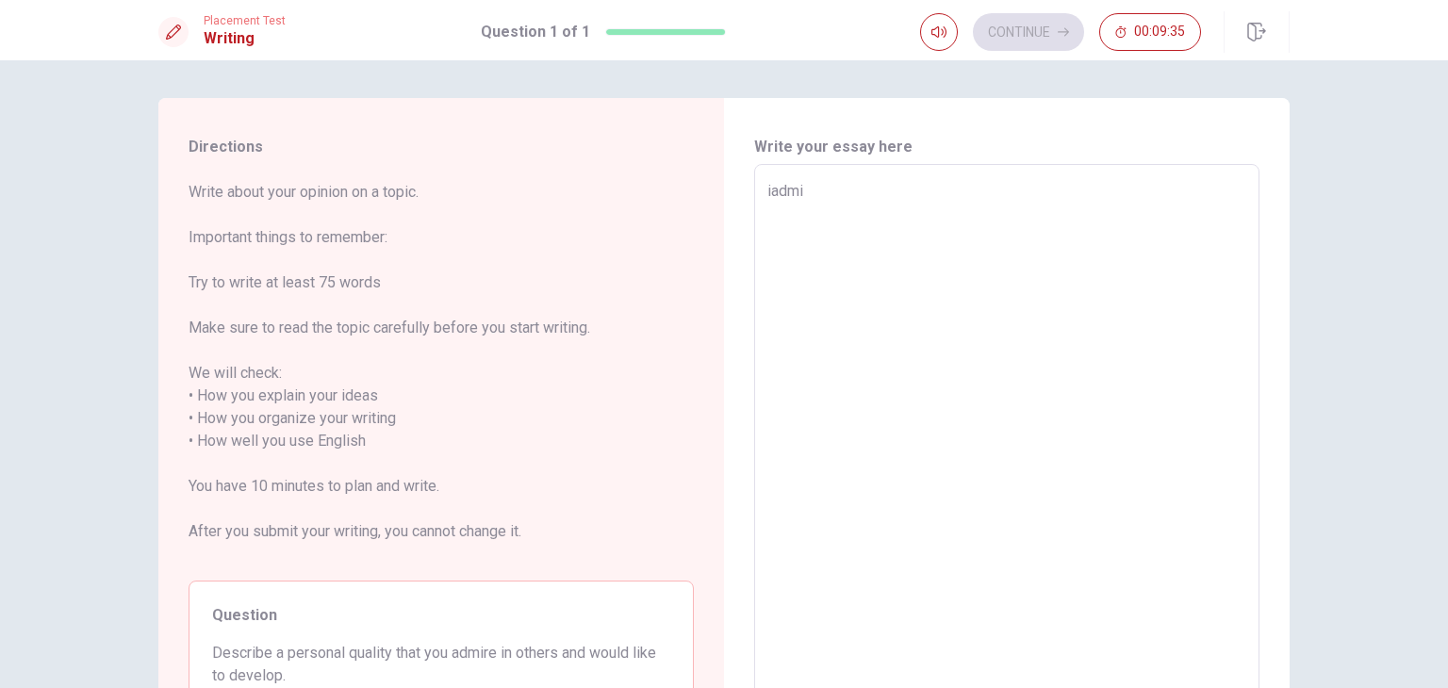
type textarea "x"
type textarea "iadmir"
type textarea "x"
type textarea "iadmire"
click at [769, 197] on textarea "iadmire" at bounding box center [1006, 441] width 479 height 523
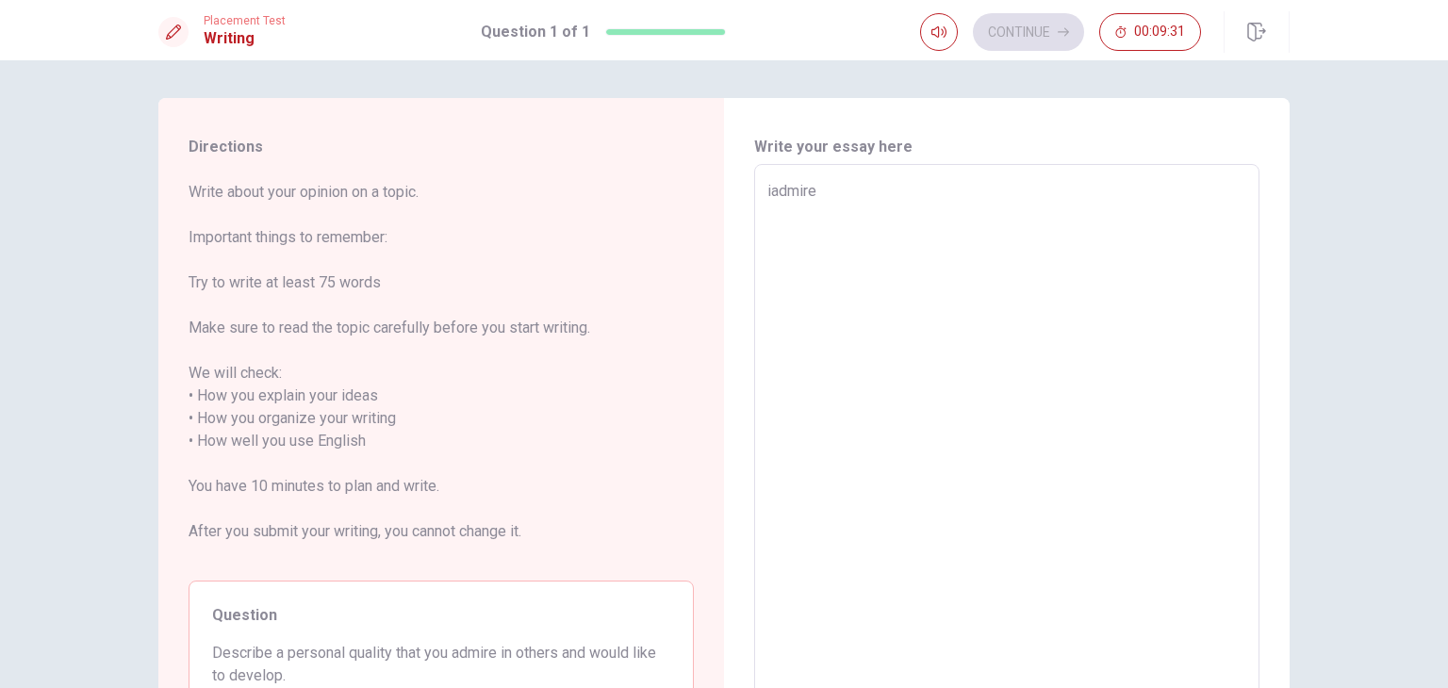
type textarea "x"
type textarea "i admire"
type textarea "x"
click at [843, 193] on textarea "i admire" at bounding box center [1006, 441] width 479 height 523
type textarea "i admire"
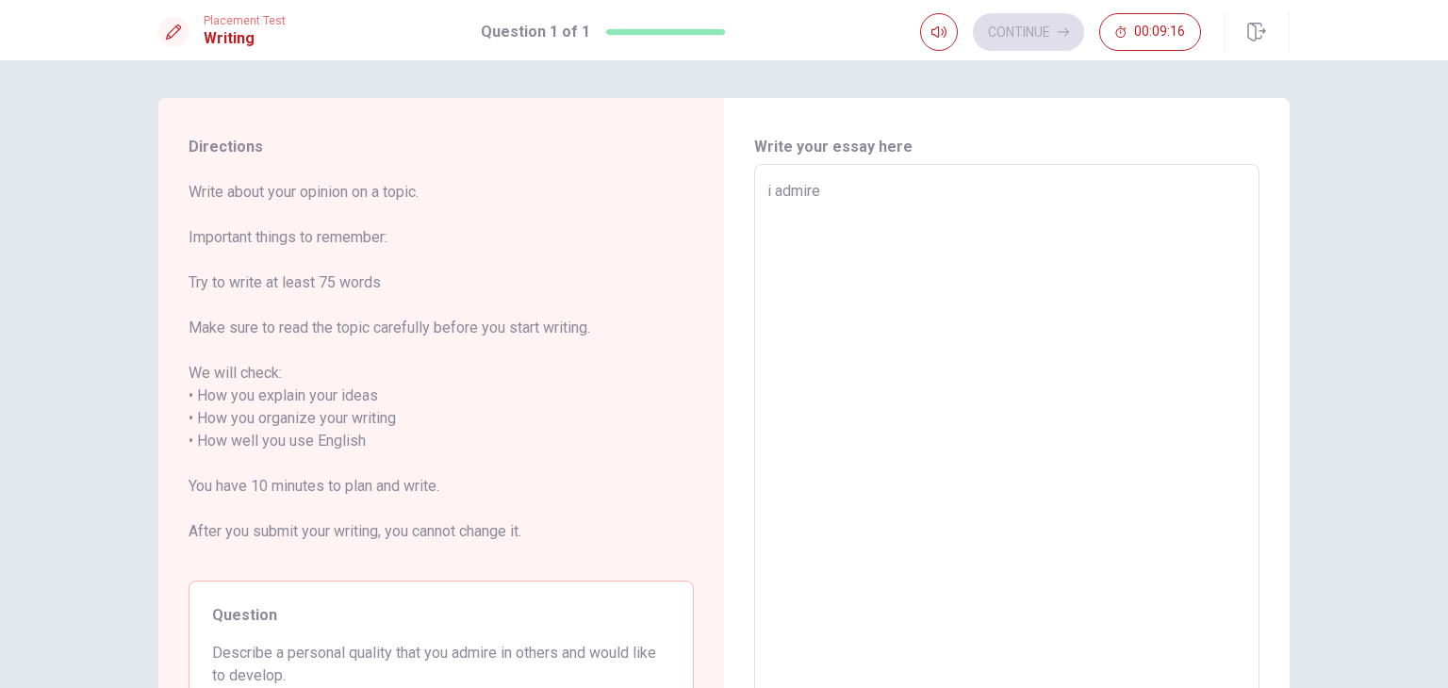
type textarea "x"
type textarea "i admire t"
type textarea "x"
type textarea "i admire th"
type textarea "x"
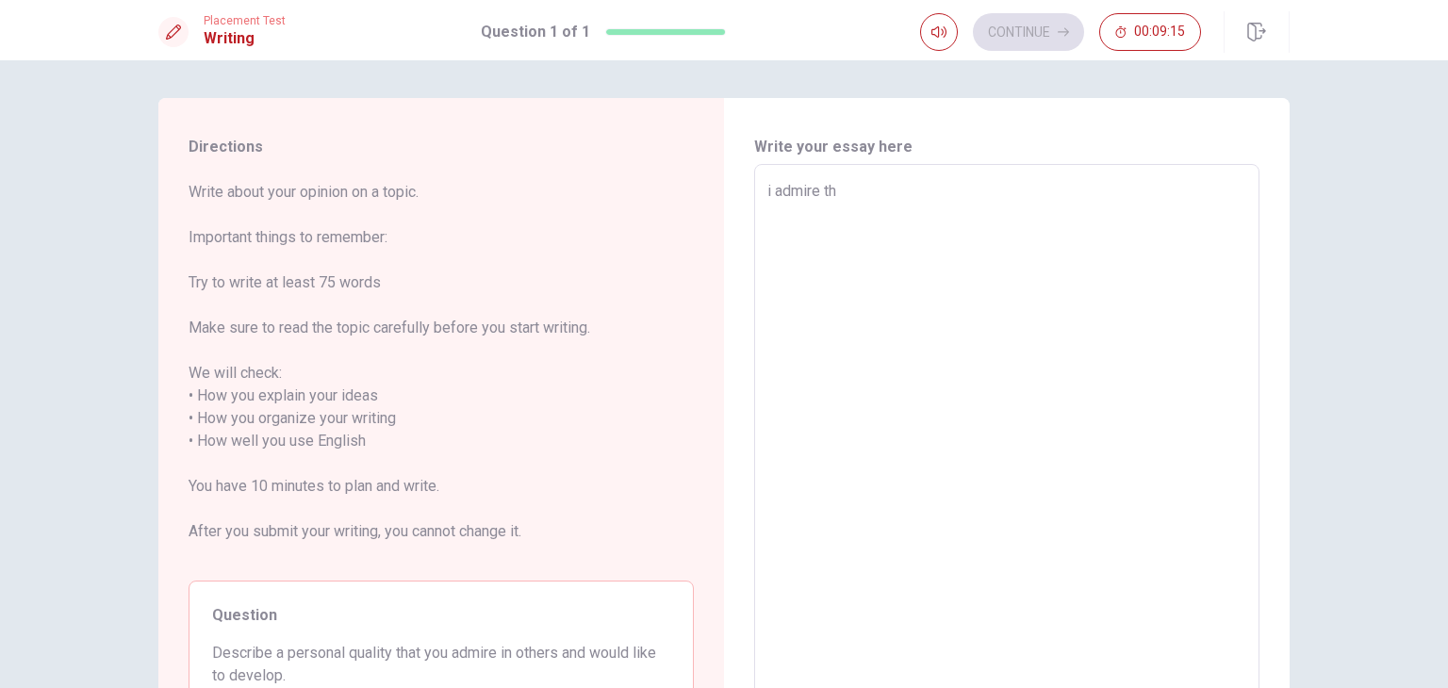
type textarea "i admire the"
type textarea "x"
type textarea "i admire the"
type textarea "x"
type textarea "i admire the p"
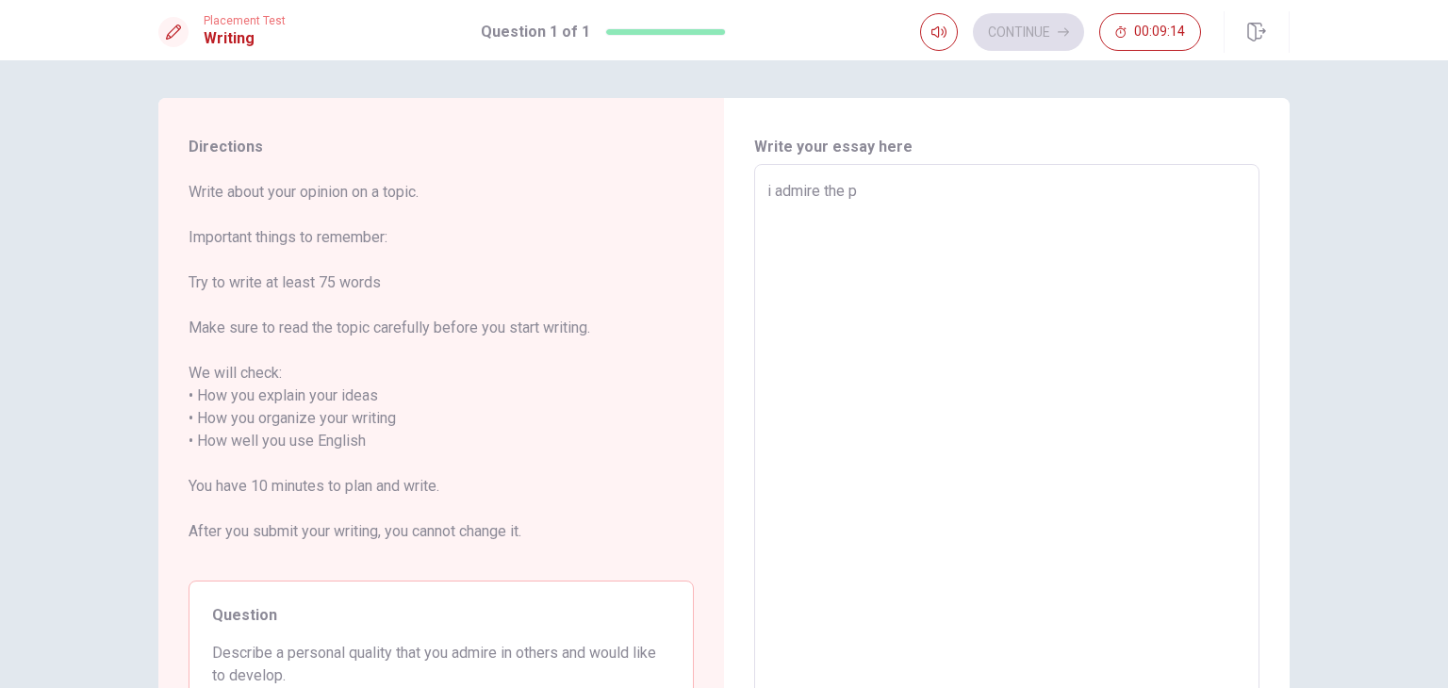
type textarea "x"
type textarea "i admire the pe"
type textarea "x"
type textarea "i admire the pea"
type textarea "x"
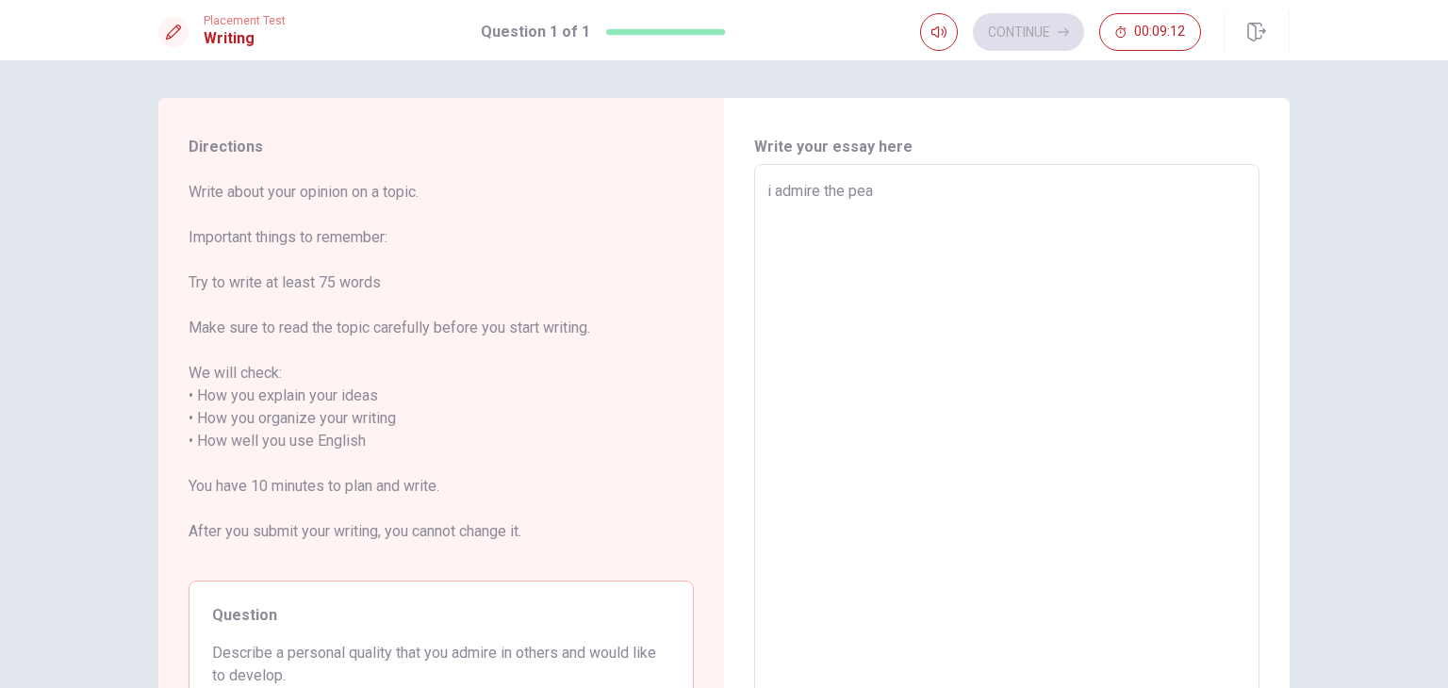
type textarea "i admire the peap"
type textarea "x"
type textarea "i admire the peapl"
type textarea "x"
type textarea "i admire the peaple"
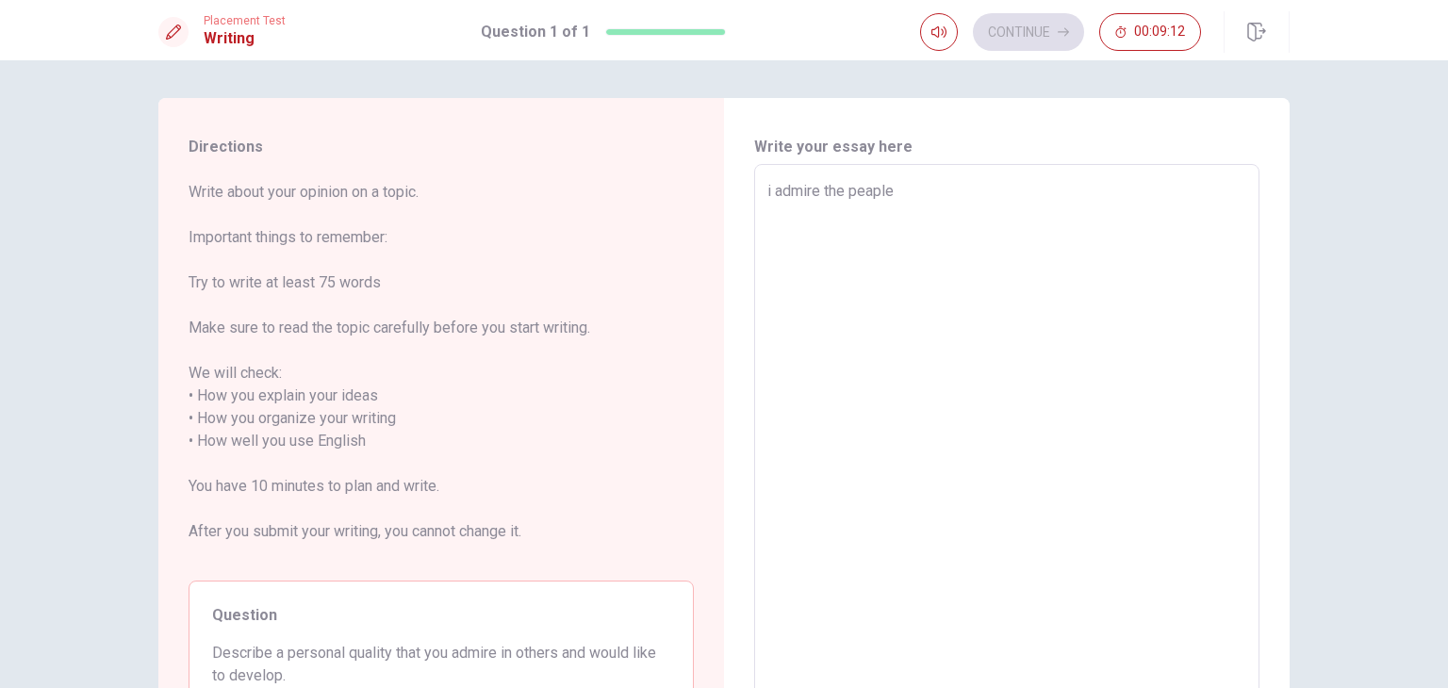
type textarea "x"
type textarea "i admire the peaples"
type textarea "x"
type textarea "i admire the peaples"
type textarea "x"
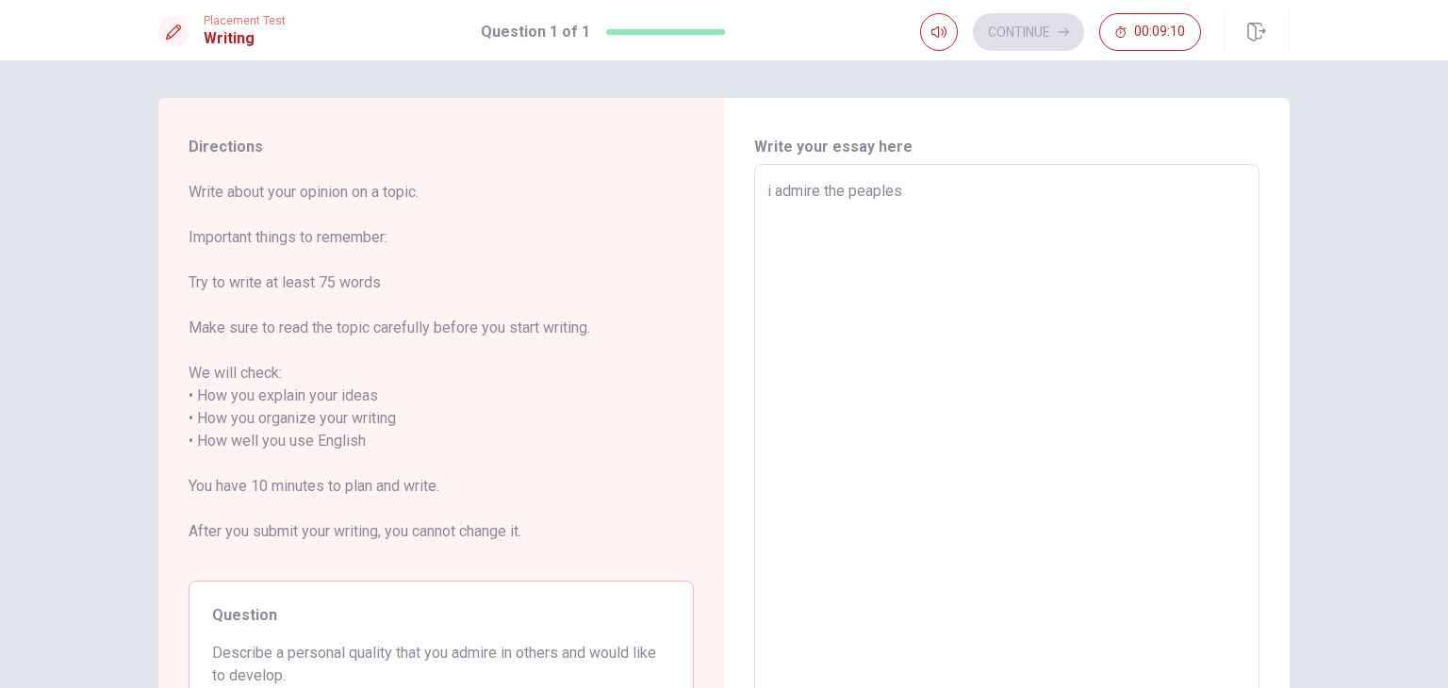
type textarea "i admire the peaples a"
type textarea "x"
type textarea "i admire the peaples ar"
type textarea "x"
type textarea "i admire the peaples are"
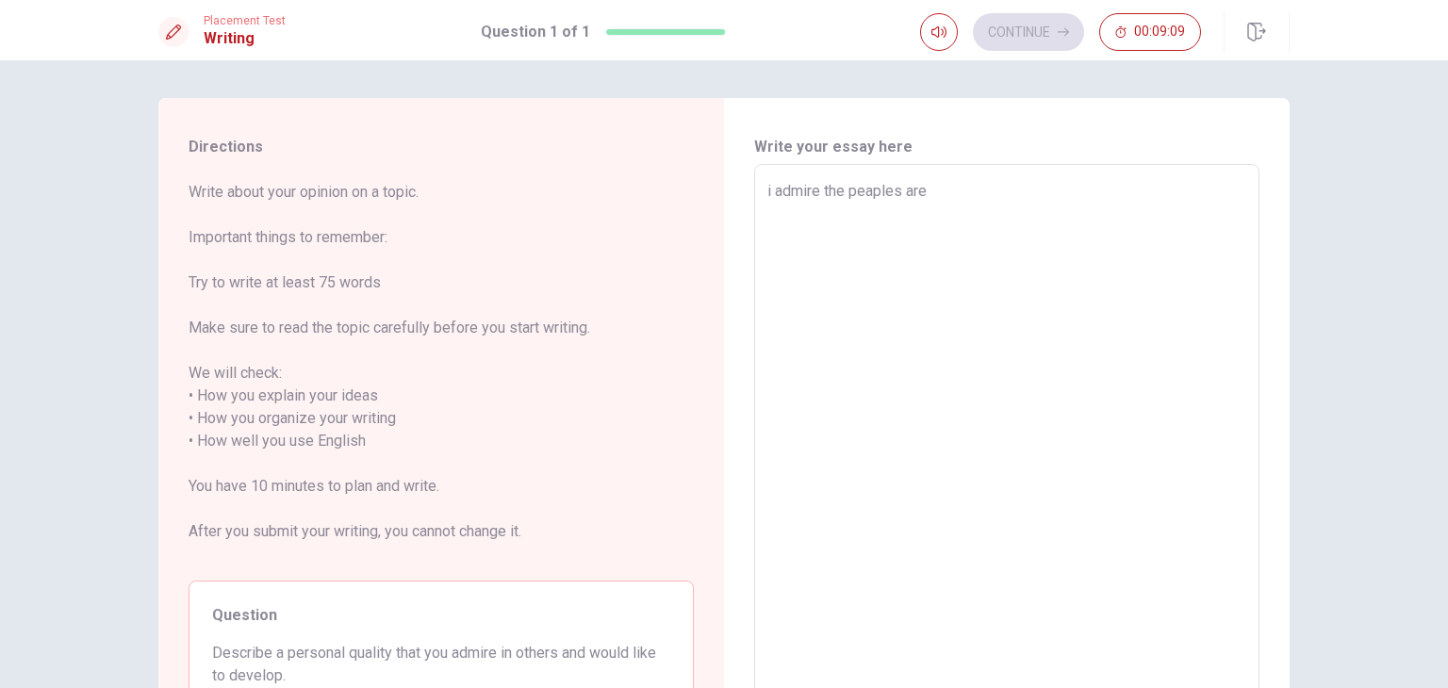
type textarea "x"
type textarea "i admire the peaples are"
type textarea "x"
type textarea "i admire the peaples are"
type textarea "x"
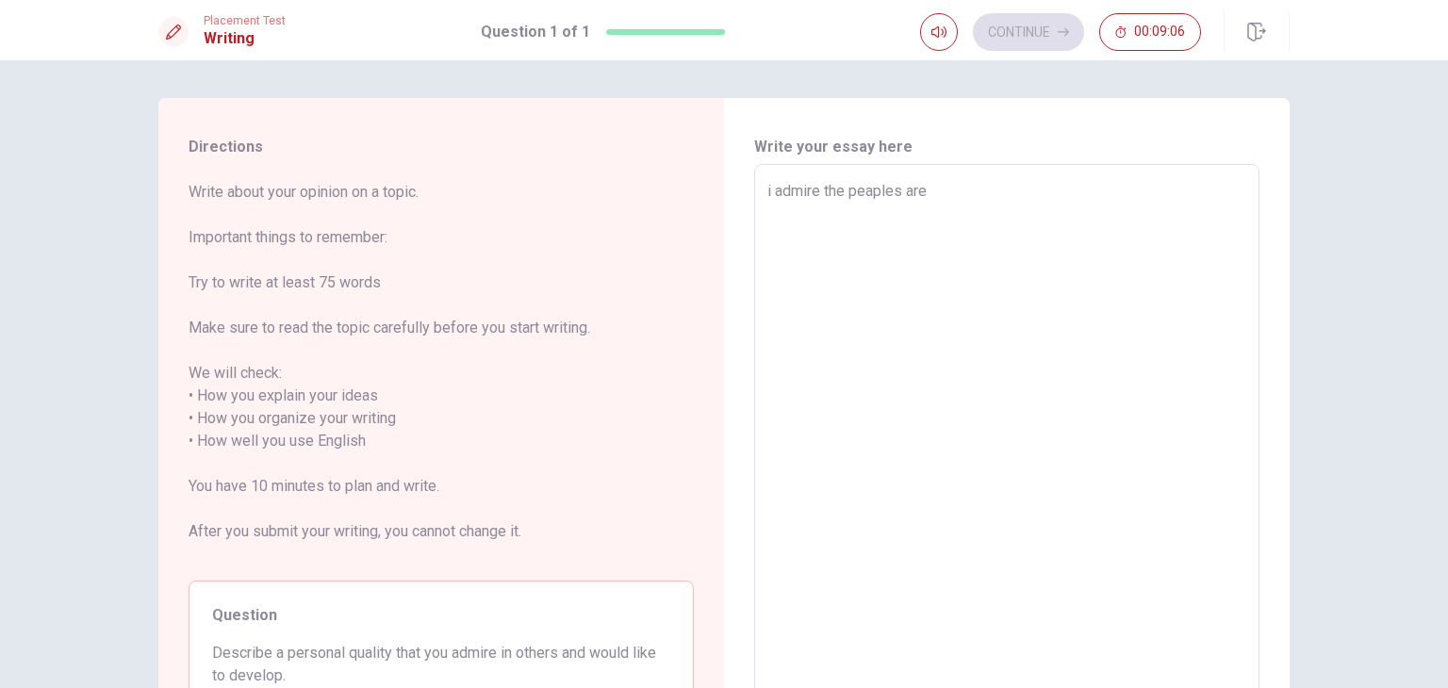
type textarea "i admire the peaples aren"
type textarea "x"
type textarea "i admire the peaples aren'"
type textarea "x"
type textarea "i admire the peaples aren't"
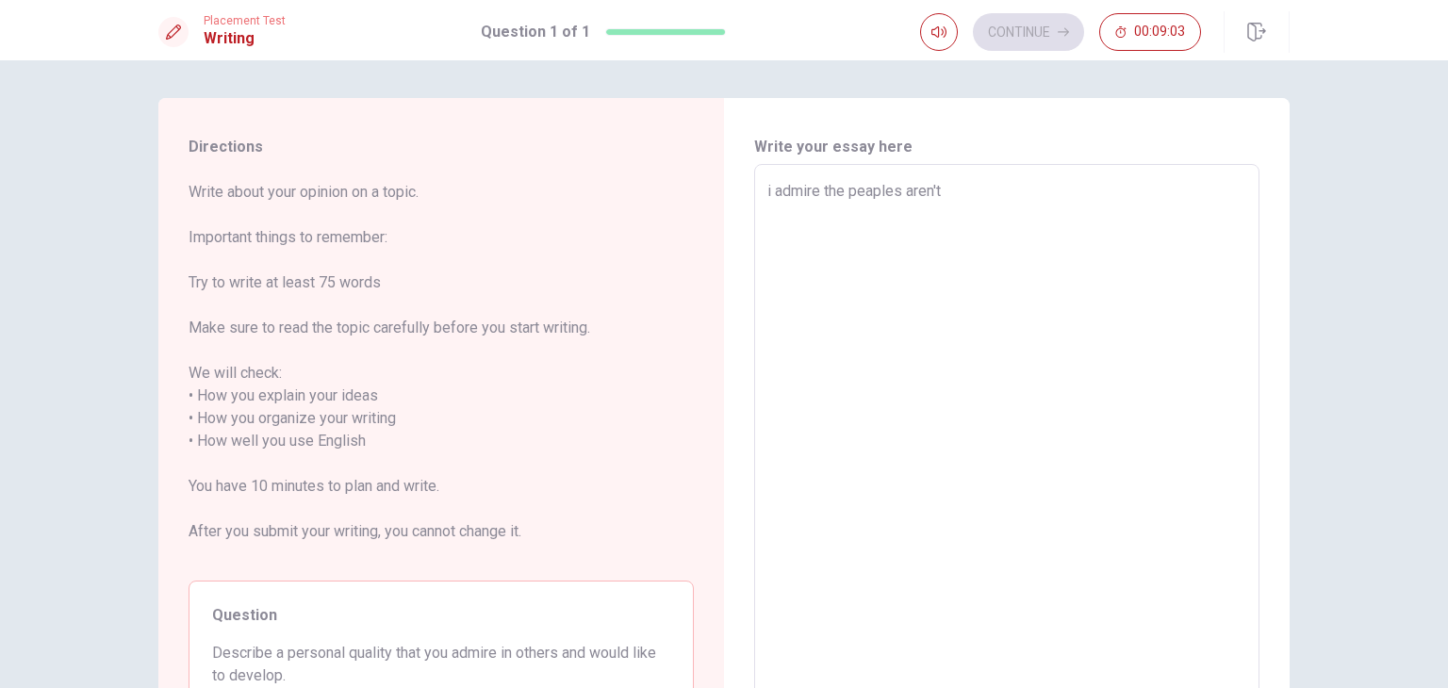
type textarea "x"
type textarea "i admire the peaples aren't"
type textarea "x"
type textarea "i admire the peaples aren't s"
type textarea "x"
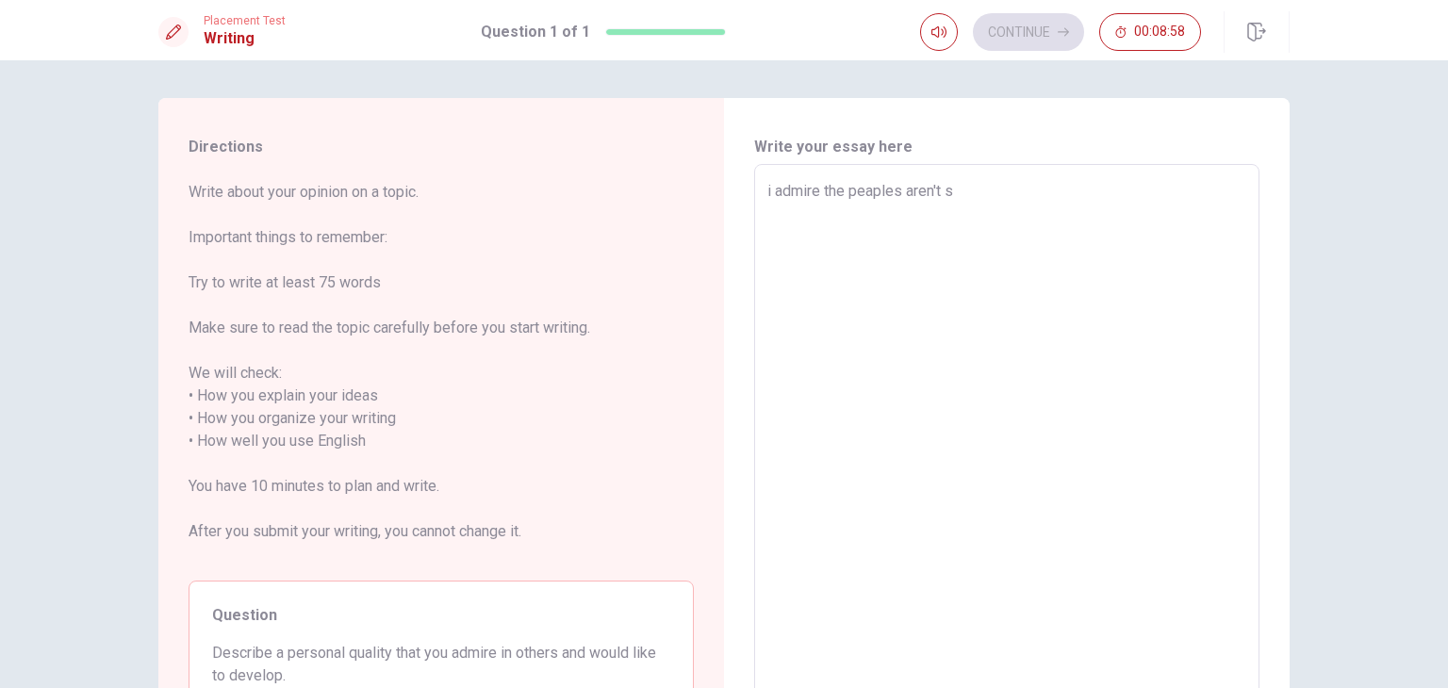
type textarea "i admire the peaples aren't sh"
type textarea "x"
type textarea "i admire the peaples aren't shy"
type textarea "x"
type textarea "i admire the peaples aren't shy"
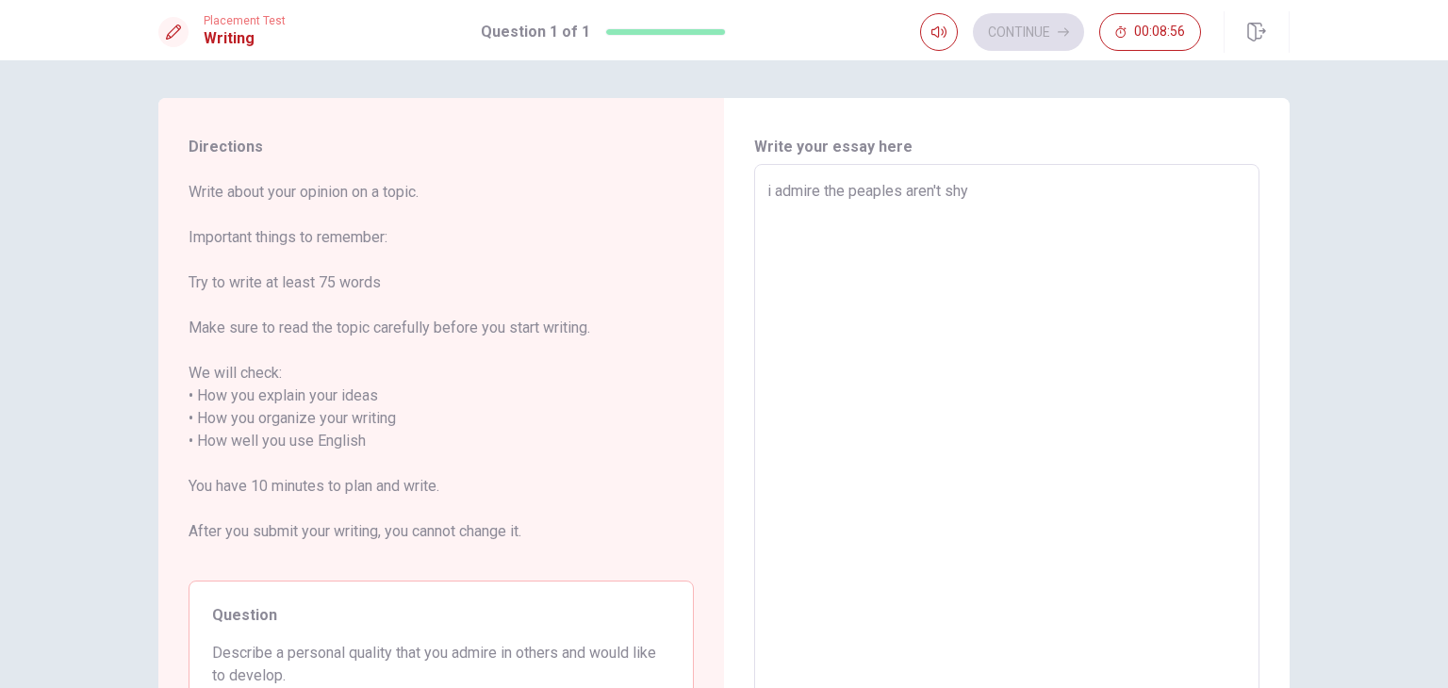
type textarea "x"
type textarea "i admire the peaples aren't shy w"
type textarea "x"
type textarea "i admire the peaples aren't shy wh"
type textarea "x"
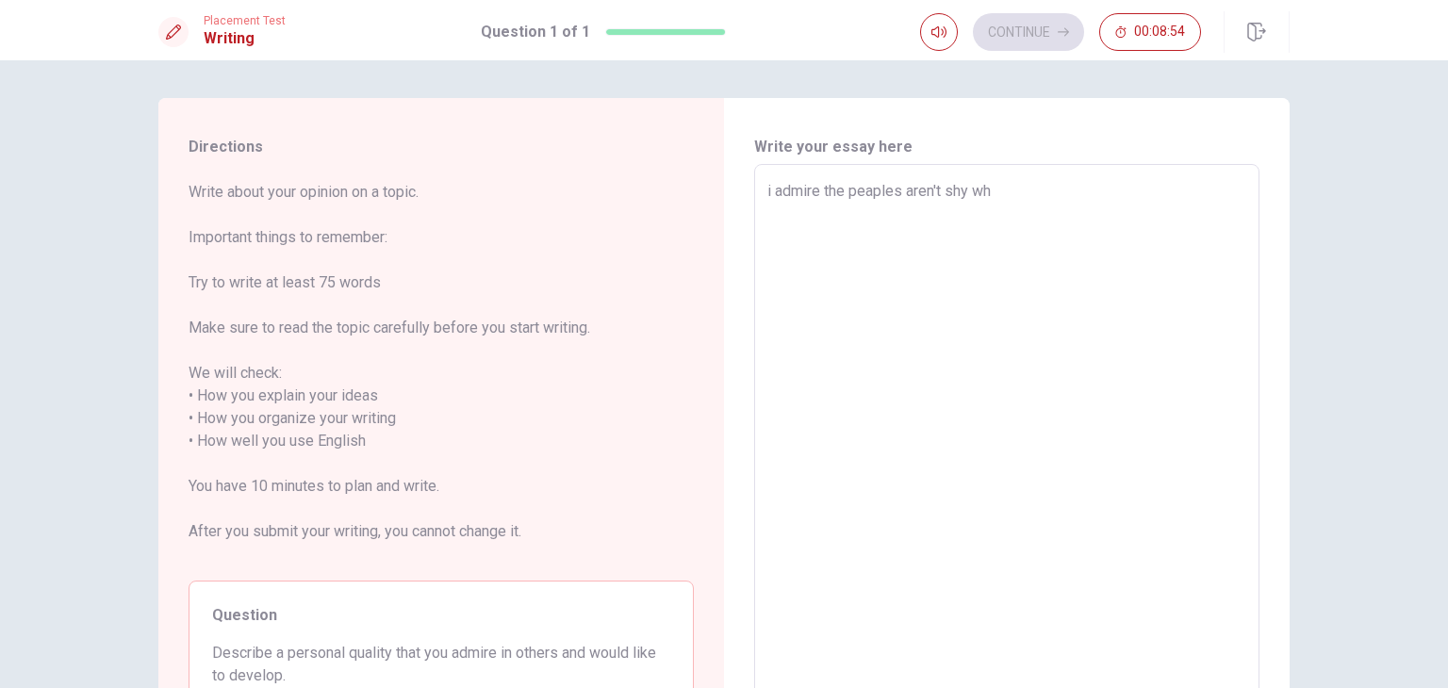
type textarea "i admire the peaples aren't shy whi"
type textarea "x"
type textarea "i admire the peaples aren't shy wh"
type textarea "x"
type textarea "i admire the peaples aren't shy w"
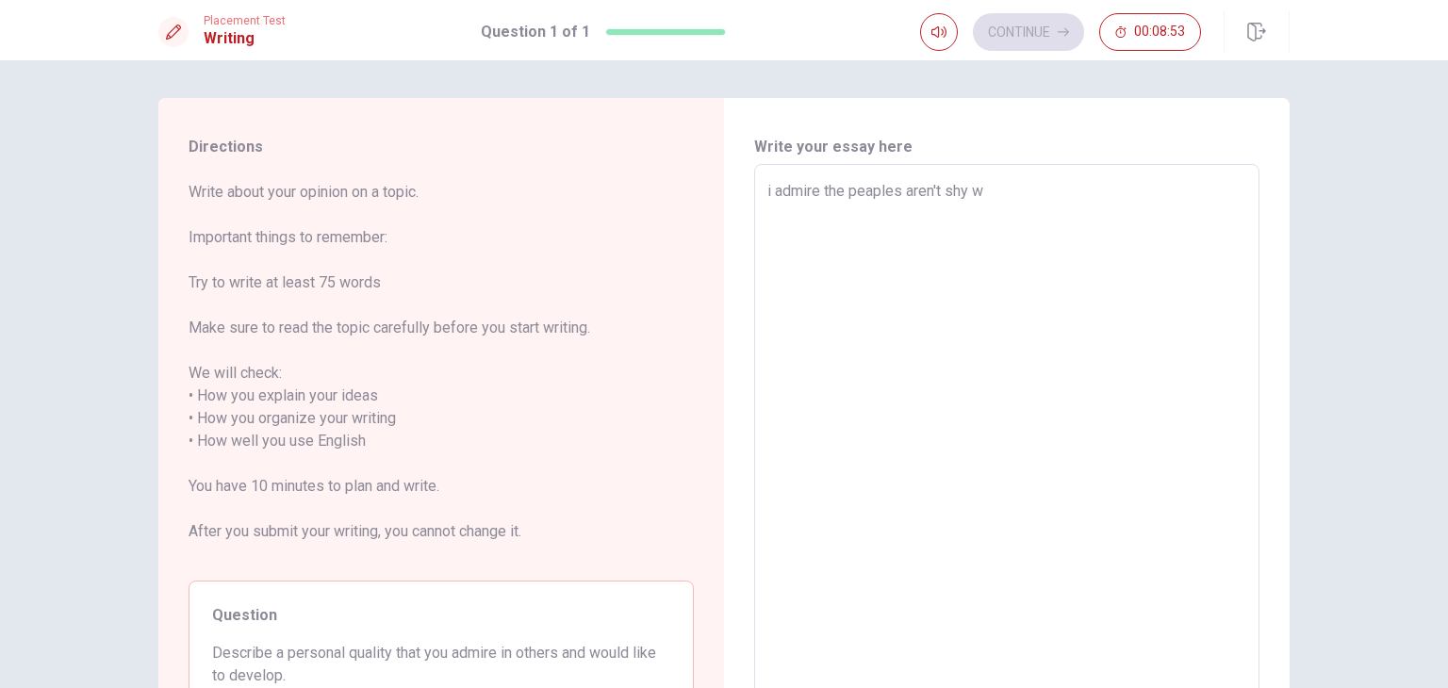
type textarea "x"
type textarea "i admire the peaples aren't shy wi"
type textarea "x"
type textarea "i admire the peaples aren't shy wit"
type textarea "x"
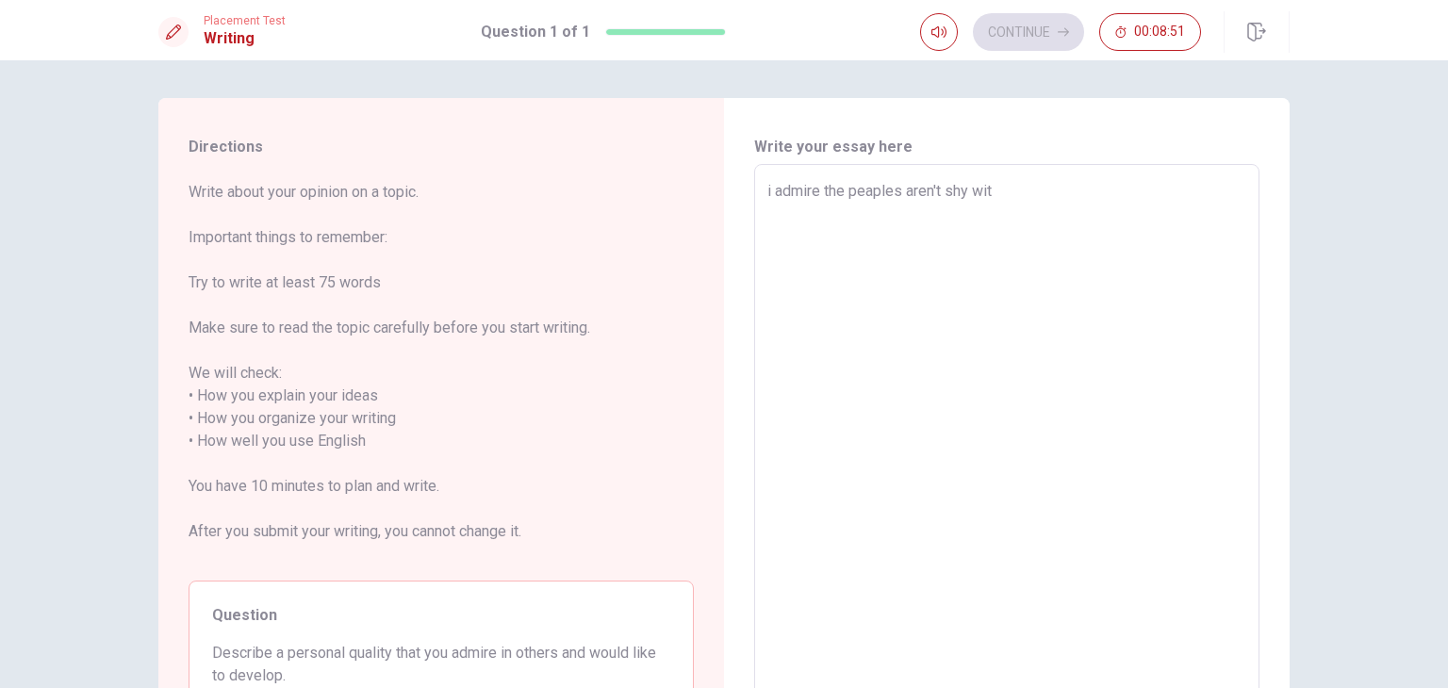
type textarea "i admire the peaples aren't shy with"
type textarea "x"
type textarea "i admire the peaples aren't shy with"
type textarea "x"
type textarea "i admire the peaples aren't shy with g"
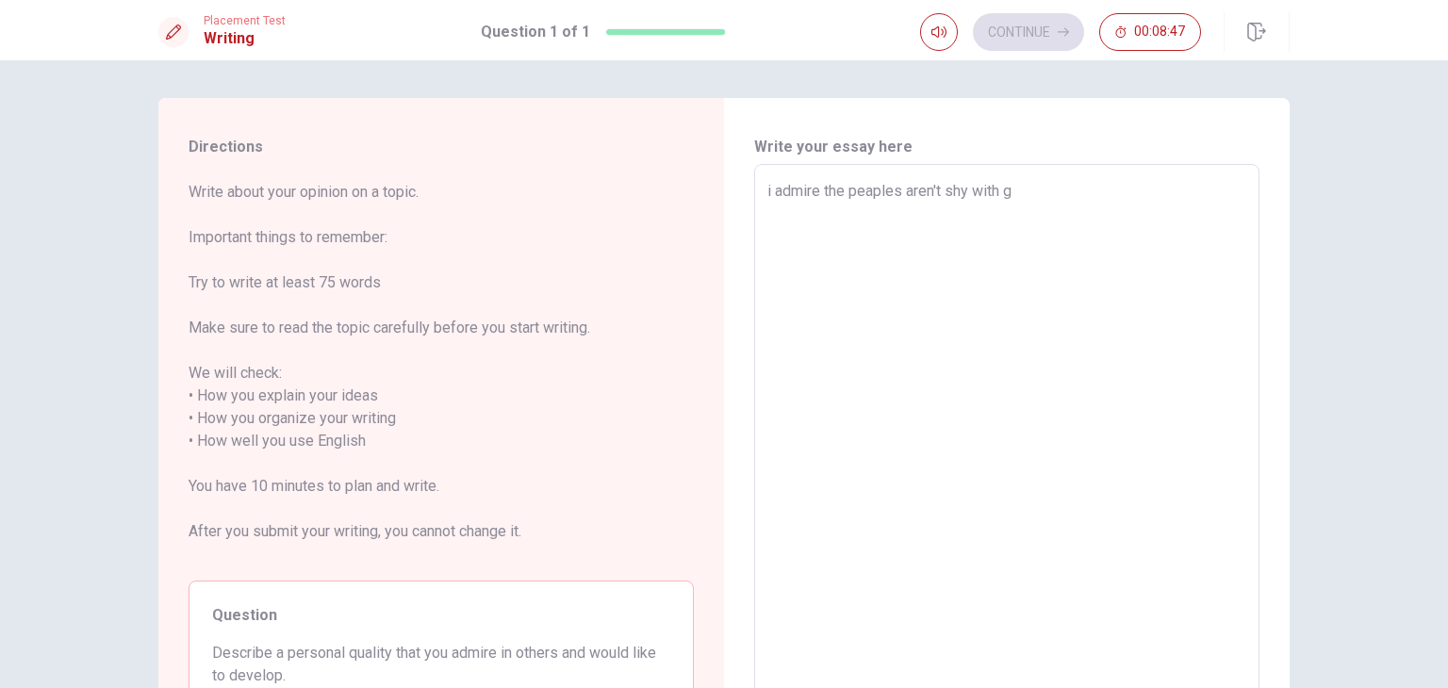
type textarea "x"
type textarea "i admire the peaples aren't shy with go"
type textarea "x"
type textarea "i admire the peaples aren't shy with goo"
type textarea "x"
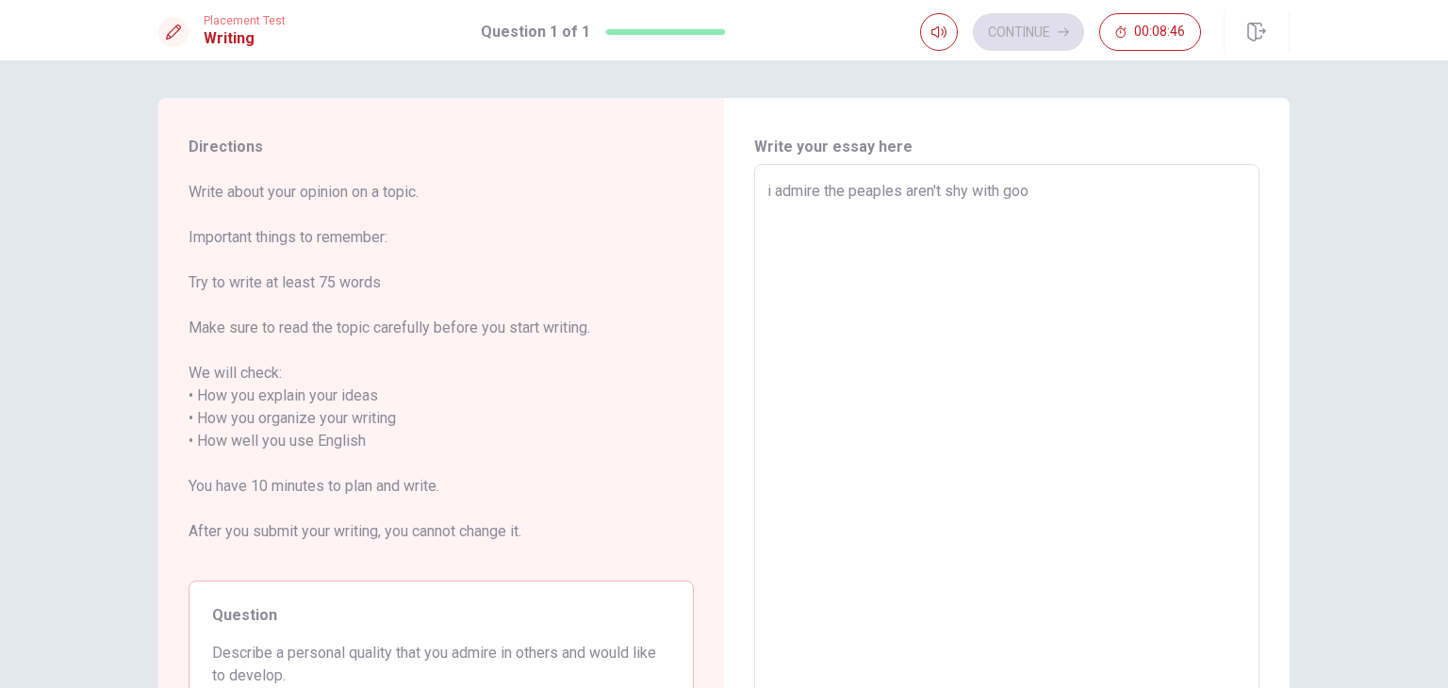
type textarea "i admire the peaples aren't shy with gooo"
type textarea "x"
type textarea "i admire the peaples aren't shy with [PERSON_NAME]"
type textarea "x"
type textarea "i admire the peaples aren't shy with gooo"
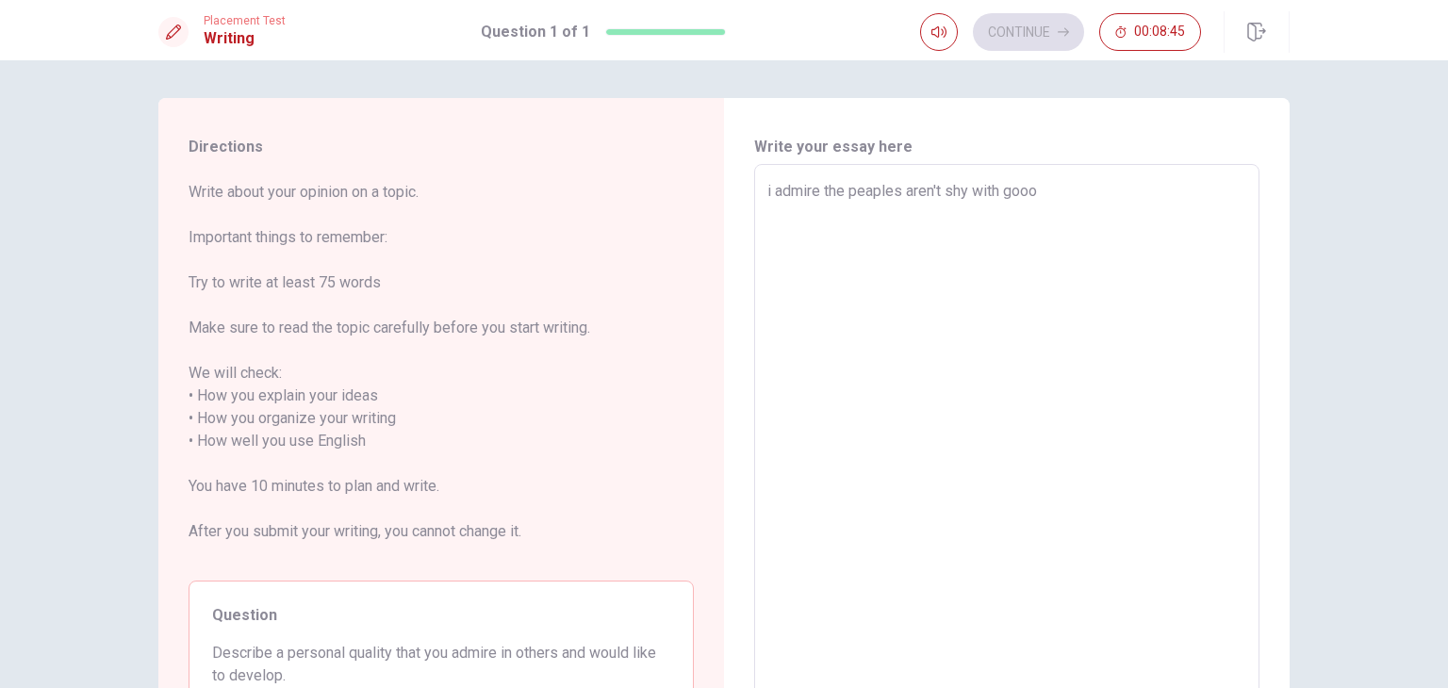
type textarea "x"
type textarea "i admire the peaples aren't shy with goo"
type textarea "x"
type textarea "i admire the peaples aren't shy with good"
type textarea "x"
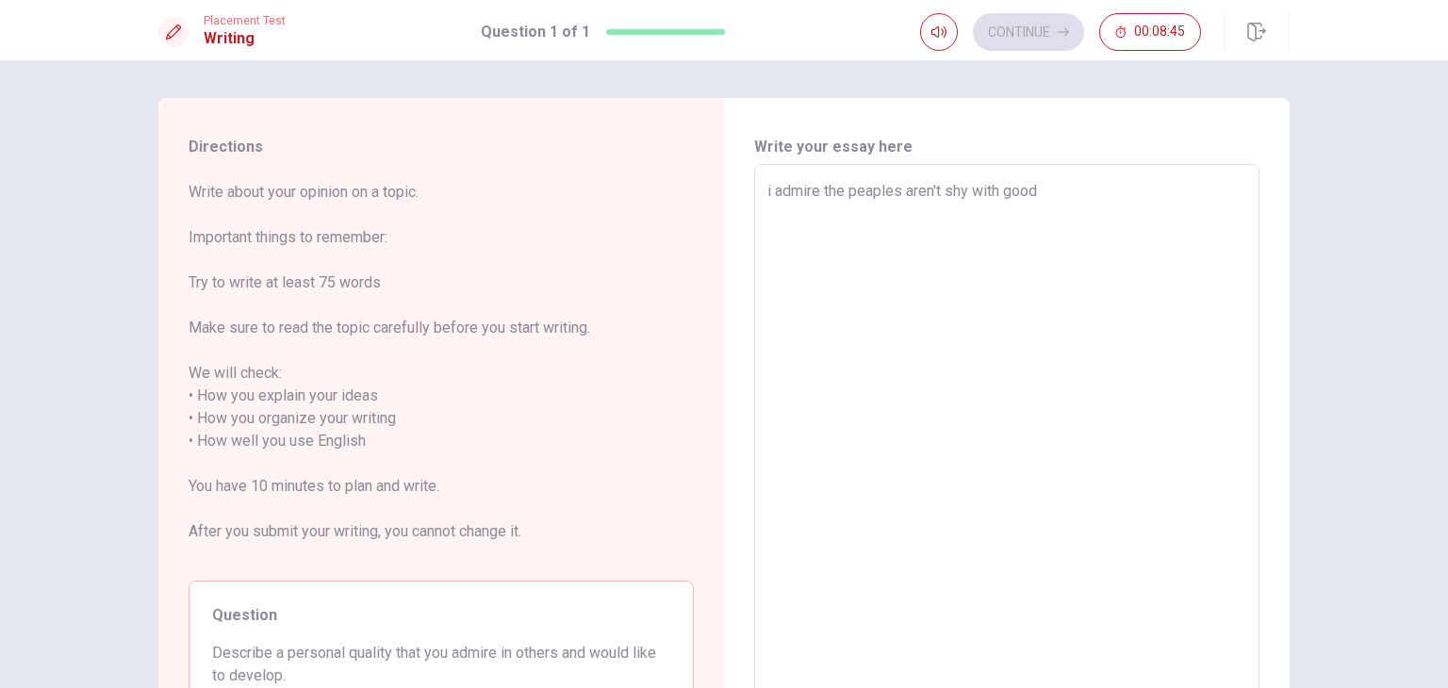
type textarea "i admire the peaples aren't shy with good"
type textarea "x"
type textarea "i admire the peaples aren't shy with good s"
type textarea "x"
type textarea "i admire the peaples aren't shy with good sp"
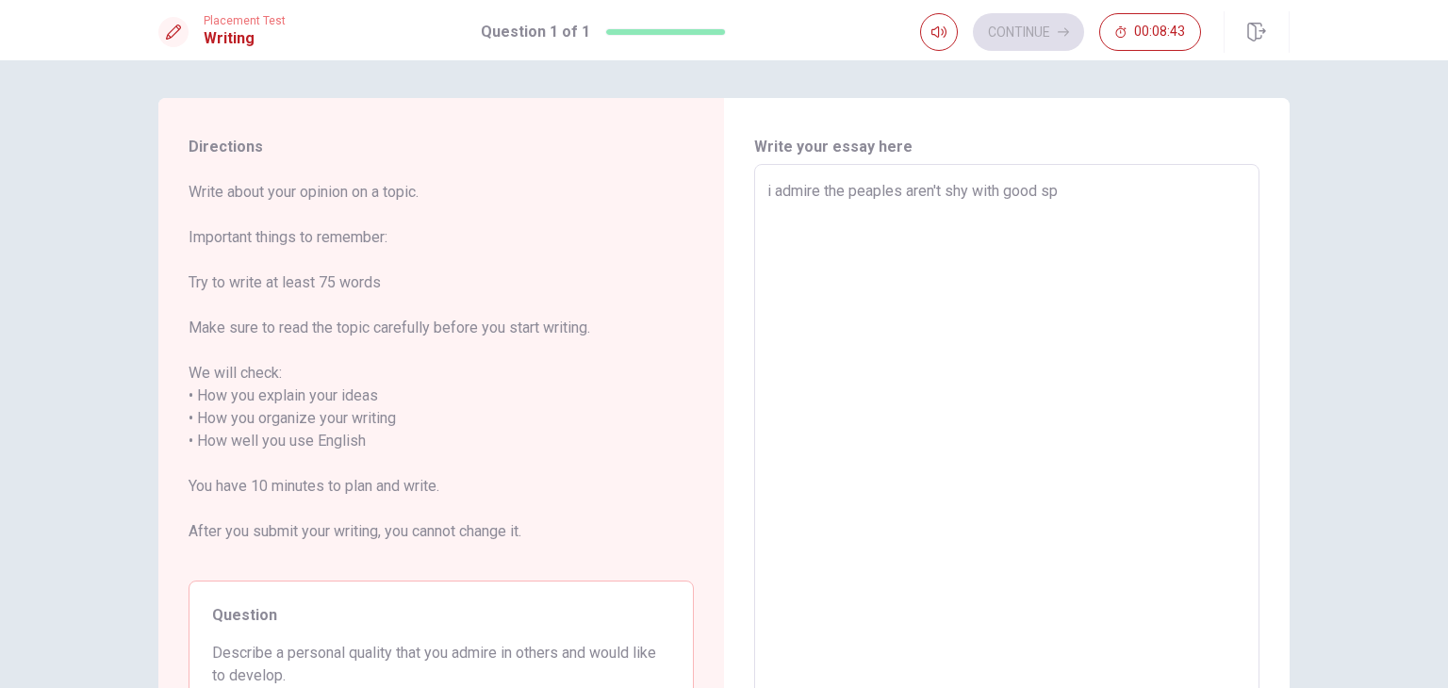
type textarea "x"
type textarea "i admire the peaples aren't shy with good spe"
type textarea "x"
type textarea "i admire the peaples aren't shy with good spea"
type textarea "x"
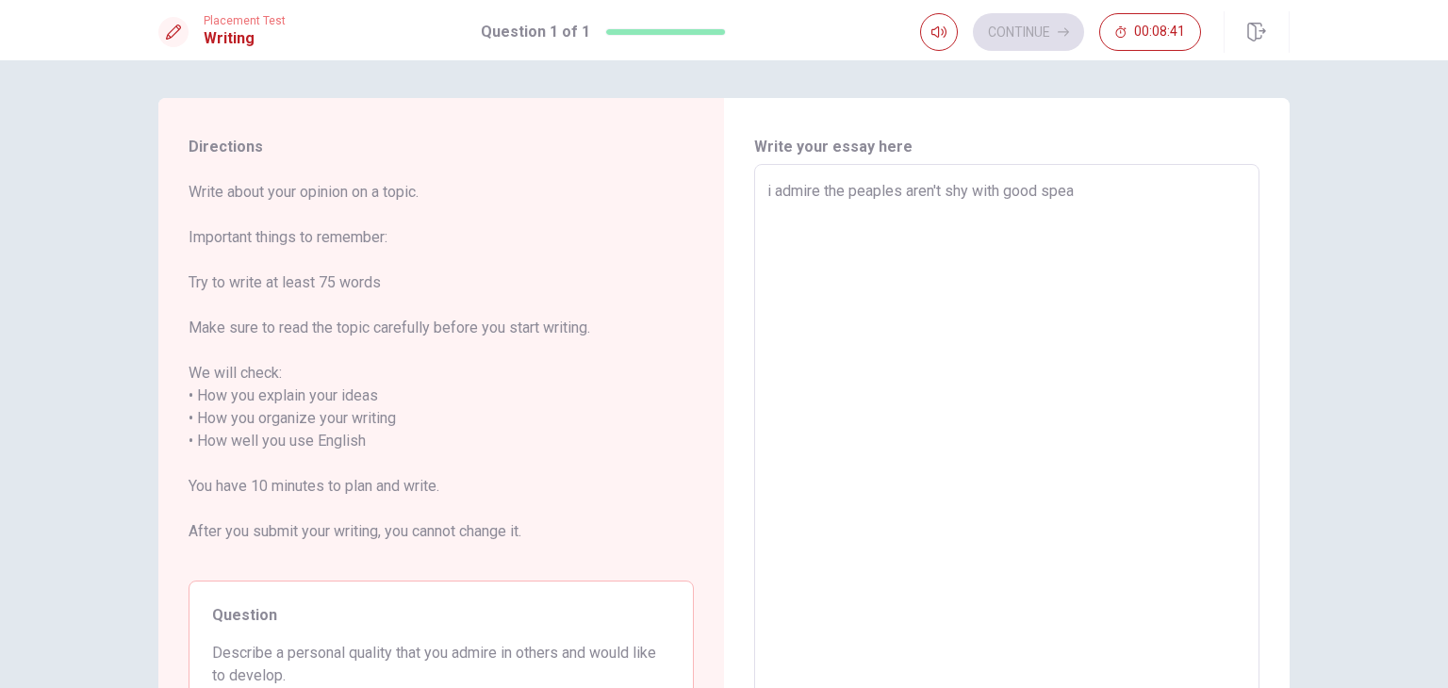
type textarea "i admire the peaples aren't shy with good speak"
type textarea "x"
type textarea "i admire the peaples aren't shy with good speak."
type textarea "x"
type textarea "i admire the peaples aren't shy with good speak."
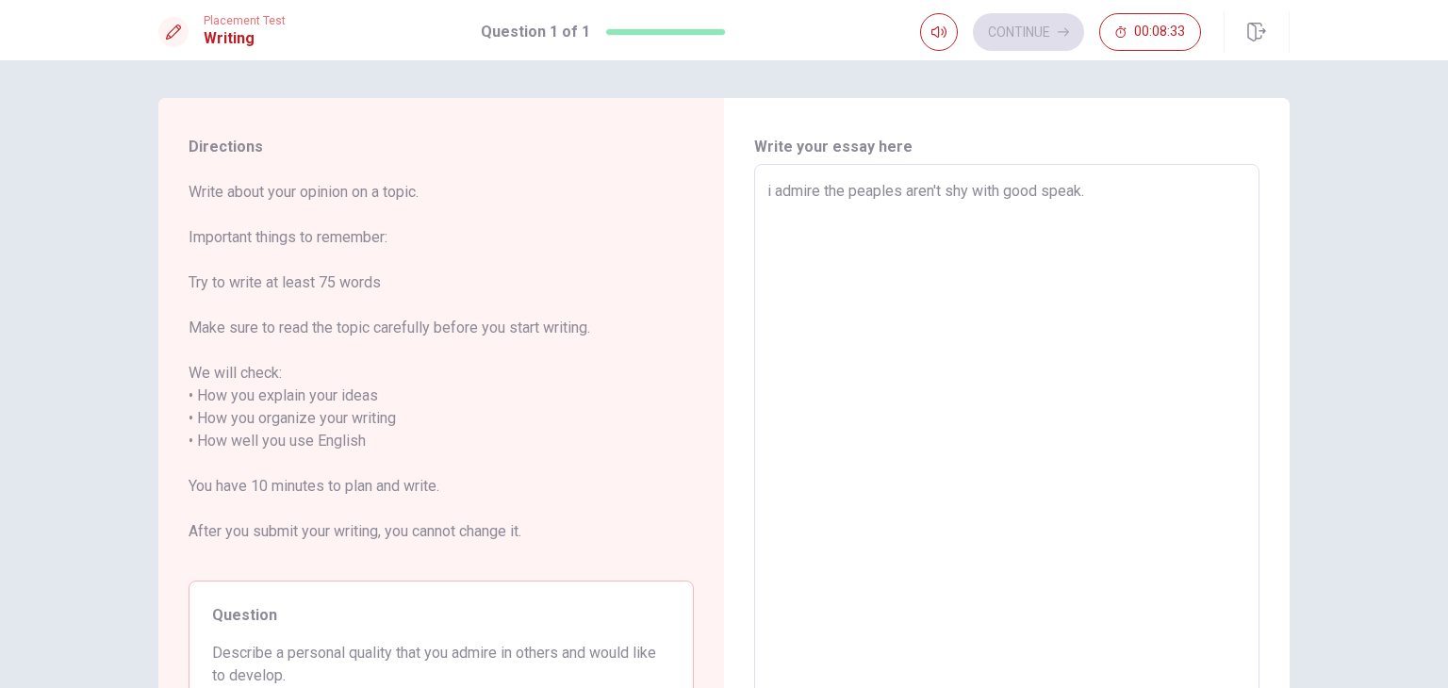
type textarea "x"
type textarea "i admire the peaples aren't shy with good speak. i"
type textarea "x"
type textarea "i admire the peaples aren't shy with good speak. i"
type textarea "x"
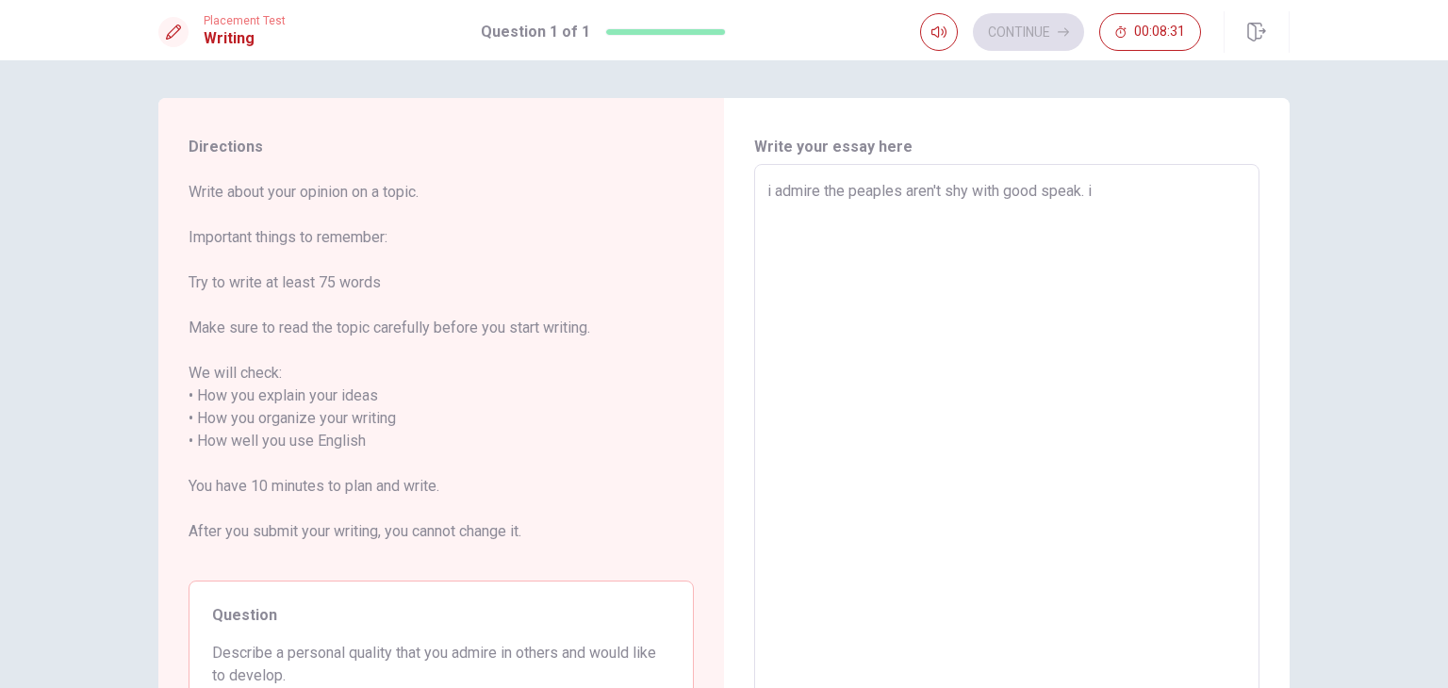
type textarea "i admire the peaples aren't shy with good speak. i t"
type textarea "x"
type textarea "i admire the peaples aren't shy with good speak. i tr"
type textarea "x"
type textarea "i admire the peaples aren't shy with good speak. i try"
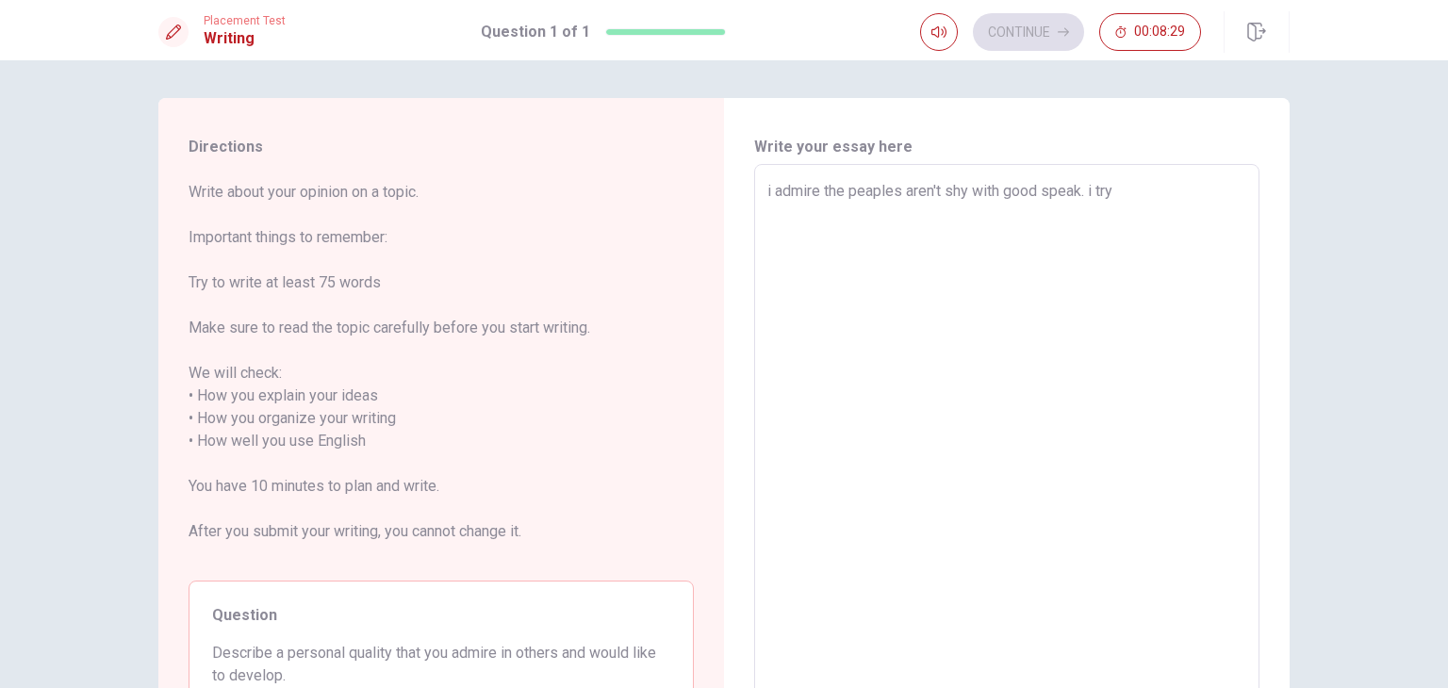
type textarea "x"
type textarea "i admire the peaples aren't shy with good speak. i try"
type textarea "x"
type textarea "i admire the peaples aren't shy with good speak. i try m"
type textarea "x"
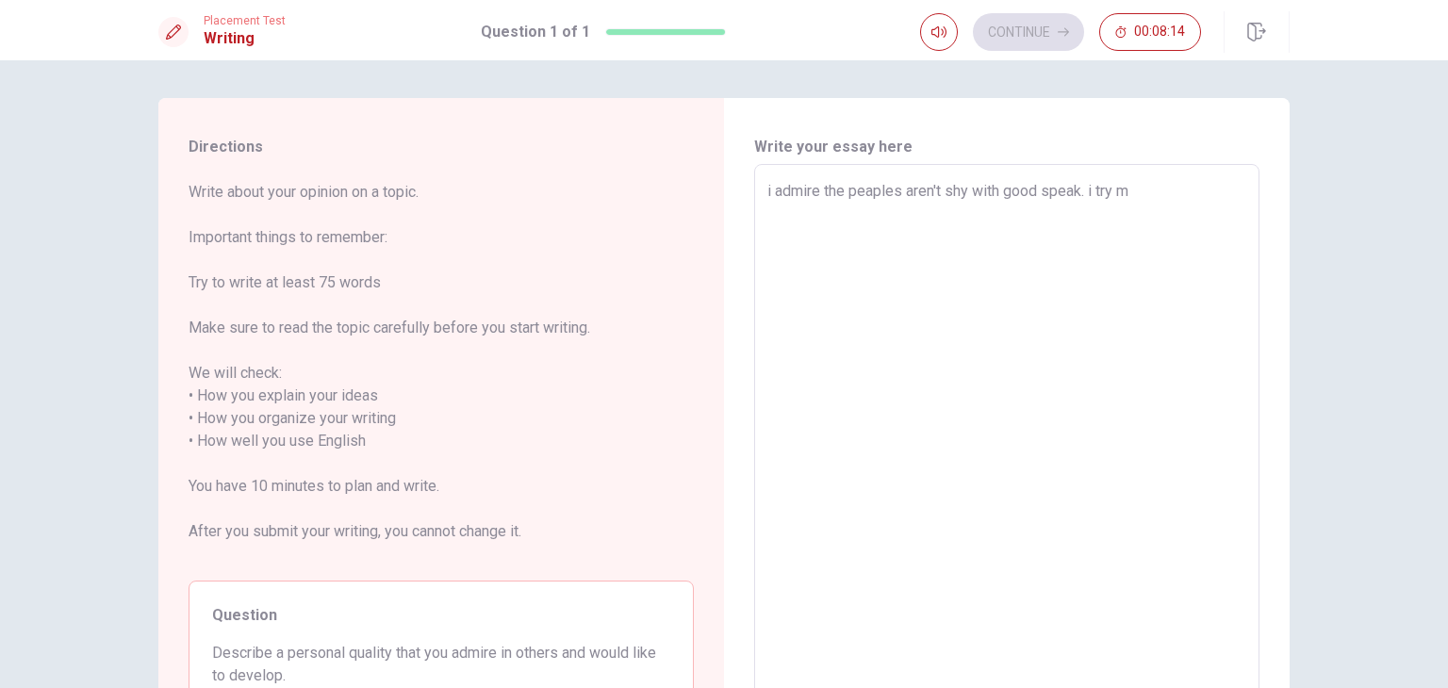
type textarea "i admire the peaples aren't shy with good speak. i try mo"
type textarea "x"
type textarea "i admire the peaples aren't shy with good speak. i try mor"
type textarea "x"
type textarea "i admire the peaples aren't shy with good speak. i try more"
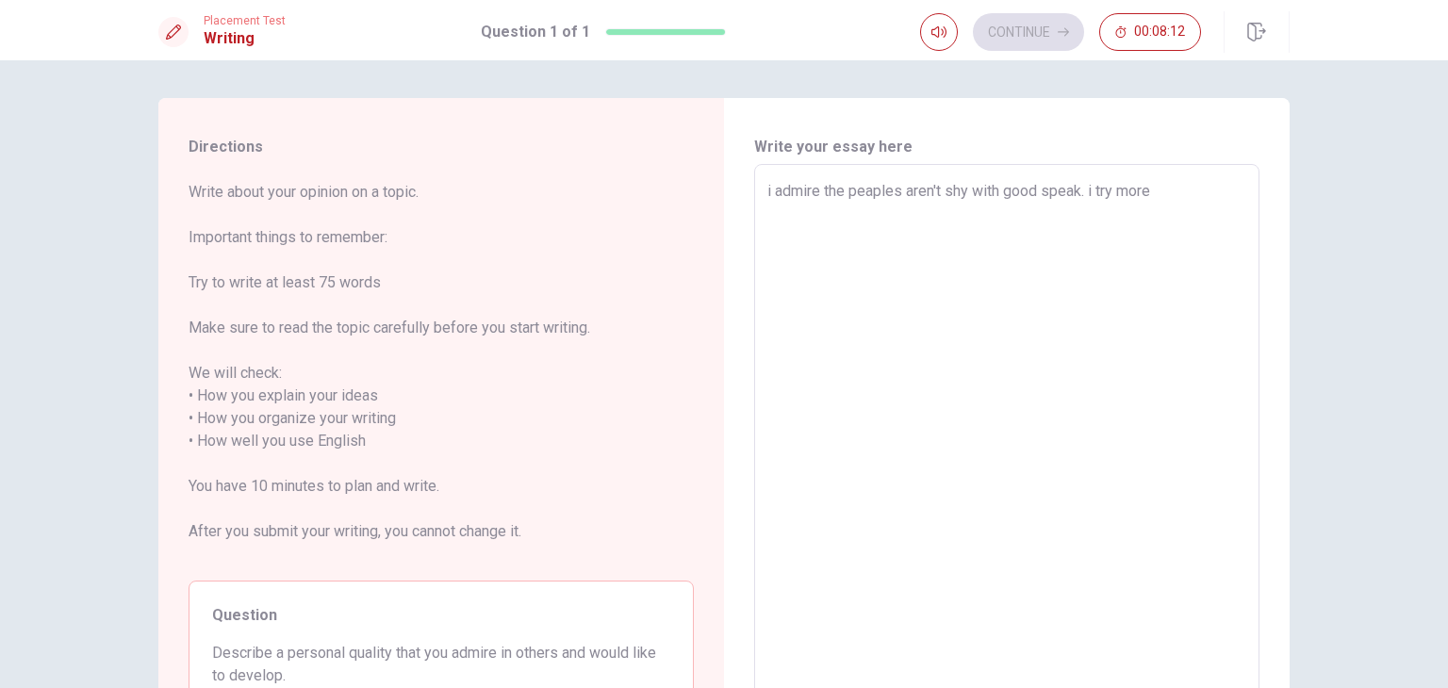
type textarea "x"
type textarea "i admire the peaples aren't shy with good speak. i try more"
type textarea "x"
type textarea "i admire the peaples aren't shy with good speak. i try more o"
type textarea "x"
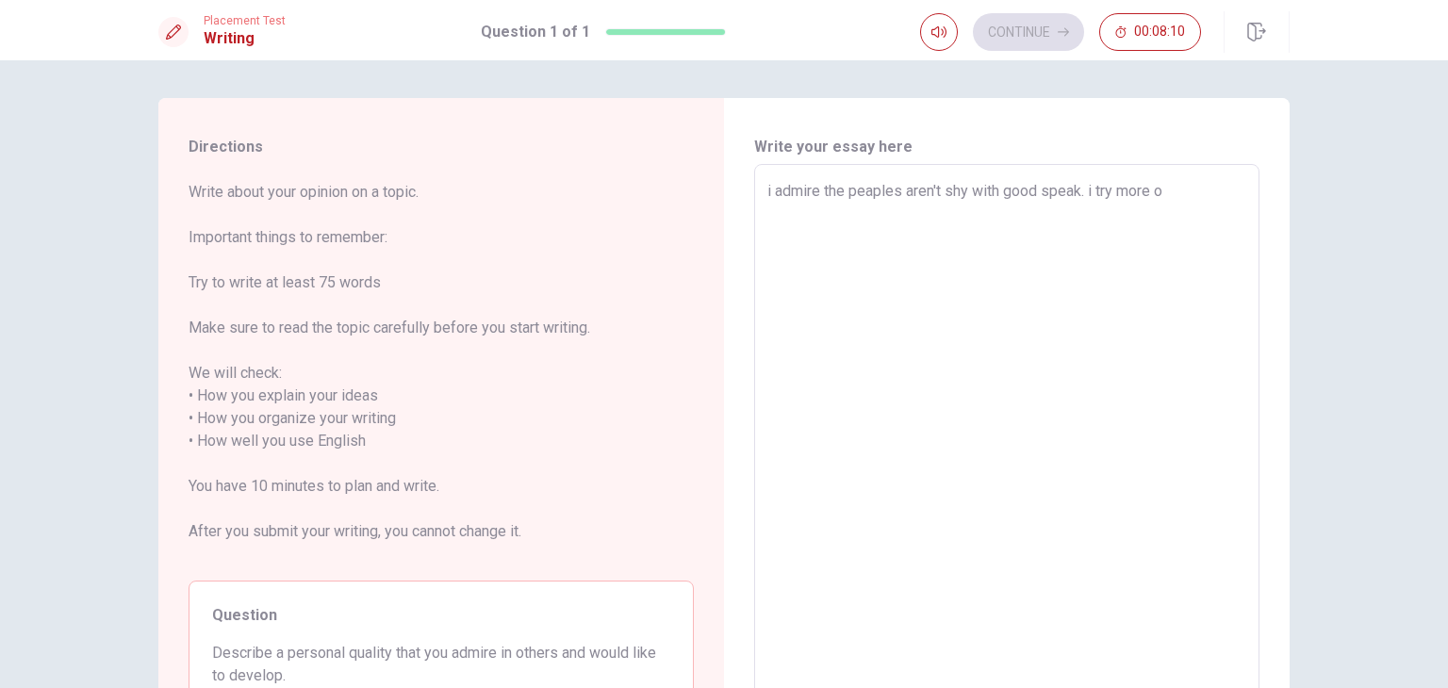
type textarea "i admire the peaples aren't shy with good speak. i try more op"
type textarea "x"
type textarea "i admire the peaples aren't shy with good speak. i try more ope"
type textarea "x"
type textarea "i admire the peaples aren't shy with good speak. i try more open"
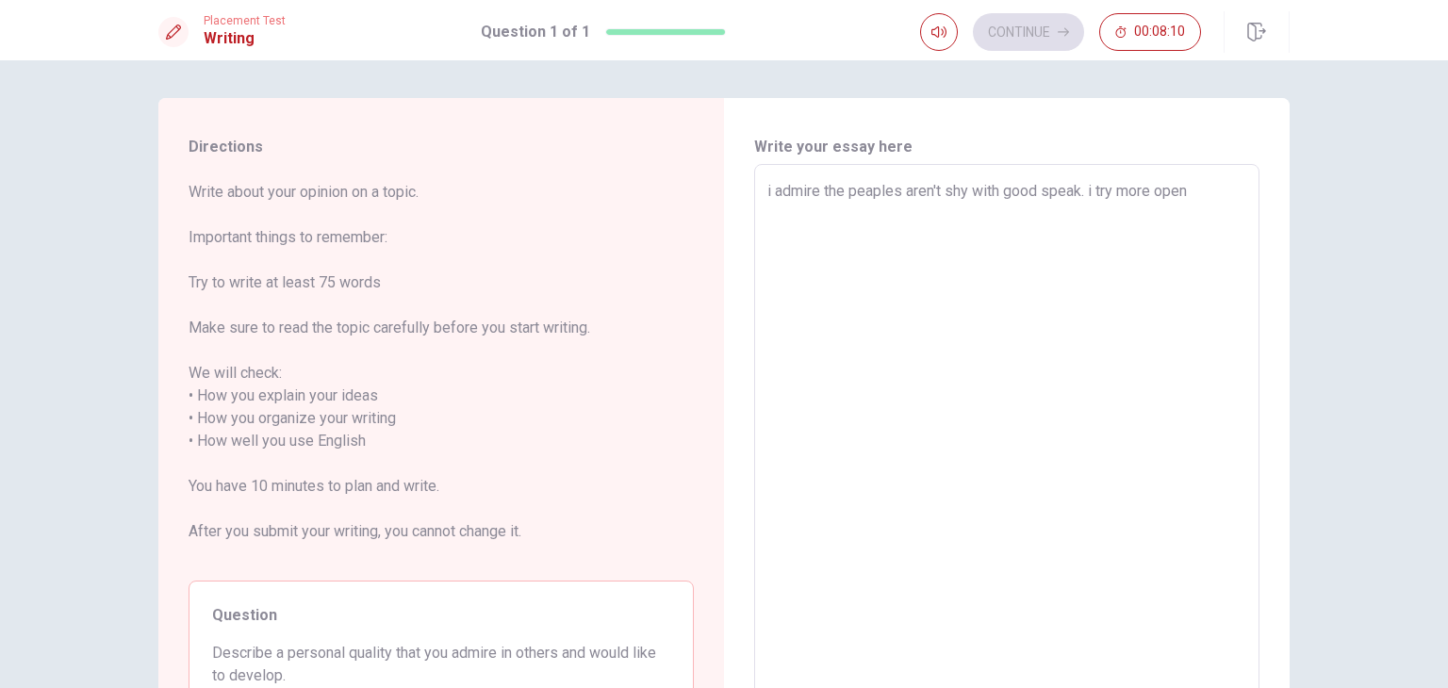
type textarea "x"
type textarea "i admire the peaples aren't shy with good speak. i try more open"
type textarea "x"
type textarea "i admire the peaples aren't shy with good speak. i try more open w"
type textarea "x"
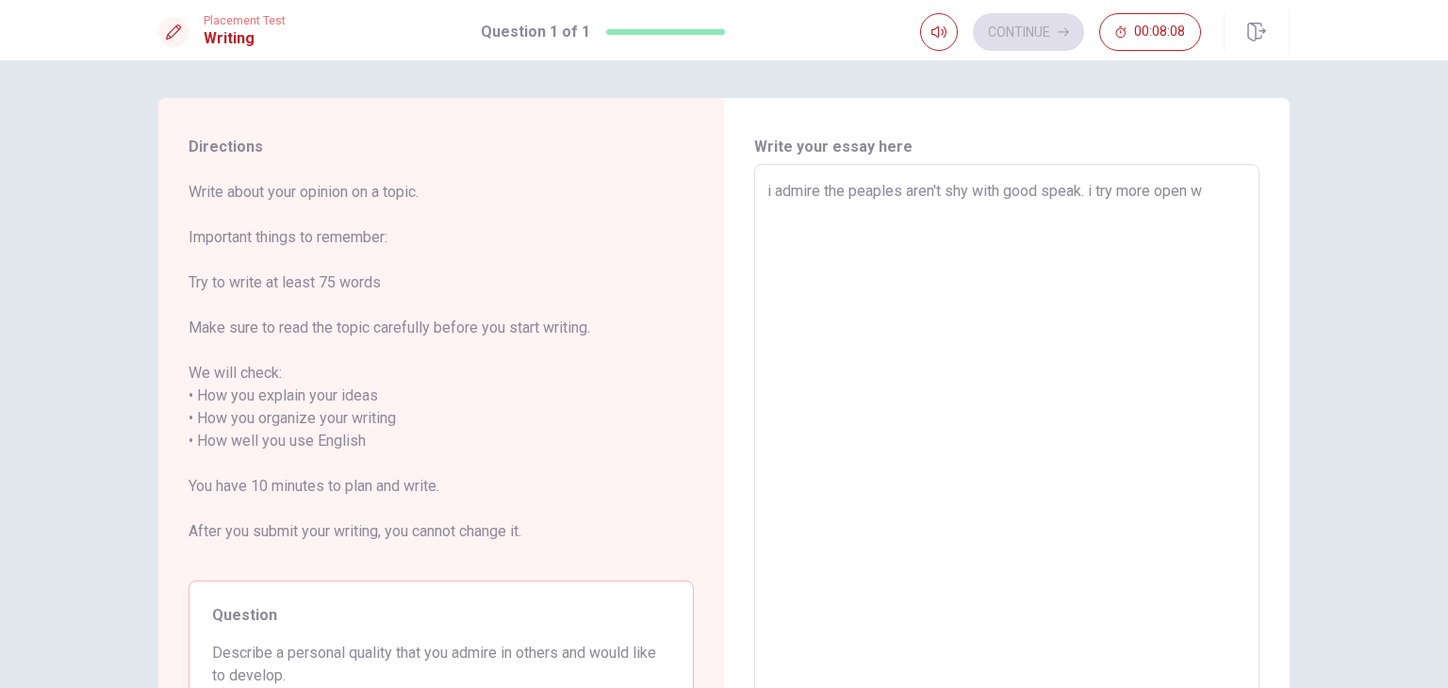
type textarea "i admire the peaples aren't shy with good speak. i try more open wi"
type textarea "x"
type textarea "i admire the peaples aren't shy with good speak. i try more open wit"
type textarea "x"
type textarea "i admire the peaples aren't shy with good speak. i try more open with"
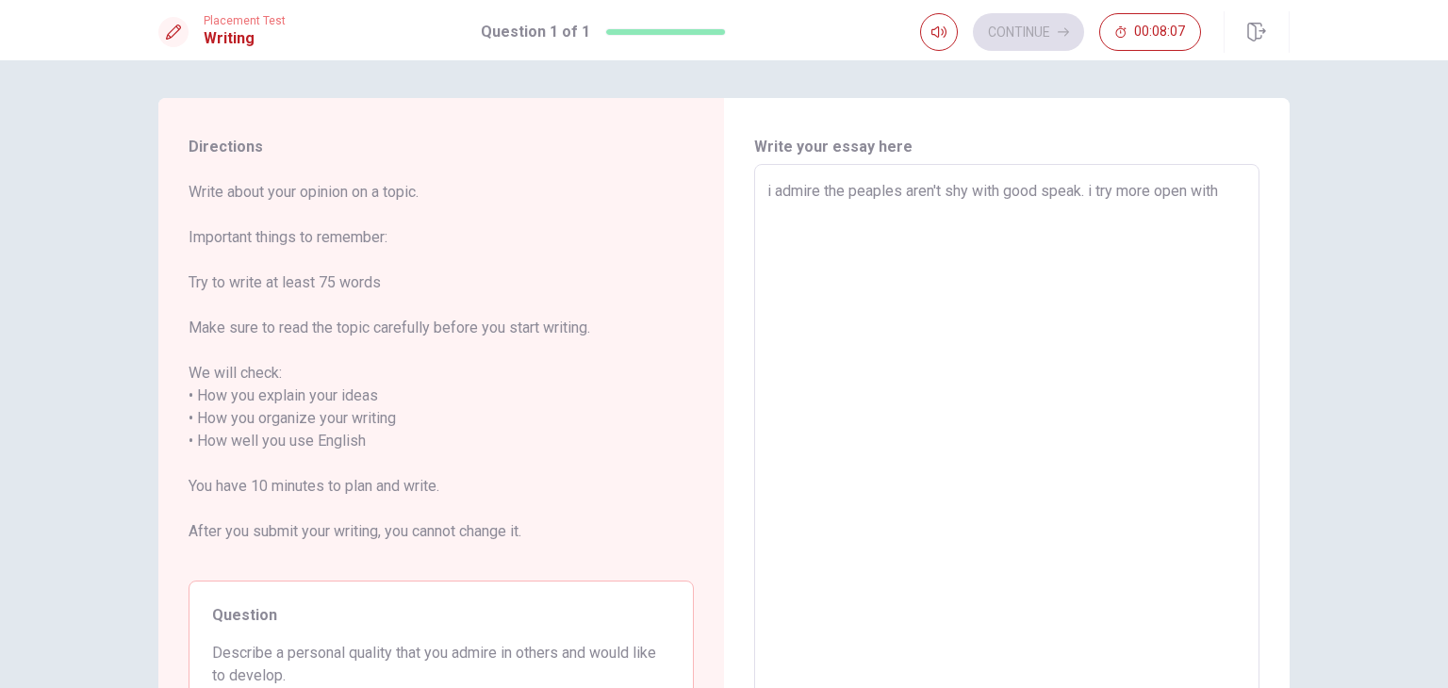
type textarea "x"
type textarea "i admire the peaples aren't shy with good speak. i try more open with"
type textarea "x"
type textarea "i admire the peaples aren't shy with good speak. i try more open with p"
type textarea "x"
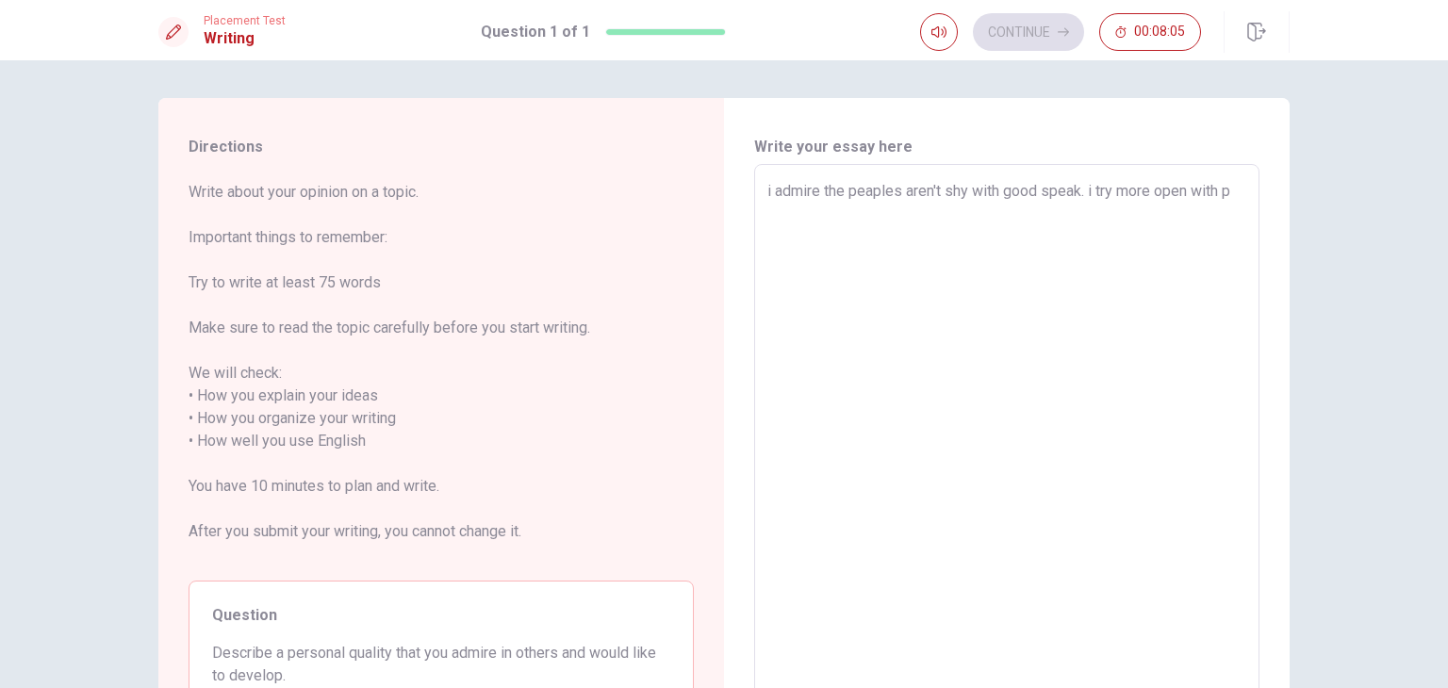
type textarea "i admire the peaples aren't shy with good speak. i try more open with pe"
type textarea "x"
type textarea "i admire the peaples aren't shy with good speak. i try more open with peo"
type textarea "x"
type textarea "i admire the peaples aren't shy with good speak. i try more open with peop"
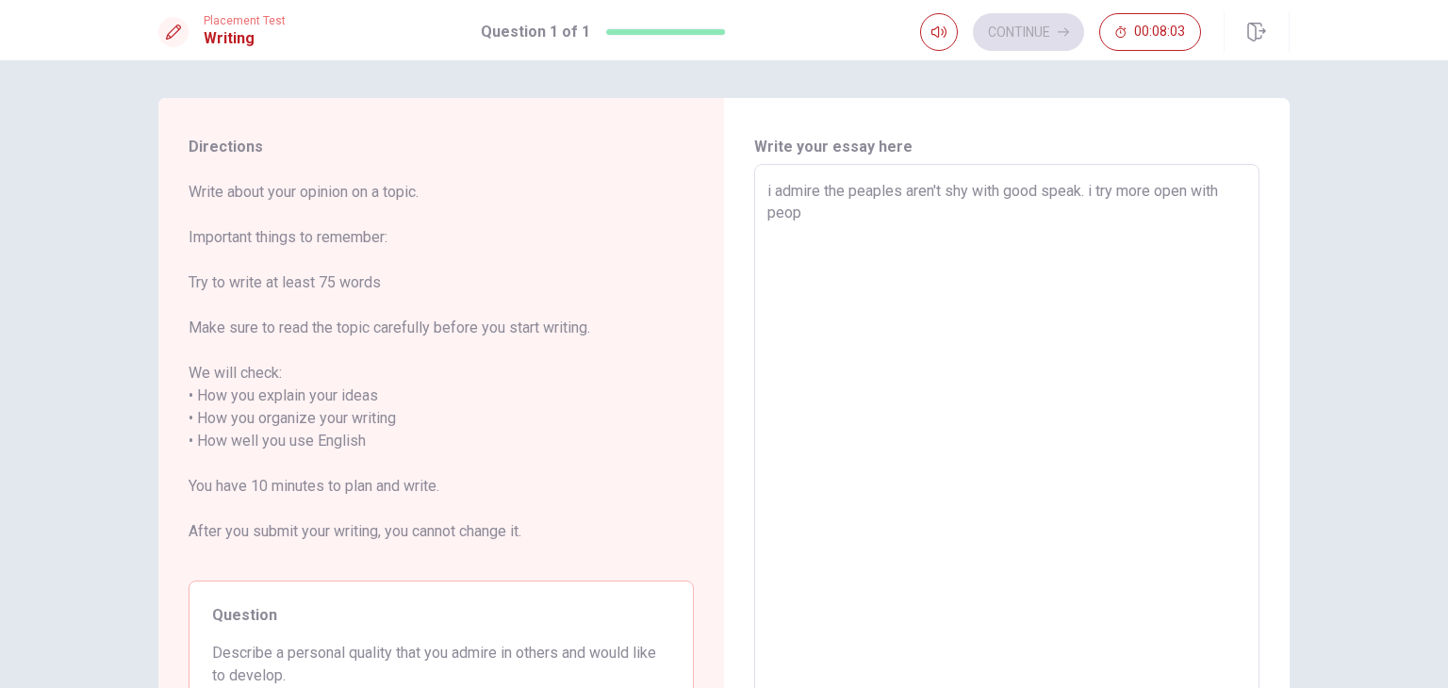
type textarea "x"
type textarea "i admire the peaples aren't shy with good speak. i try more open with peopl"
type textarea "x"
type textarea "i admire the peaples aren't shy with good speak. i try more open with people"
click at [864, 192] on textarea "i admire the peaples aren't shy with good speak. i try more open with people" at bounding box center [1006, 441] width 479 height 523
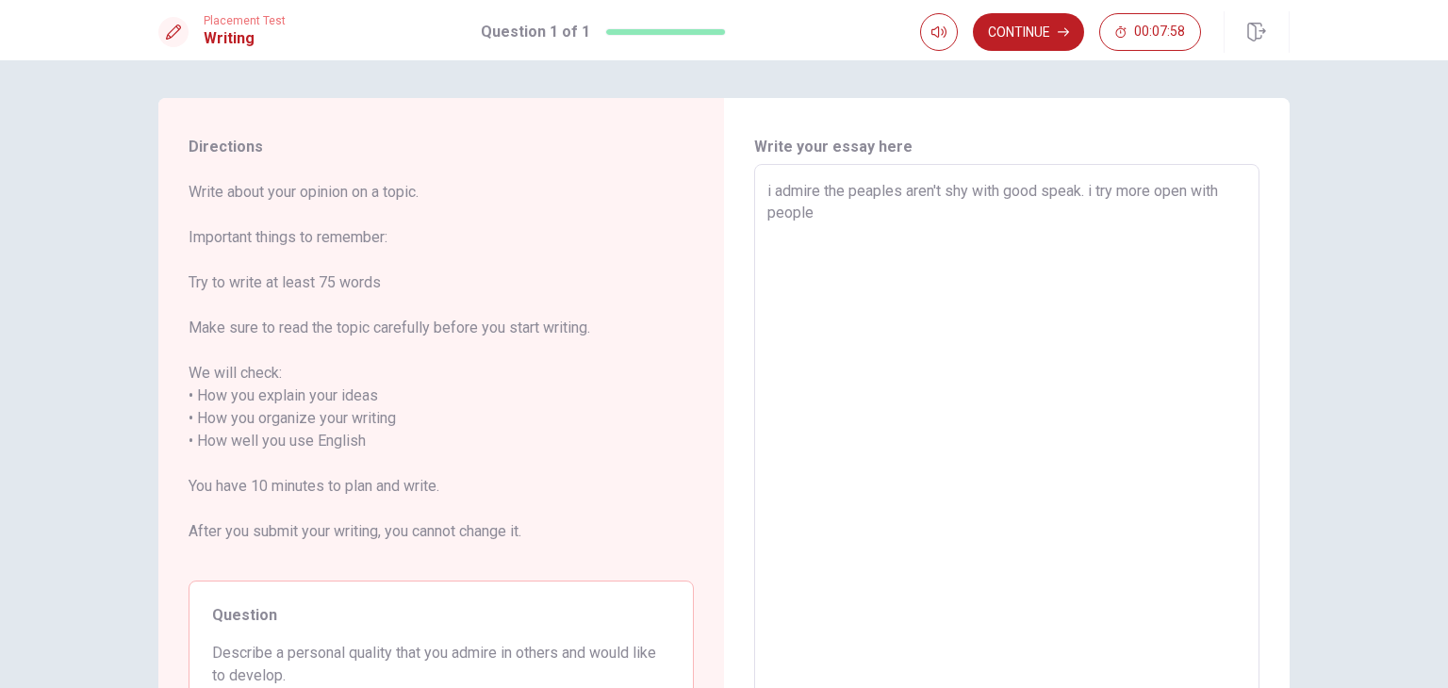
type textarea "x"
type textarea "i admire the peples aren't shy with good speak. i try more open with people"
type textarea "x"
type textarea "i admire the peoples aren't shy with good speak. i try more open with people"
click at [898, 199] on textarea "i admire the peoples aren't shy with good speak. i try more open with people" at bounding box center [1006, 441] width 479 height 523
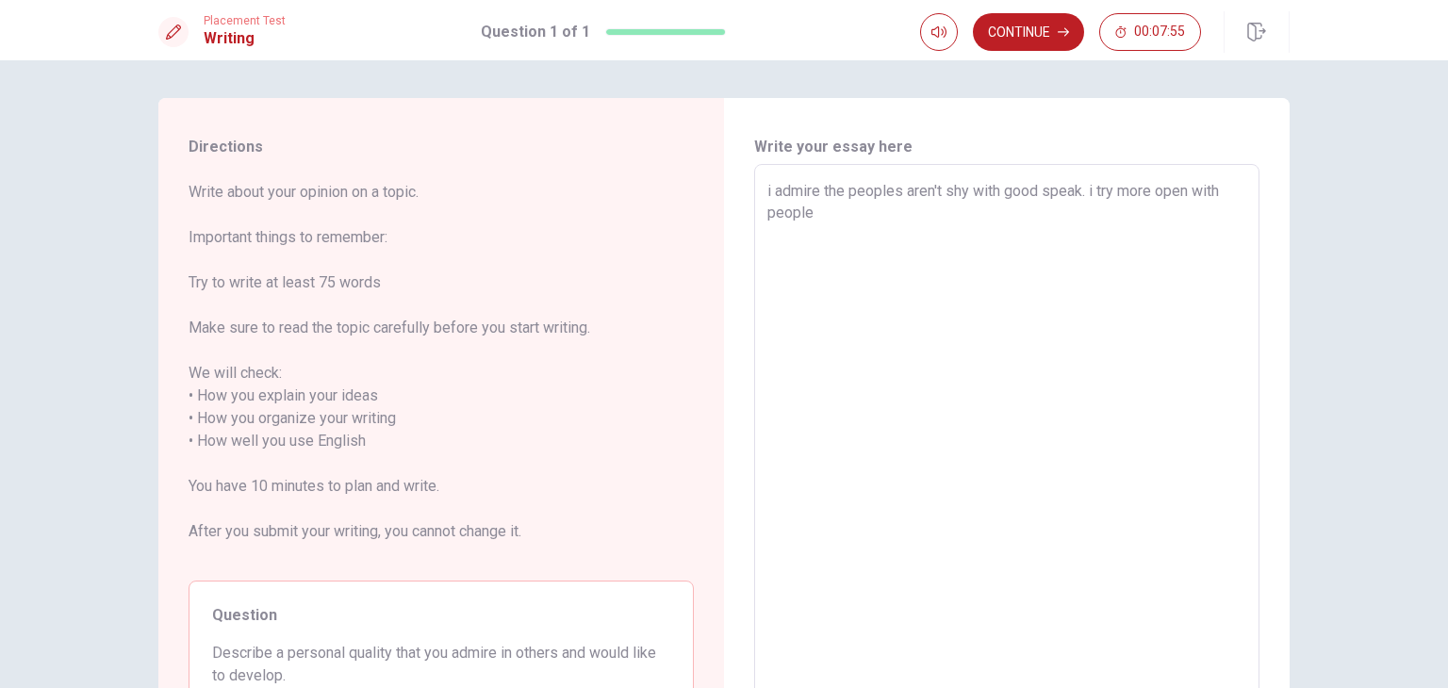
type textarea "x"
type textarea "i admire the people aren't shy with good speak. i try more open with people"
click at [843, 208] on textarea "i admire the people aren't shy with good speak. i try more open with people" at bounding box center [1006, 441] width 479 height 523
type textarea "x"
type textarea "i admire the people aren't shy with good speak. i try more open with people."
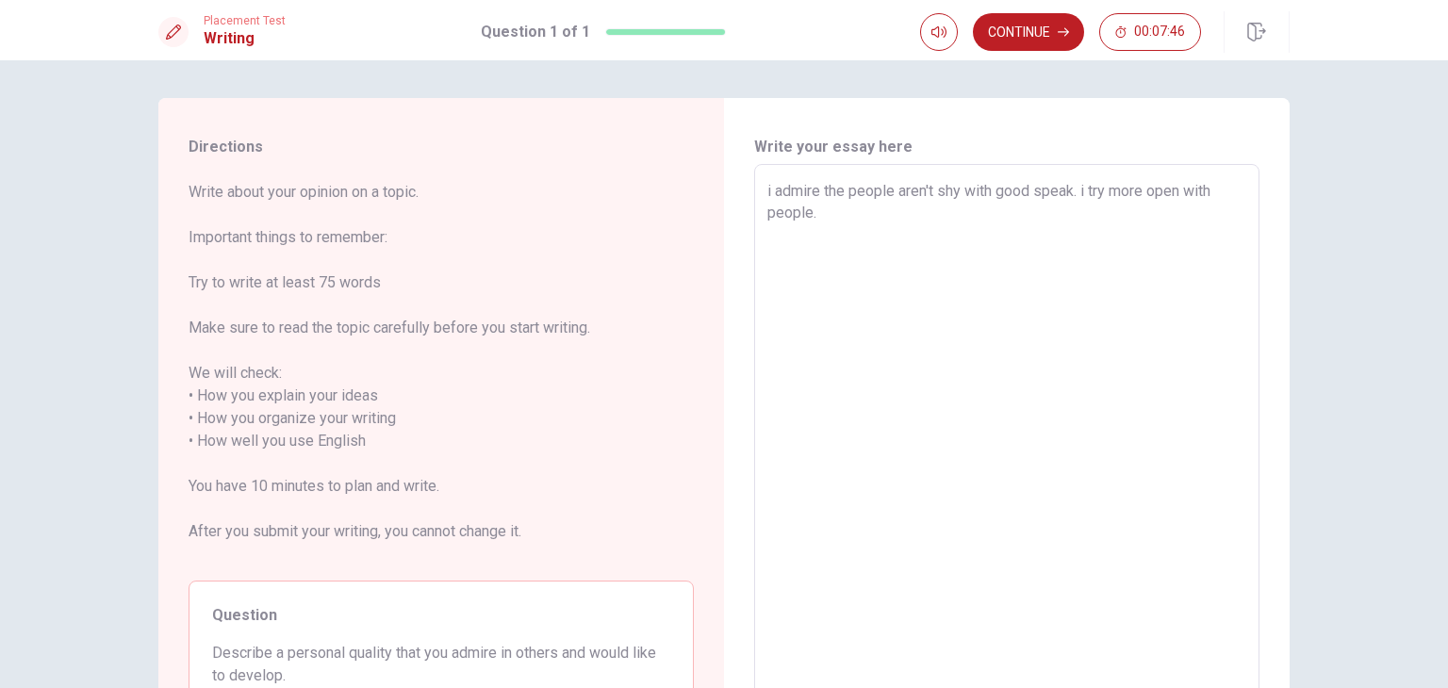
type textarea "x"
type textarea "i admire the people aren't shy with good speak. i try more open with people."
type textarea "x"
type textarea "i admire the people aren't shy with good speak. i try more open with people. i"
type textarea "x"
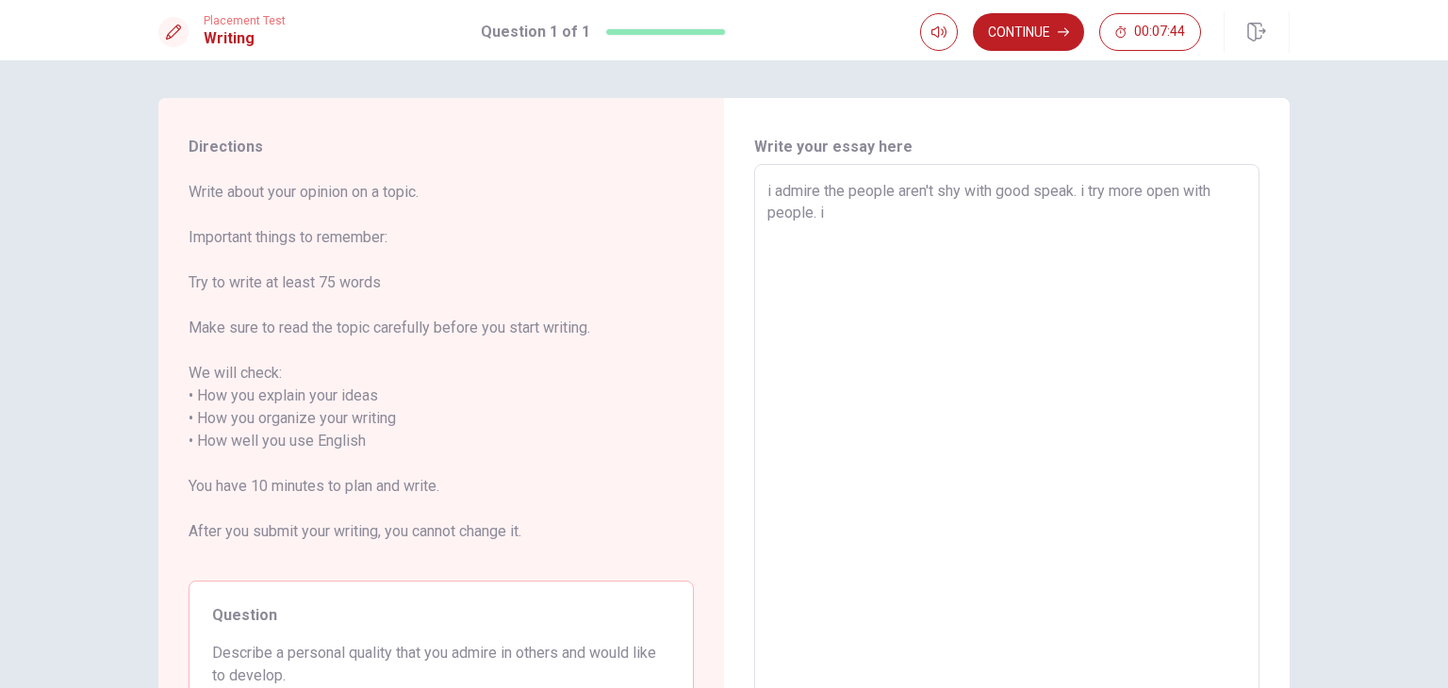
type textarea "i admire the people aren't shy with good speak. i try more open with people. i"
type textarea "x"
type textarea "i admire the people aren't shy with good speak. i try more open with people. i w"
type textarea "x"
type textarea "i admire the people aren't shy with good speak. i try more open with people. i …"
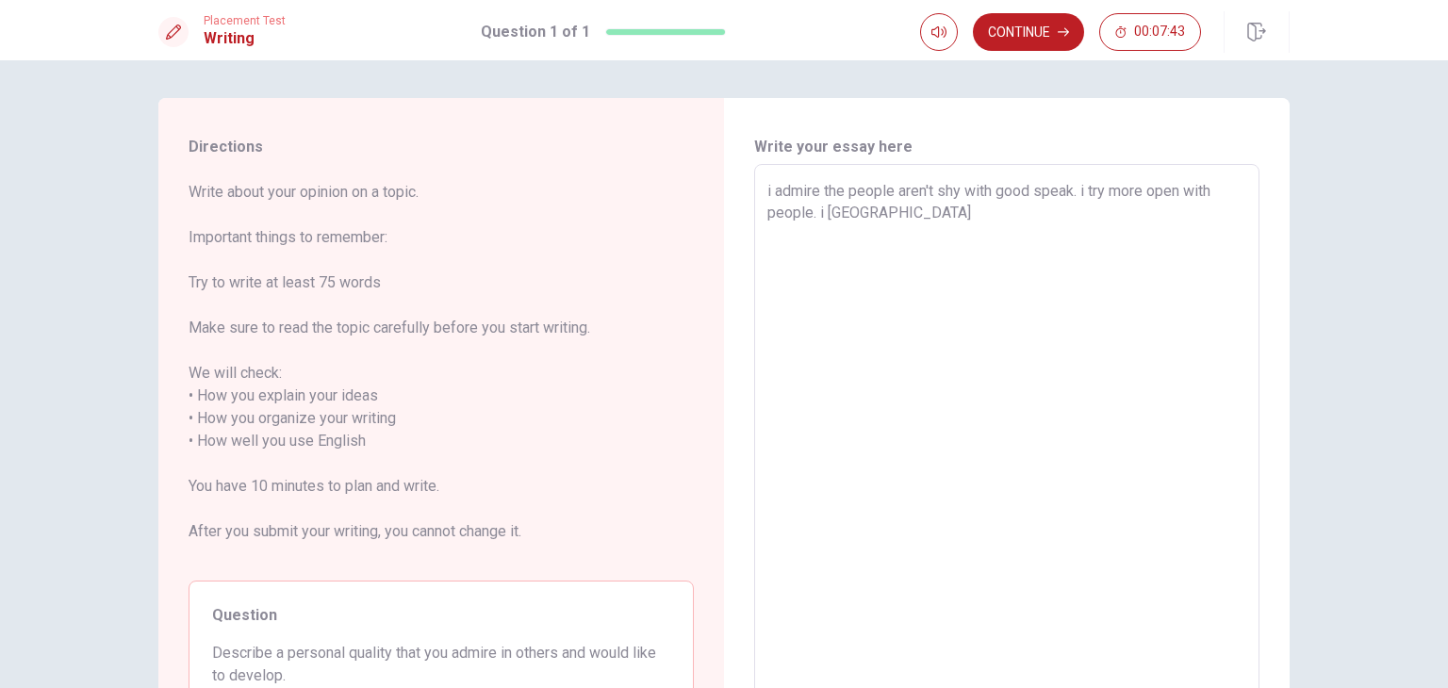
type textarea "x"
type textarea "i admire the people aren't shy with good speak. i try more open with people. i …"
type textarea "x"
type textarea "i admire the people aren't shy with good speak. i try more open with people. i …"
type textarea "x"
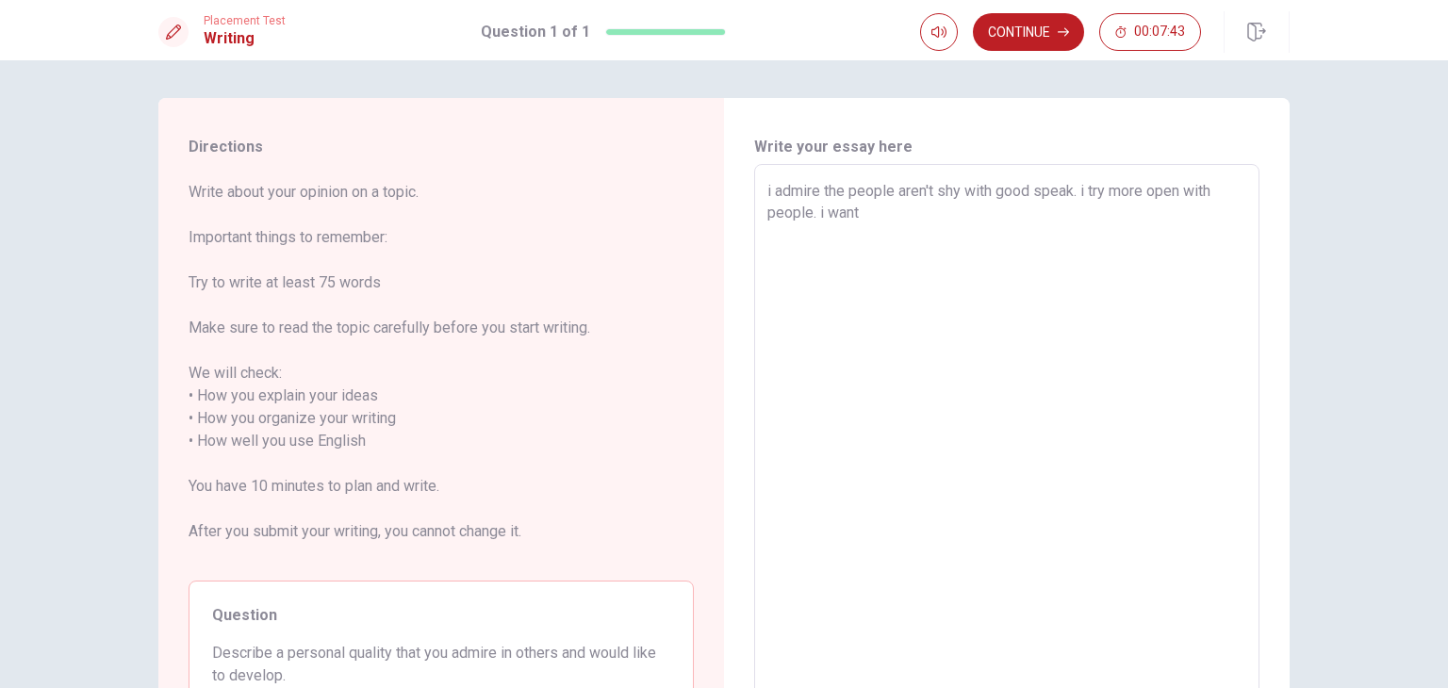
type textarea "i admire the people aren't shy with good speak. i try more open with people. i …"
type textarea "x"
type textarea "i admire the people aren't shy with good speak. i try more open with people. i …"
click at [958, 195] on textarea "i admire the people aren't shy with good speak. i try more open with people. i …" at bounding box center [1006, 441] width 479 height 523
click at [933, 198] on textarea "i admire the people aren't shy with good speak. i try more open with people. i …" at bounding box center [1006, 441] width 479 height 523
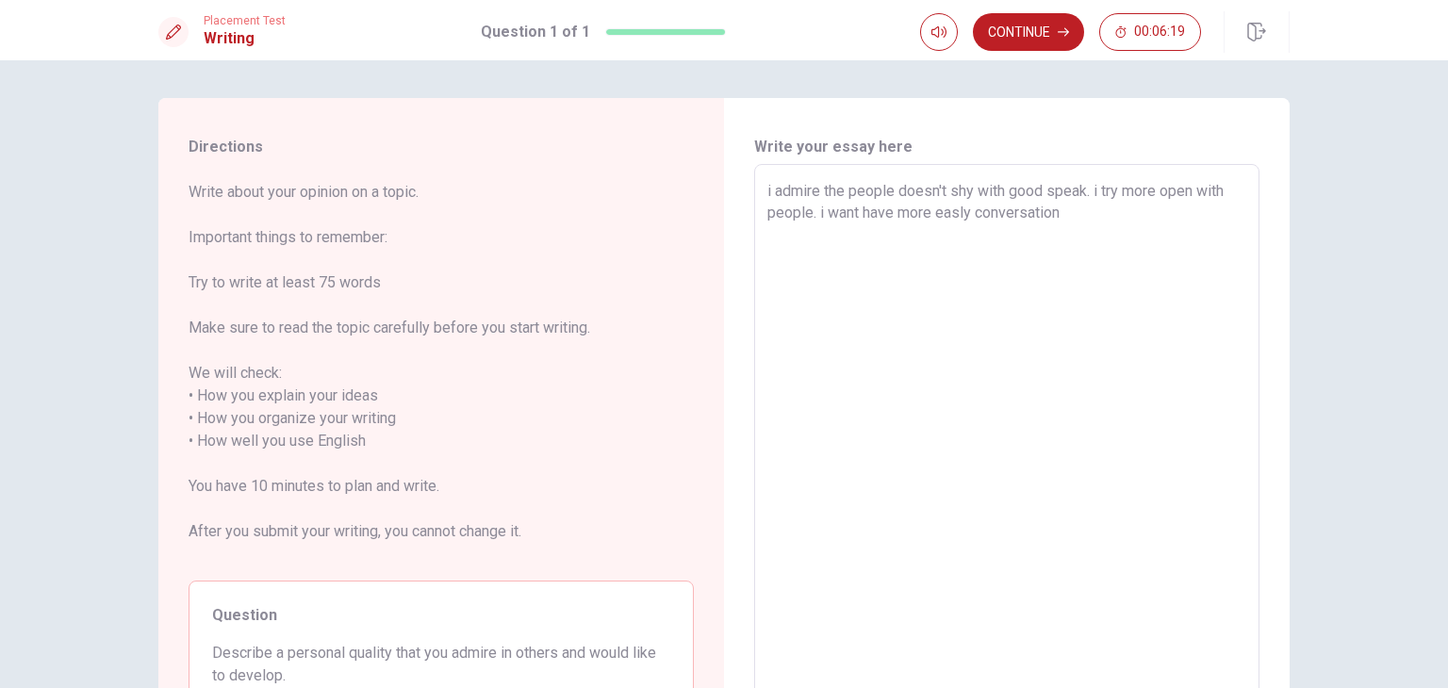
click at [1001, 190] on textarea "i admire the people doesn't shy with good speak. i try more open with people. i…" at bounding box center [1006, 441] width 479 height 523
click at [1169, 197] on textarea "i admire the people doesn't shy and they doesnt affraid good speak. i try more …" at bounding box center [1006, 441] width 479 height 523
click at [1176, 216] on textarea "i admire the people doesn't shy and they doesnt affraid speak. i try more open …" at bounding box center [1006, 441] width 479 height 523
click at [1146, 228] on textarea "i admire the people doesn't shy and they doesnt affraid speak. i try more open …" at bounding box center [1006, 441] width 479 height 523
click at [1214, 250] on textarea "i admire the people doesn't shy and they doesnt affraid speak. i try more open …" at bounding box center [1006, 441] width 479 height 523
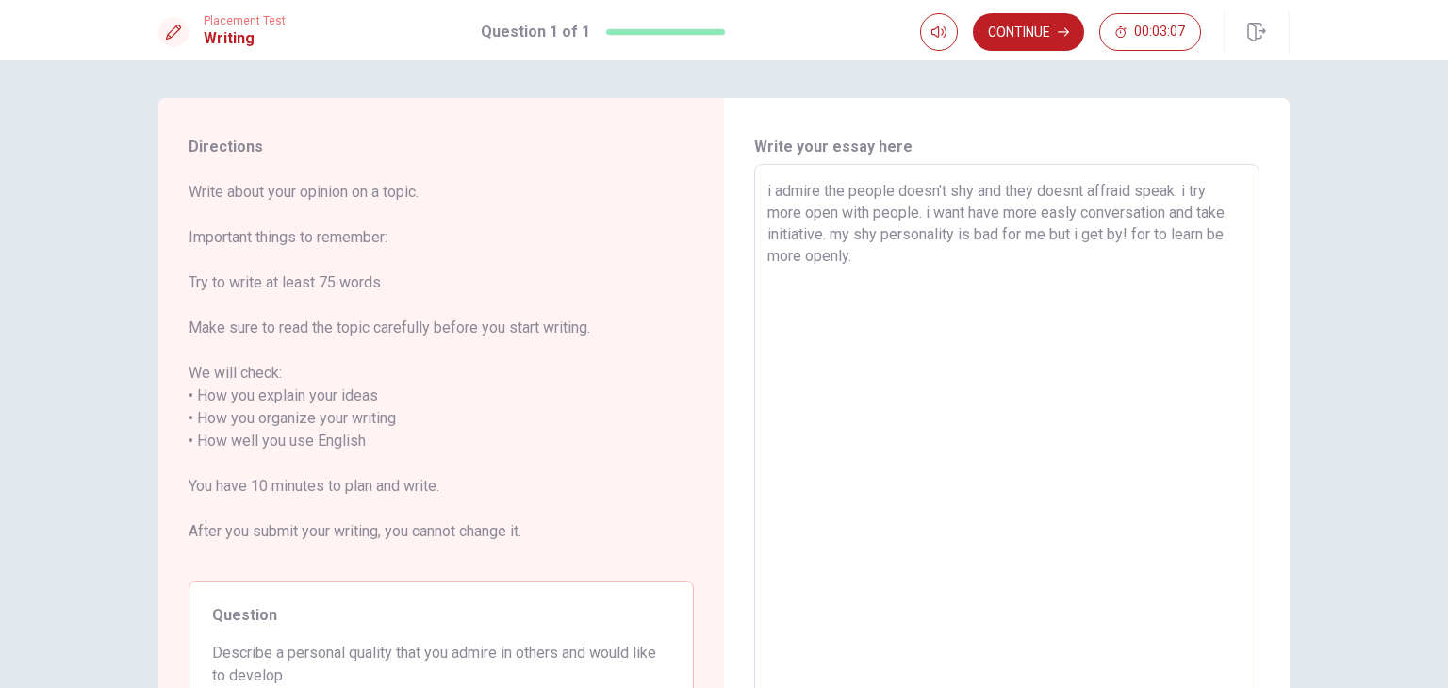
drag, startPoint x: 1130, startPoint y: 231, endPoint x: 1135, endPoint y: 271, distance: 39.9
click at [1135, 271] on textarea "i admire the people doesn't shy and they doesnt affraid speak. i try more open …" at bounding box center [1006, 441] width 479 height 523
click at [1071, 193] on textarea "i admire the people doesn't shy and they doesnt affraid speak. i try more open …" at bounding box center [1006, 441] width 479 height 523
click at [941, 191] on textarea "i admire the people doesn't shy and they doesn't affraid speak. i try more open…" at bounding box center [1006, 441] width 479 height 523
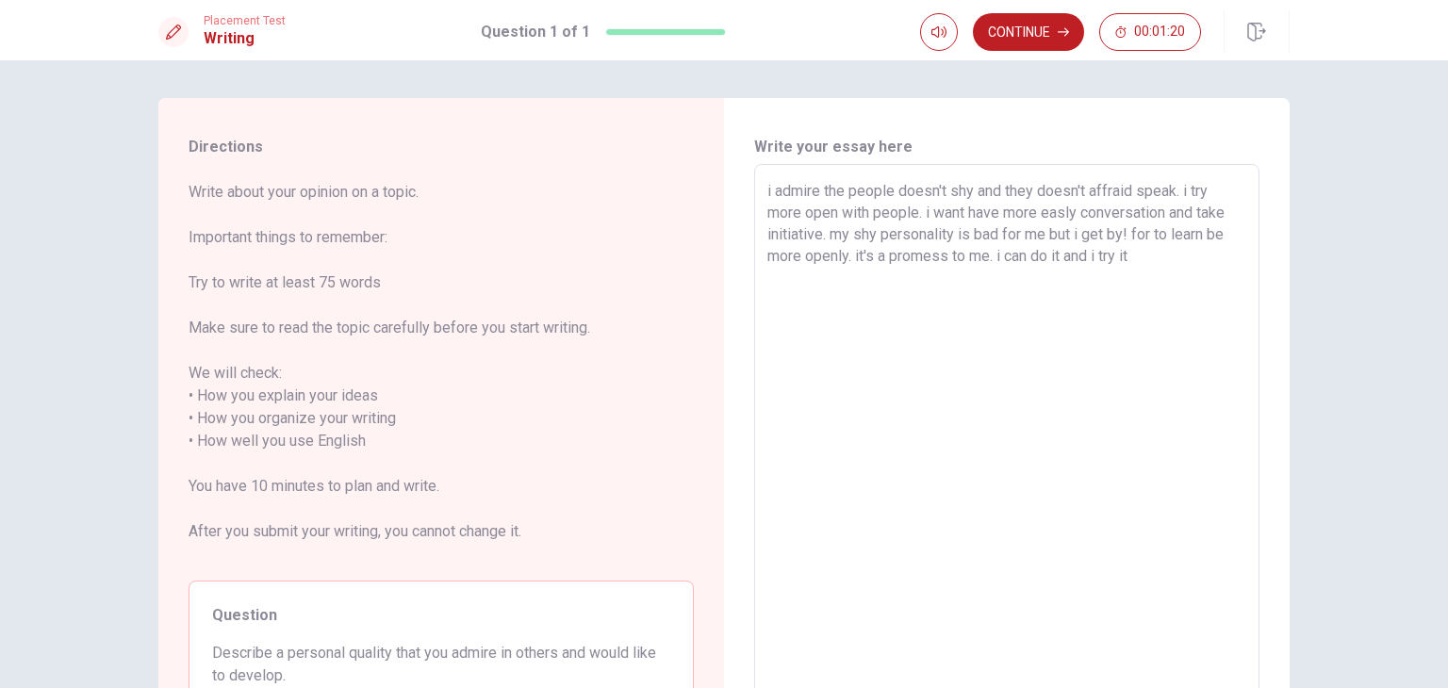
click at [1082, 190] on textarea "i admire the people doesn't shy and they doesn't affraid speak. i try more open…" at bounding box center [1006, 441] width 479 height 523
click at [1210, 201] on textarea "i admire the people doesn't shy and they doesn't have affraid speak. i try more…" at bounding box center [1006, 441] width 479 height 523
click at [940, 195] on textarea "i admire the people doesn't shy and they doesn't have affraid speak. i try more…" at bounding box center [1006, 441] width 479 height 523
click at [1162, 193] on textarea "i admire the people aren't shy and they doesn't have affraid speak. i try more …" at bounding box center [1006, 441] width 479 height 523
click at [1154, 193] on textarea "i admire the people aren't shy and they doesn't have affraid speak. i try more …" at bounding box center [1006, 441] width 479 height 523
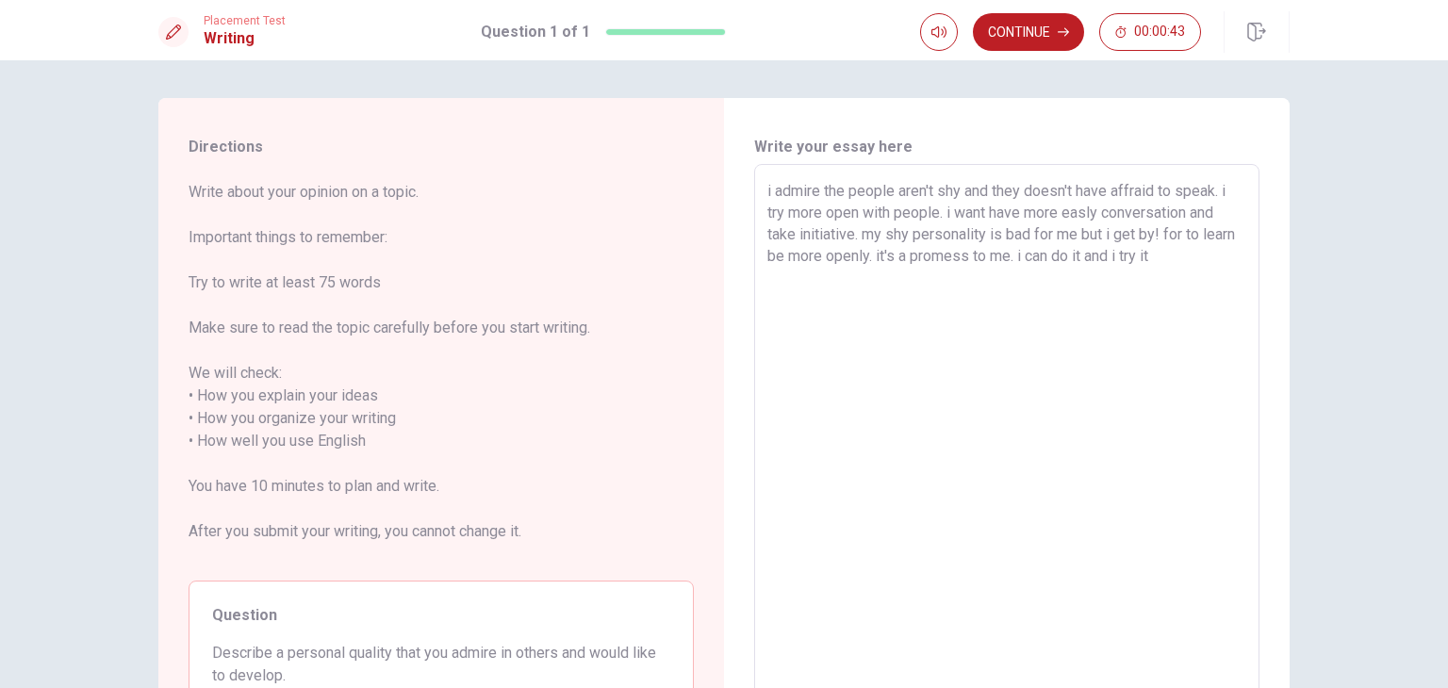
click at [1211, 193] on textarea "i admire the people aren't shy and they doesn't have affraid to speak. i try mo…" at bounding box center [1006, 441] width 479 height 523
click at [1229, 204] on textarea "i admire the people aren't shy and they doesn't have affraid to speak in public…" at bounding box center [1006, 441] width 479 height 523
click at [1229, 194] on textarea "i admire the people aren't shy and they doesn't have affraid to speak in public…" at bounding box center [1006, 441] width 479 height 523
click at [837, 220] on textarea "i admire the people aren't shy and they doesn't have affraid to speak in public…" at bounding box center [1006, 441] width 479 height 523
click at [967, 233] on textarea "i admire the people aren't shy and they doesn't have affraid to speak in public…" at bounding box center [1006, 441] width 479 height 523
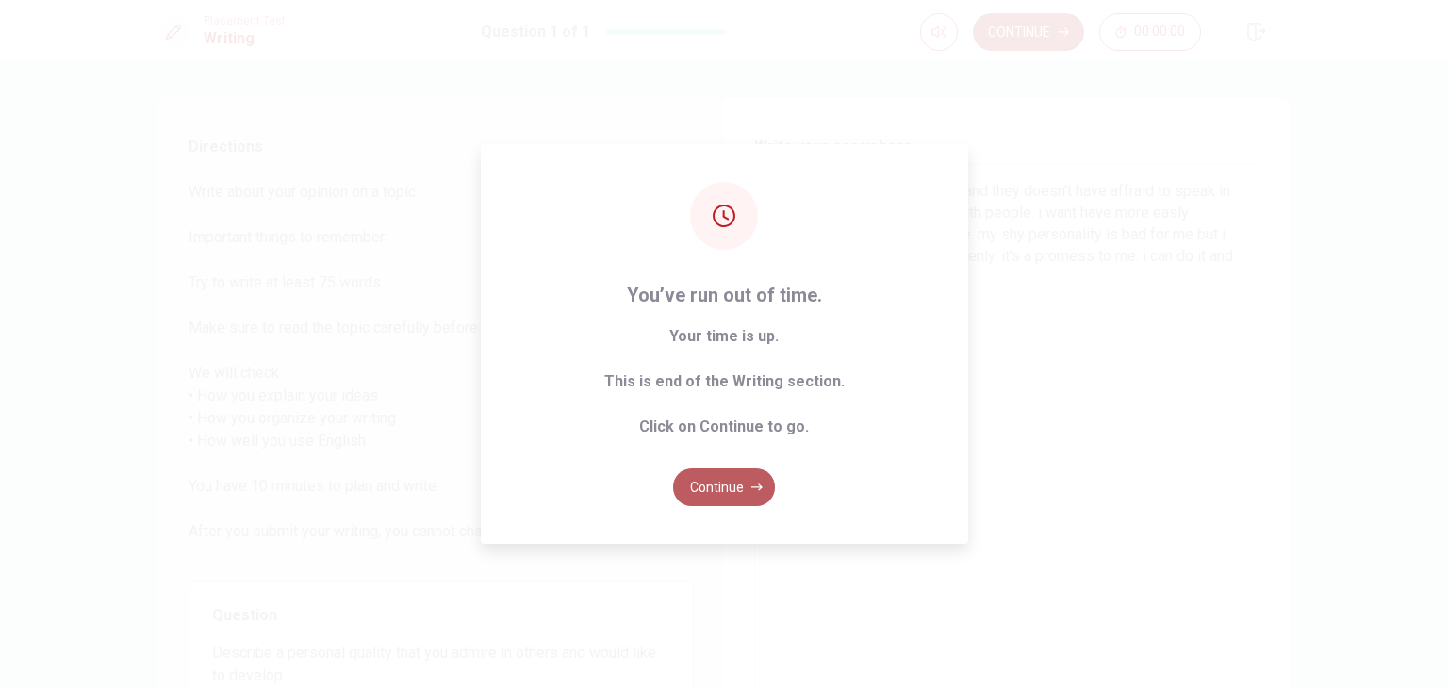
click at [736, 499] on button "Continue" at bounding box center [724, 488] width 102 height 38
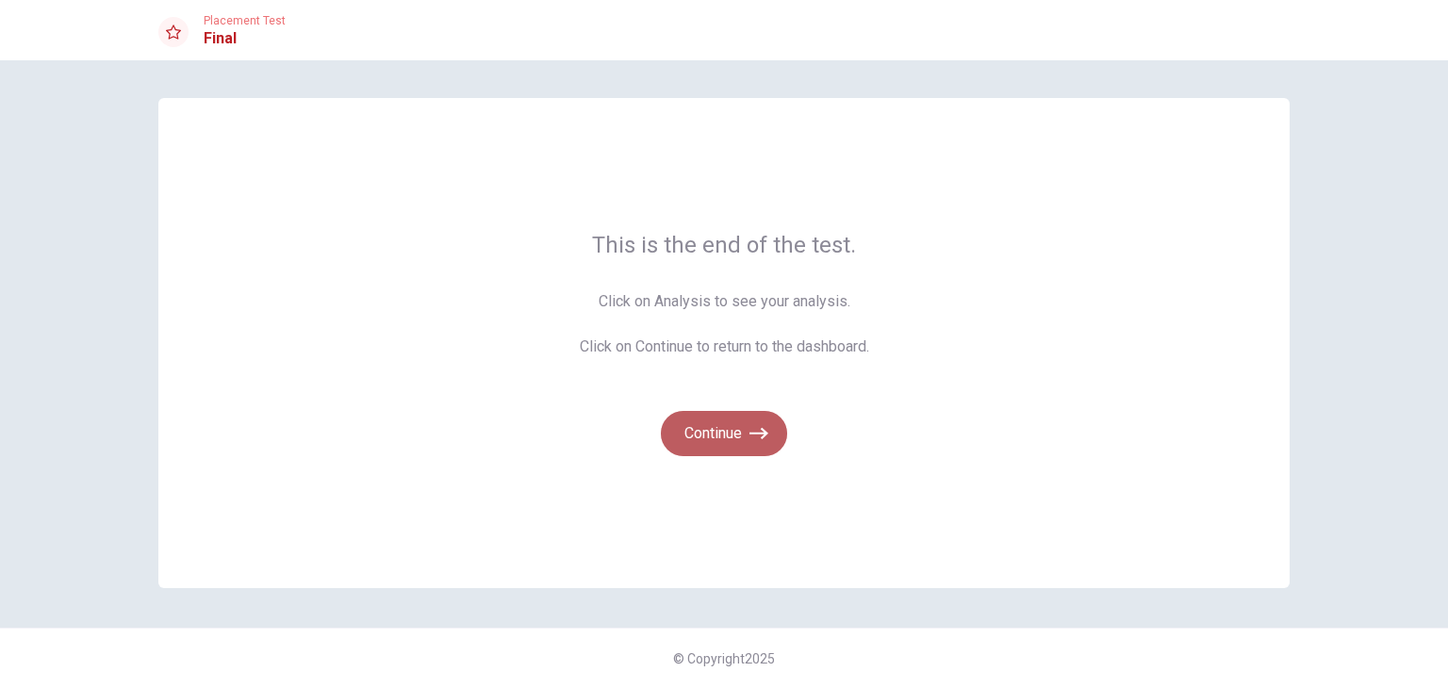
click at [747, 437] on button "Continue" at bounding box center [724, 433] width 126 height 45
